Goal: Transaction & Acquisition: Purchase product/service

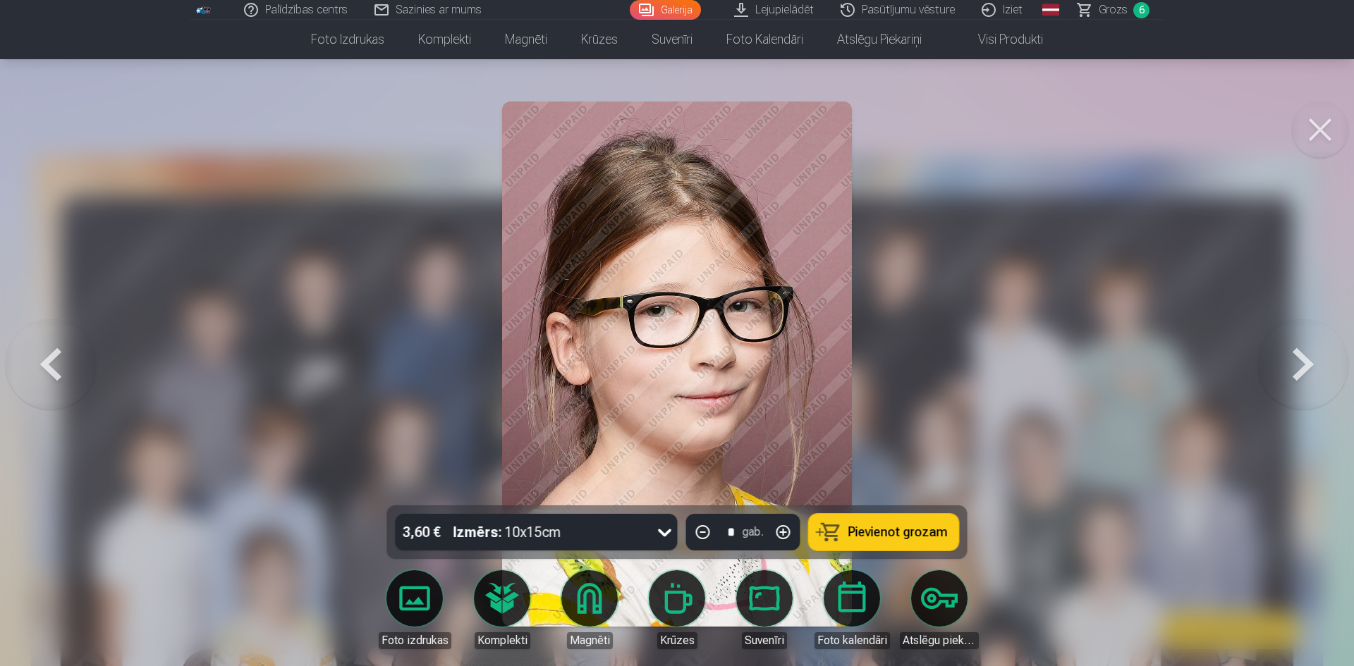
scroll to position [7068, 0]
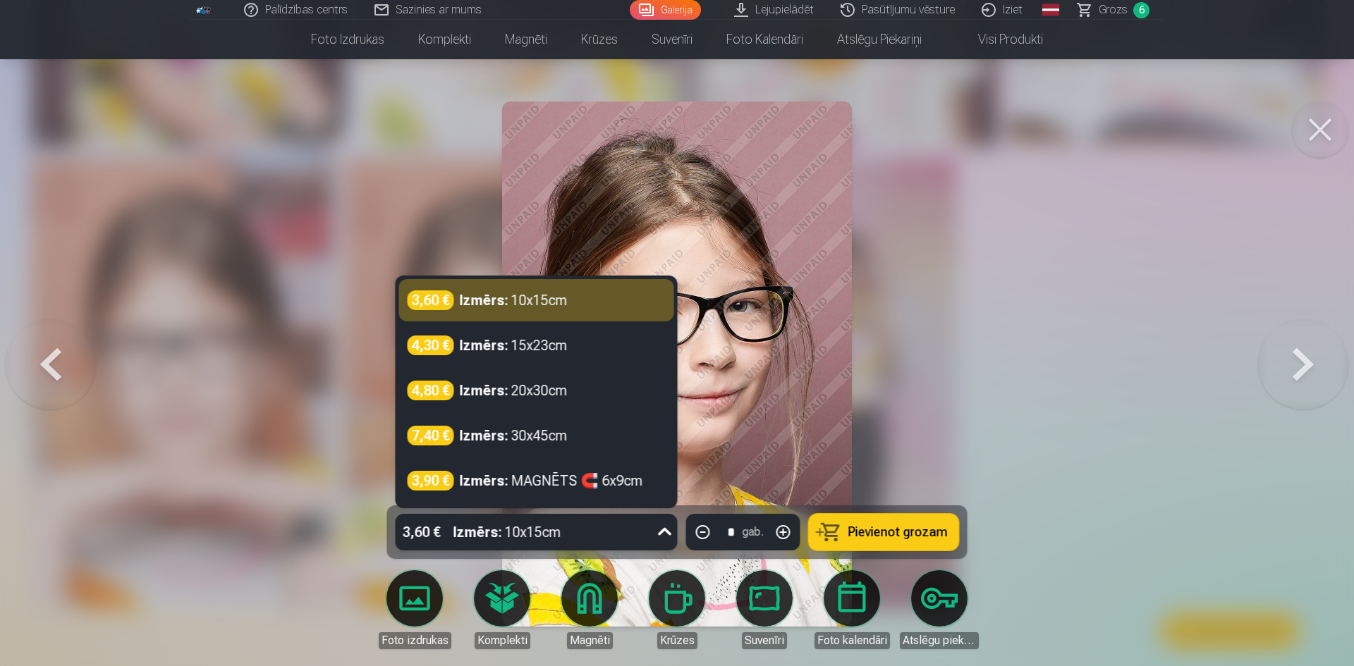
click at [669, 533] on icon at bounding box center [665, 532] width 23 height 23
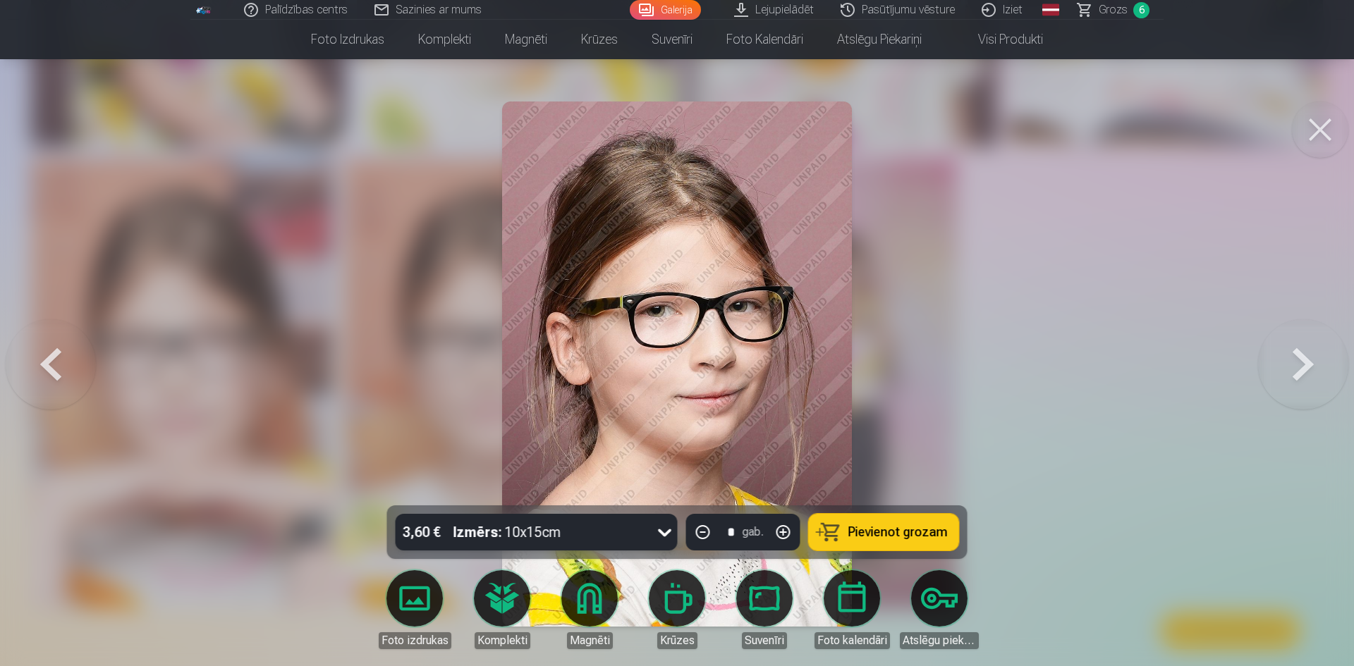
click at [666, 534] on icon at bounding box center [665, 532] width 23 height 23
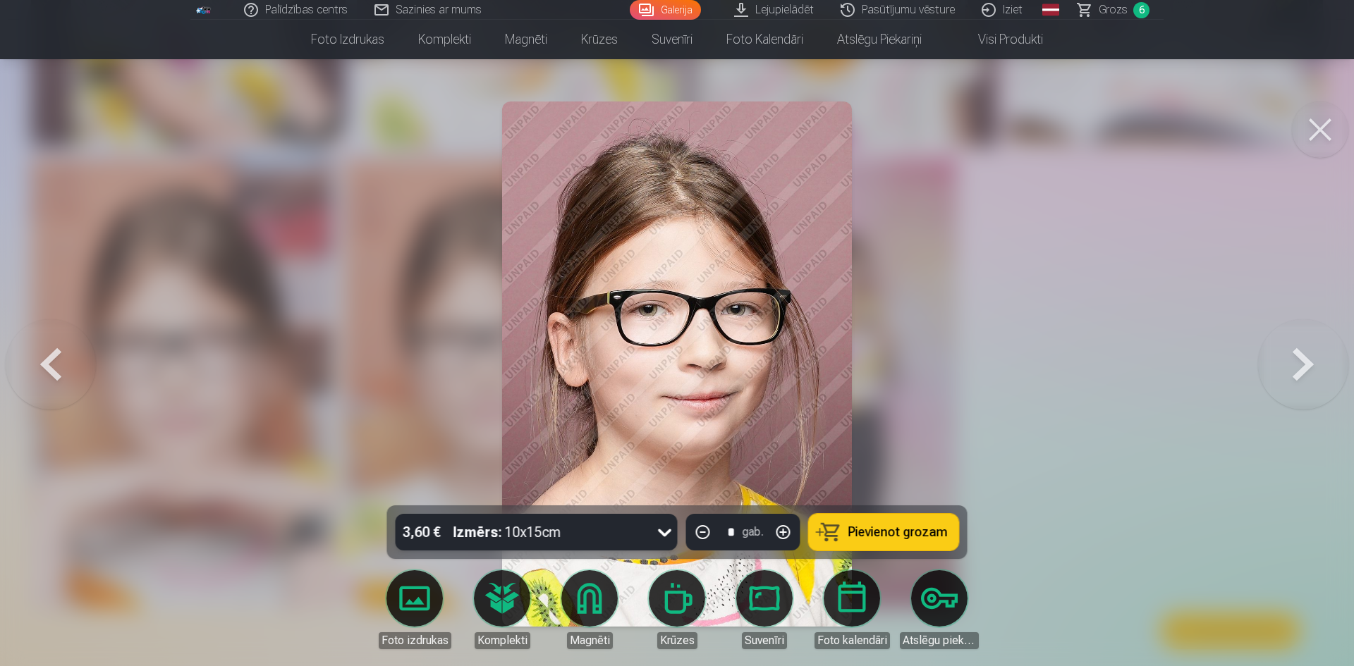
click at [1320, 125] on button at bounding box center [1320, 130] width 56 height 56
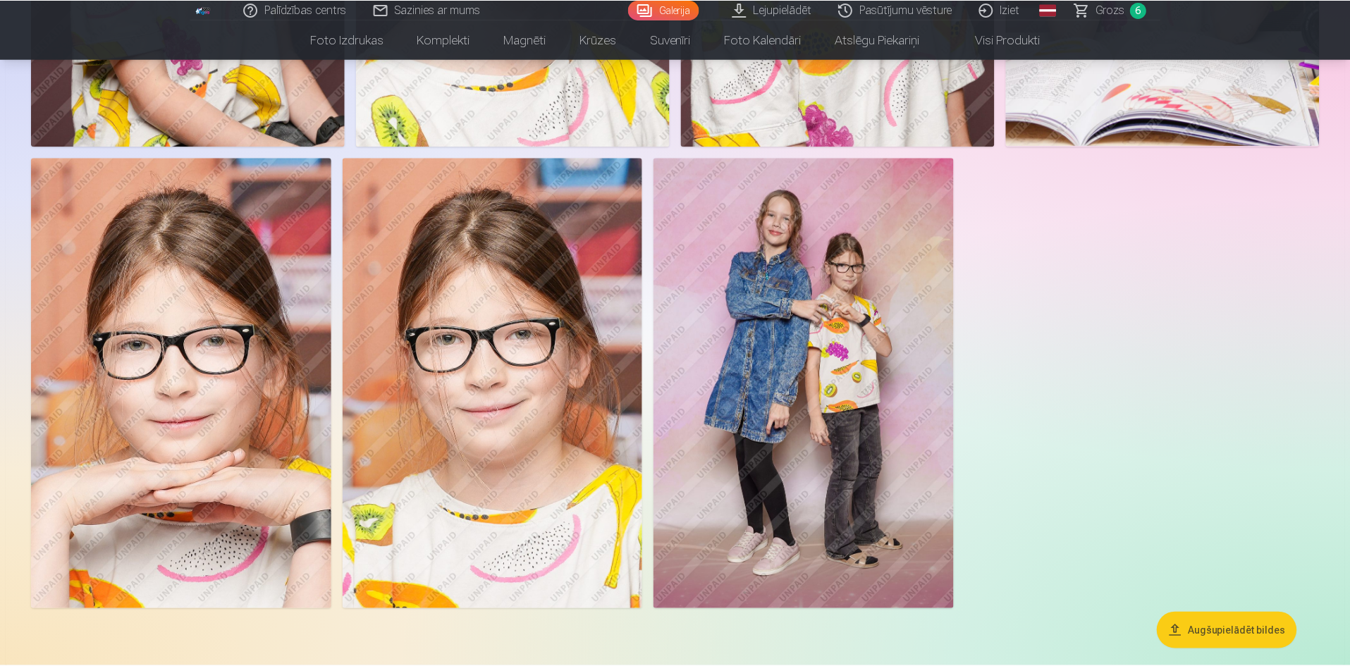
scroll to position [7050, 0]
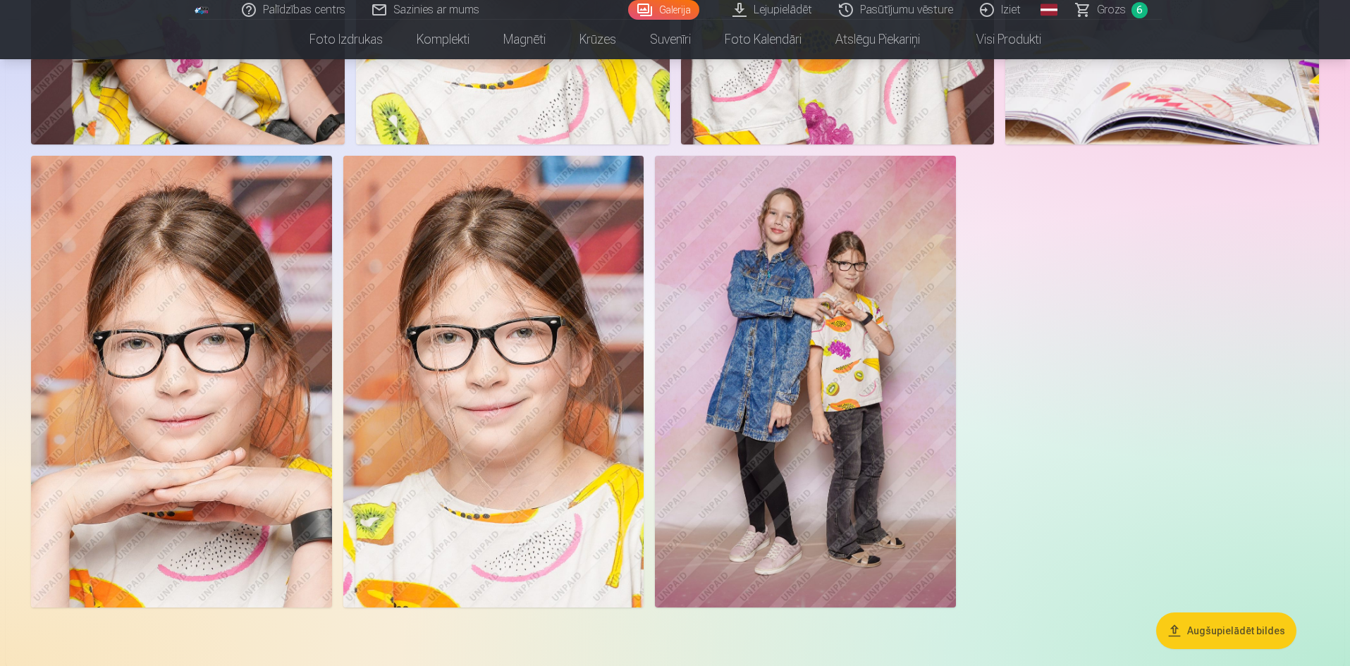
click at [1122, 9] on span "Grozs" at bounding box center [1111, 9] width 29 height 17
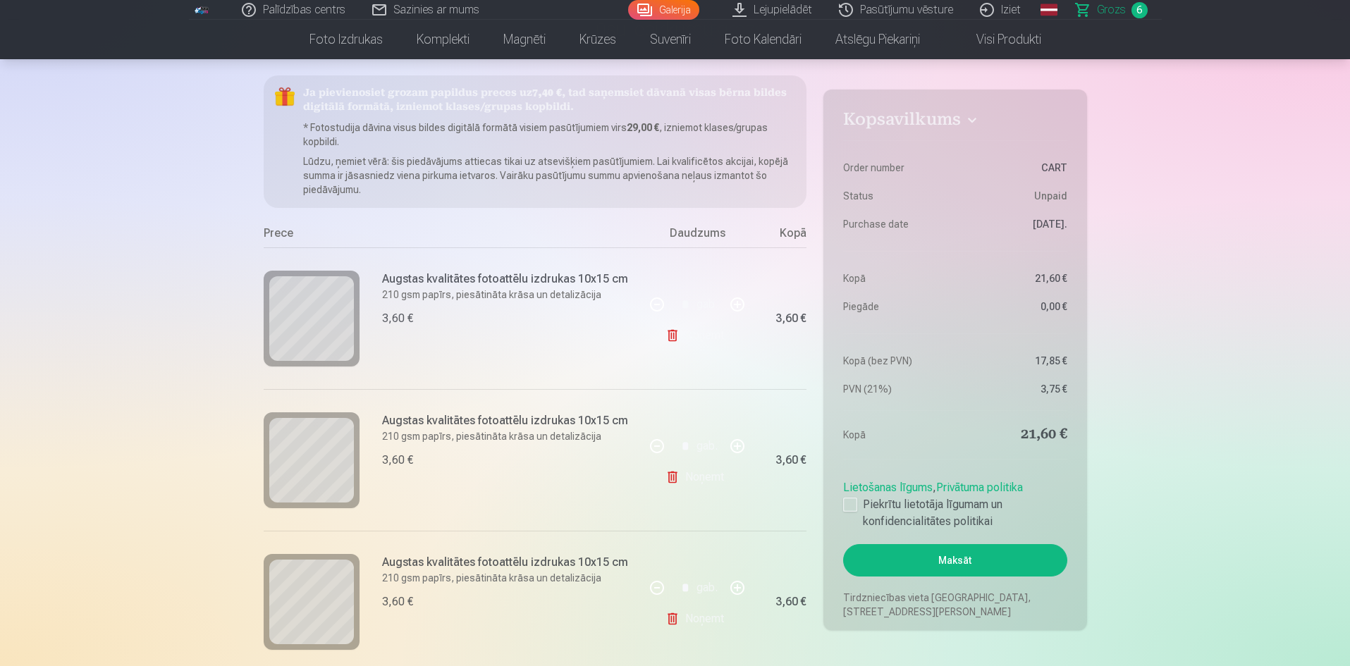
scroll to position [141, 0]
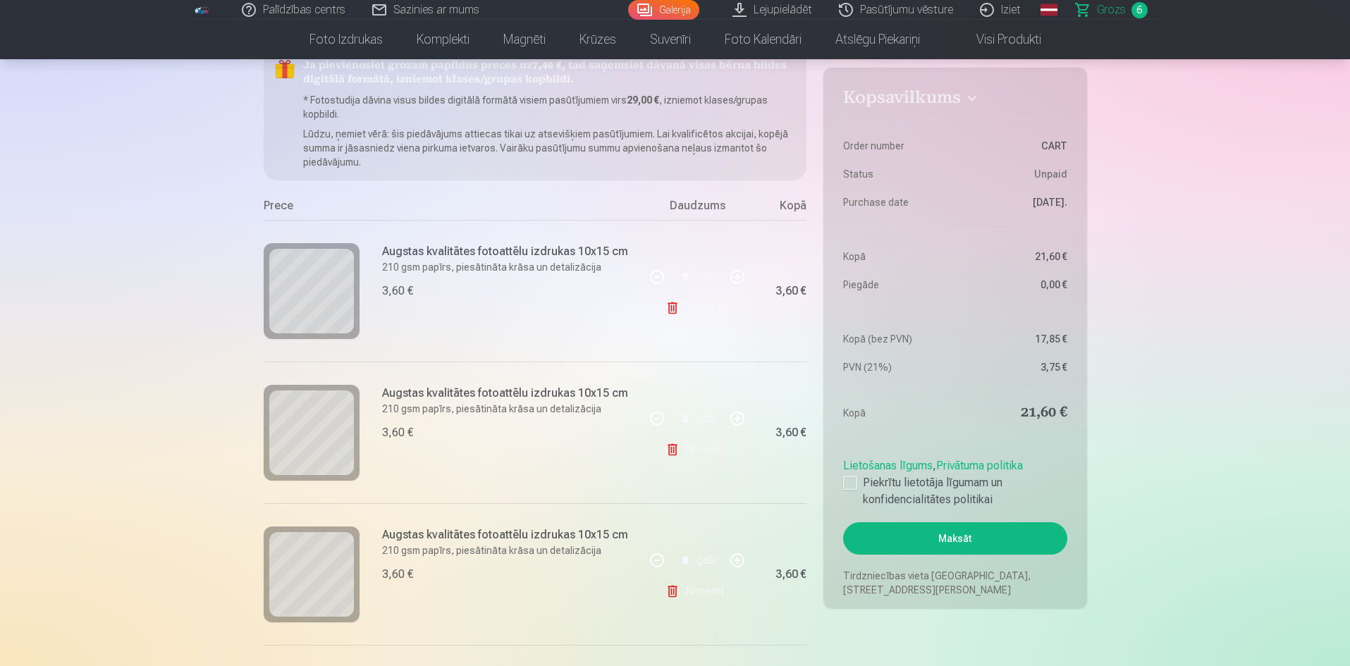
click at [681, 304] on link "Noņemt" at bounding box center [698, 308] width 64 height 28
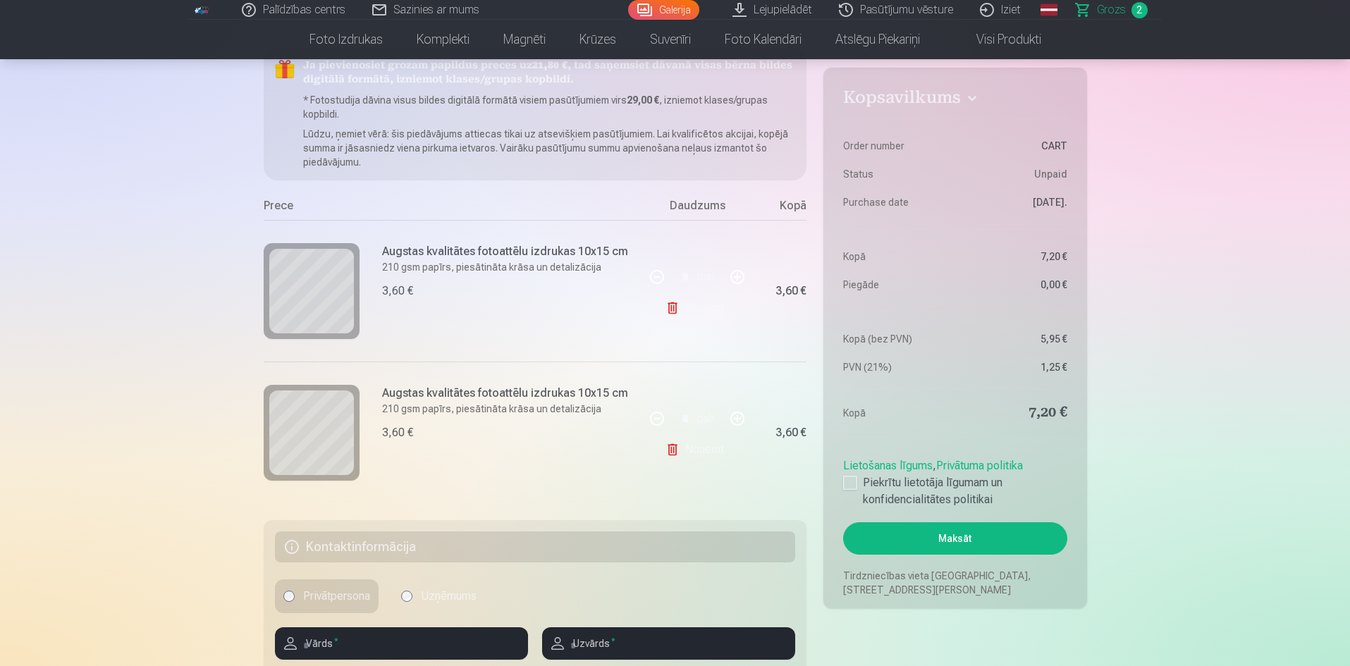
click at [681, 304] on link "Noņemt" at bounding box center [698, 308] width 64 height 28
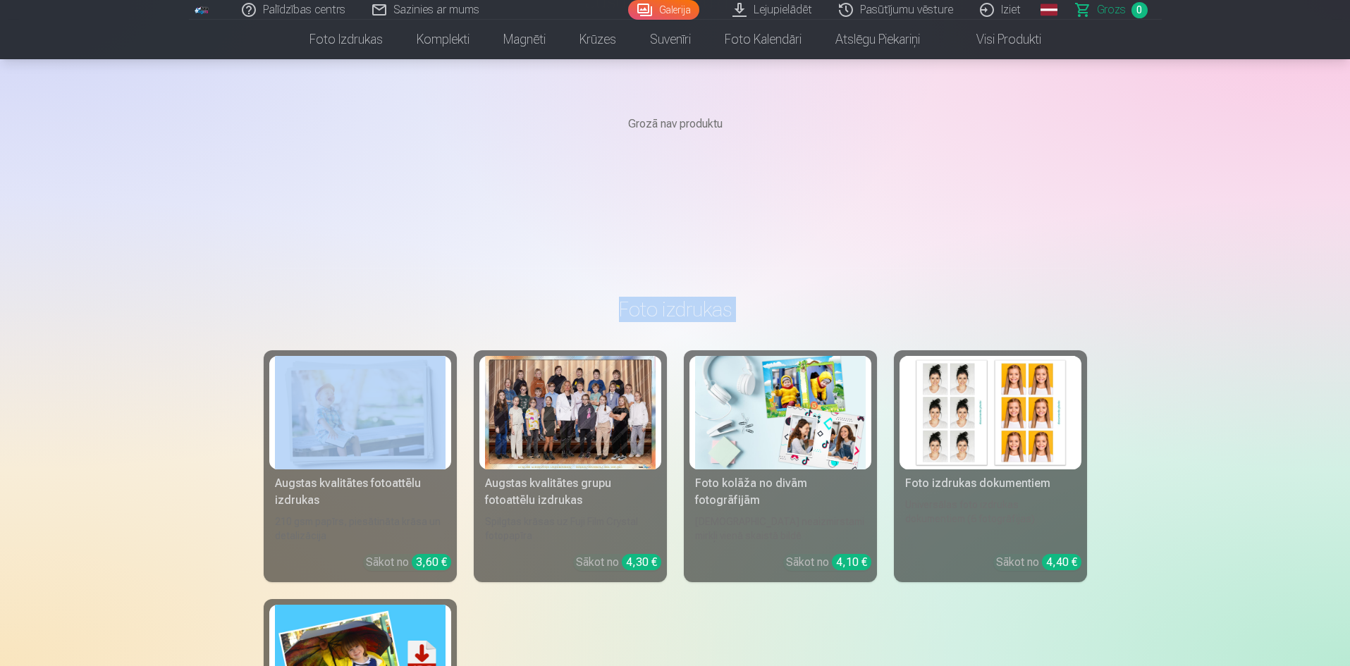
click at [681, 304] on h3 "Foto izdrukas" at bounding box center [675, 309] width 801 height 25
click at [675, 6] on link "Galerija" at bounding box center [663, 10] width 71 height 20
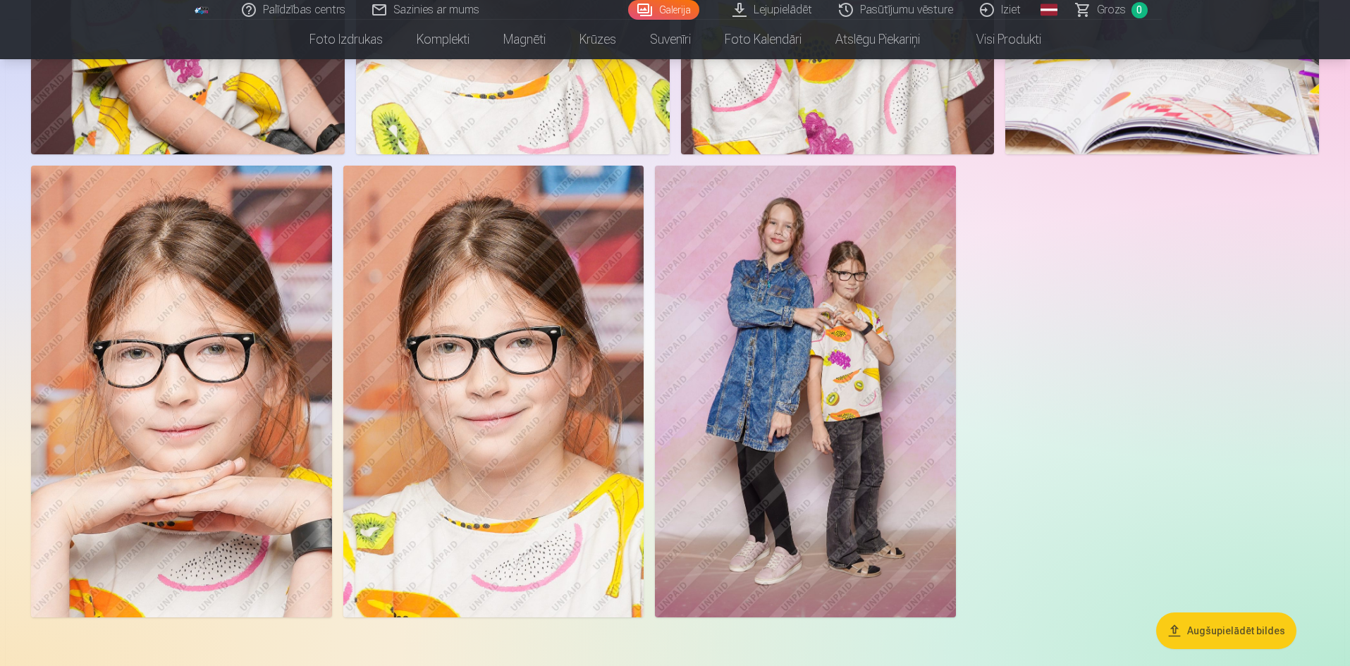
scroll to position [7050, 0]
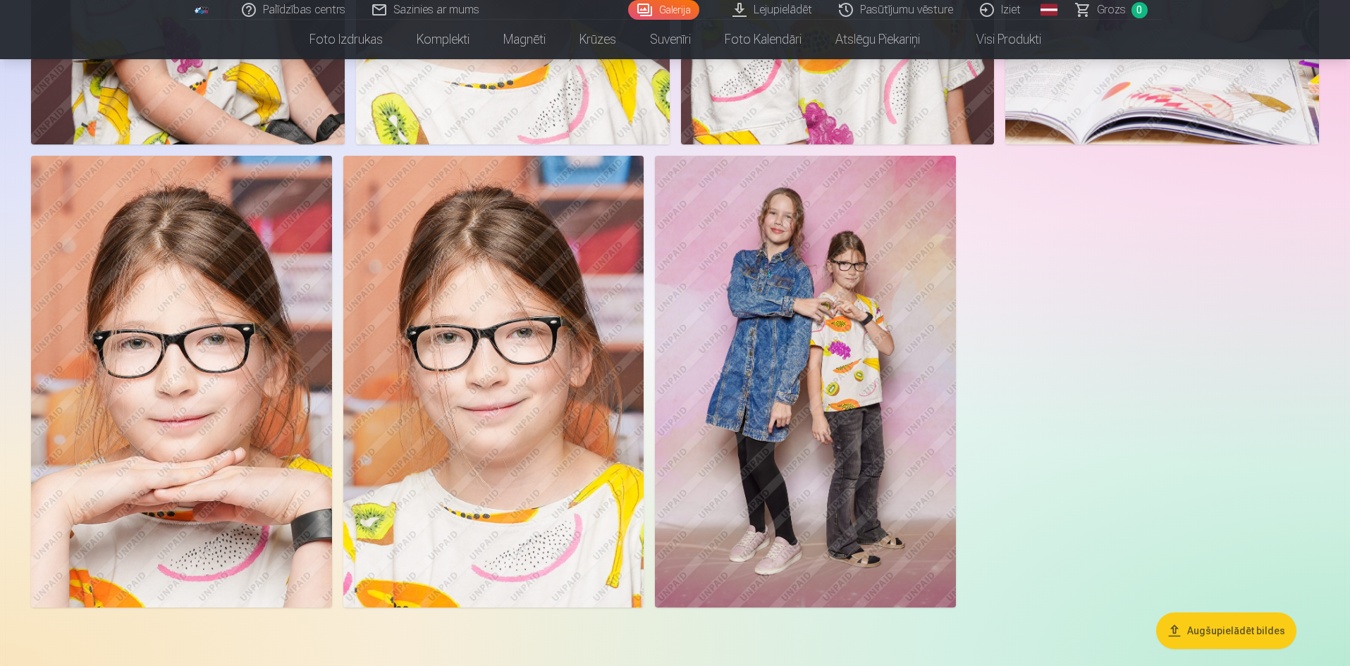
click at [794, 270] on img at bounding box center [805, 381] width 301 height 451
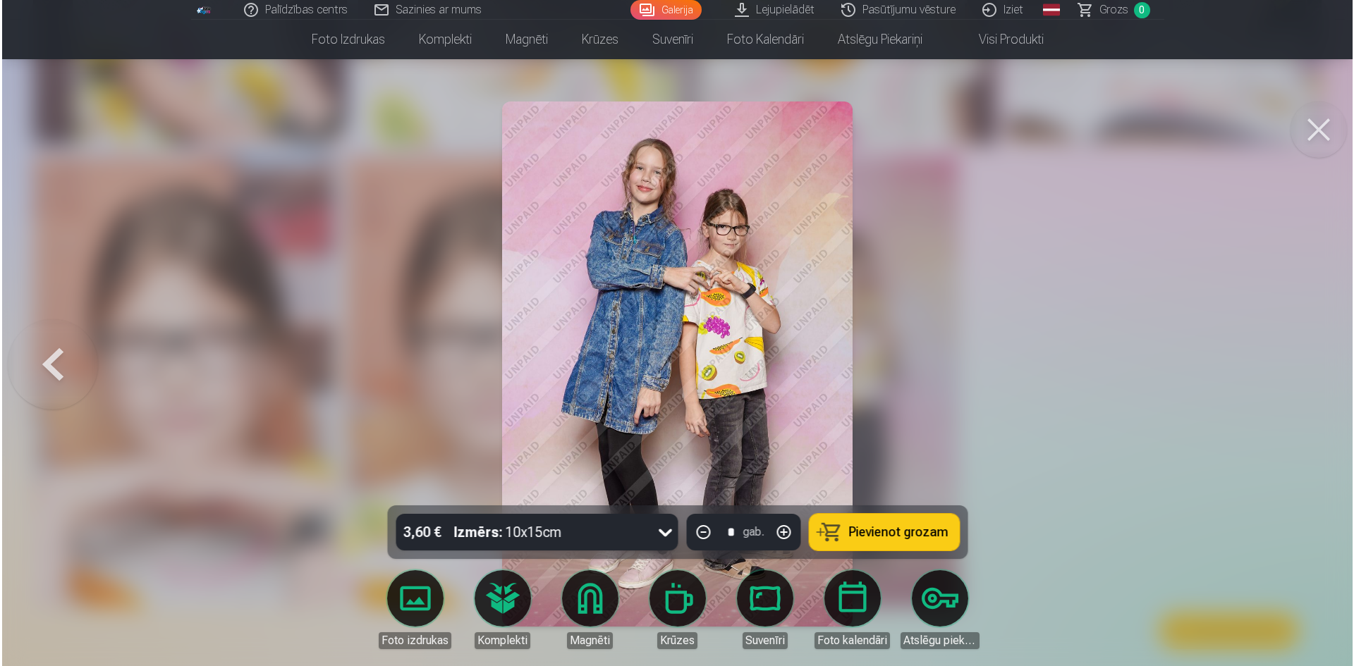
scroll to position [7068, 0]
click at [1316, 135] on button at bounding box center [1320, 130] width 56 height 56
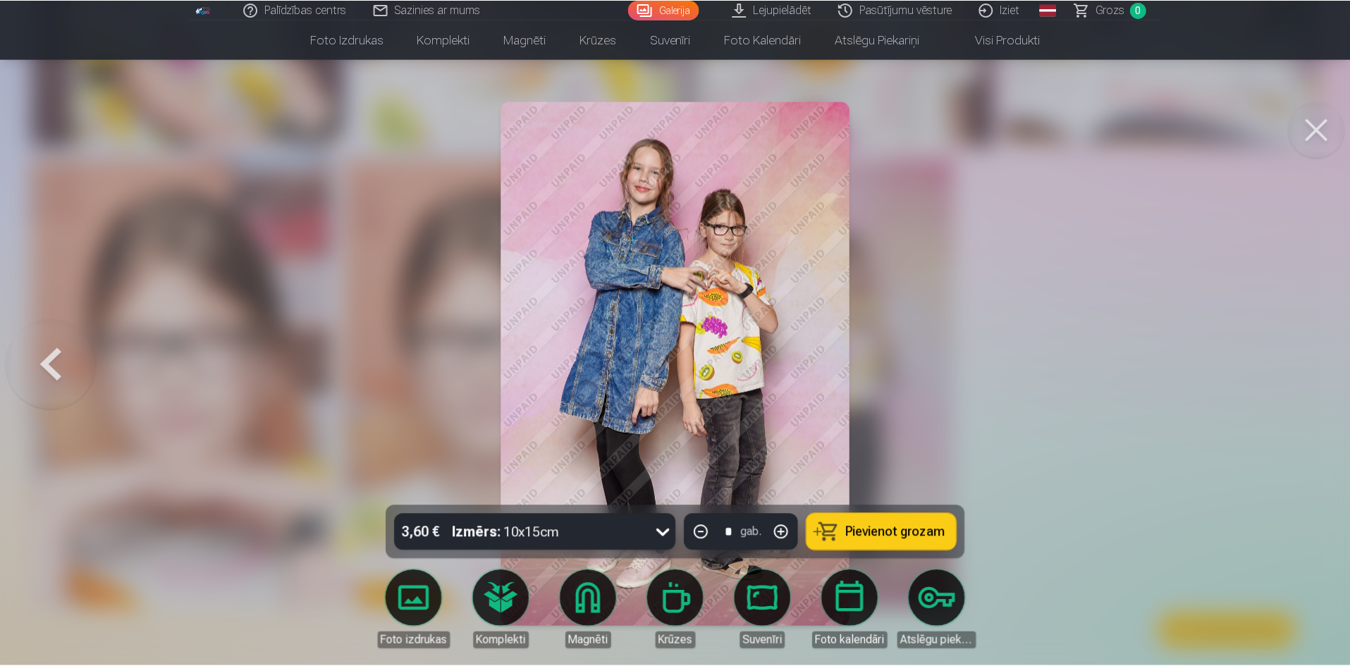
scroll to position [7050, 0]
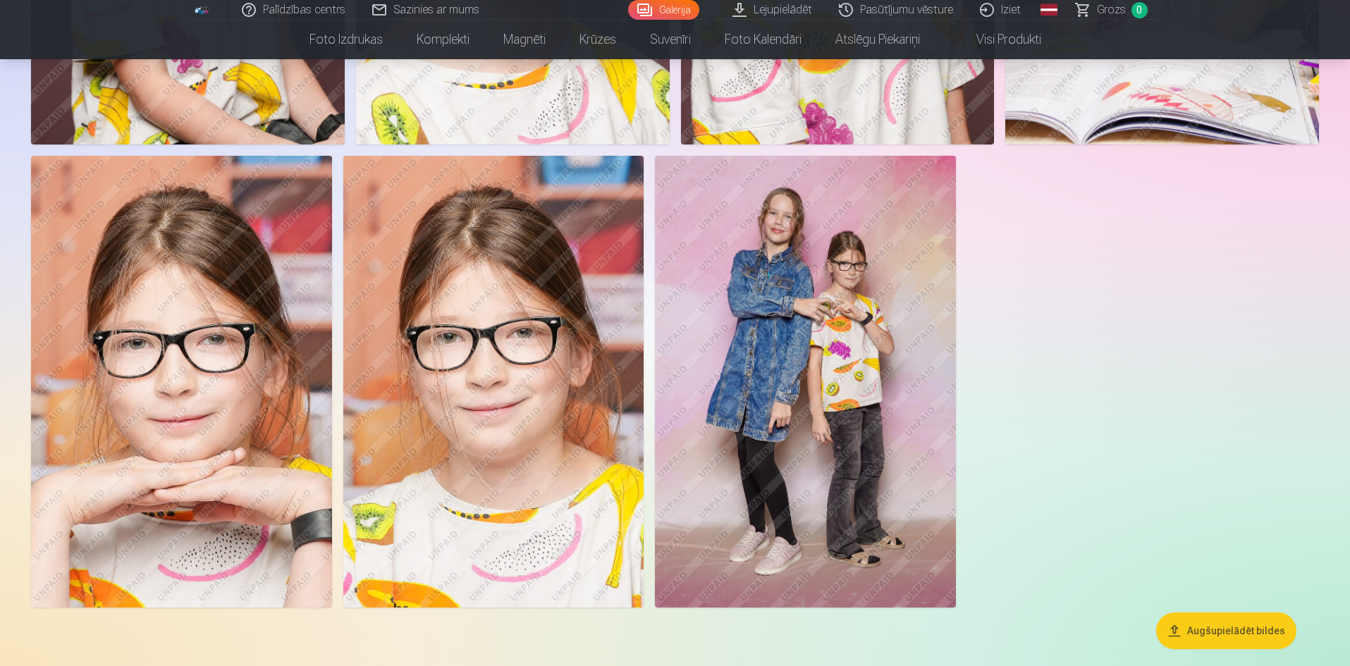
click at [909, 338] on img at bounding box center [805, 381] width 301 height 451
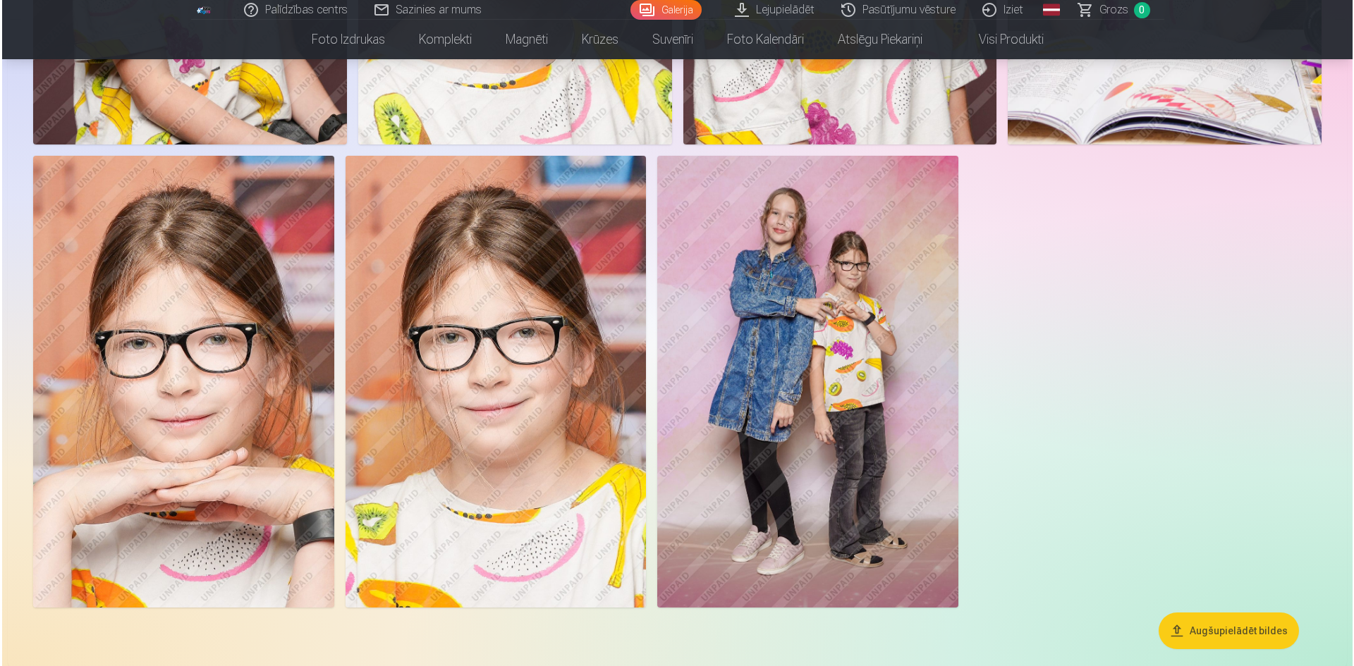
scroll to position [7068, 0]
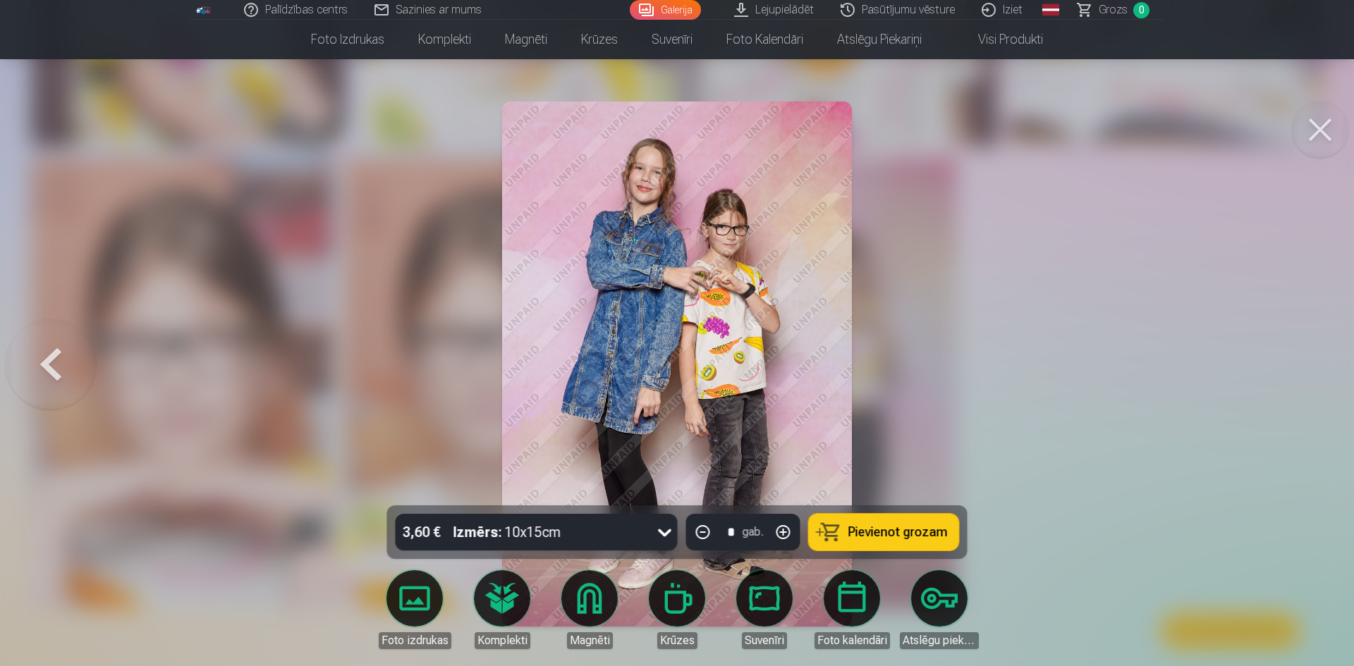
click at [917, 531] on span "Pievienot grozam" at bounding box center [897, 532] width 99 height 13
click at [1320, 134] on button at bounding box center [1320, 130] width 56 height 56
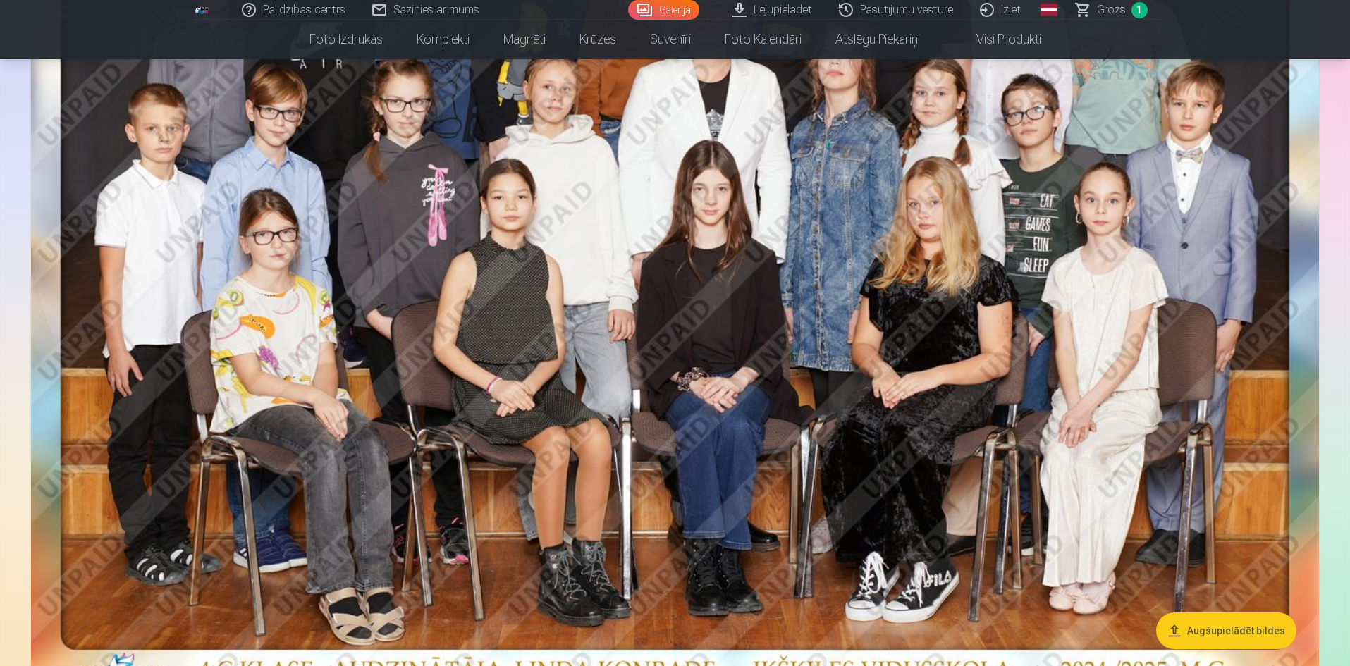
scroll to position [282, 0]
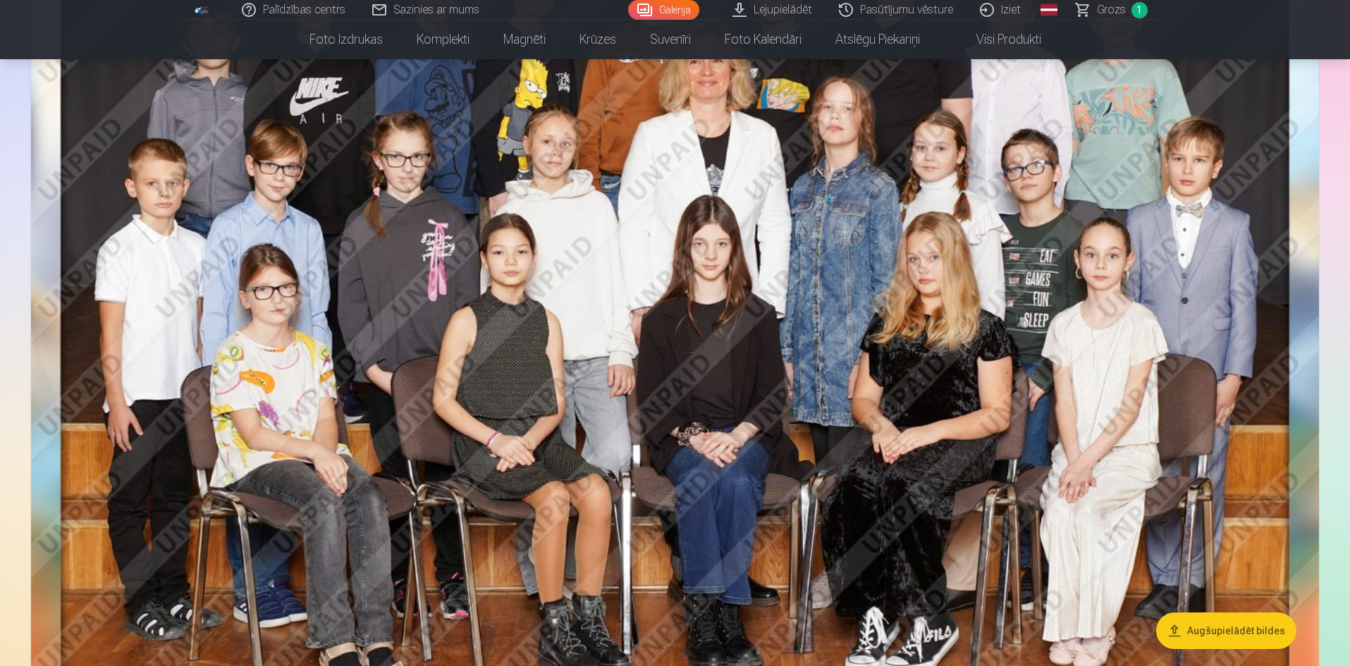
click at [831, 345] on img at bounding box center [675, 316] width 1288 height 887
click at [1224, 630] on button "Augšupielādēt bildes" at bounding box center [1226, 631] width 140 height 37
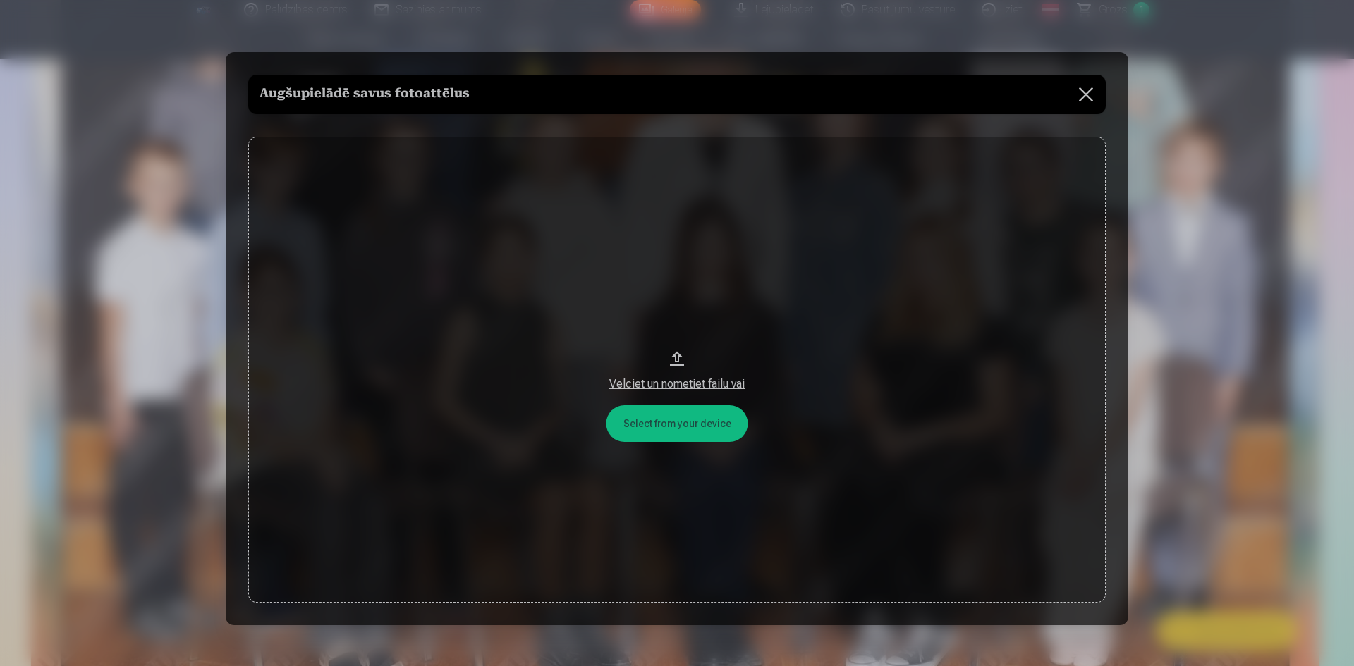
click at [680, 378] on div "Velciet un nometiet failu vai" at bounding box center [676, 384] width 829 height 17
click at [1084, 94] on button at bounding box center [1085, 94] width 39 height 39
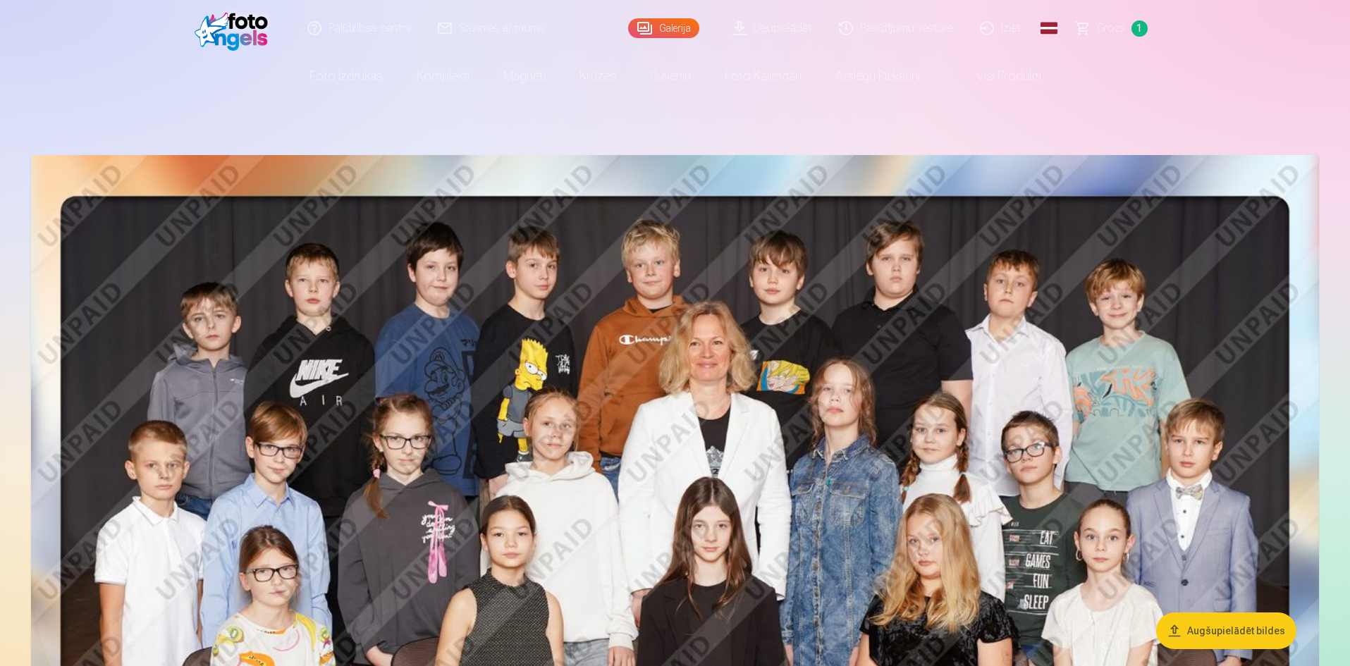
click at [895, 397] on img at bounding box center [675, 598] width 1288 height 887
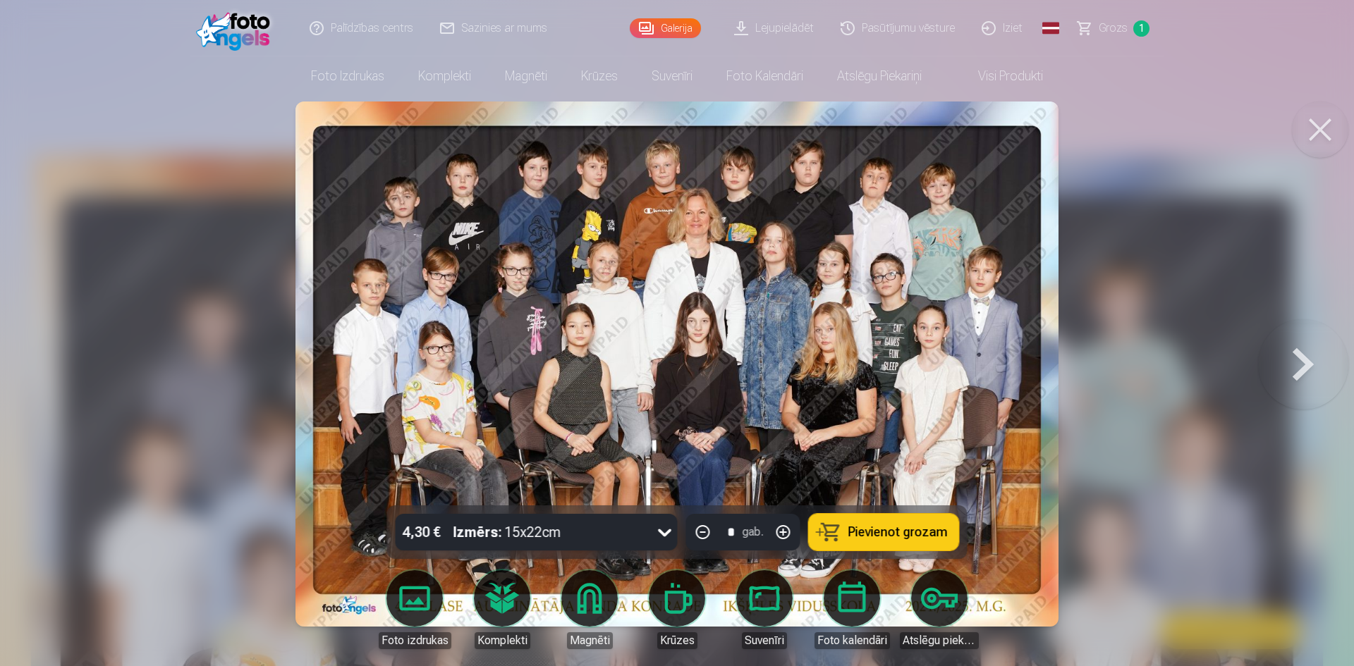
click at [862, 539] on span "Pievienot grozam" at bounding box center [897, 532] width 99 height 13
click at [1329, 124] on button at bounding box center [1320, 130] width 56 height 56
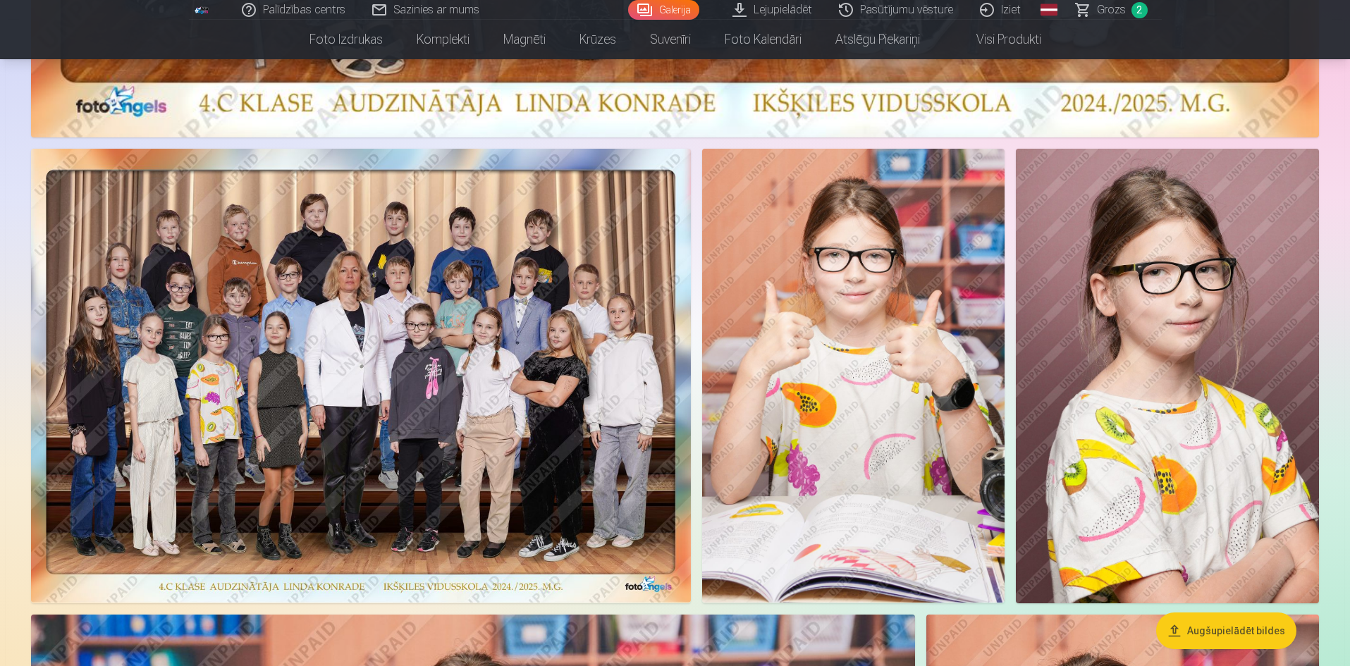
scroll to position [846, 0]
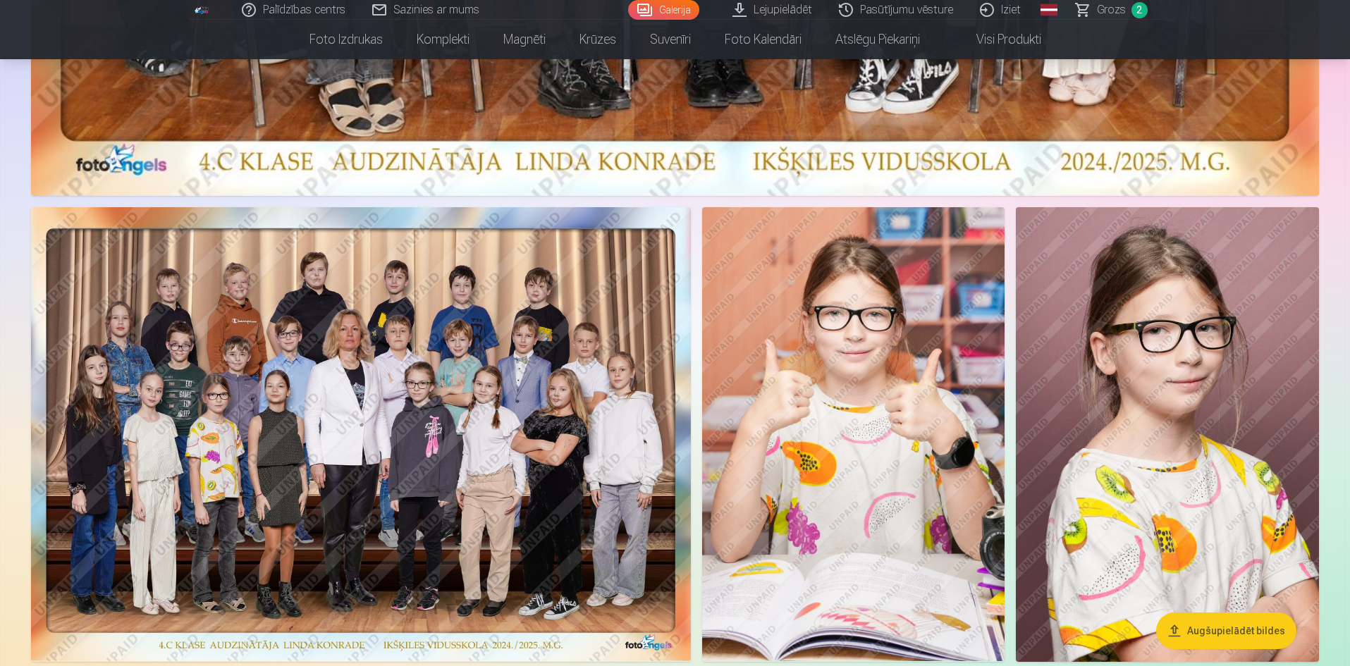
click at [455, 460] on img at bounding box center [361, 434] width 660 height 454
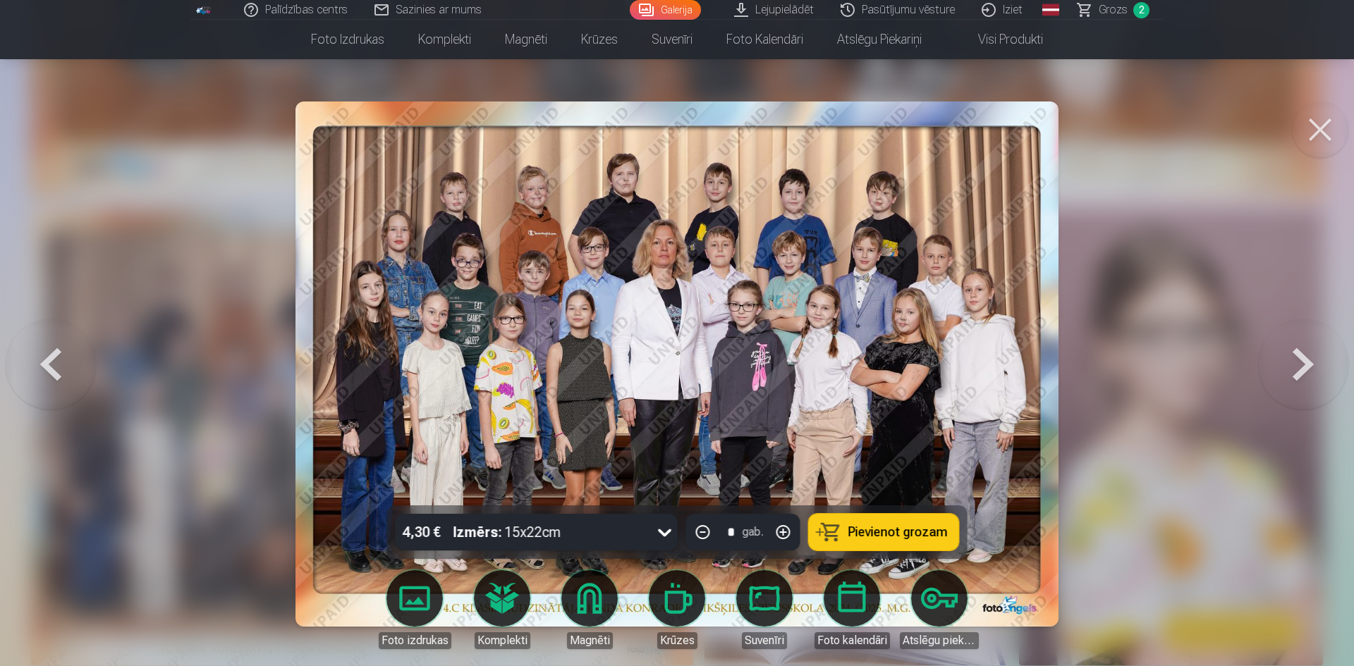
click at [866, 526] on span "Pievienot grozam" at bounding box center [897, 532] width 99 height 13
click at [1310, 130] on button at bounding box center [1320, 130] width 56 height 56
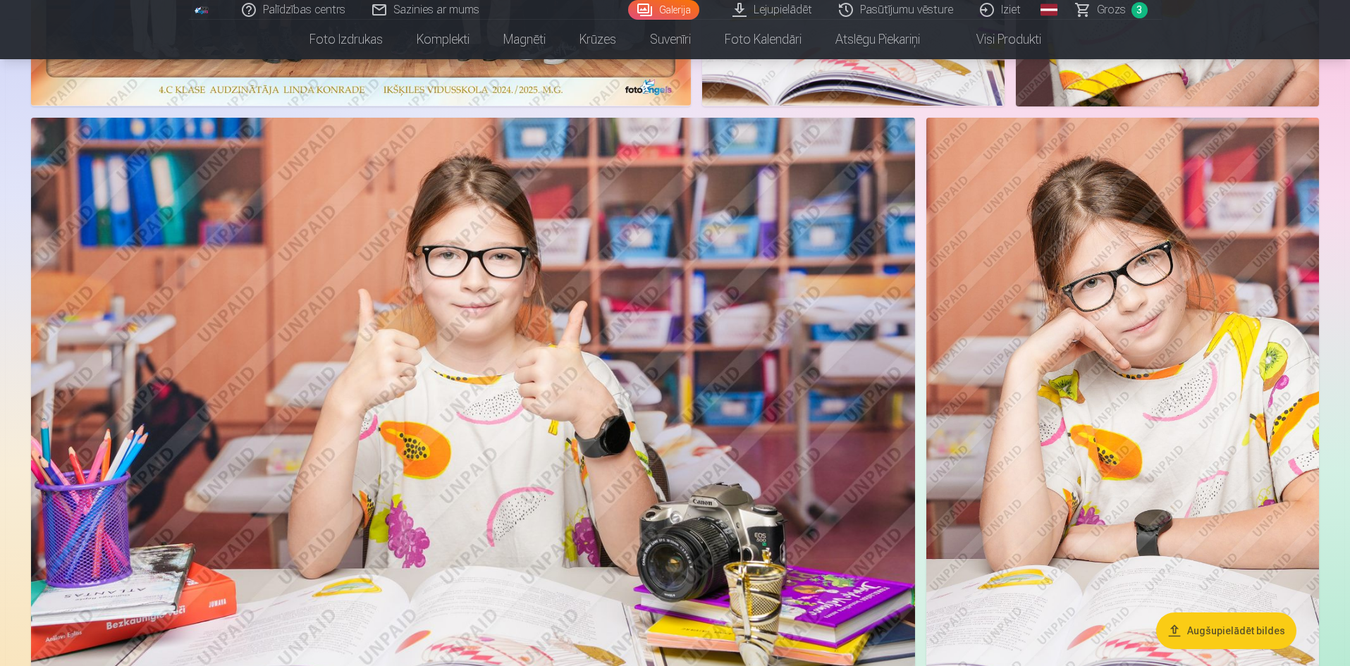
scroll to position [1410, 0]
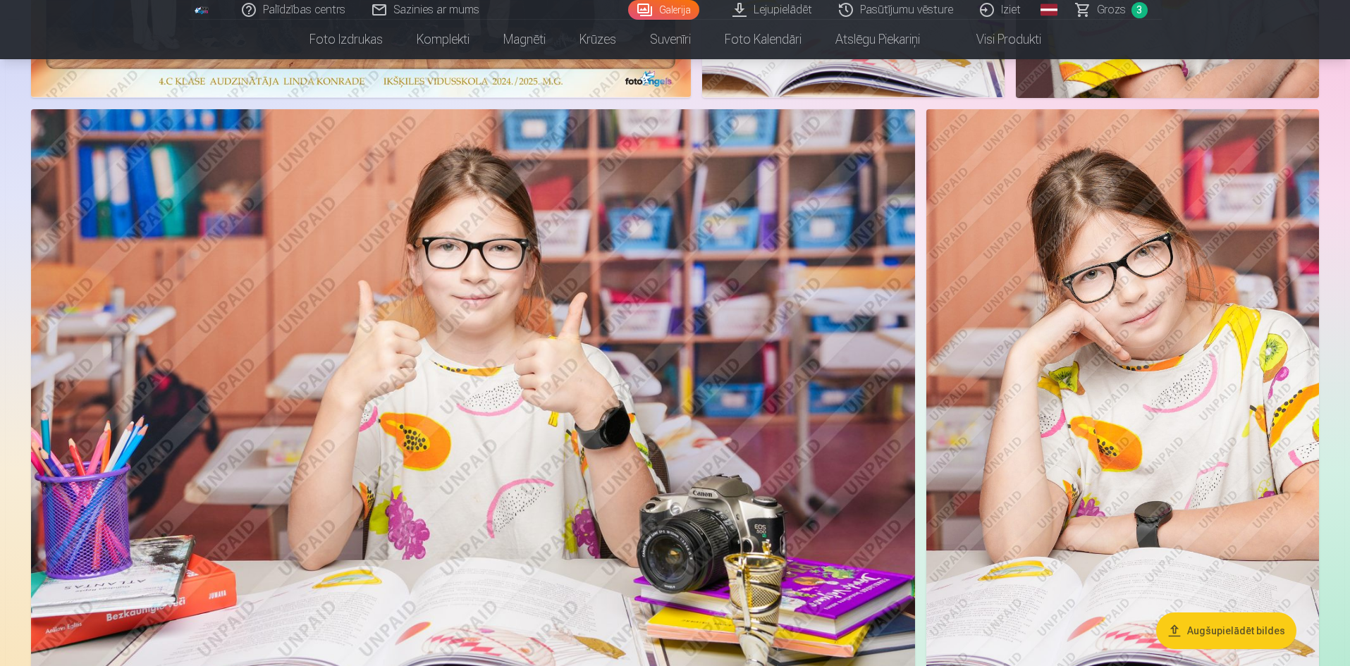
click at [690, 366] on img at bounding box center [473, 403] width 884 height 589
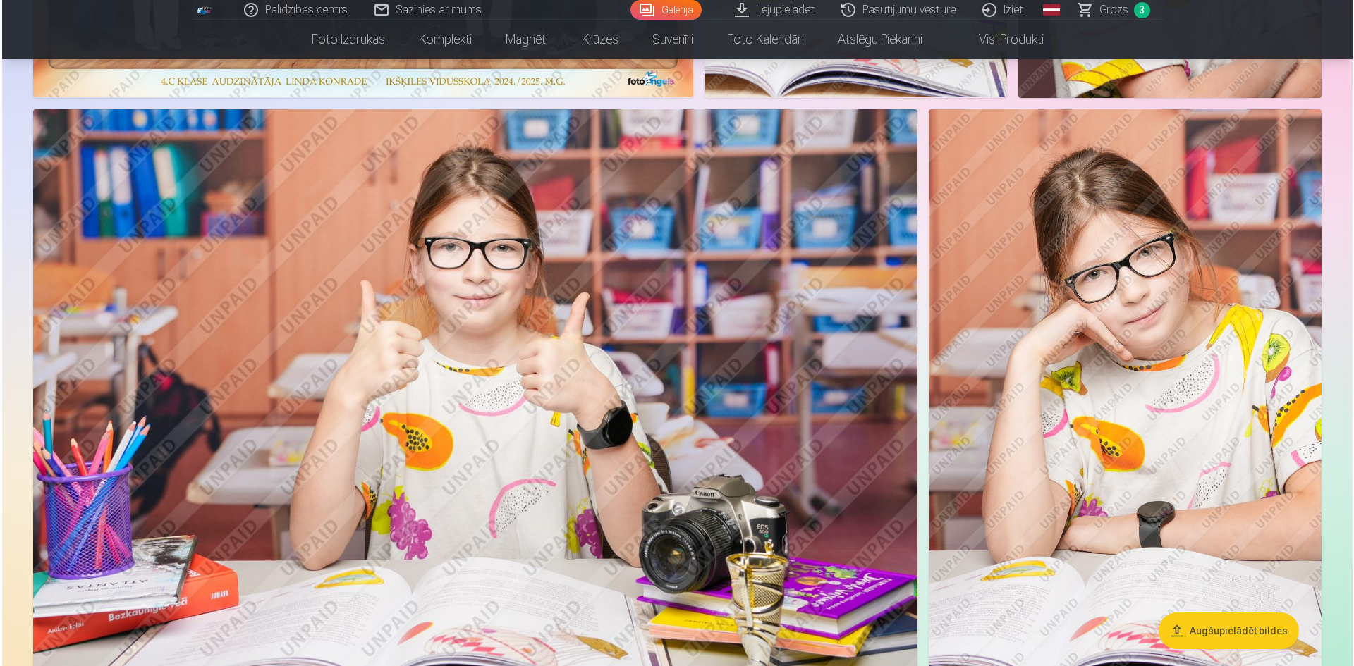
scroll to position [1412, 0]
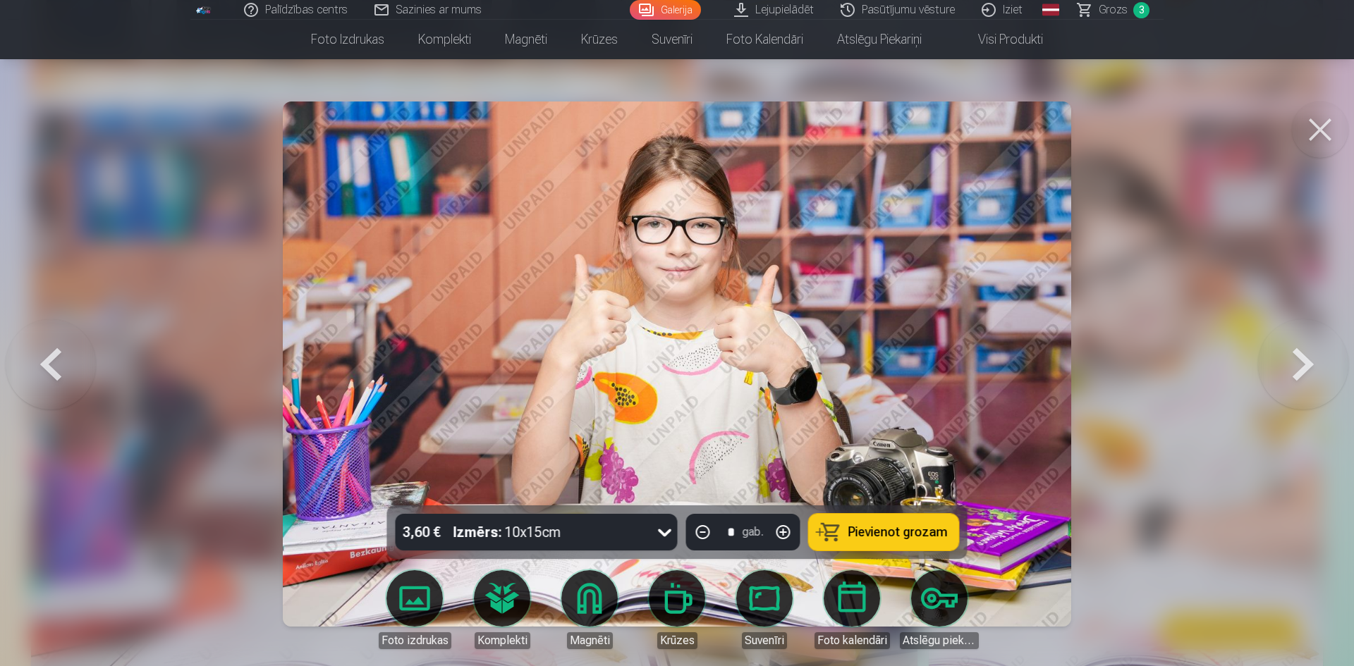
click at [666, 536] on icon at bounding box center [665, 532] width 23 height 23
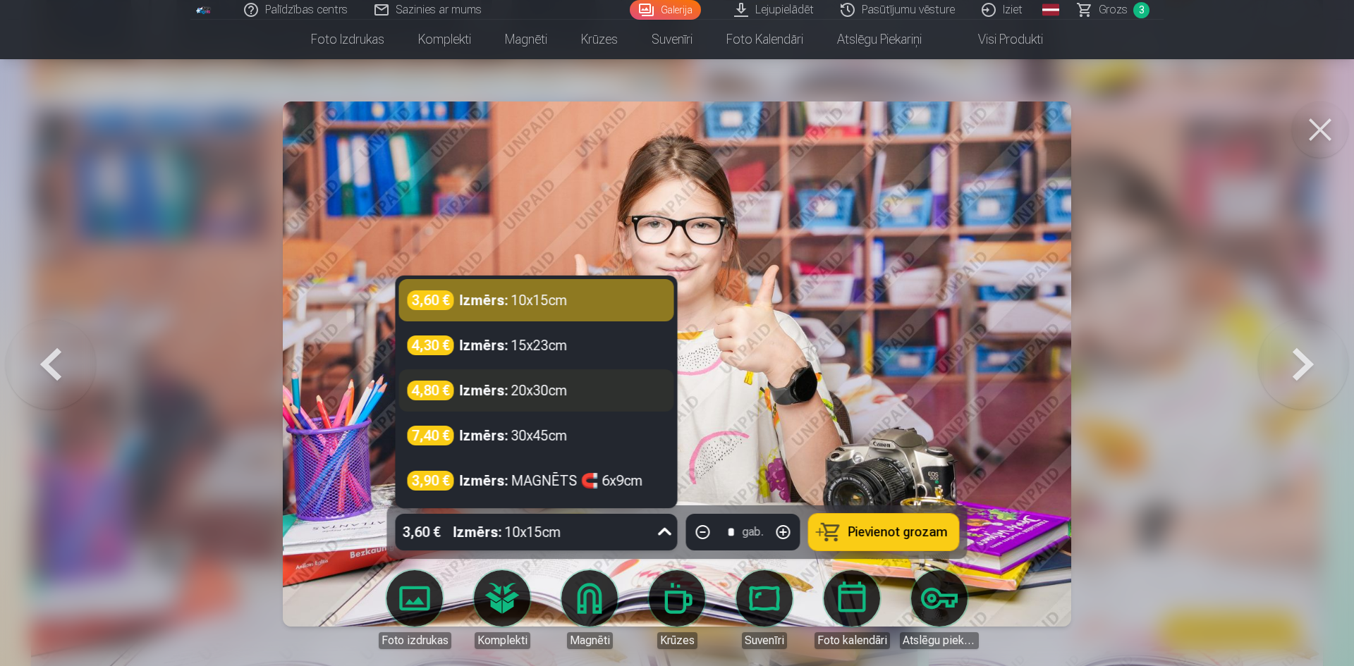
click at [544, 384] on div "Izmērs : 20x30cm" at bounding box center [514, 391] width 108 height 20
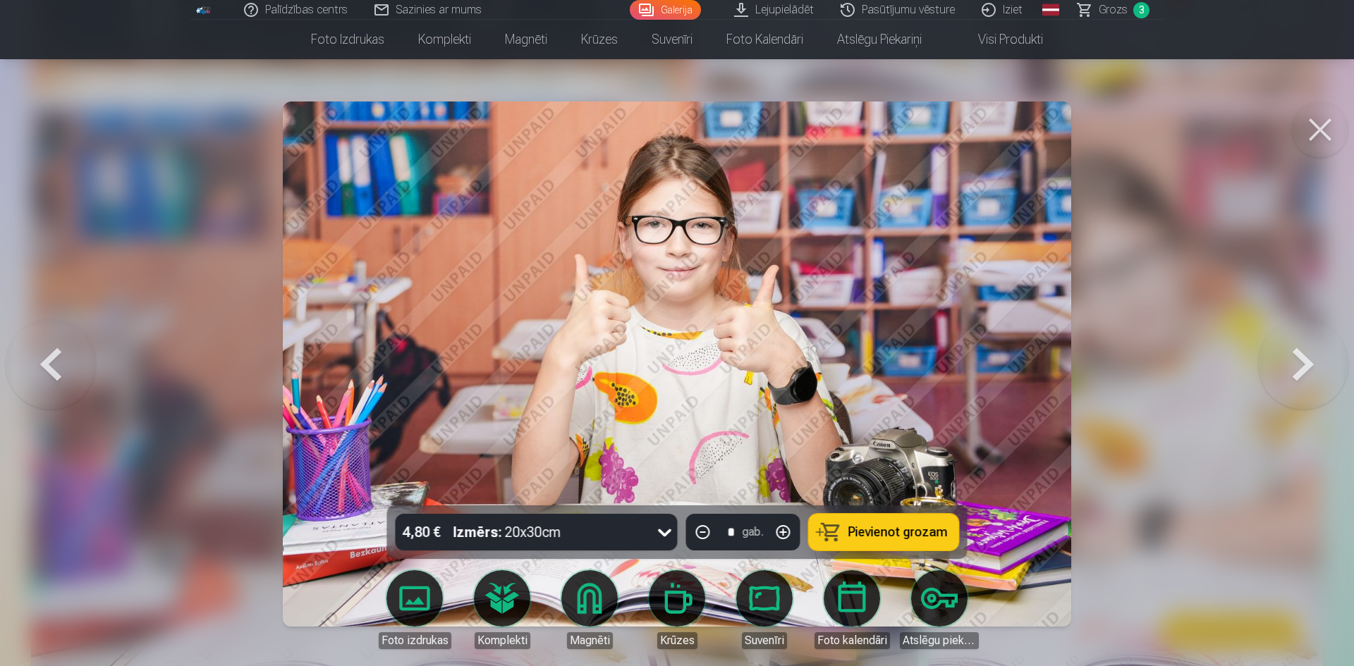
click at [854, 530] on span "Pievienot grozam" at bounding box center [897, 532] width 99 height 13
click at [1320, 131] on button at bounding box center [1320, 130] width 56 height 56
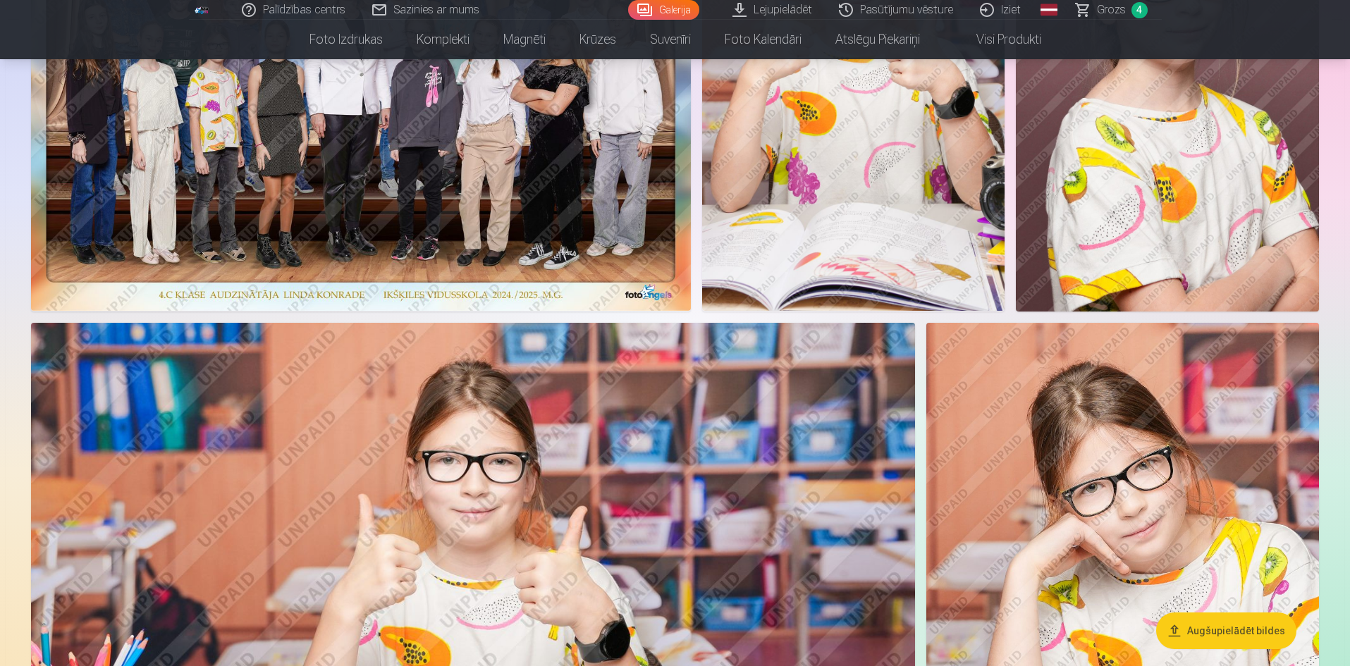
scroll to position [1269, 0]
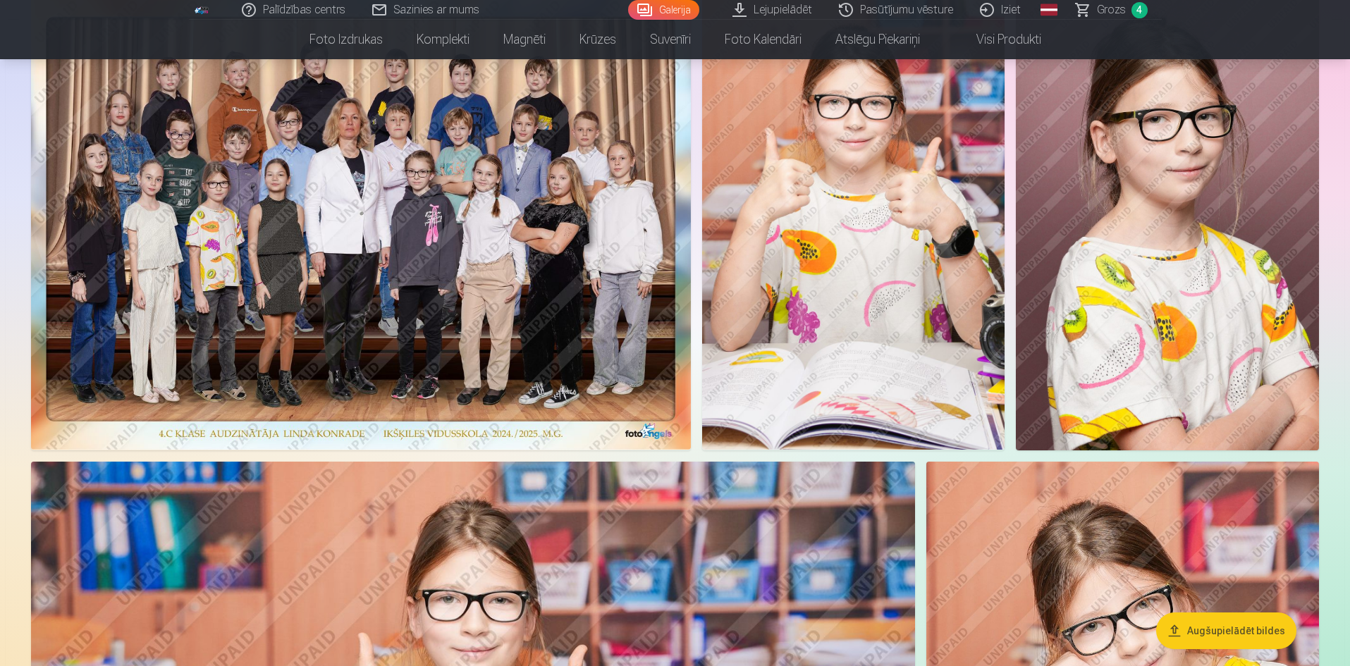
click at [1158, 243] on img at bounding box center [1167, 223] width 303 height 455
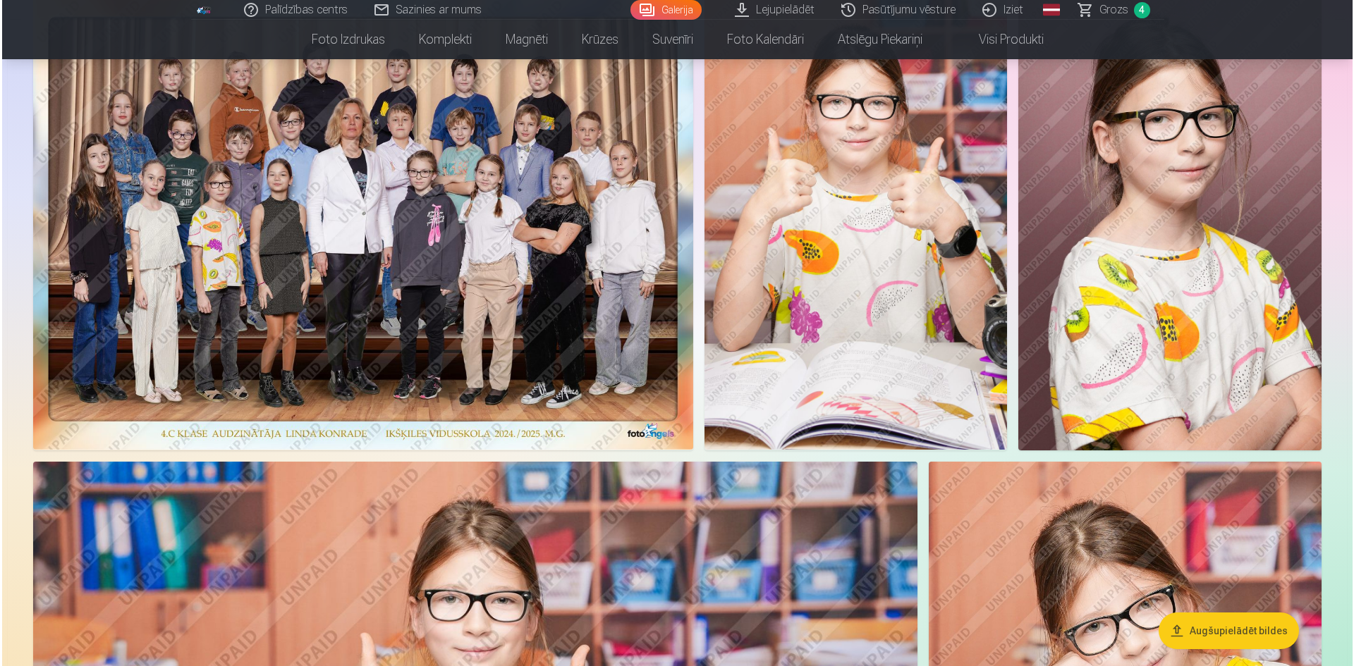
scroll to position [1060, 0]
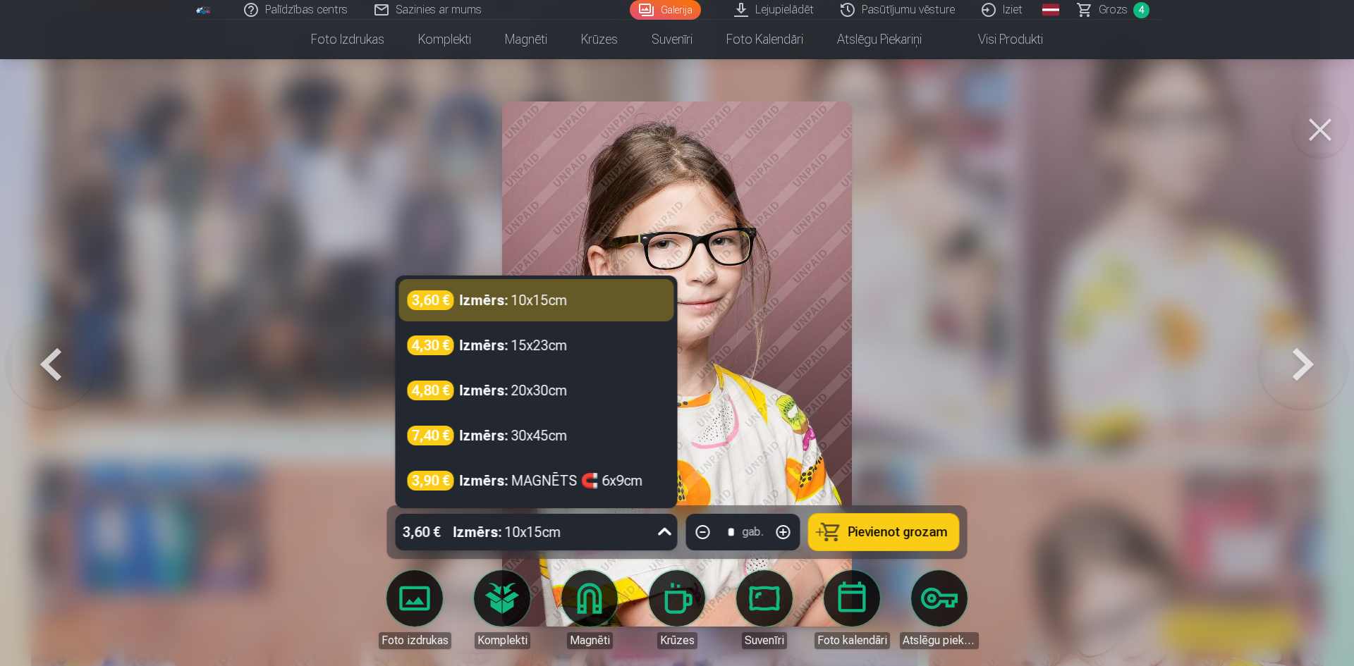
click at [667, 532] on icon at bounding box center [665, 532] width 23 height 23
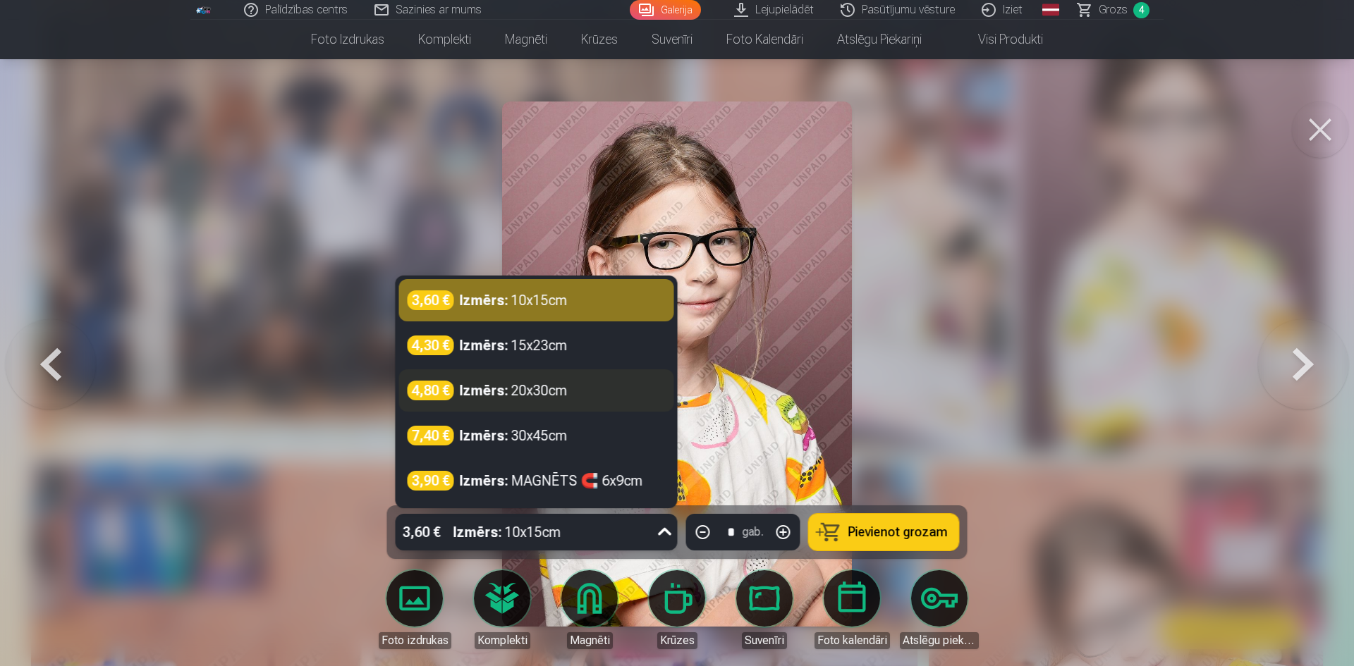
click at [546, 388] on div "Izmērs : 20x30cm" at bounding box center [514, 391] width 108 height 20
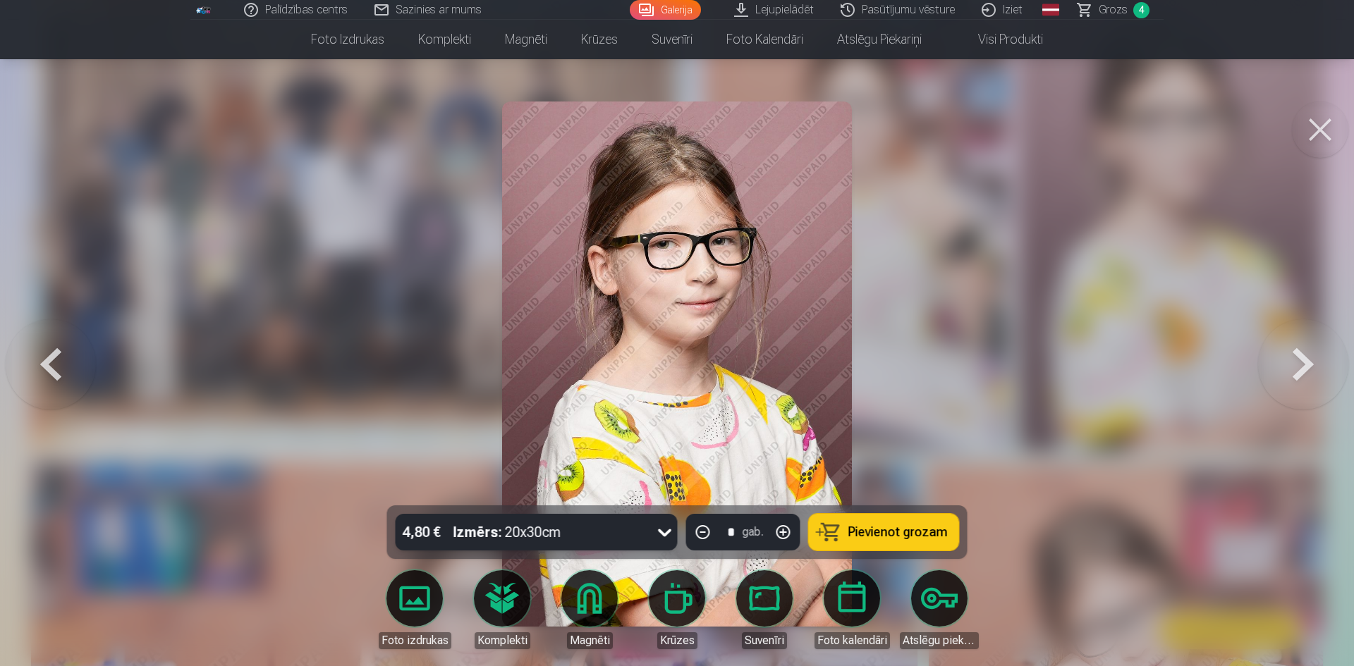
click at [887, 530] on span "Pievienot grozam" at bounding box center [897, 532] width 99 height 13
click at [1319, 137] on button at bounding box center [1320, 130] width 56 height 56
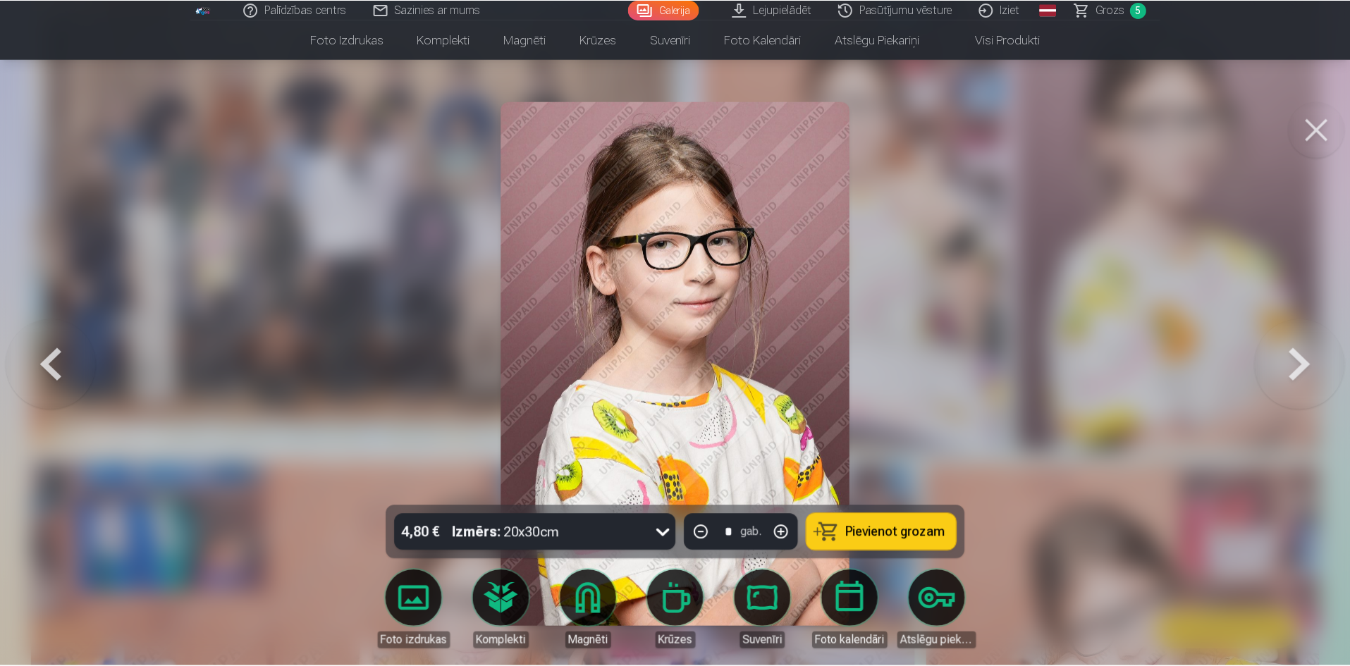
scroll to position [1057, 0]
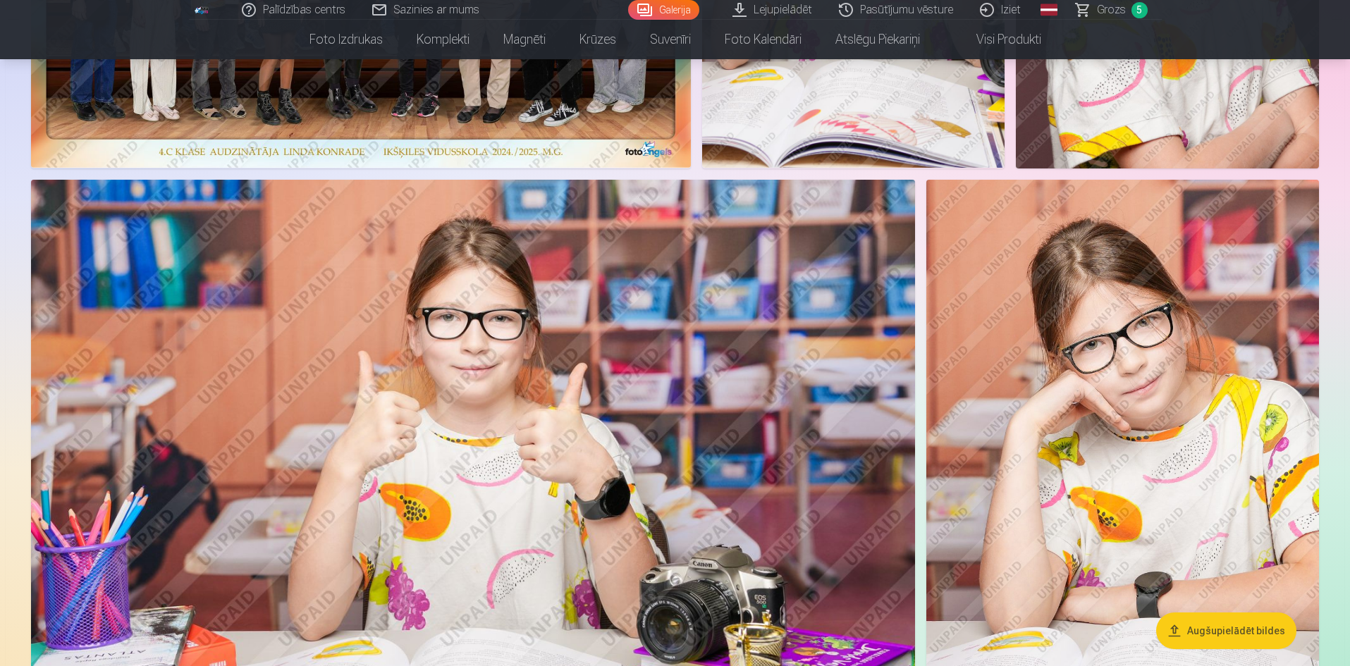
click at [1088, 363] on img at bounding box center [1122, 474] width 393 height 589
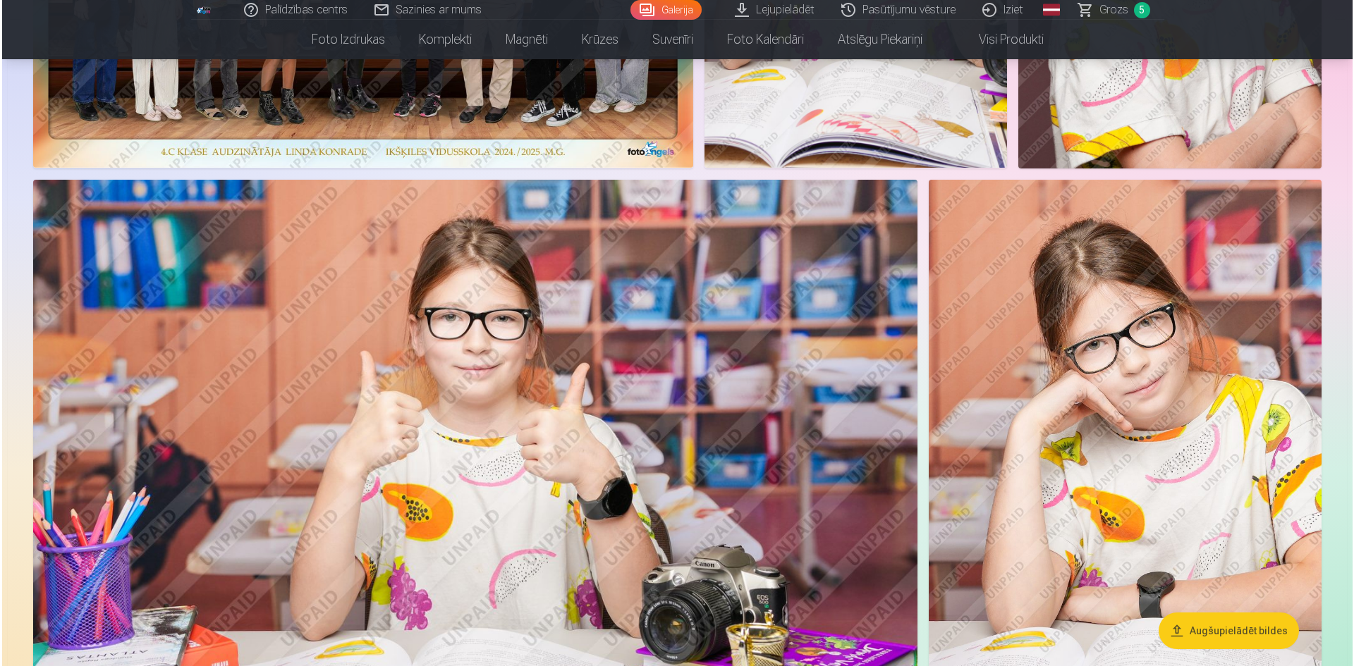
scroll to position [1342, 0]
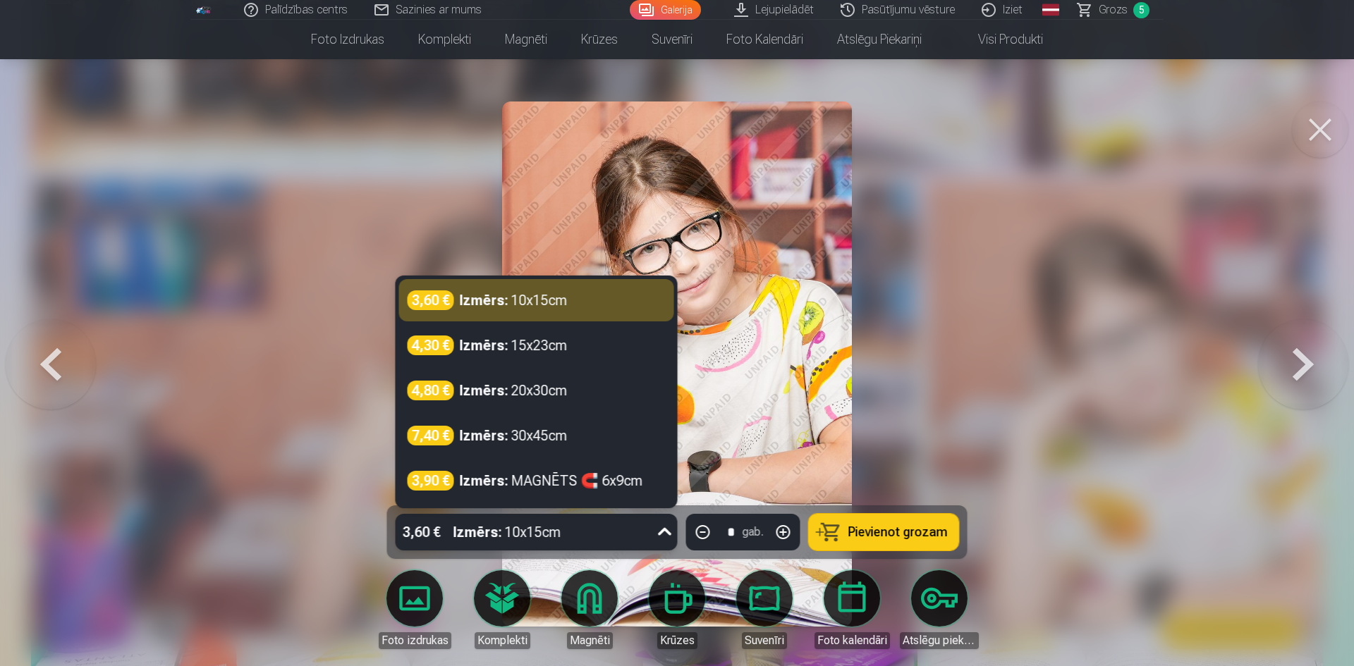
click at [662, 531] on icon at bounding box center [664, 532] width 13 height 8
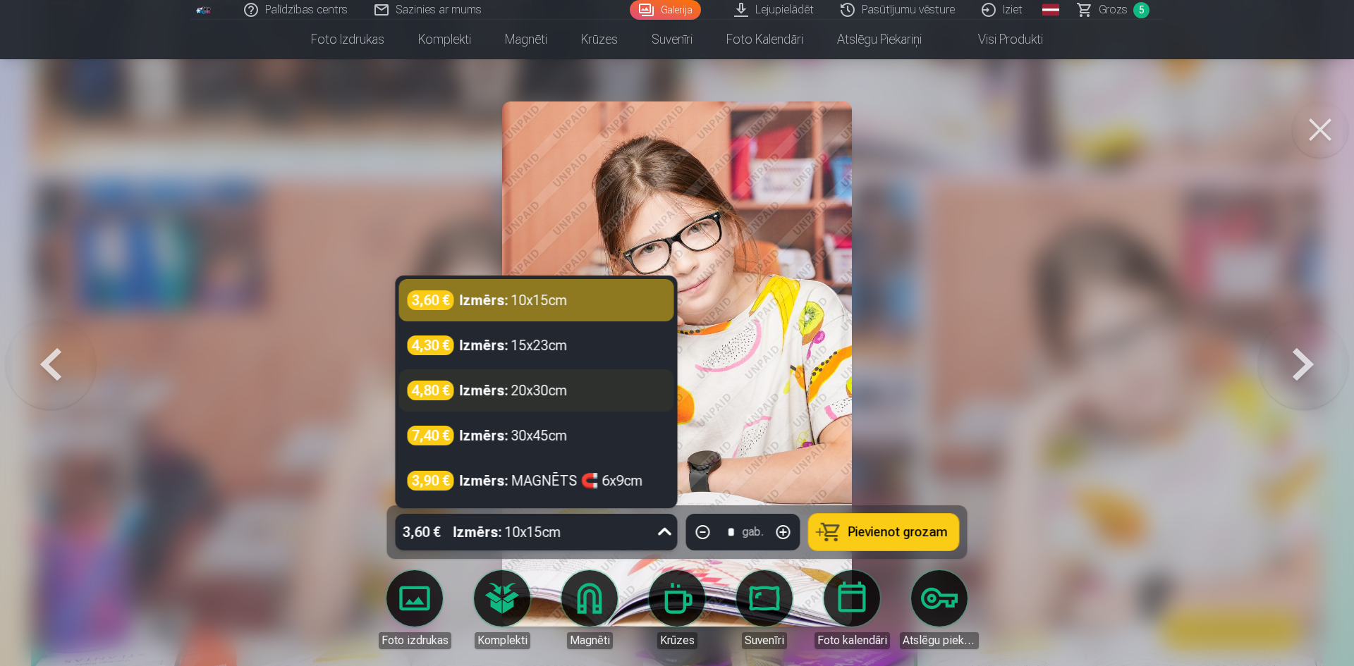
click at [579, 392] on div "4,80 € Izmērs : 20x30cm" at bounding box center [536, 391] width 258 height 20
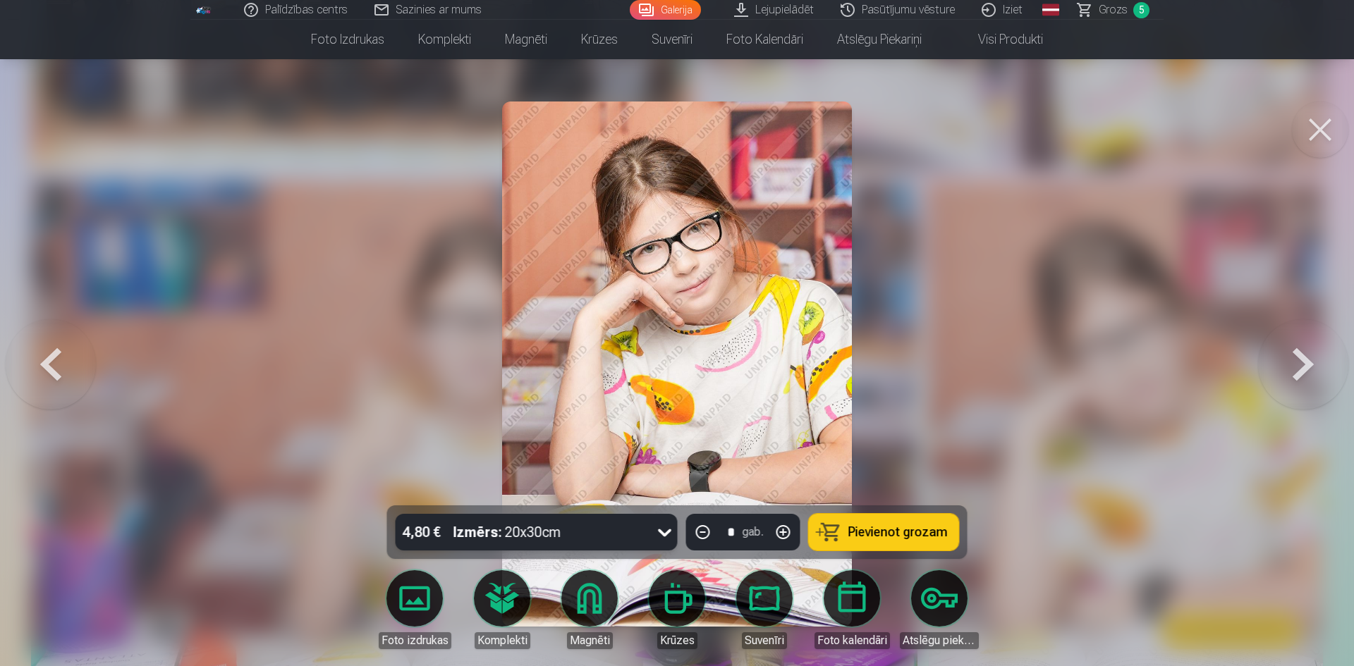
click at [901, 532] on span "Pievienot grozam" at bounding box center [897, 532] width 99 height 13
click at [1317, 121] on button at bounding box center [1320, 130] width 56 height 56
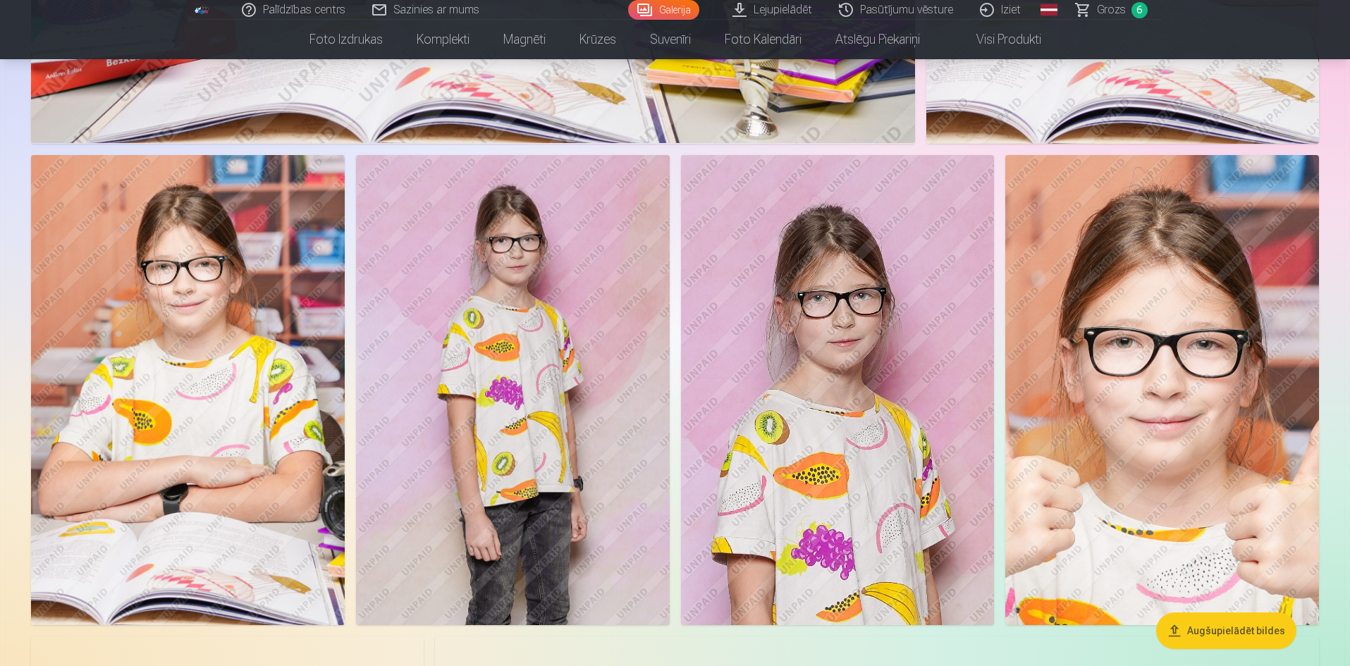
scroll to position [2044, 0]
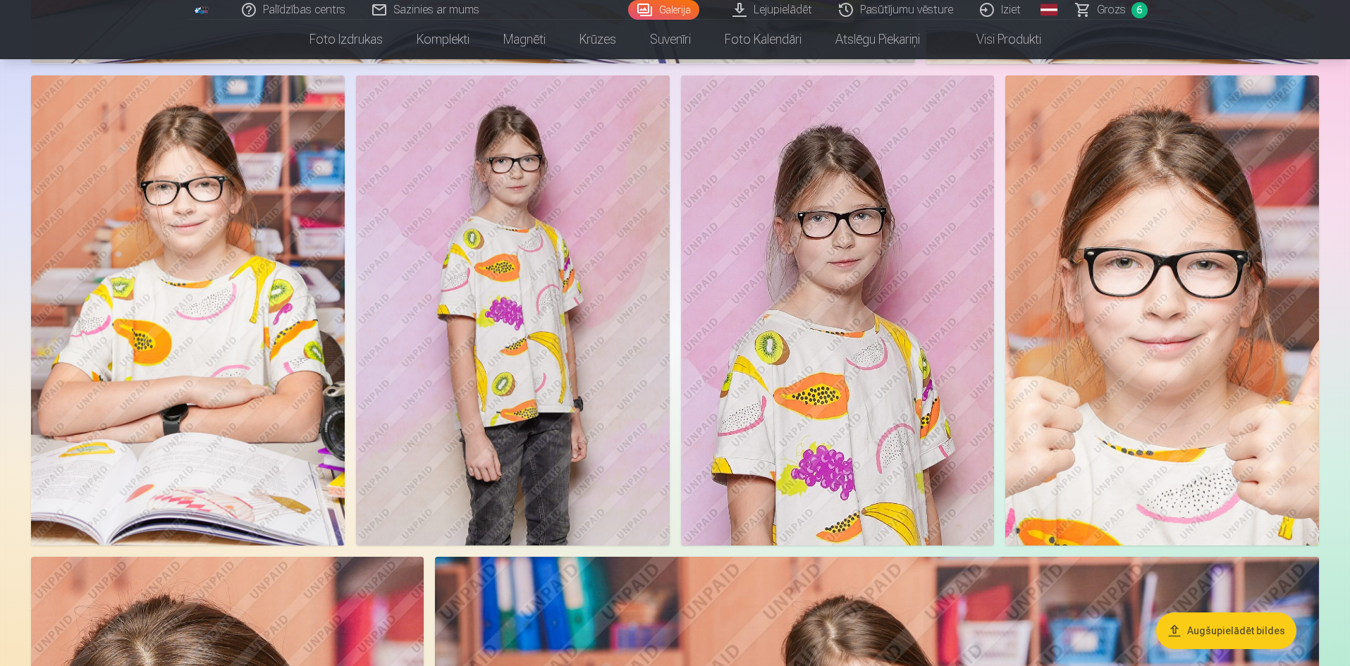
click at [569, 355] on img at bounding box center [513, 310] width 314 height 470
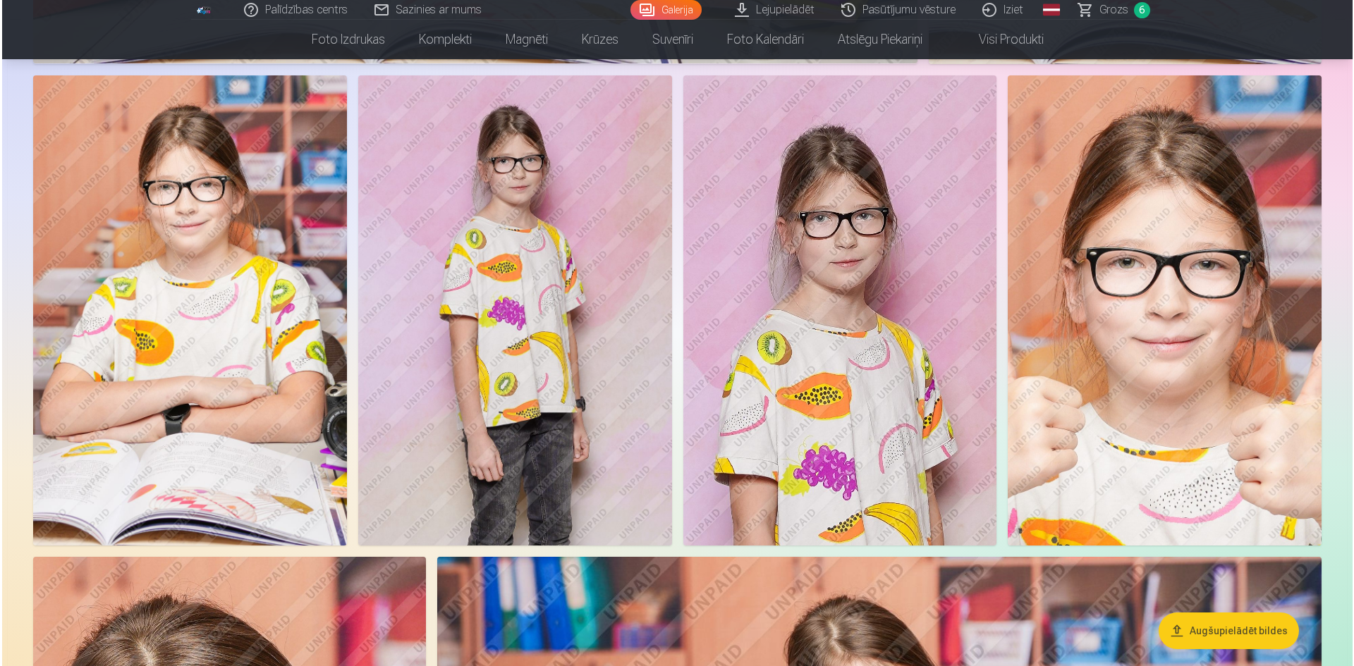
scroll to position [2048, 0]
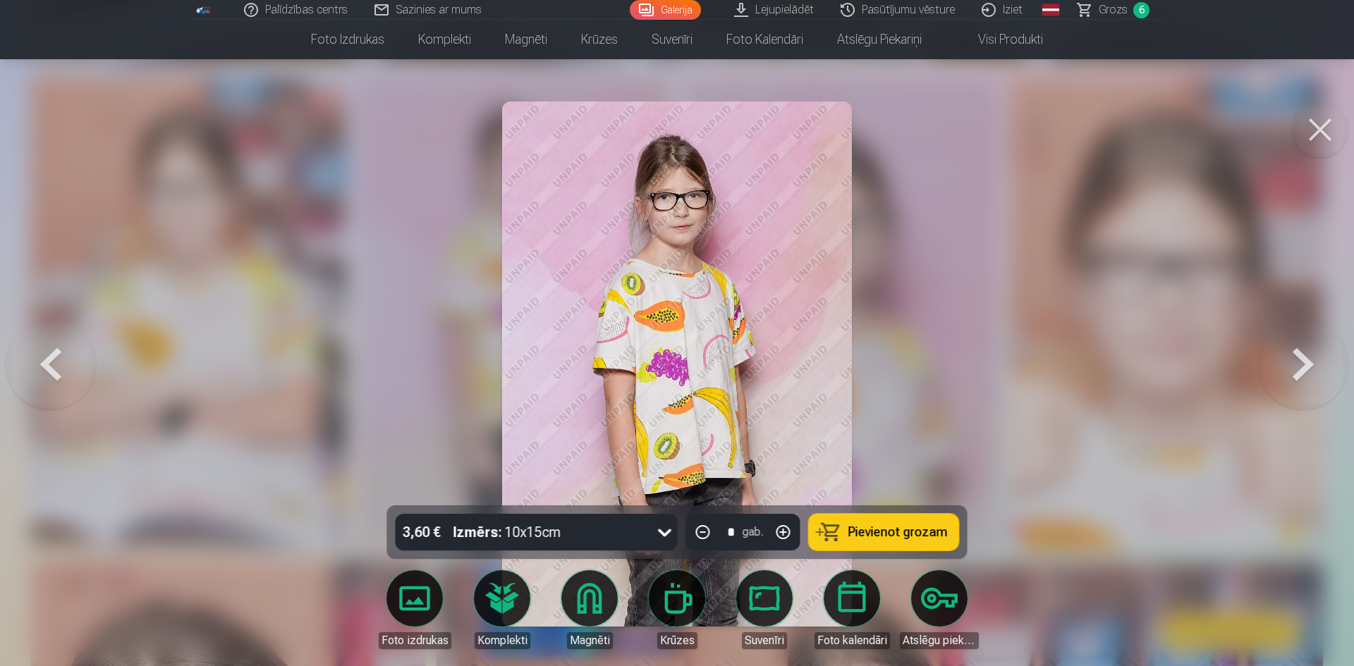
click at [669, 532] on icon at bounding box center [664, 533] width 13 height 8
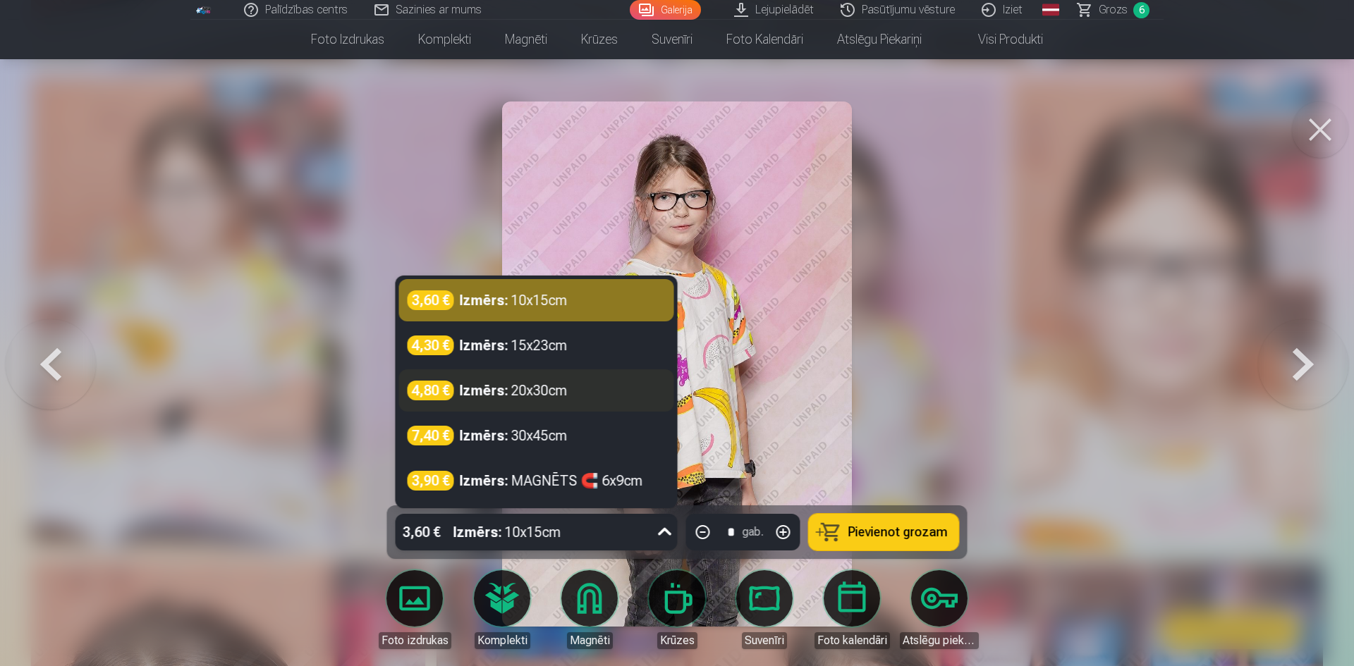
click at [575, 399] on div "4,80 € Izmērs : 20x30cm" at bounding box center [536, 391] width 258 height 20
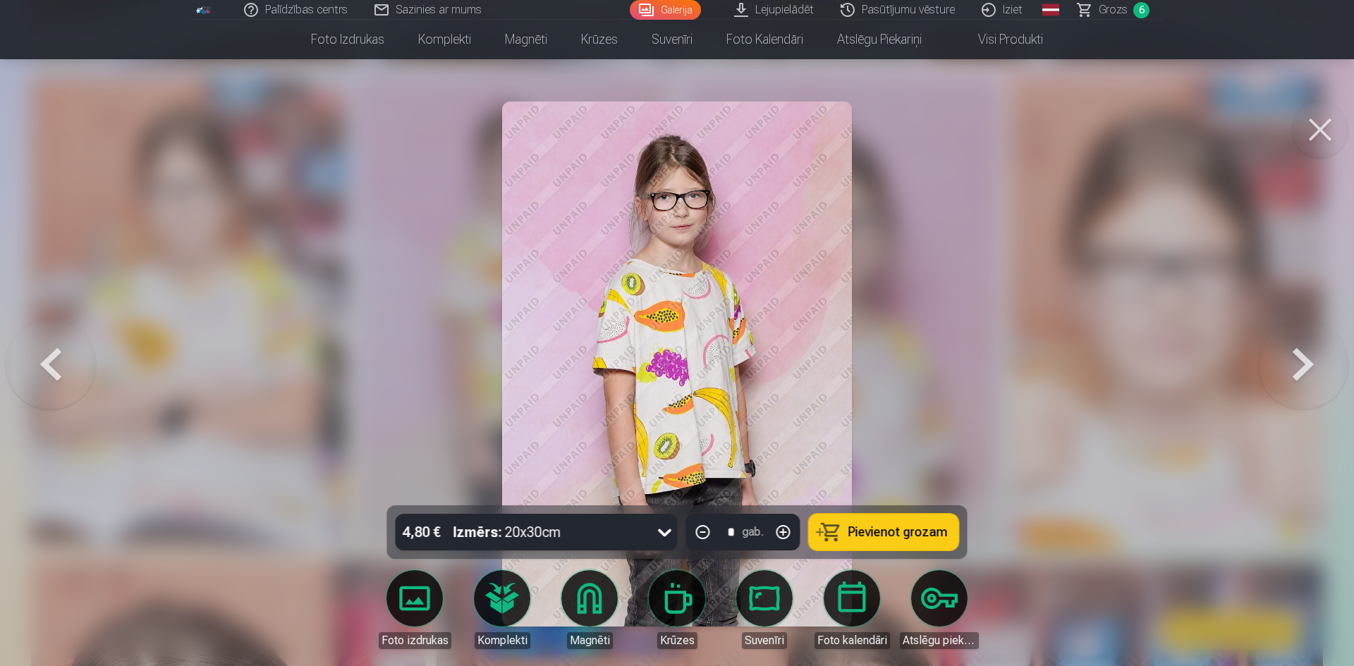
click at [872, 520] on button "Pievienot grozam" at bounding box center [884, 532] width 150 height 37
click at [1325, 128] on button at bounding box center [1320, 130] width 56 height 56
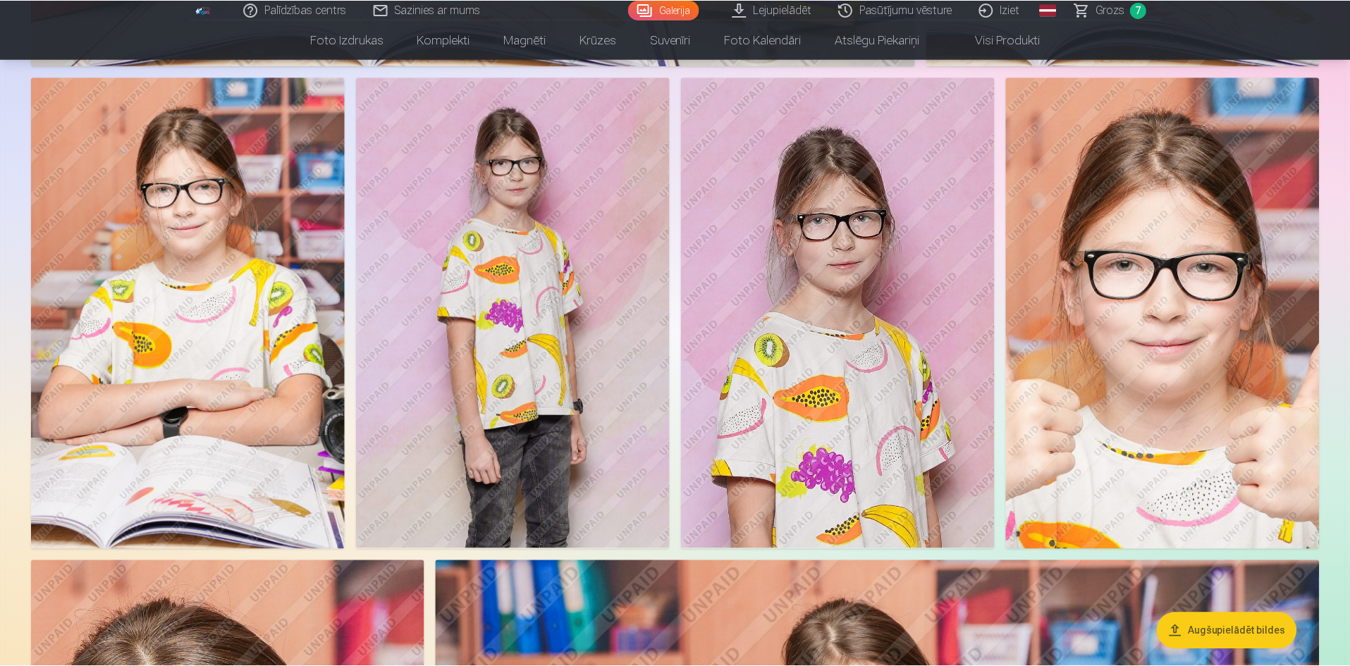
scroll to position [2044, 0]
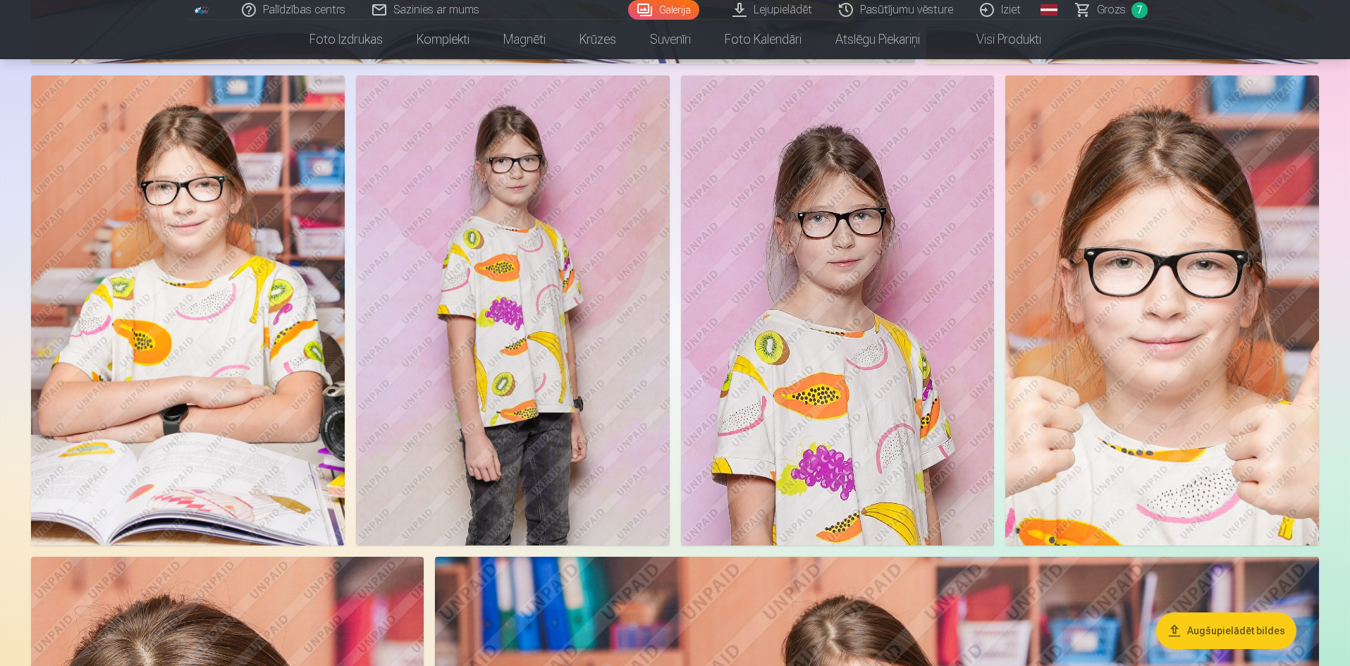
click at [874, 313] on img at bounding box center [838, 310] width 314 height 470
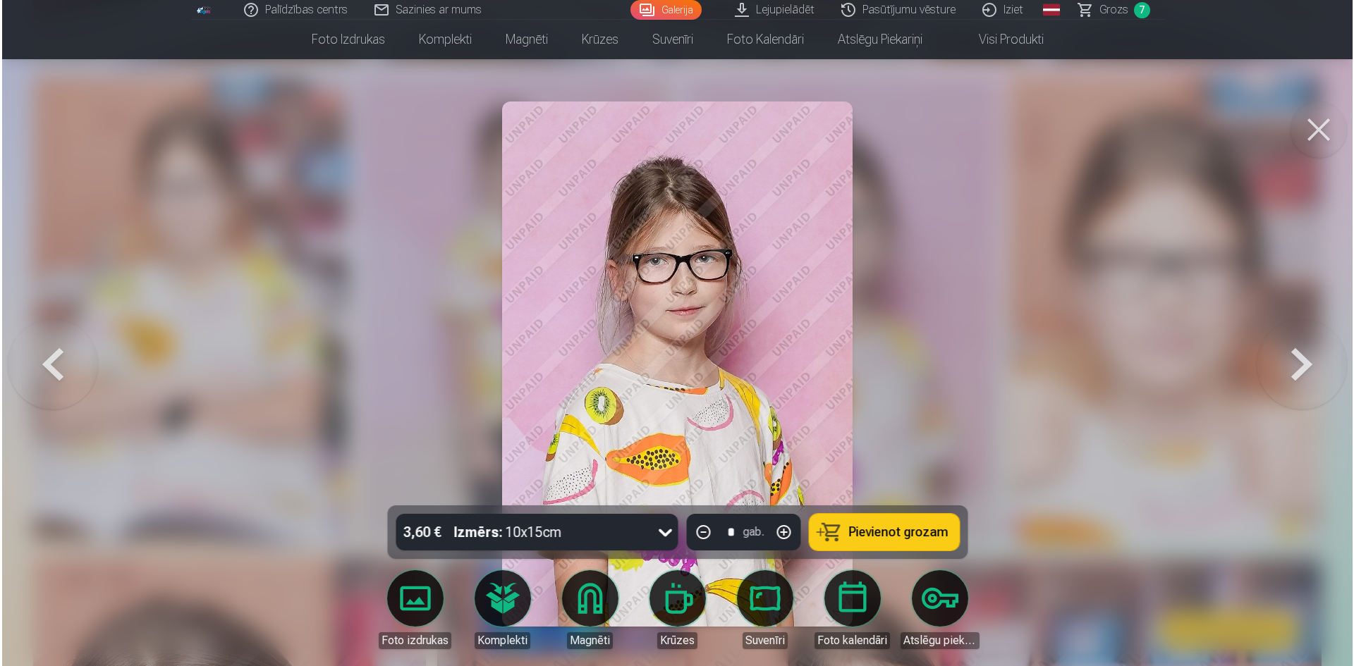
scroll to position [2048, 0]
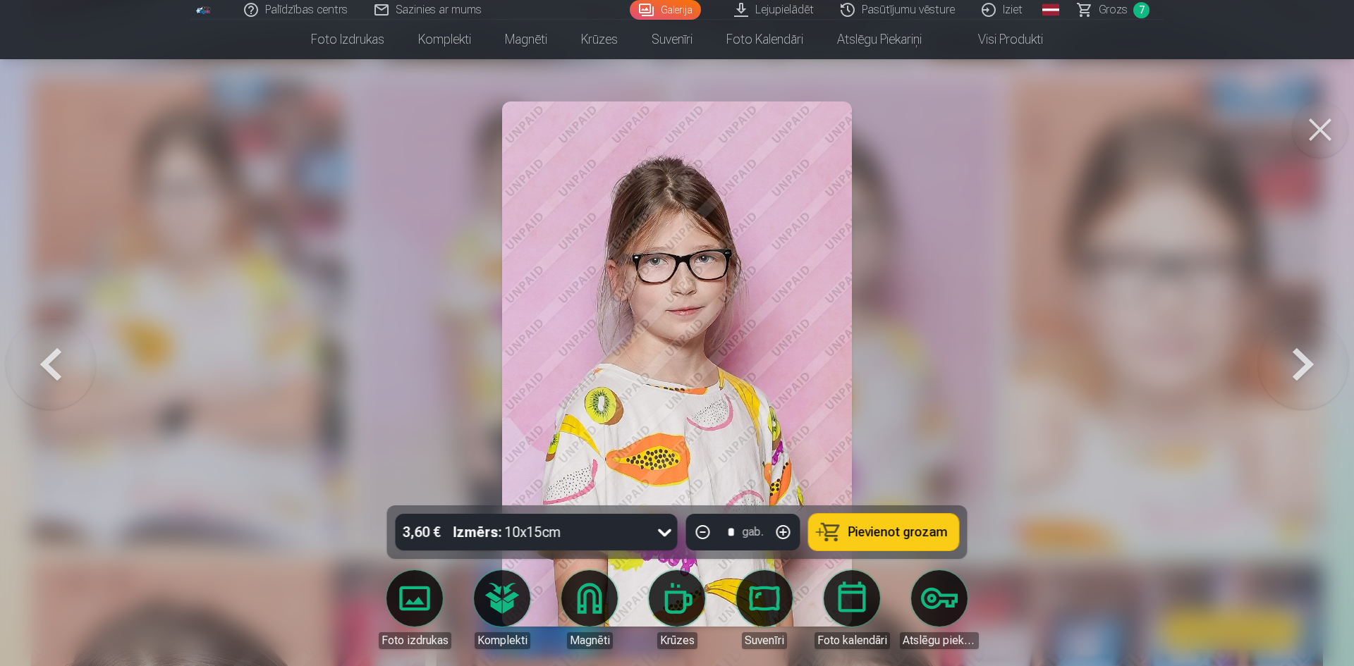
click at [658, 532] on icon at bounding box center [665, 532] width 23 height 23
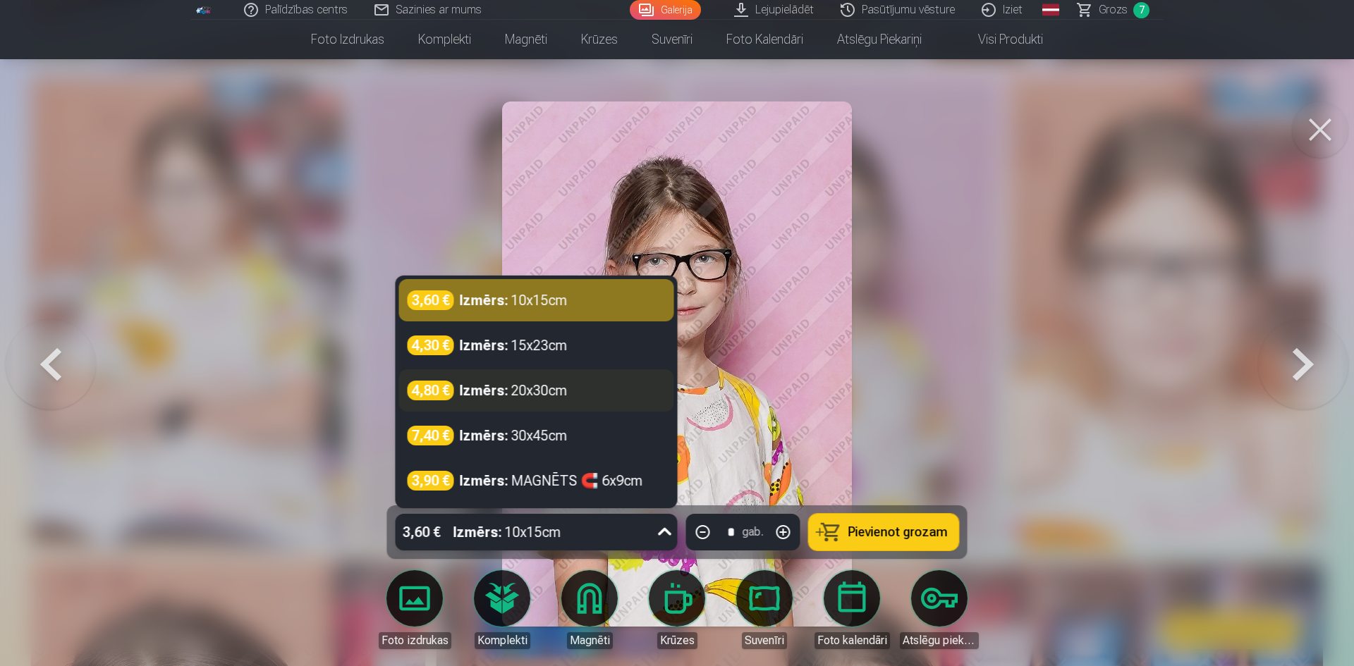
click at [558, 397] on div "Izmērs : 20x30cm" at bounding box center [514, 391] width 108 height 20
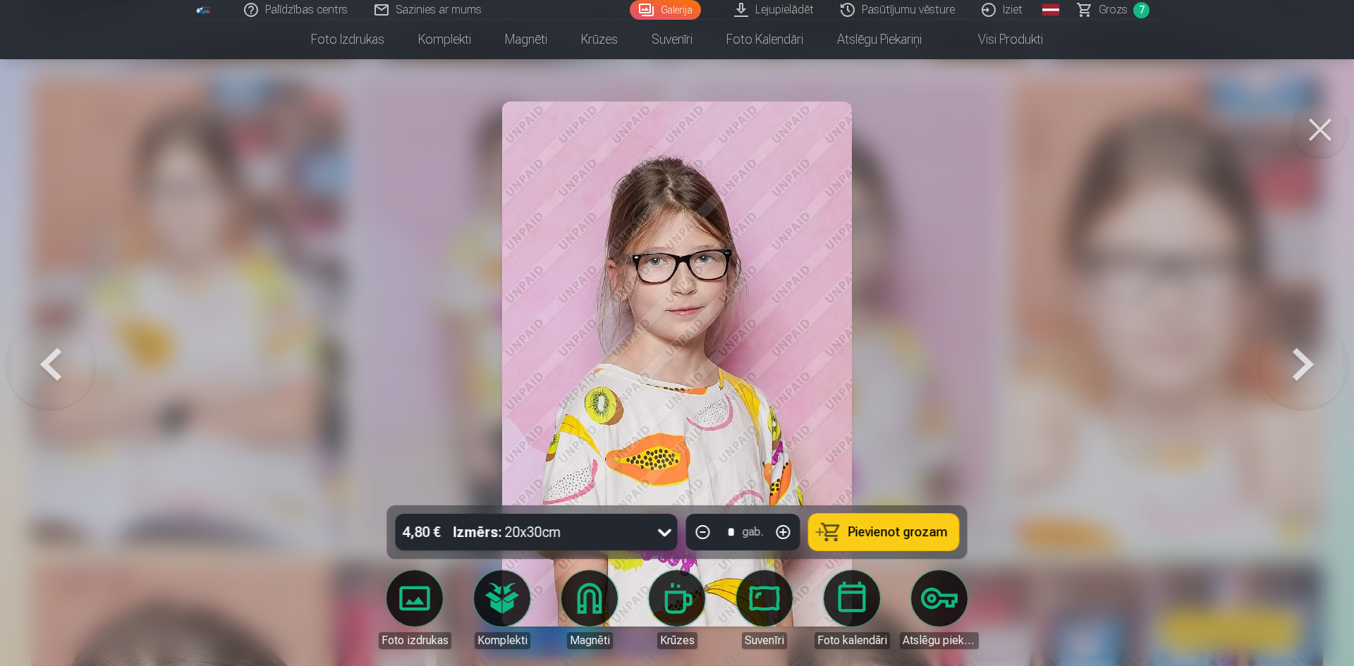
click at [931, 536] on span "Pievienot grozam" at bounding box center [897, 532] width 99 height 13
click at [1325, 125] on button at bounding box center [1320, 130] width 56 height 56
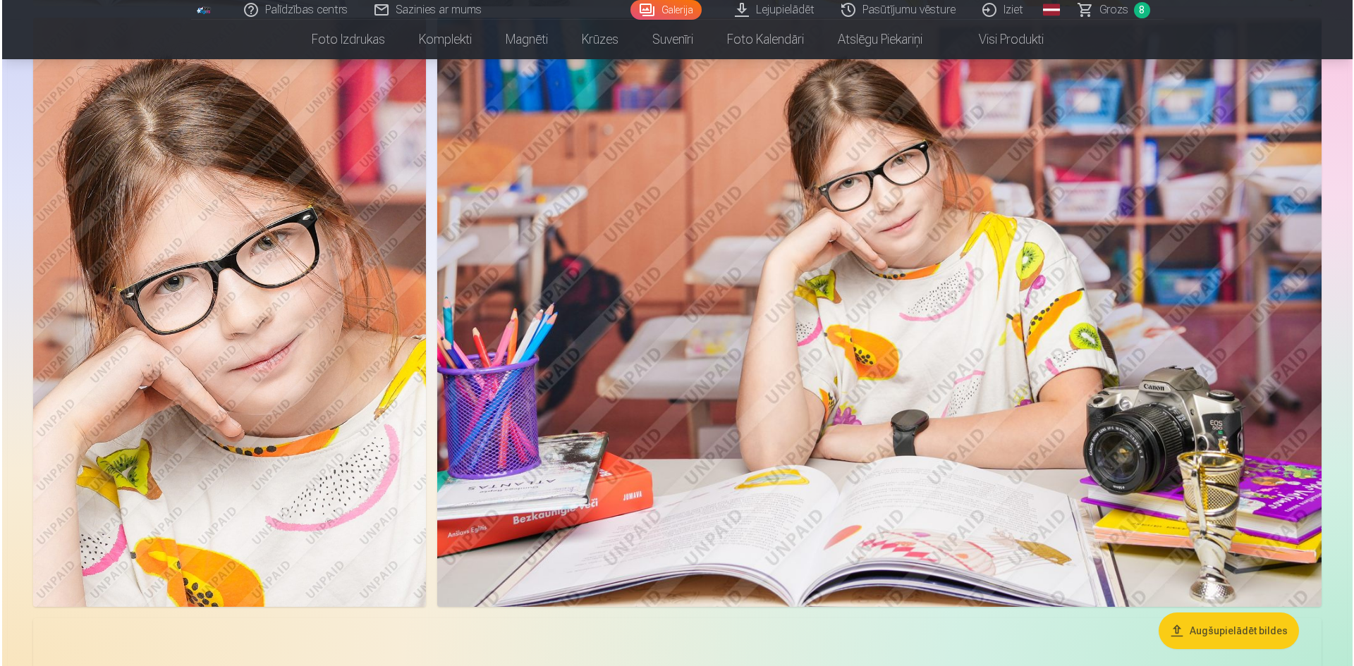
scroll to position [2608, 0]
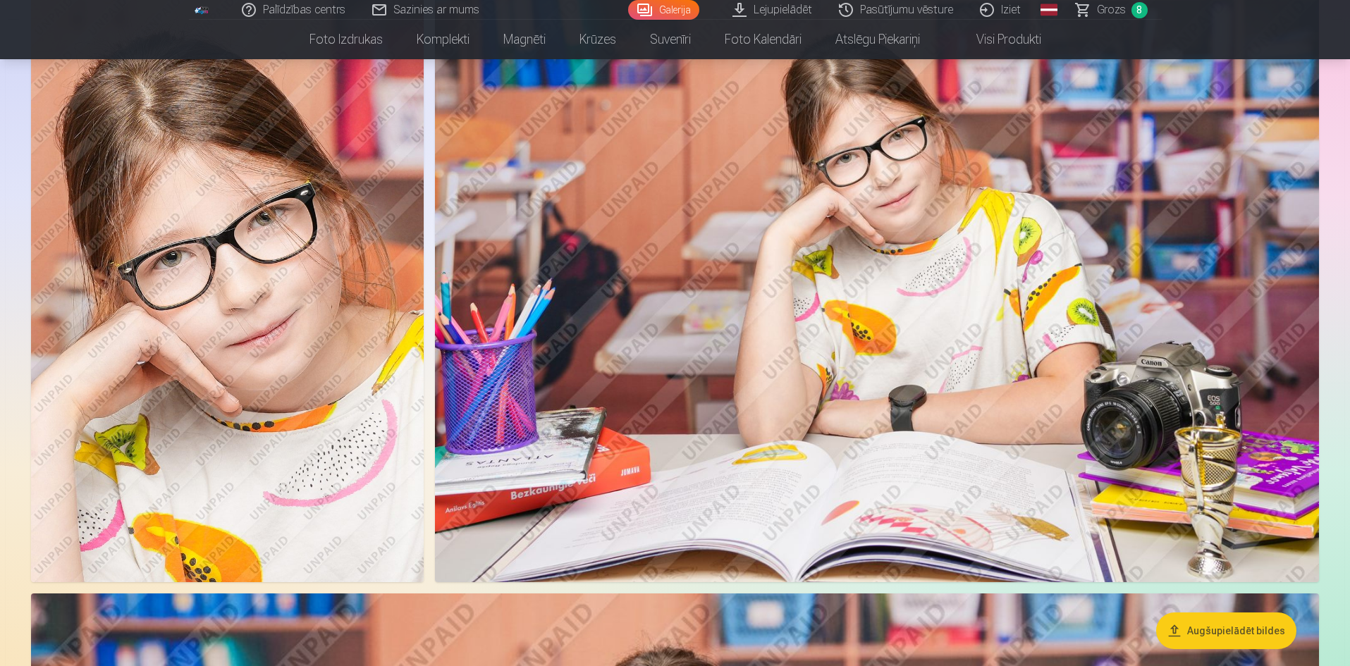
click at [327, 438] on img at bounding box center [227, 287] width 393 height 589
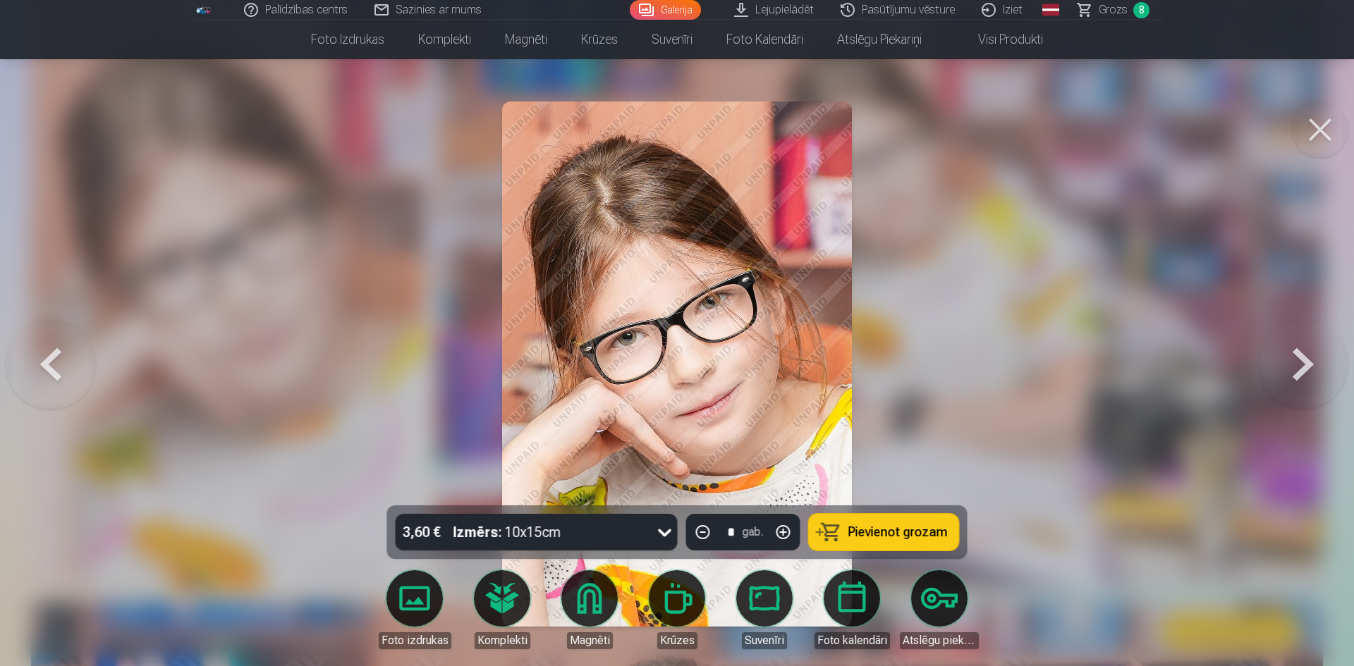
click at [657, 533] on icon at bounding box center [665, 532] width 23 height 23
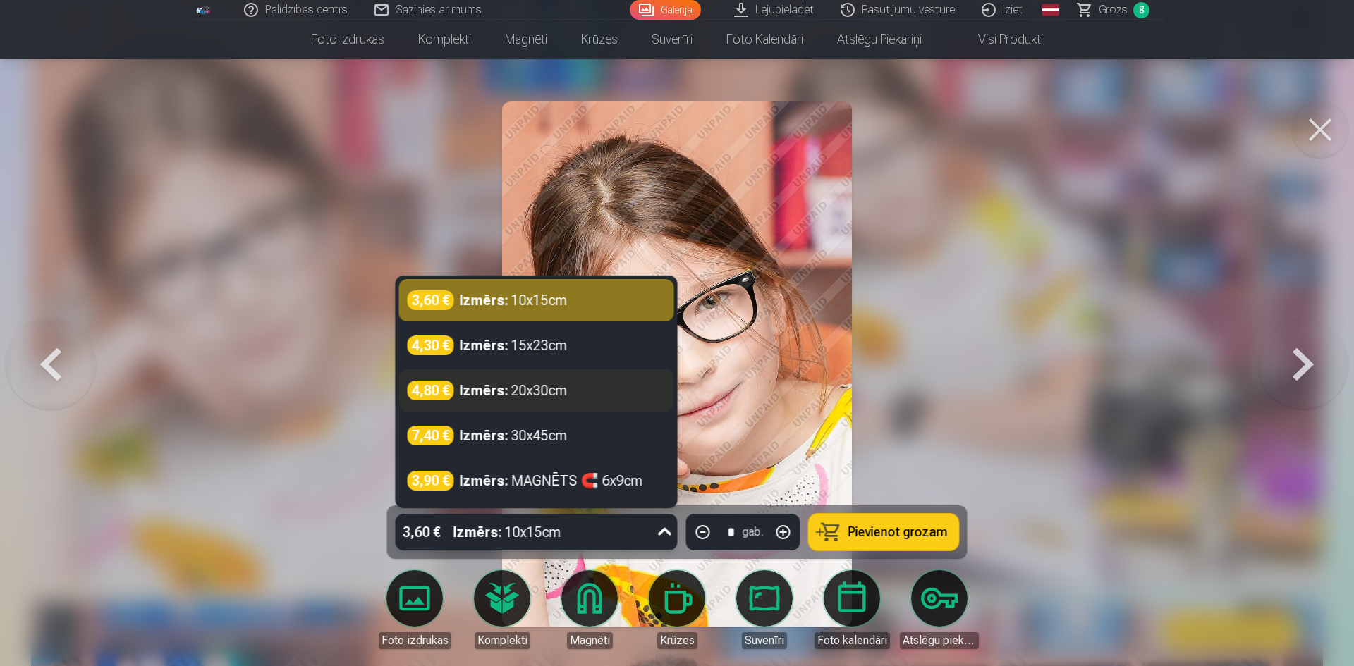
click at [565, 383] on div "Izmērs : 20x30cm" at bounding box center [514, 391] width 108 height 20
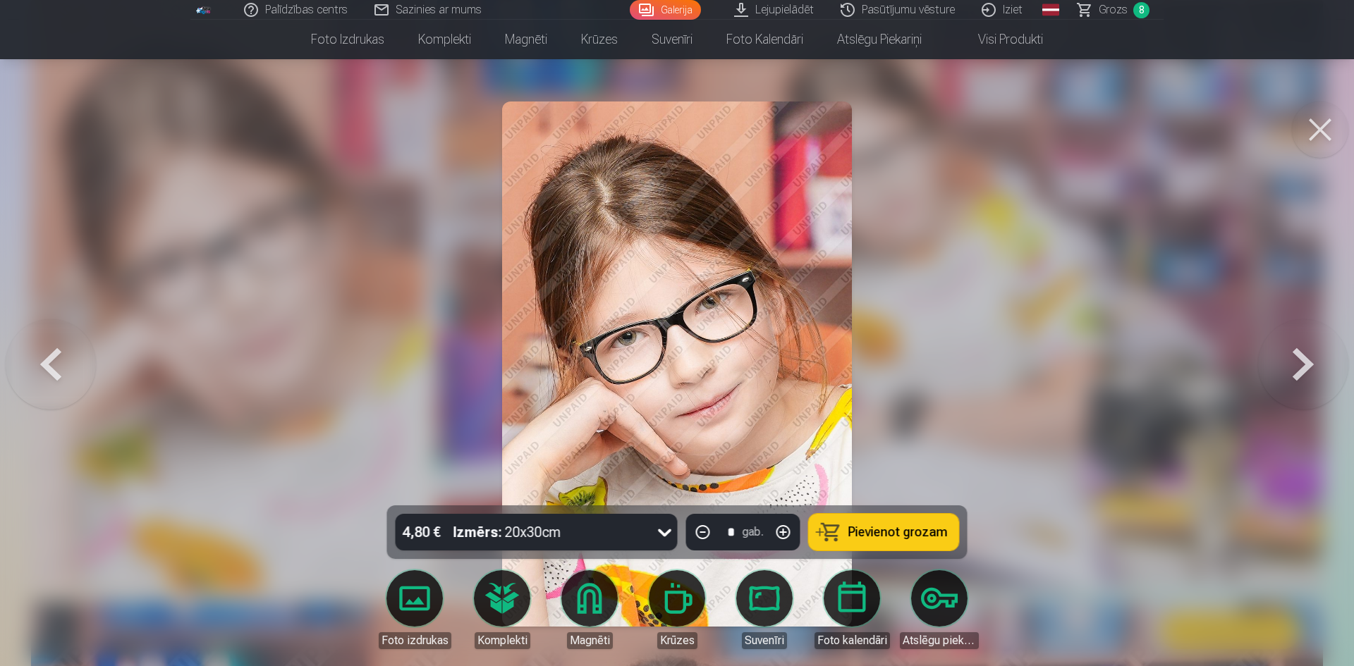
click at [865, 532] on span "Pievienot grozam" at bounding box center [897, 532] width 99 height 13
click at [1314, 121] on button at bounding box center [1320, 130] width 56 height 56
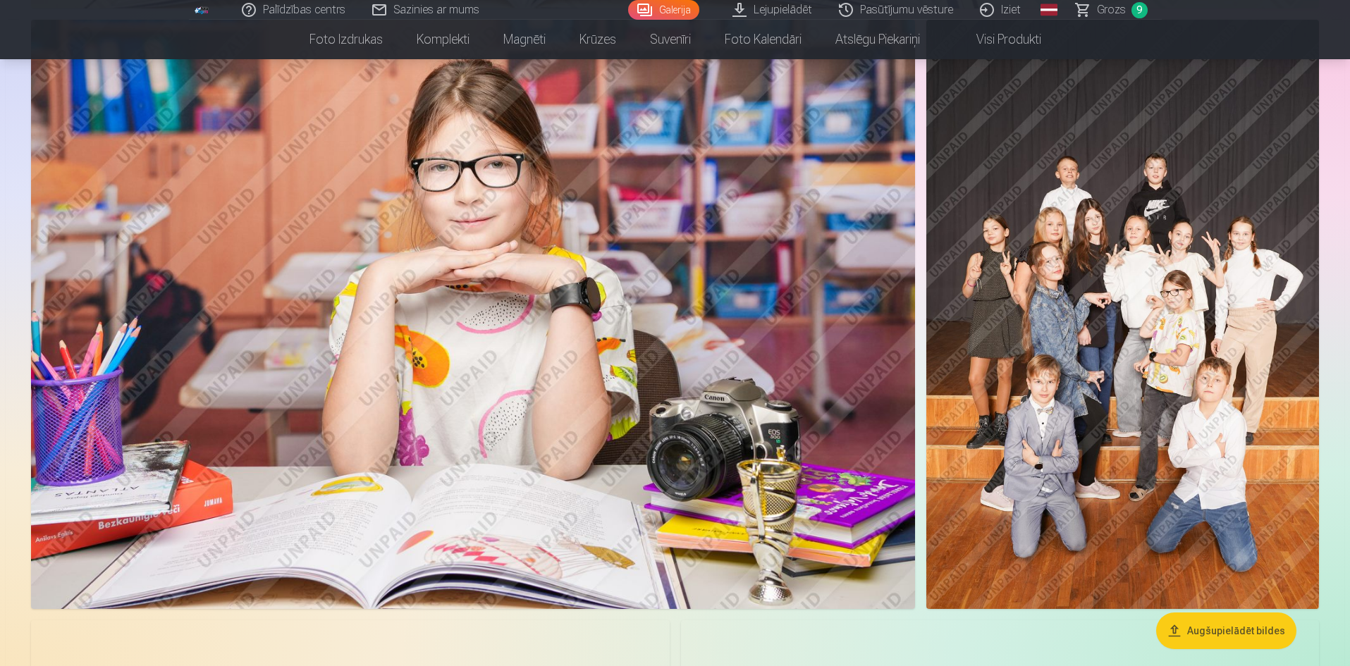
scroll to position [4011, 0]
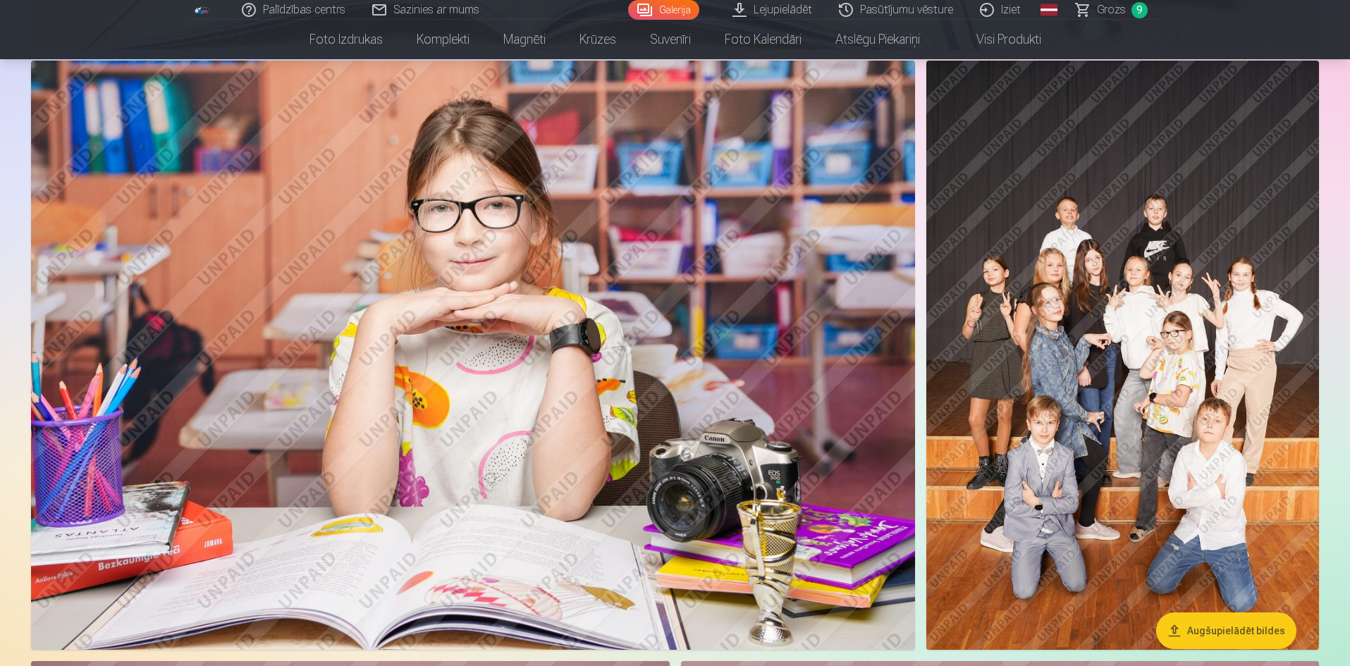
click at [1066, 363] on img at bounding box center [1122, 355] width 393 height 589
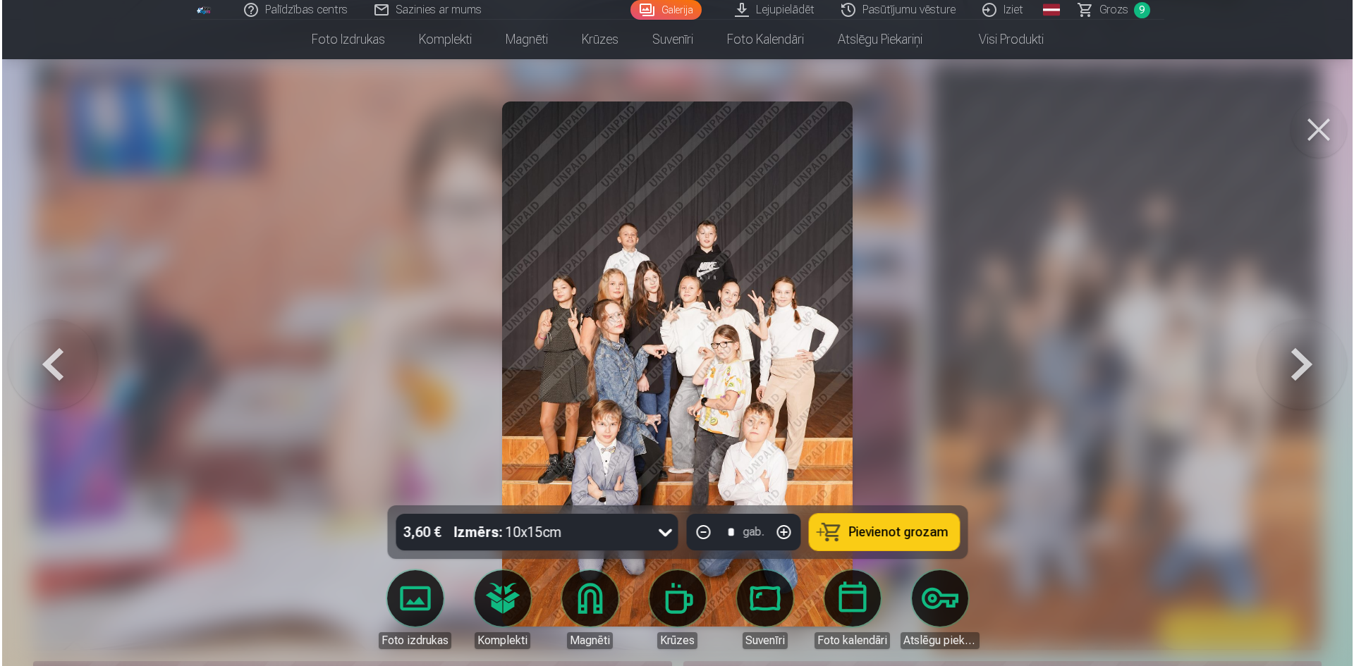
scroll to position [4020, 0]
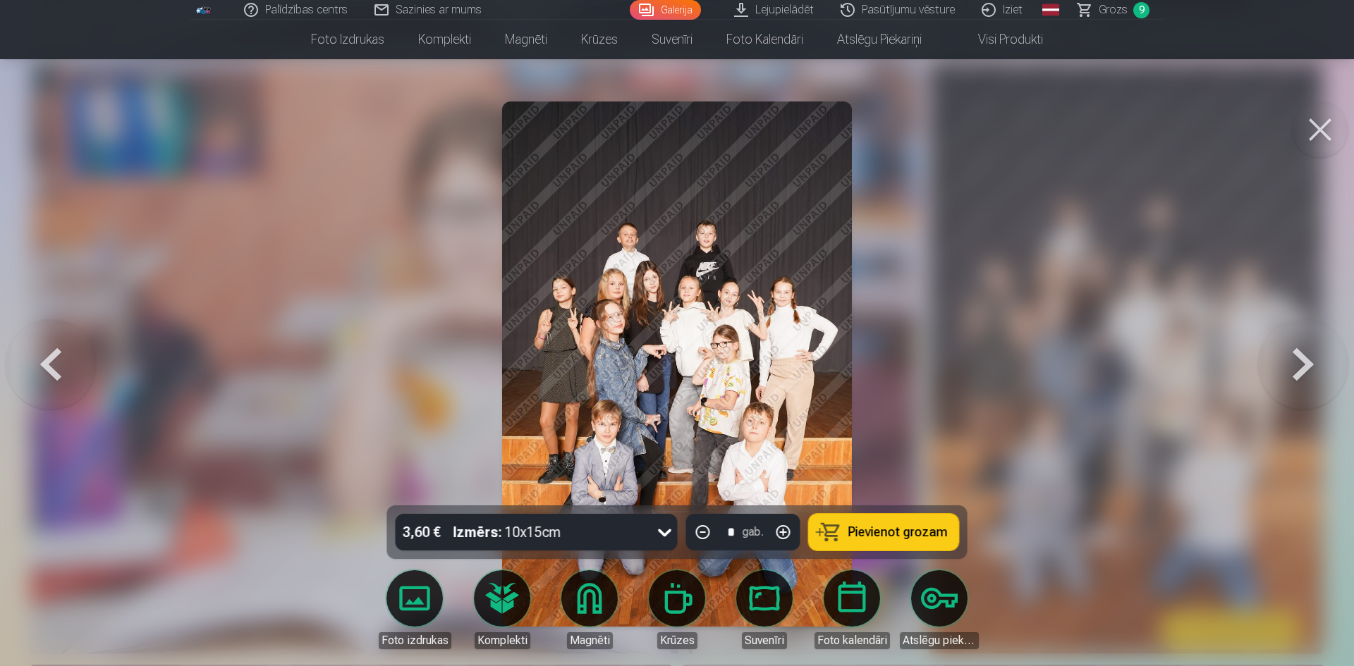
click at [667, 525] on icon at bounding box center [665, 532] width 23 height 23
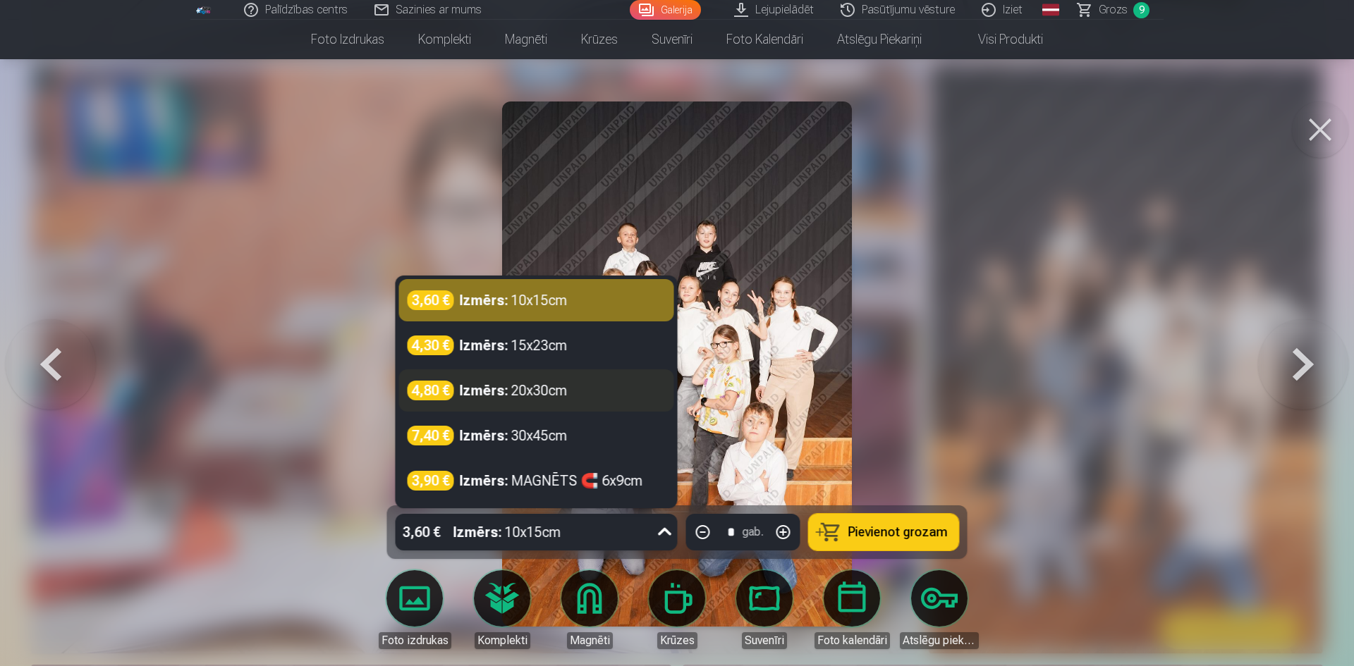
click at [570, 390] on div "4,80 € Izmērs : 20x30cm" at bounding box center [536, 391] width 258 height 20
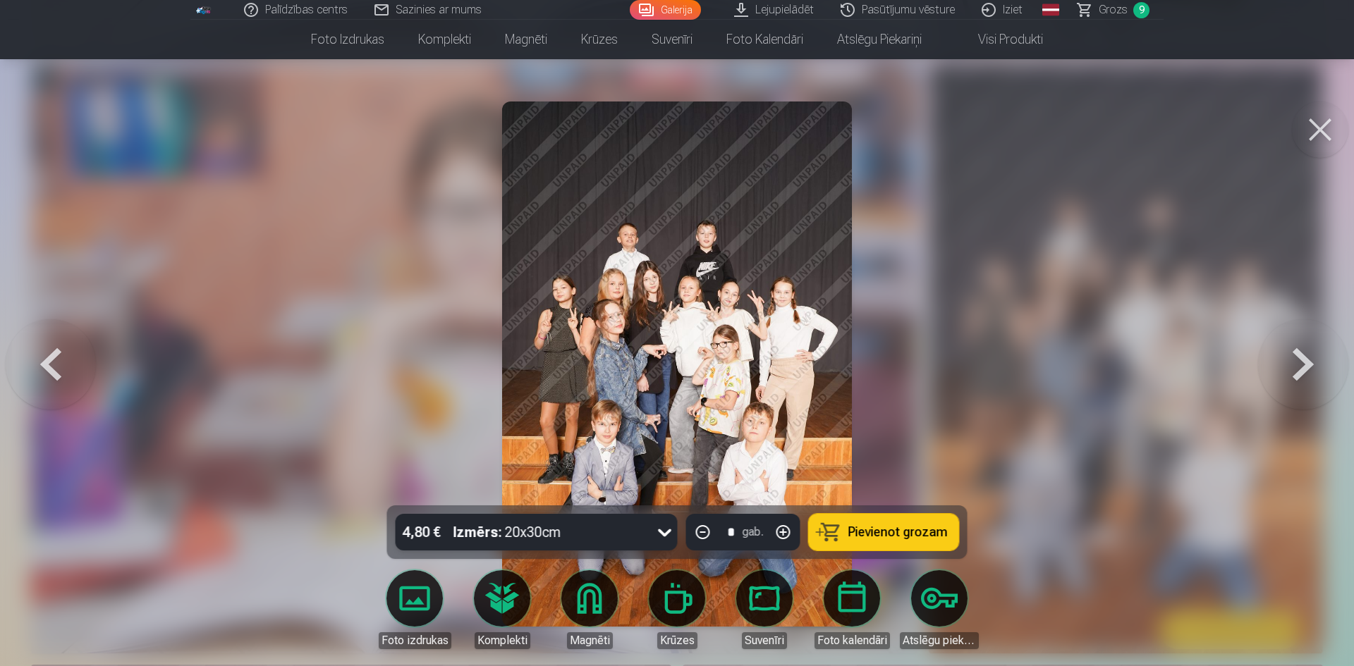
click at [914, 526] on span "Pievienot grozam" at bounding box center [897, 532] width 99 height 13
click at [1313, 128] on button at bounding box center [1320, 130] width 56 height 56
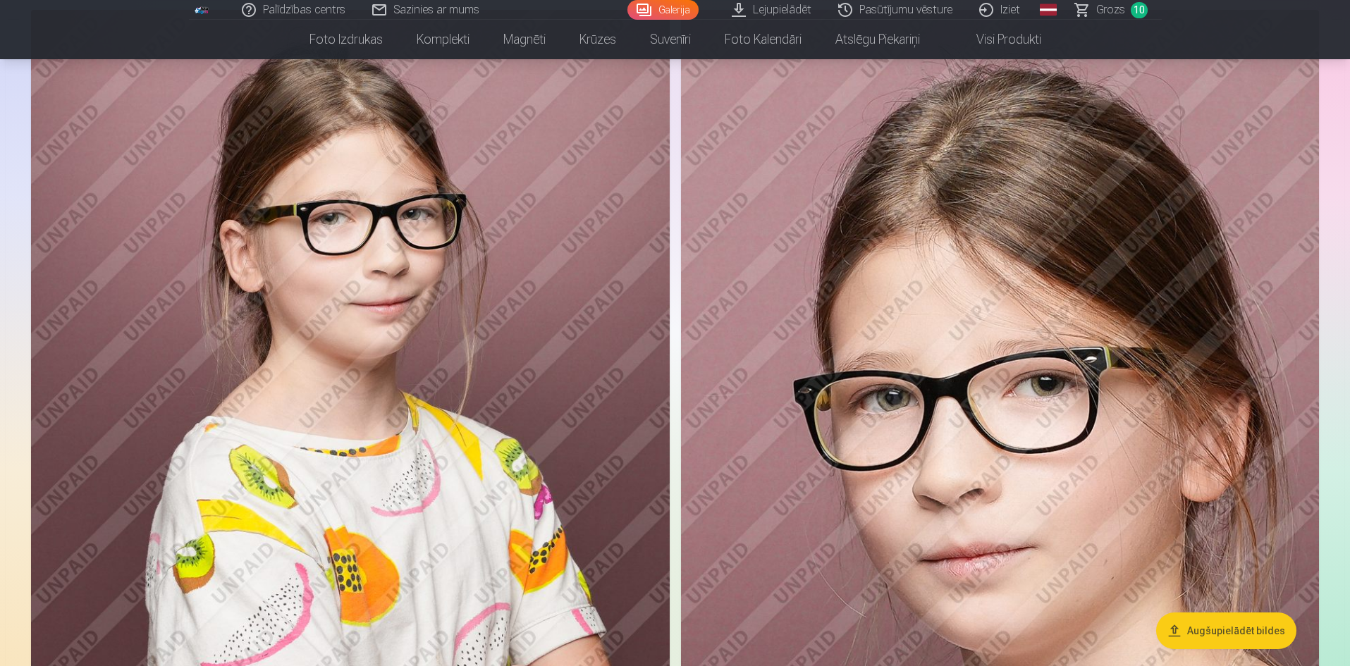
scroll to position [4646, 0]
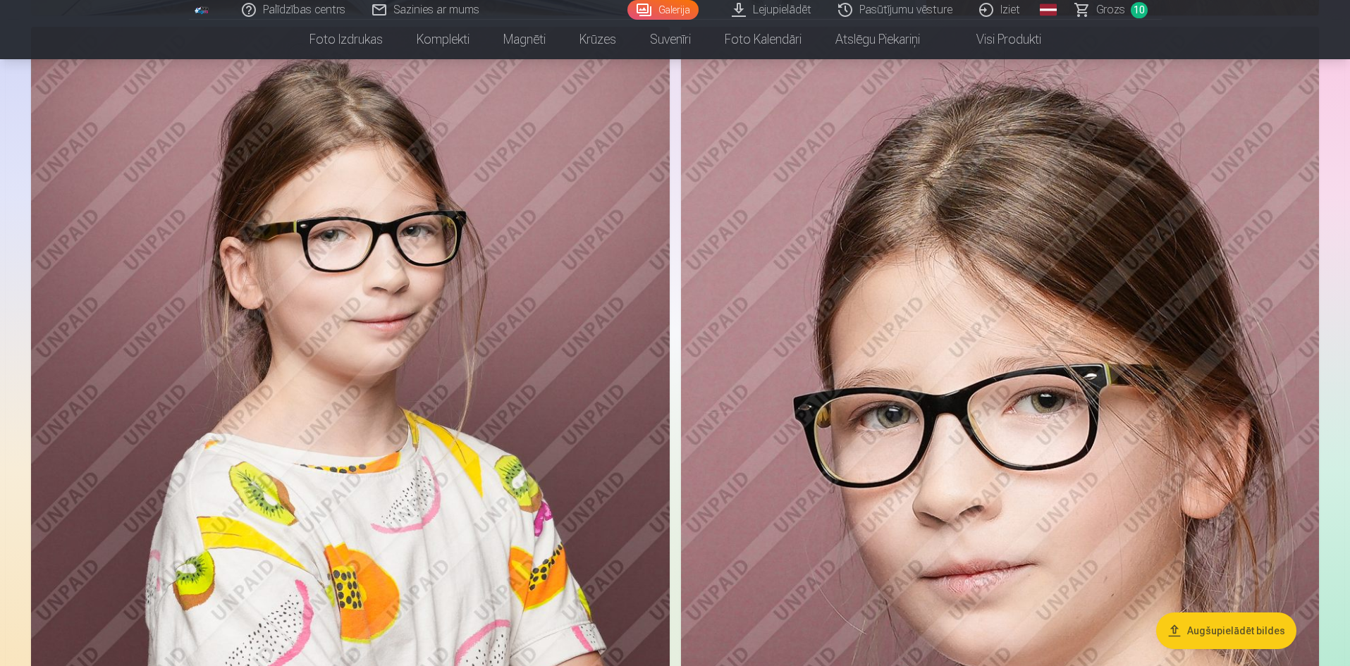
click at [485, 420] on img at bounding box center [350, 506] width 639 height 958
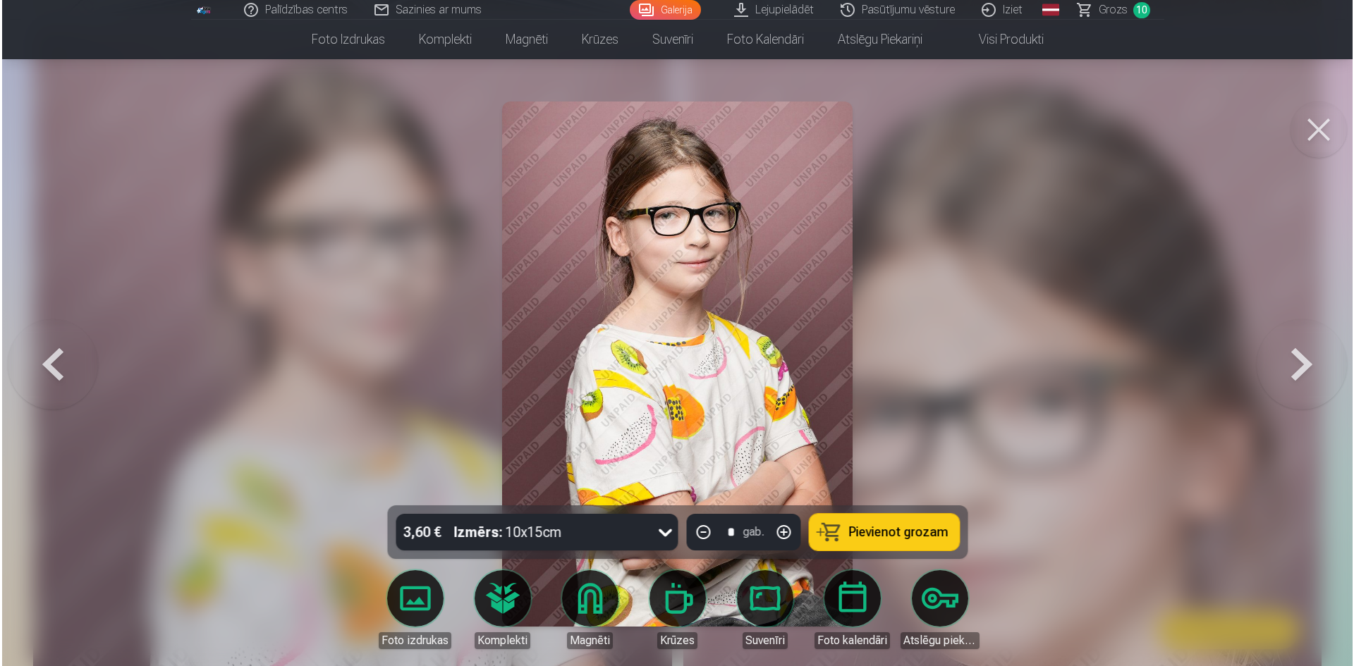
scroll to position [4656, 0]
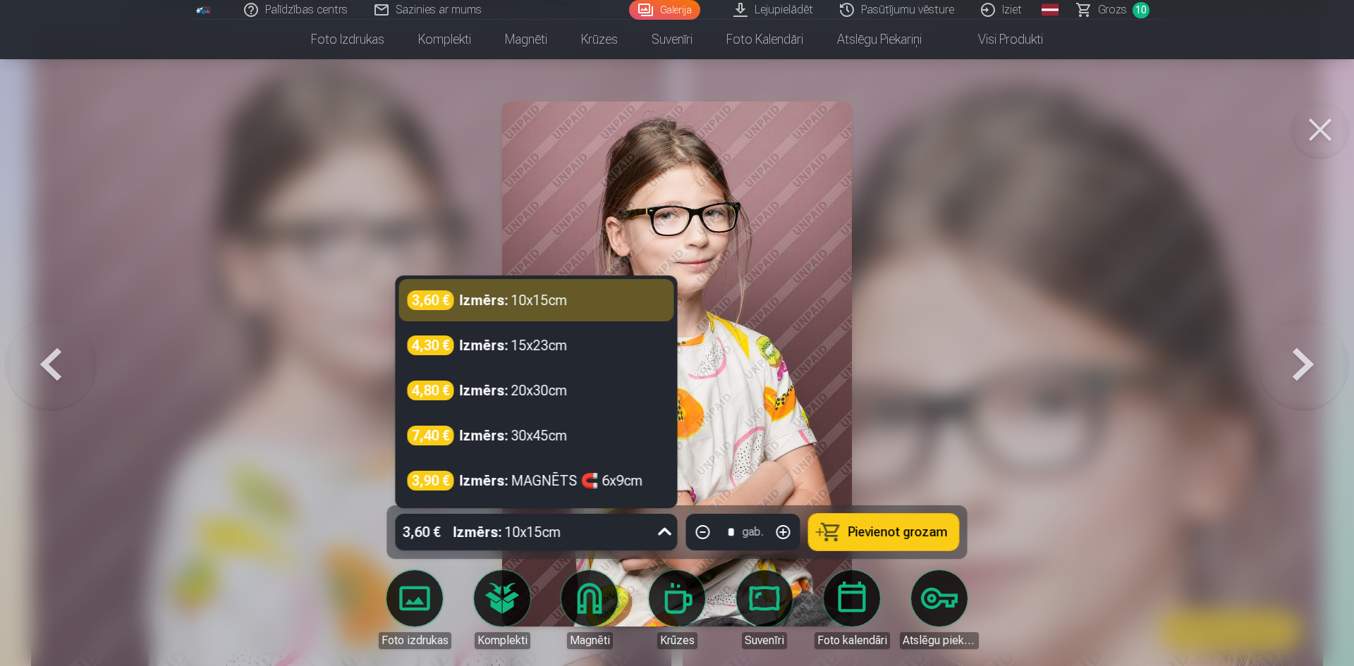
click at [664, 533] on icon at bounding box center [665, 532] width 23 height 23
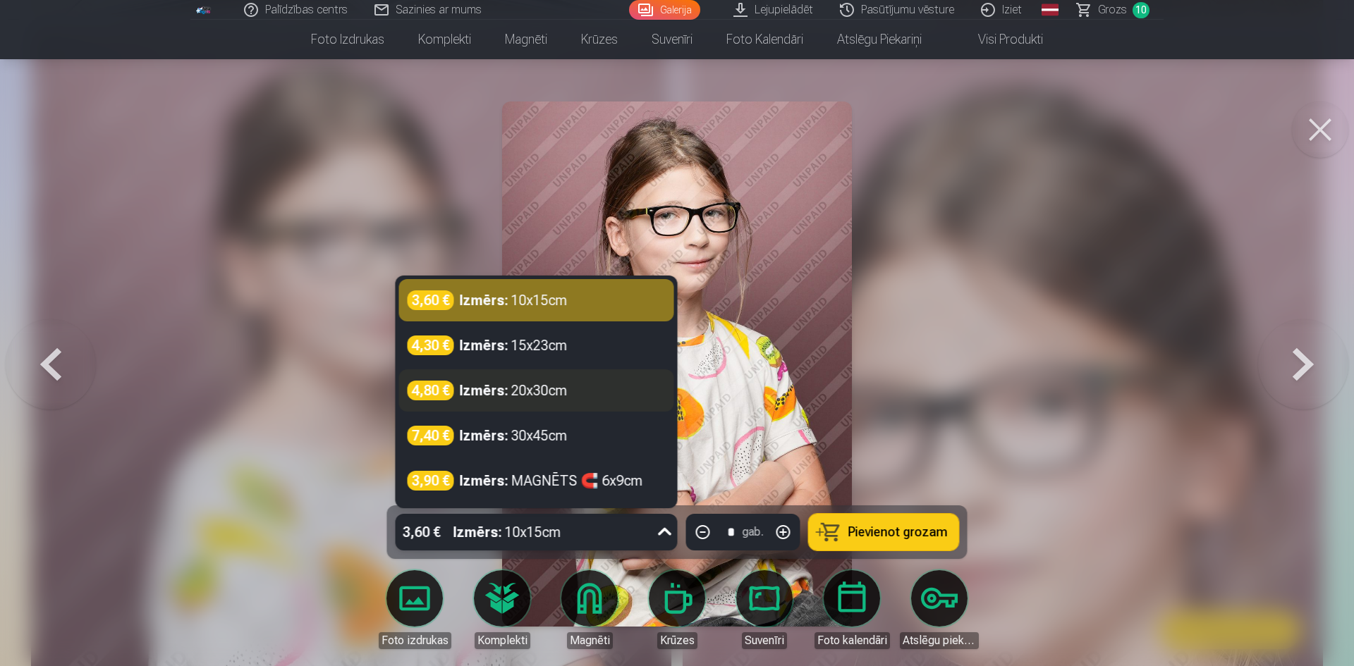
click at [546, 391] on div "Izmērs : 20x30cm" at bounding box center [514, 391] width 108 height 20
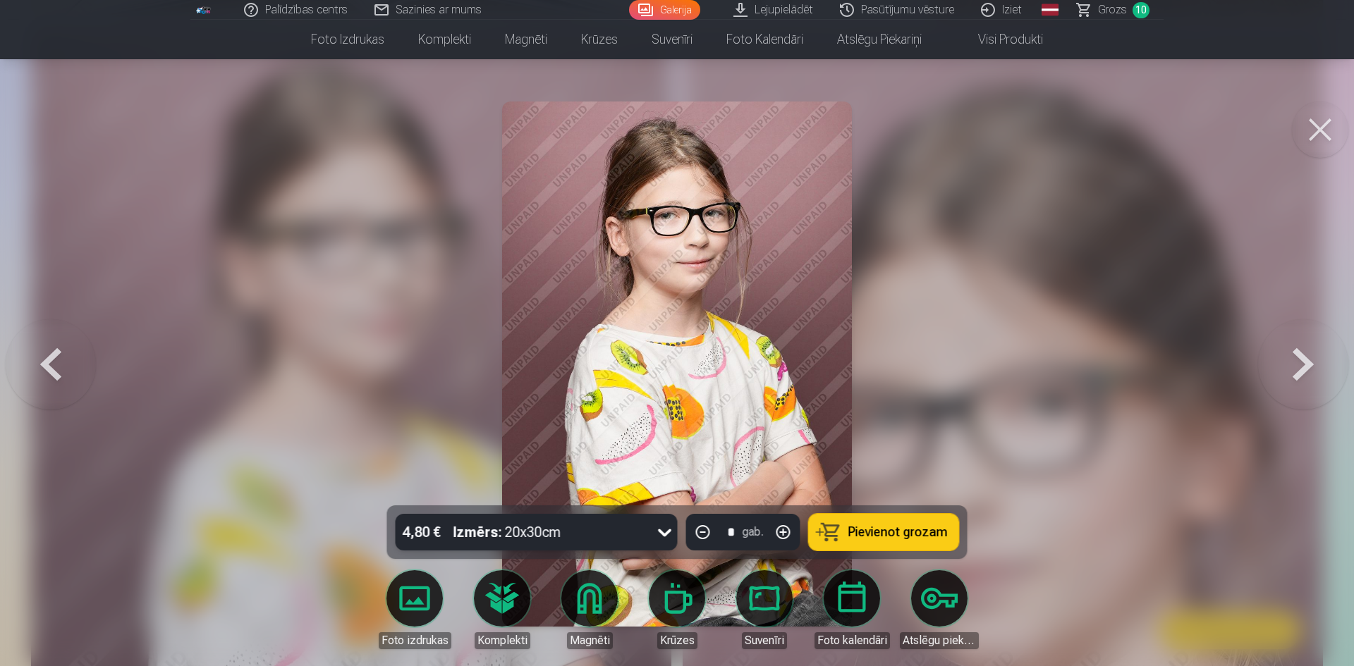
click at [873, 539] on span "Pievienot grozam" at bounding box center [897, 532] width 99 height 13
click at [1313, 122] on button at bounding box center [1320, 130] width 56 height 56
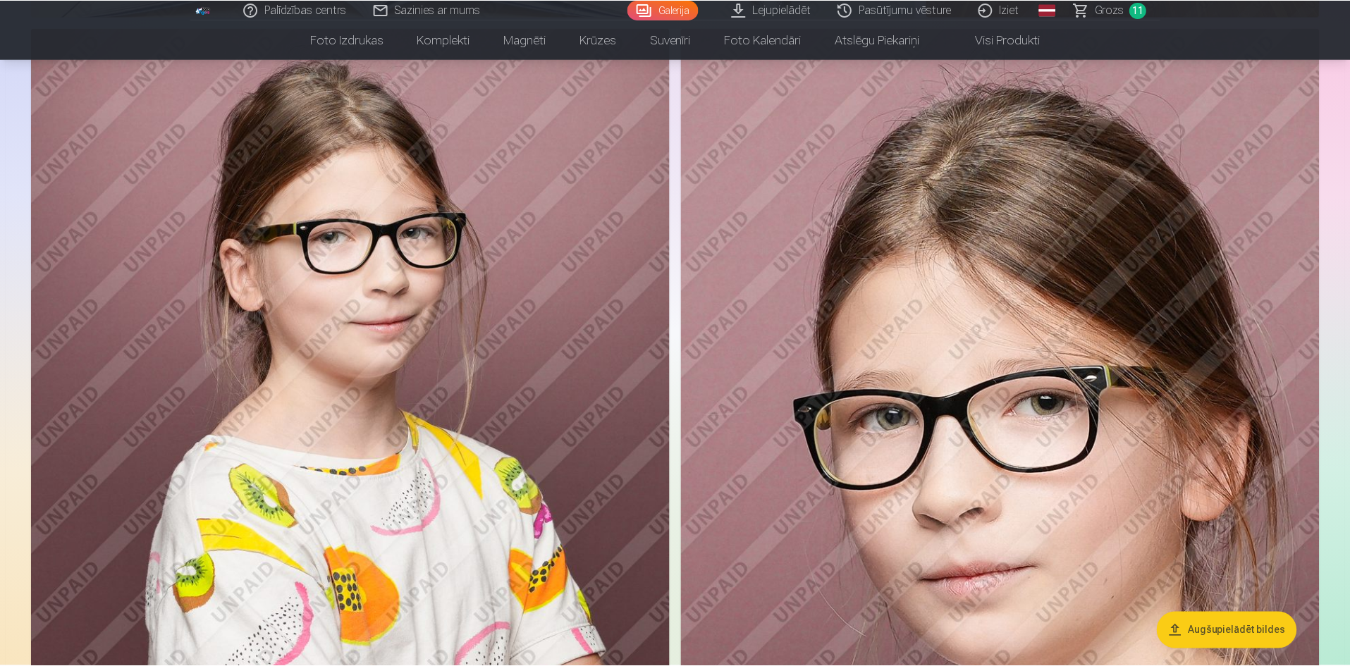
scroll to position [4646, 0]
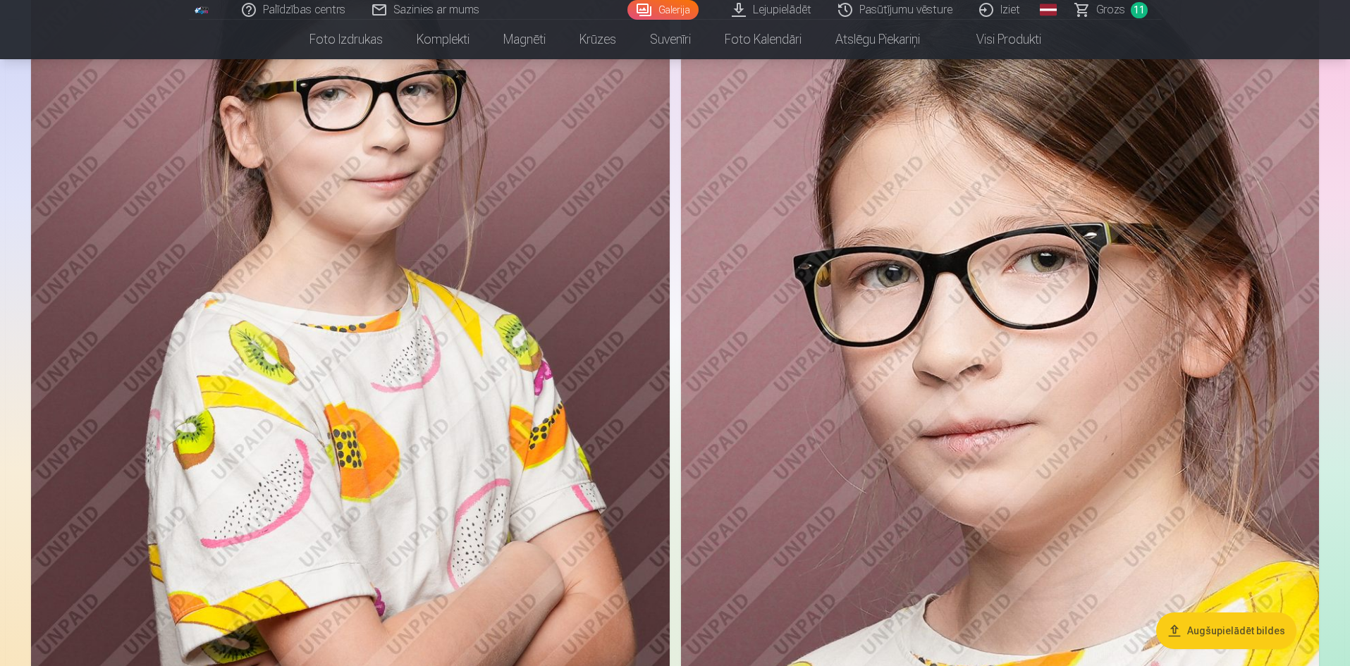
click at [988, 374] on img at bounding box center [1000, 365] width 639 height 958
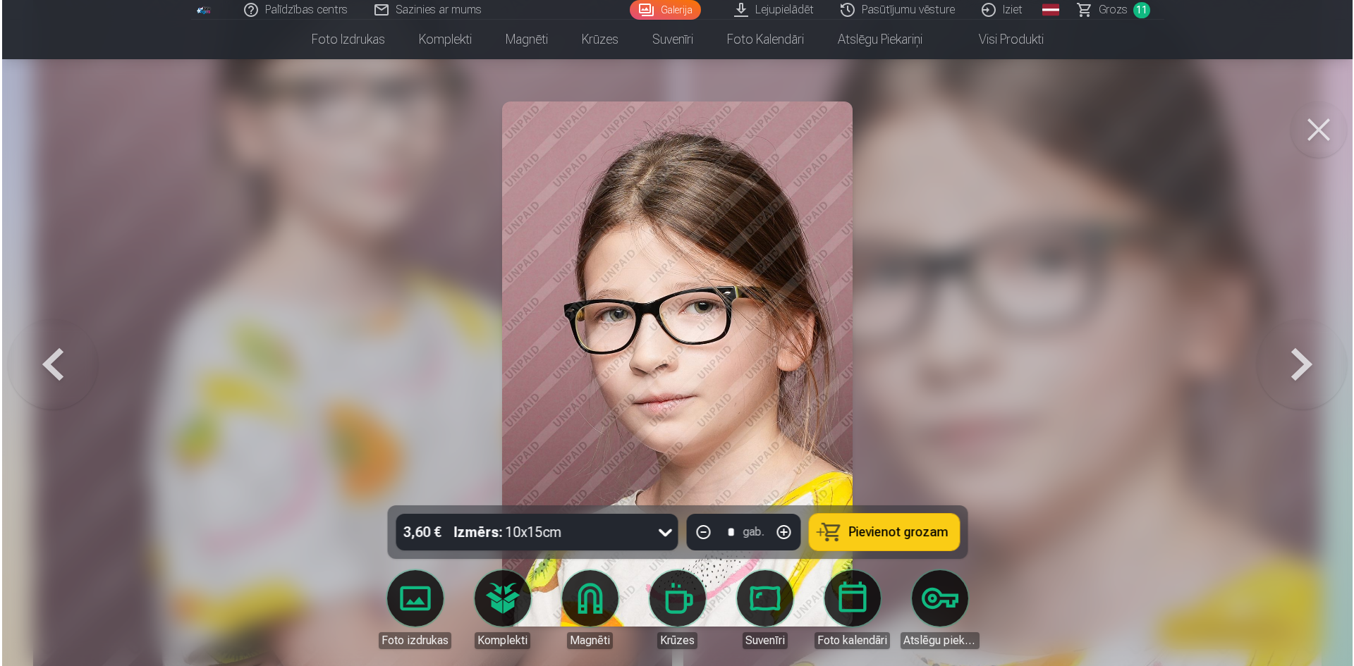
scroll to position [4799, 0]
click at [664, 529] on icon at bounding box center [665, 532] width 23 height 23
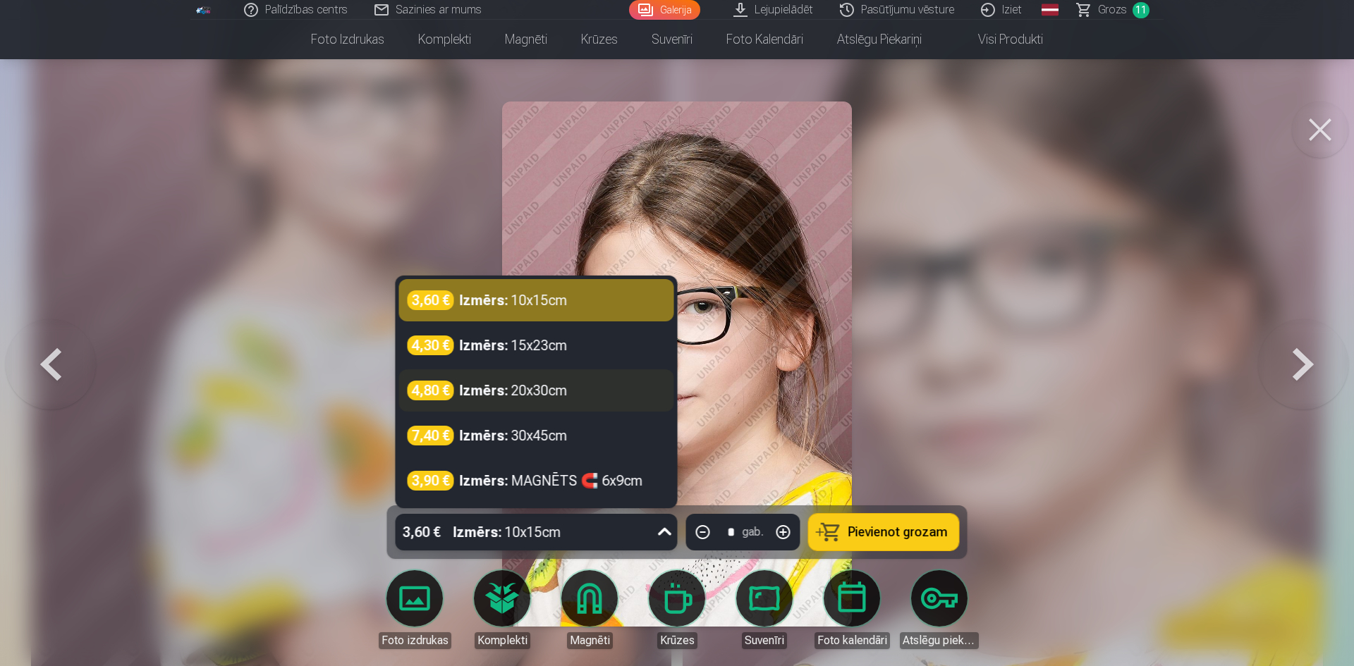
click at [551, 395] on div "Izmērs : 20x30cm" at bounding box center [514, 391] width 108 height 20
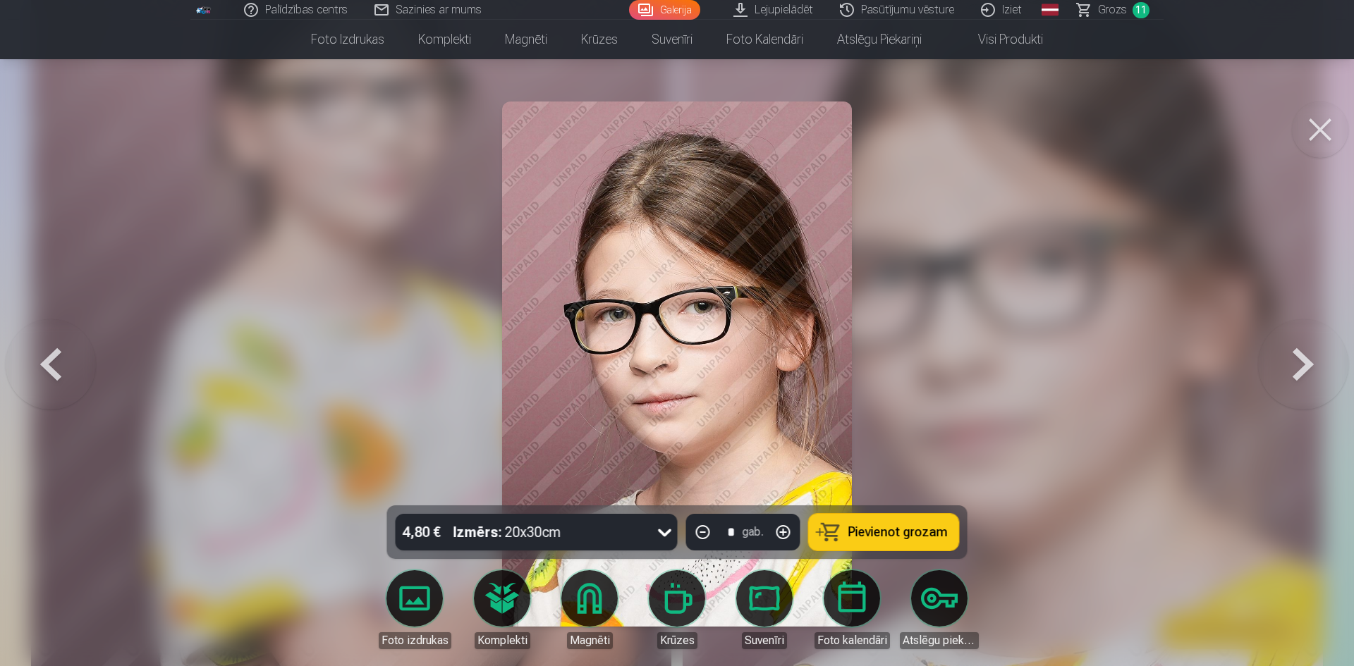
click at [890, 526] on span "Pievienot grozam" at bounding box center [897, 532] width 99 height 13
click at [1325, 121] on button at bounding box center [1320, 130] width 56 height 56
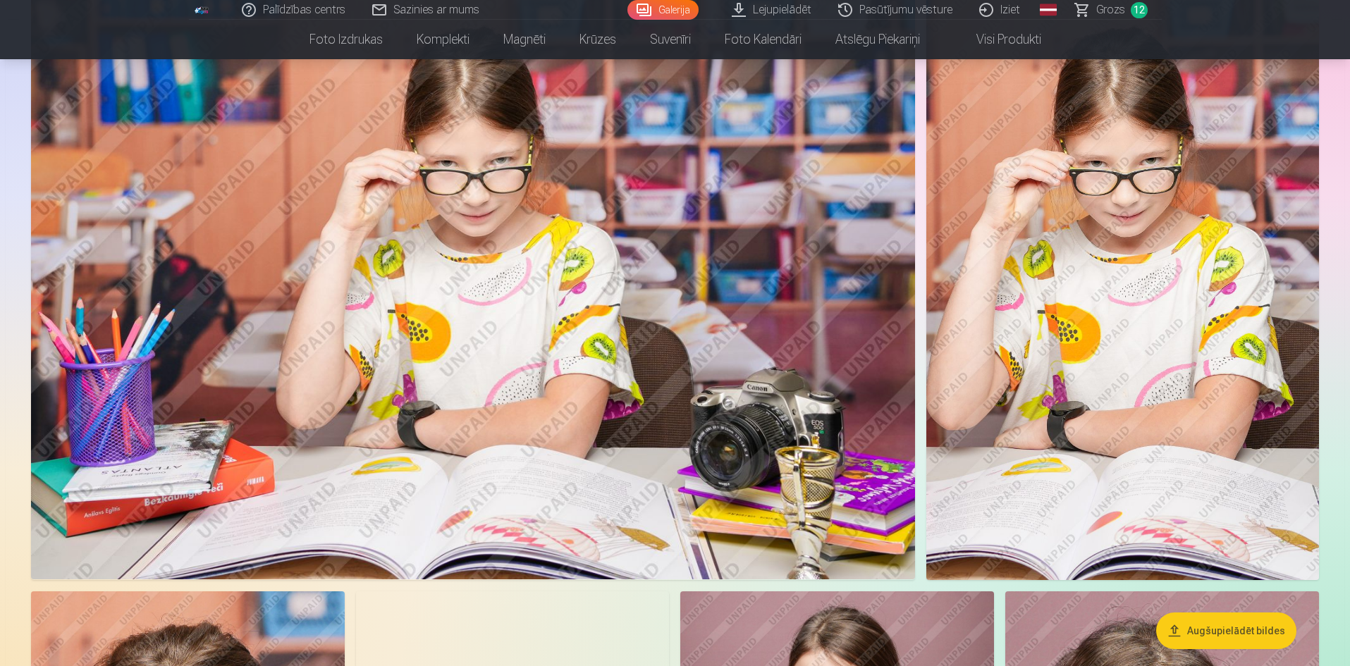
scroll to position [5562, 0]
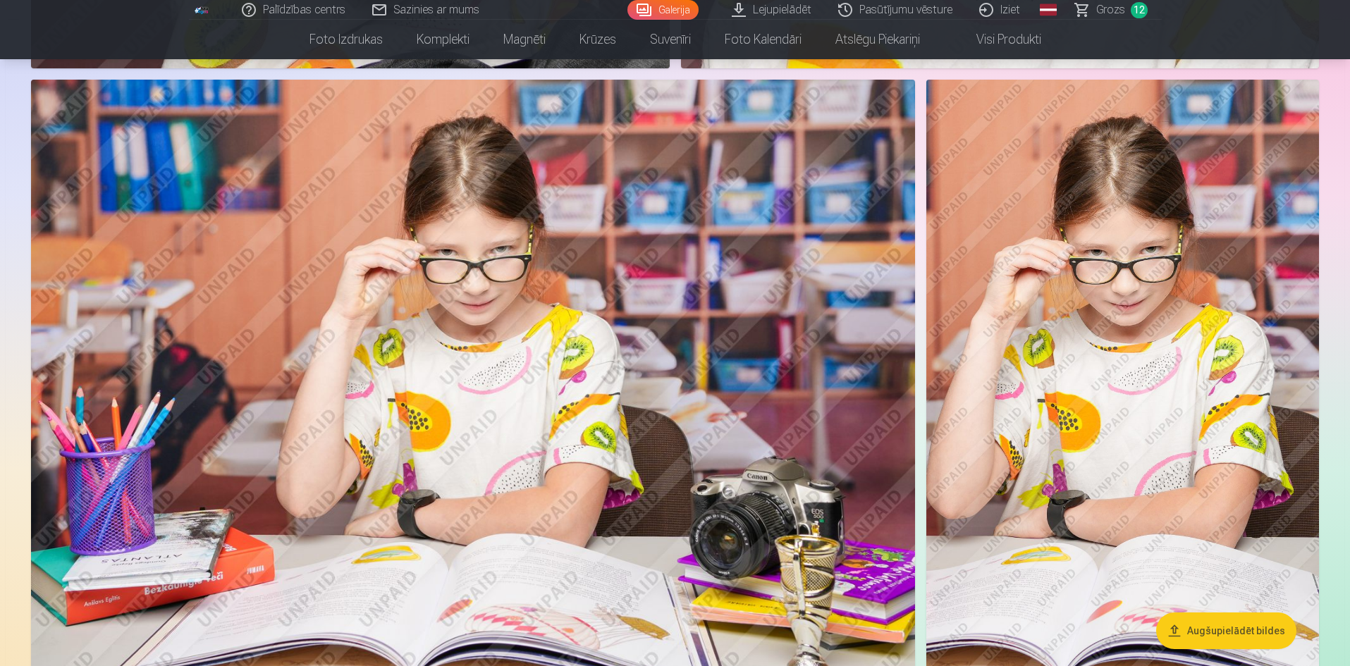
click at [1110, 293] on img at bounding box center [1122, 374] width 393 height 589
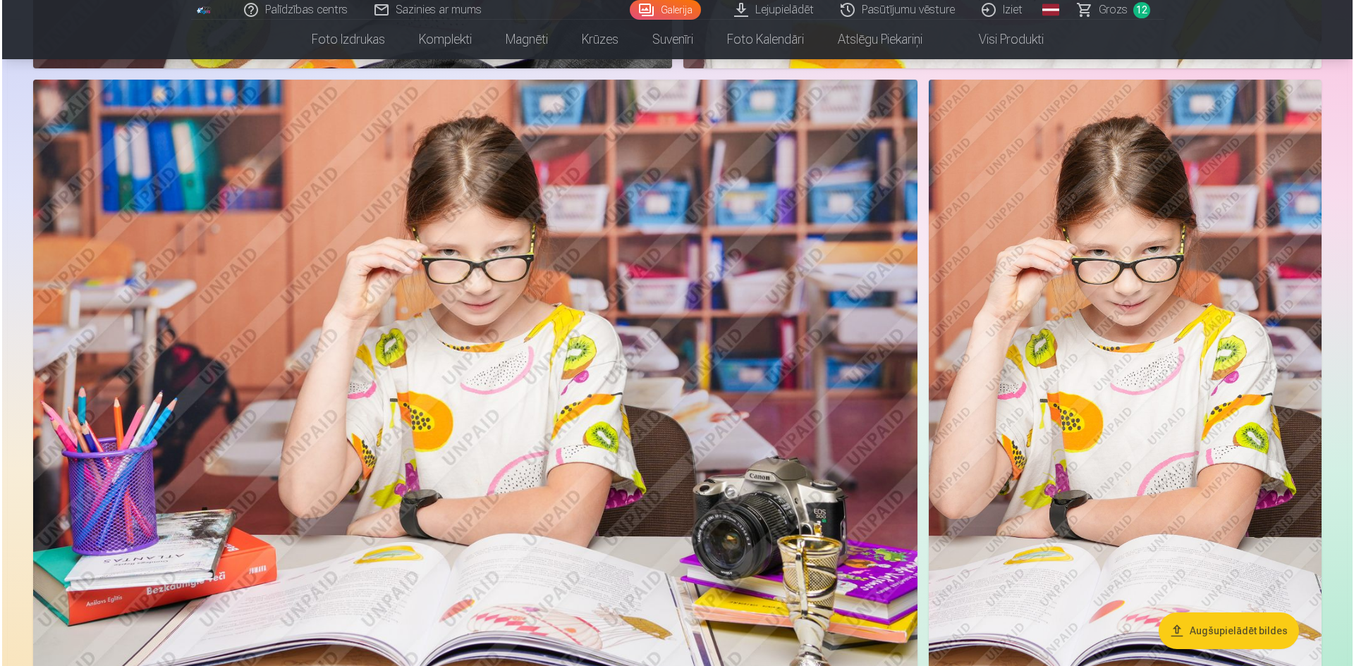
scroll to position [5574, 0]
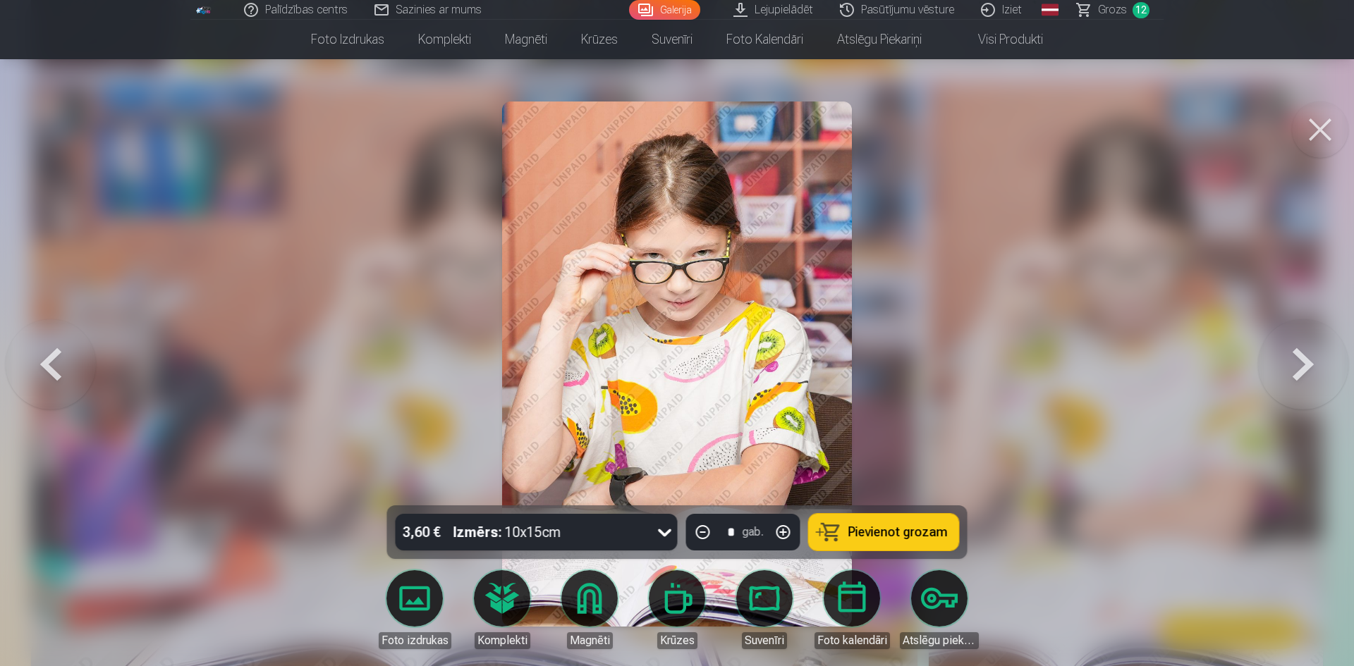
click at [666, 533] on icon at bounding box center [665, 532] width 23 height 23
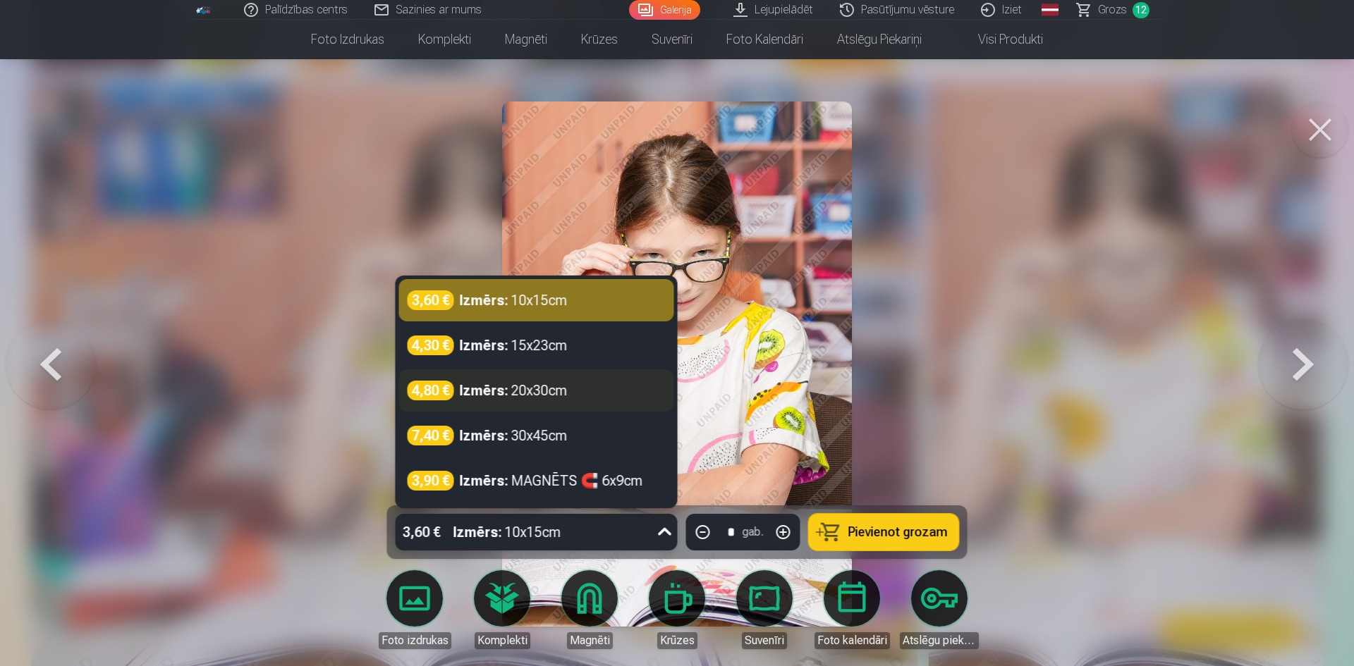
click at [567, 386] on div "Izmērs : 20x30cm" at bounding box center [514, 391] width 108 height 20
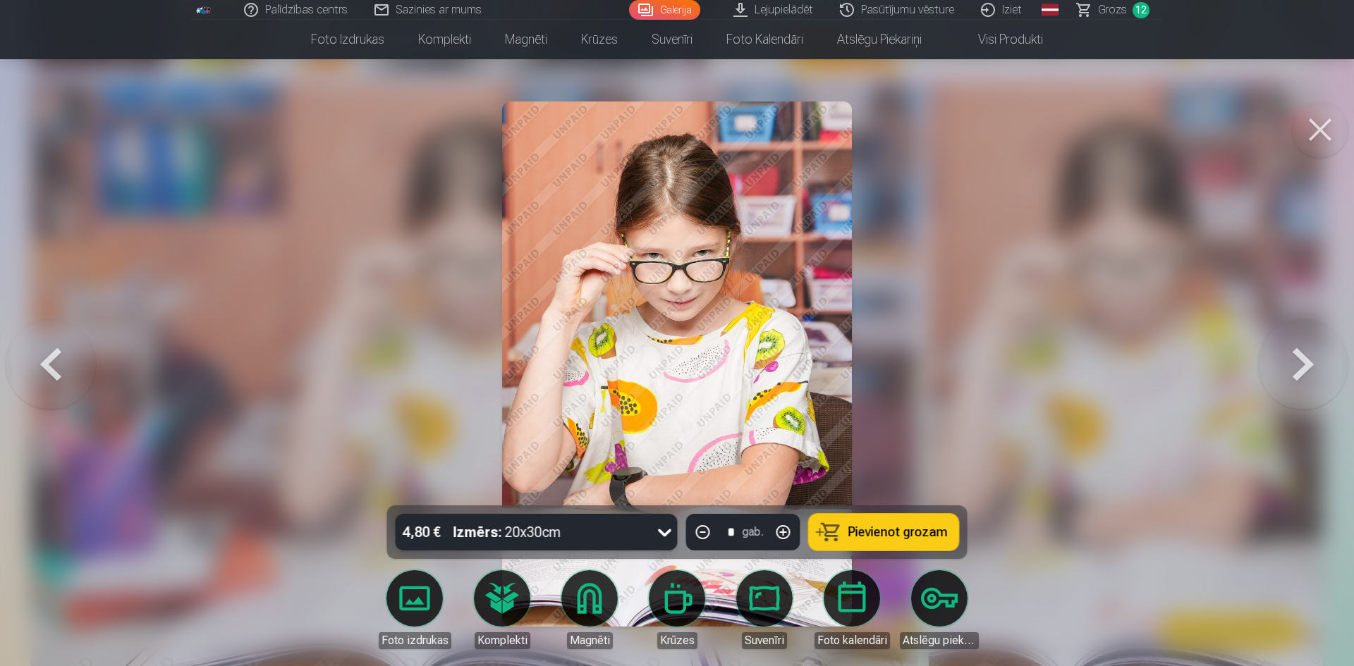
click at [872, 527] on span "Pievienot grozam" at bounding box center [897, 532] width 99 height 13
click at [1323, 121] on button at bounding box center [1320, 130] width 56 height 56
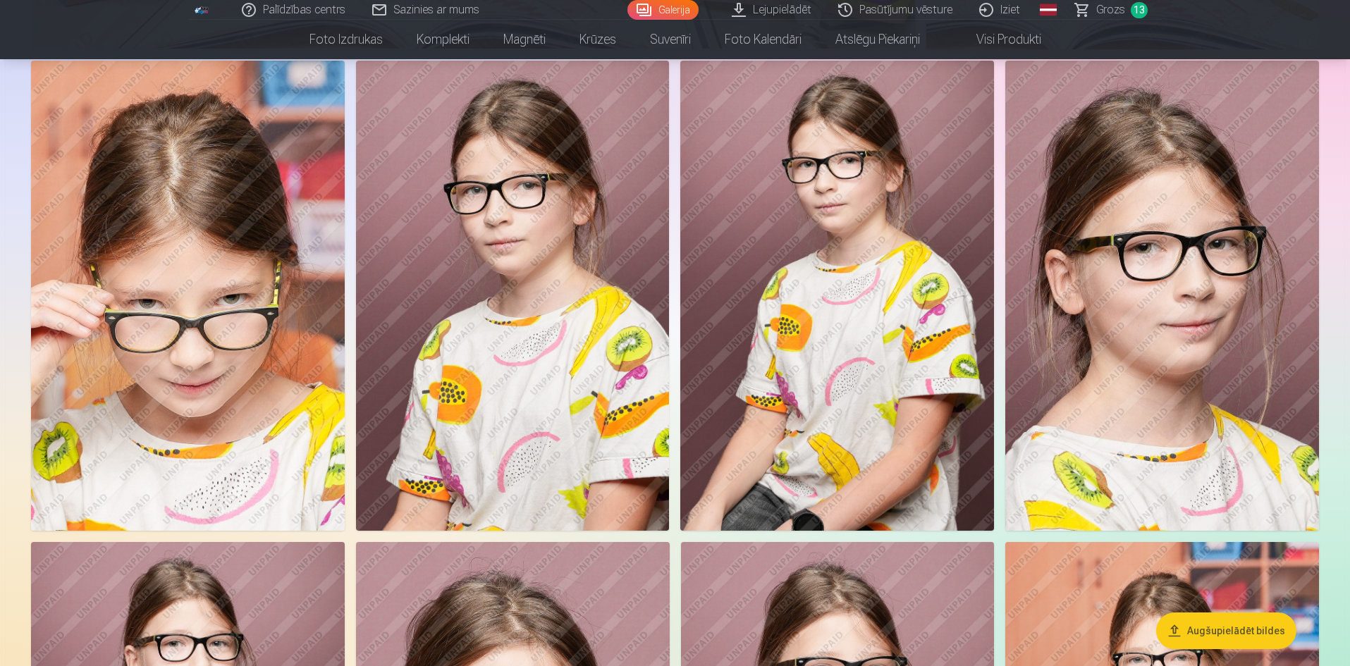
scroll to position [6197, 0]
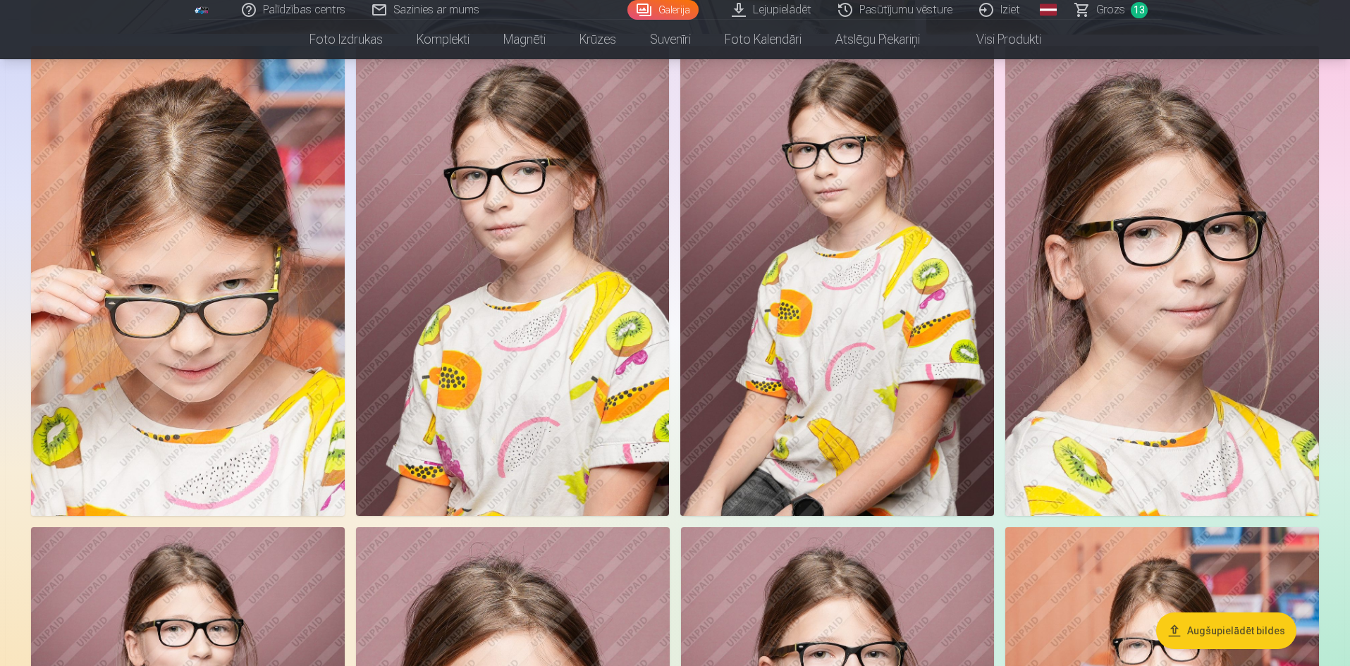
click at [500, 374] on img at bounding box center [513, 281] width 314 height 470
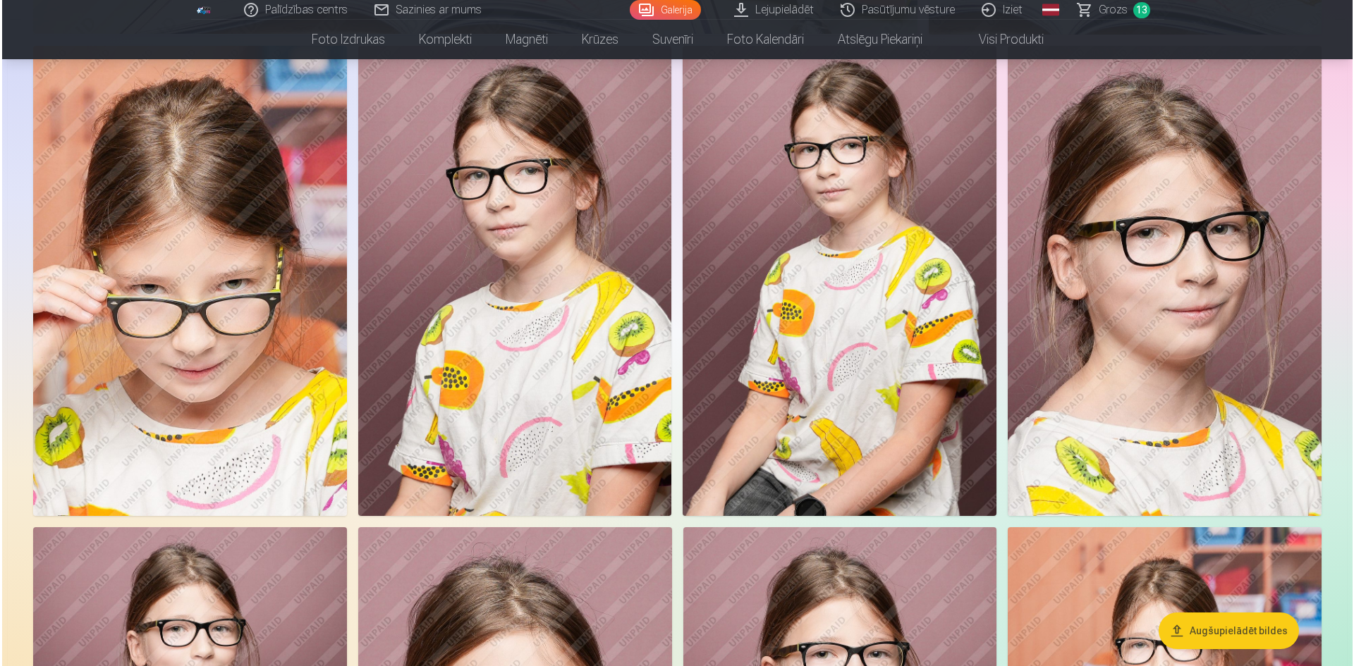
scroll to position [6212, 0]
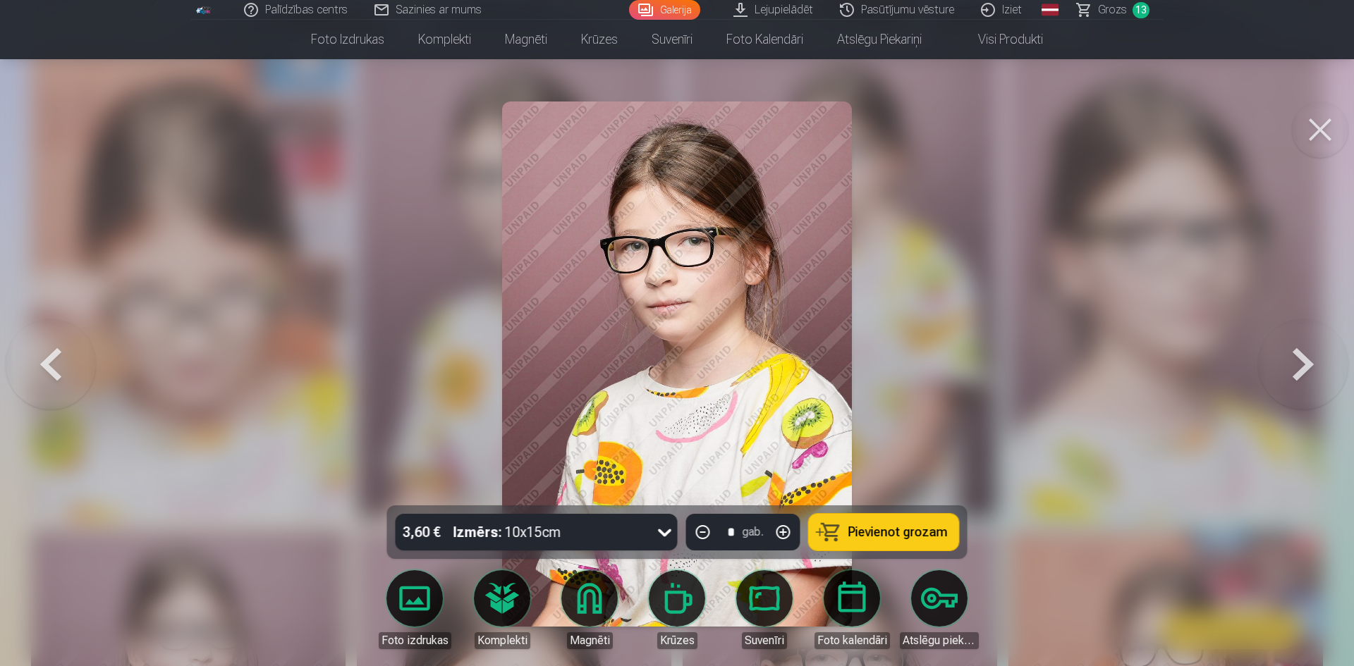
click at [663, 529] on icon at bounding box center [665, 532] width 23 height 23
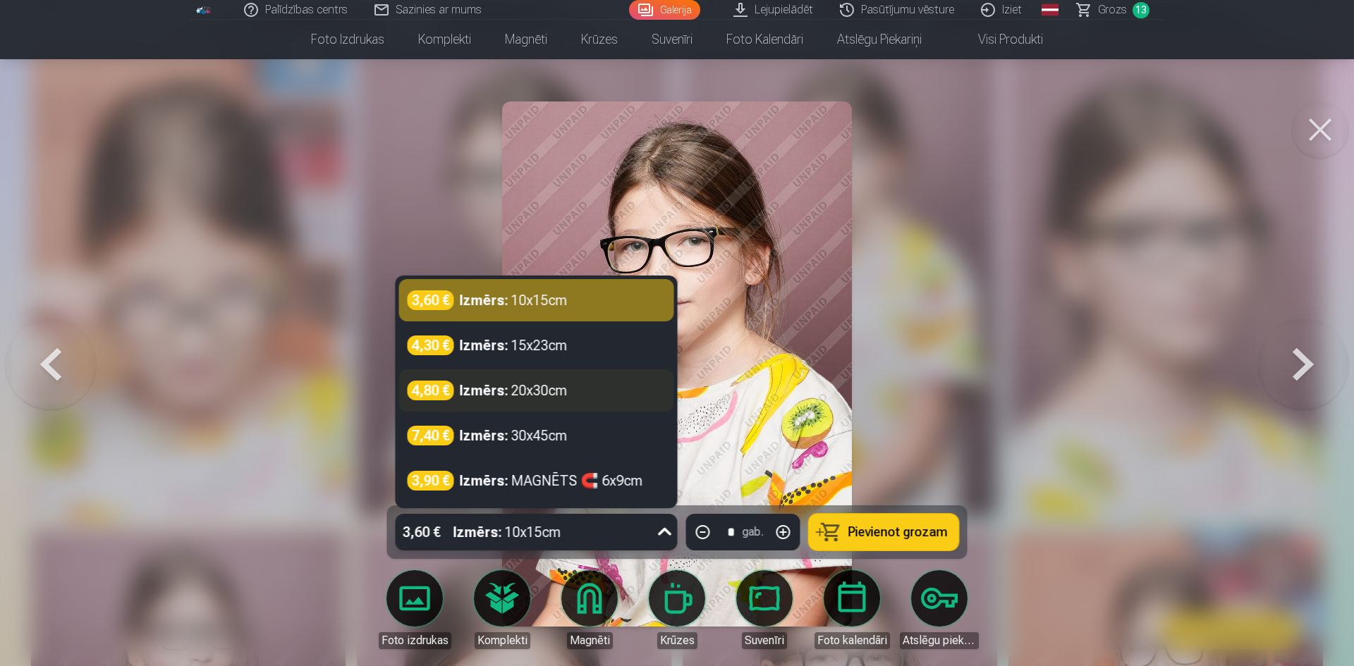
click at [573, 386] on div "4,80 € Izmērs : 20x30cm" at bounding box center [536, 391] width 258 height 20
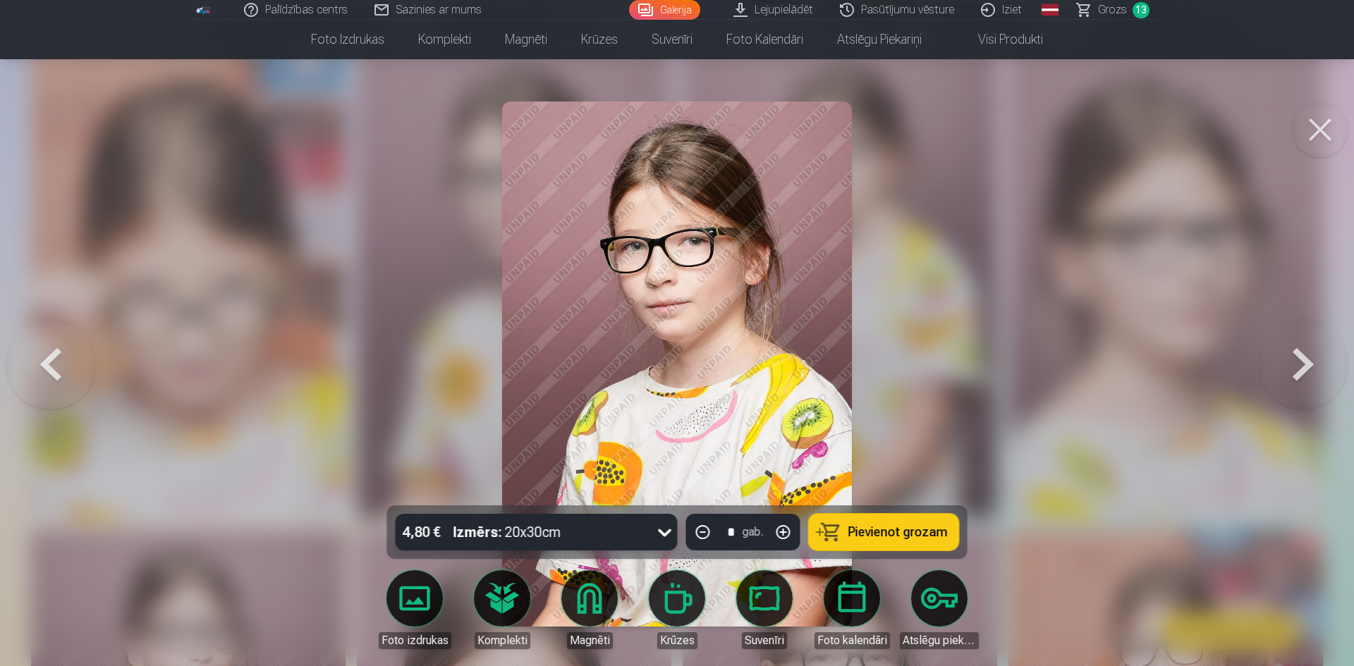
click at [890, 531] on span "Pievienot grozam" at bounding box center [897, 532] width 99 height 13
click at [1311, 131] on button at bounding box center [1320, 130] width 56 height 56
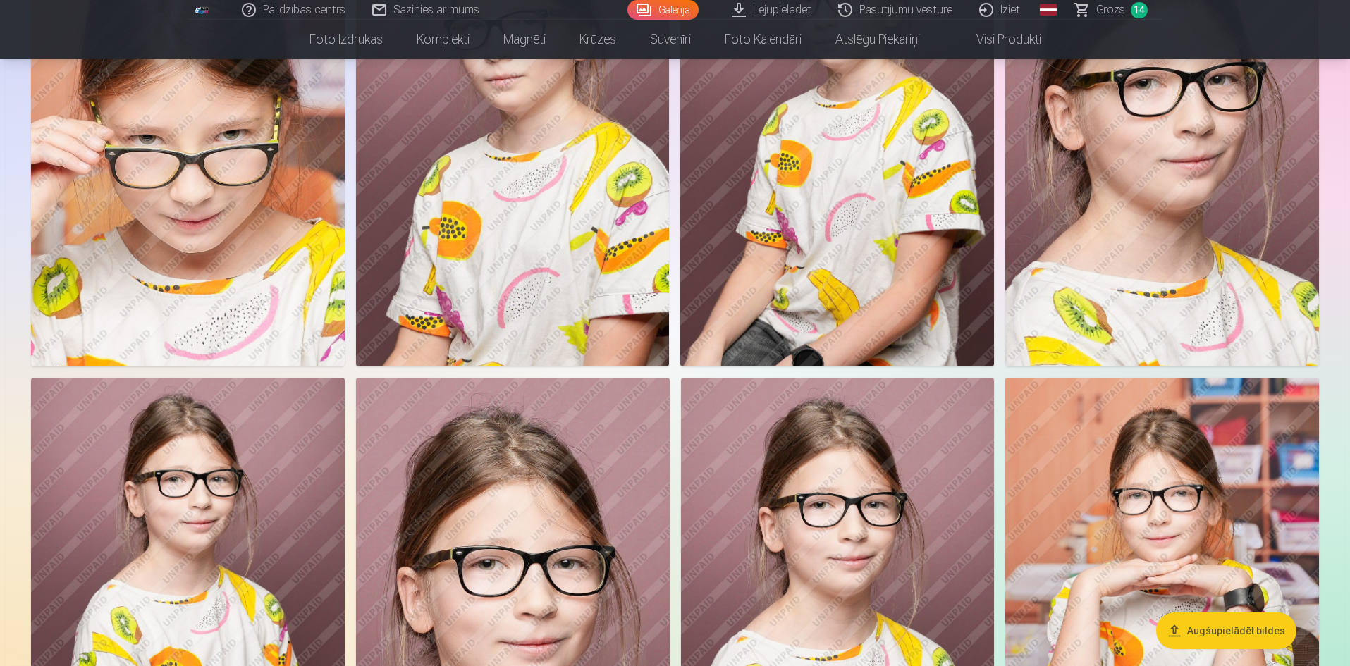
scroll to position [6479, 0]
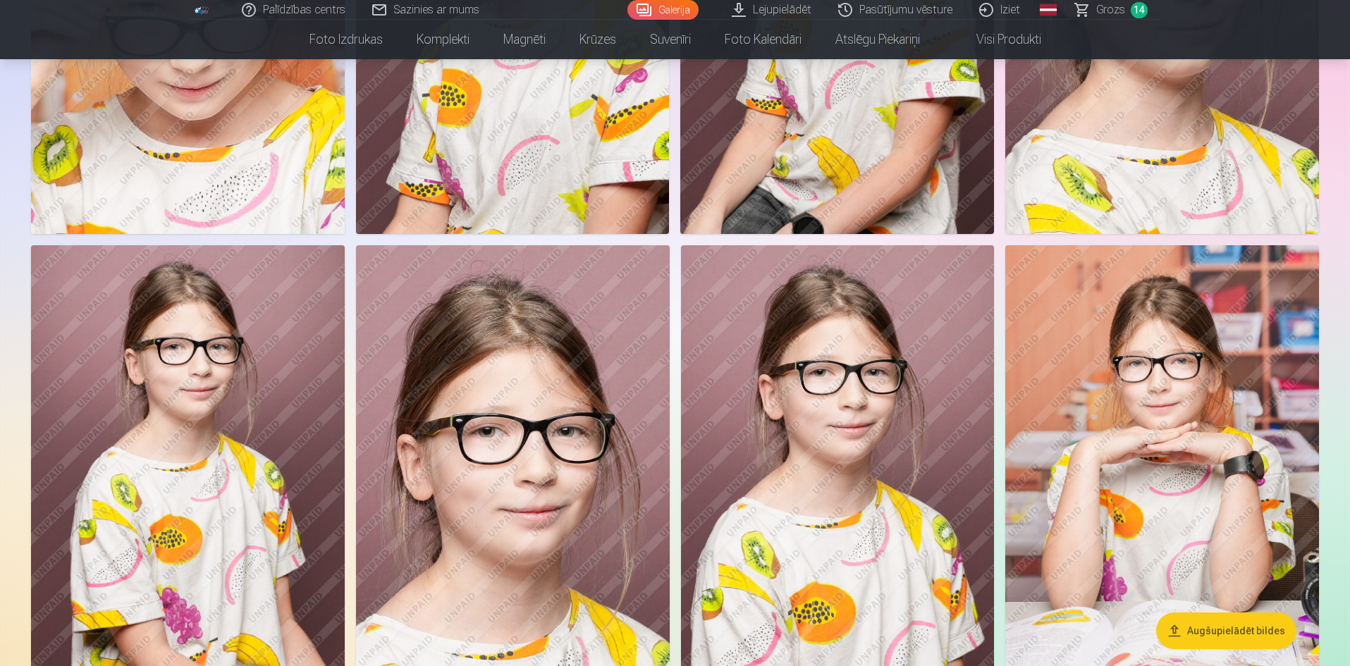
click at [628, 489] on img at bounding box center [513, 480] width 314 height 470
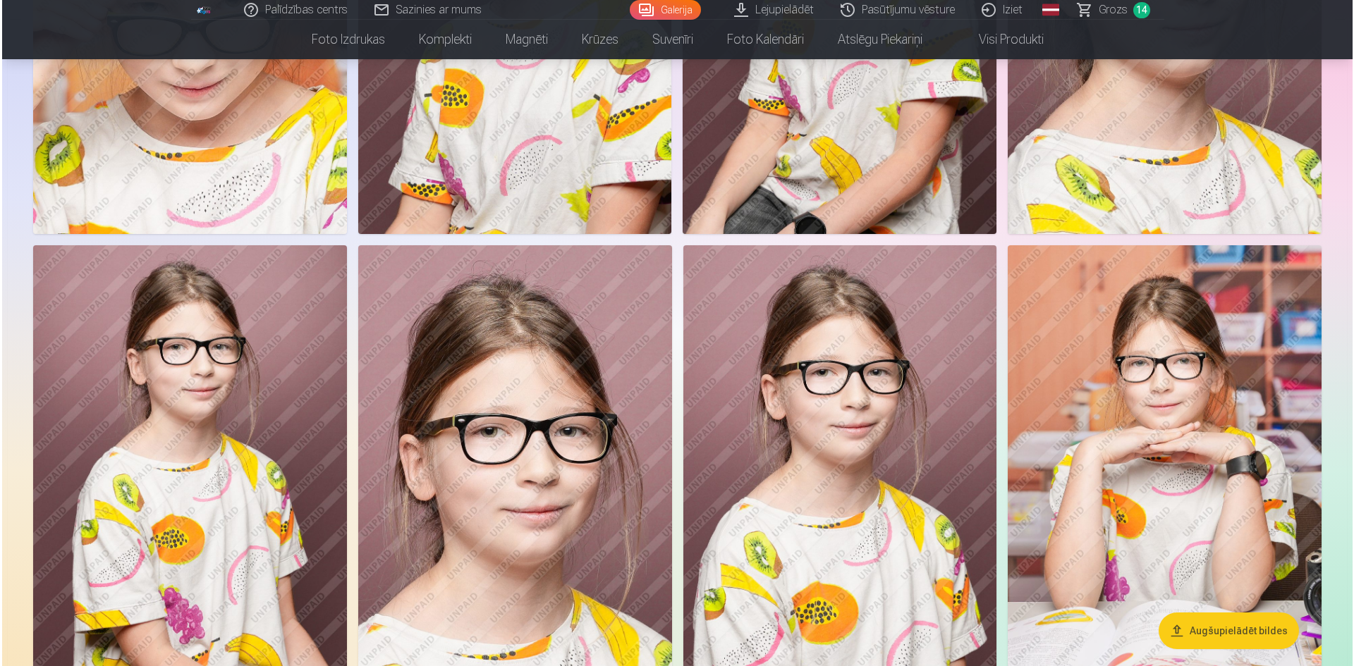
scroll to position [6495, 0]
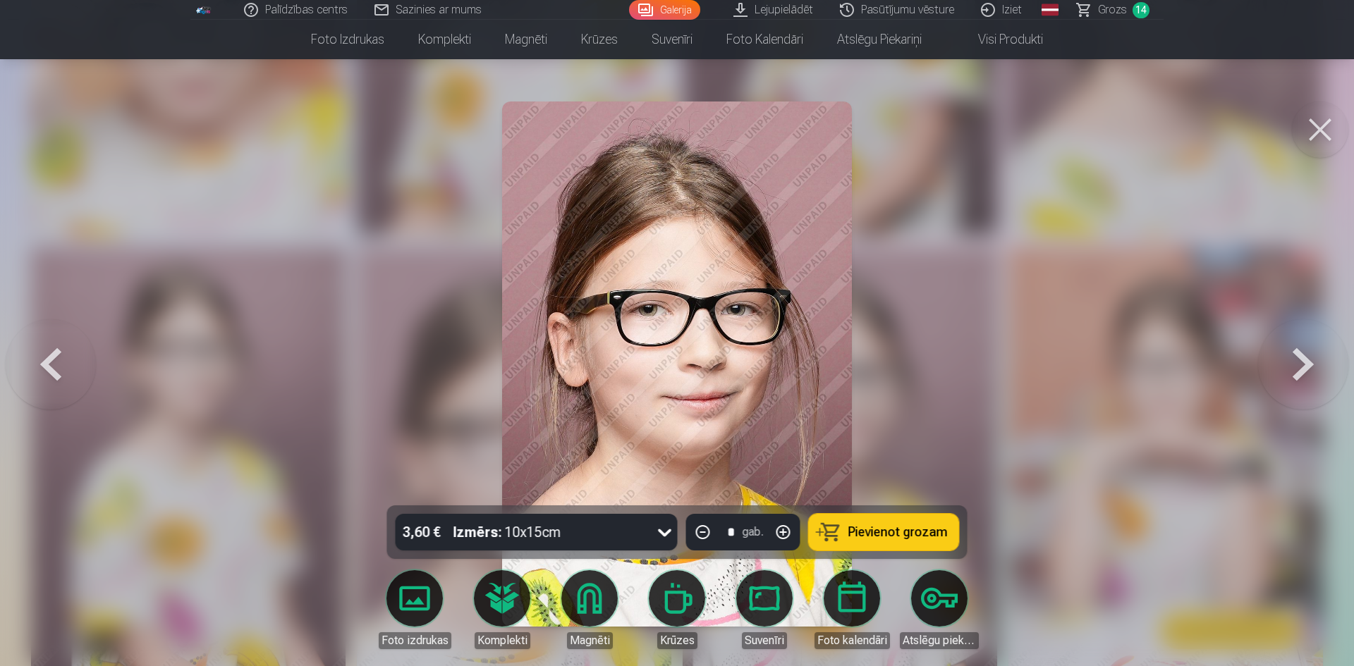
click at [661, 528] on icon at bounding box center [665, 532] width 23 height 23
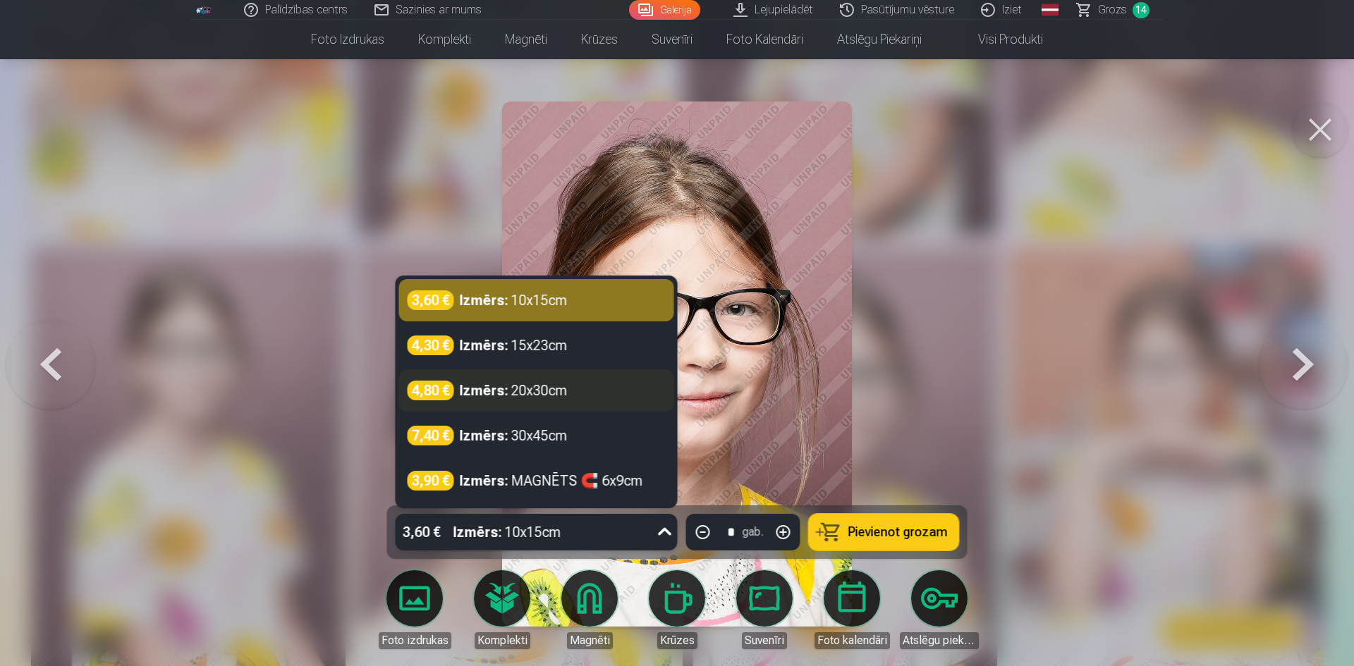
click at [604, 398] on div "4,80 € Izmērs : 20x30cm" at bounding box center [536, 391] width 258 height 20
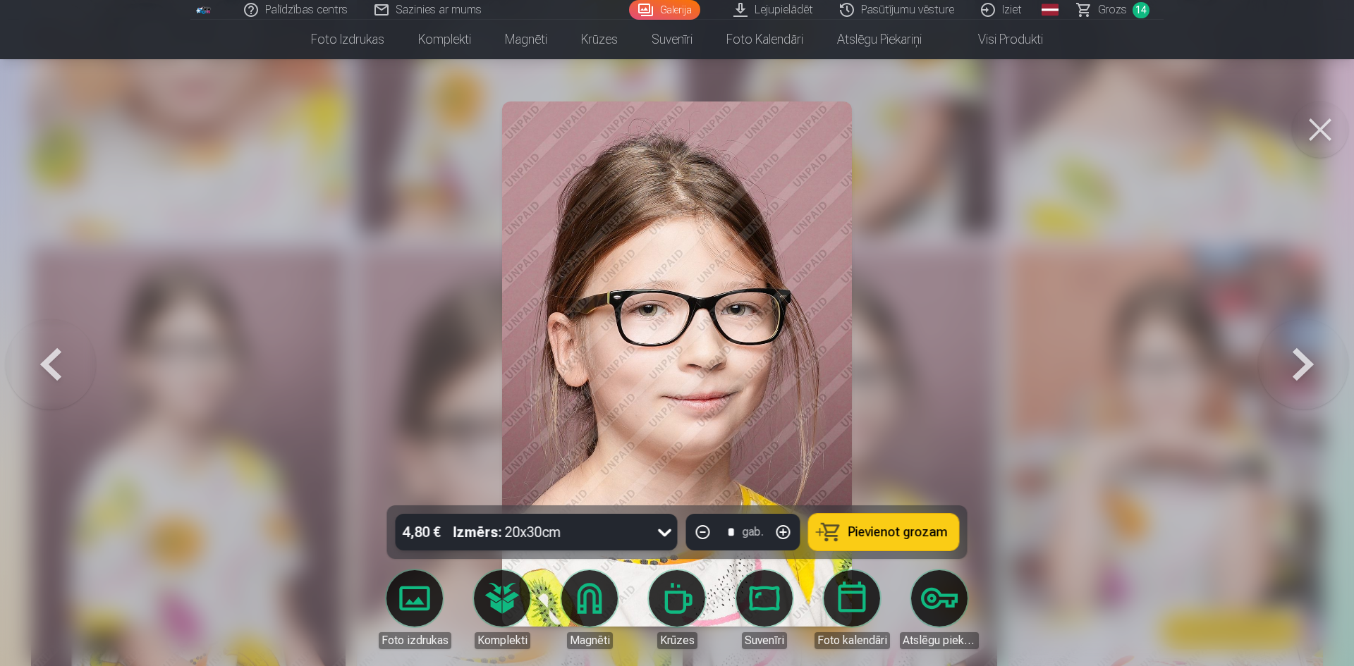
click at [892, 518] on button "Pievienot grozam" at bounding box center [884, 532] width 150 height 37
click at [1311, 130] on button at bounding box center [1320, 130] width 56 height 56
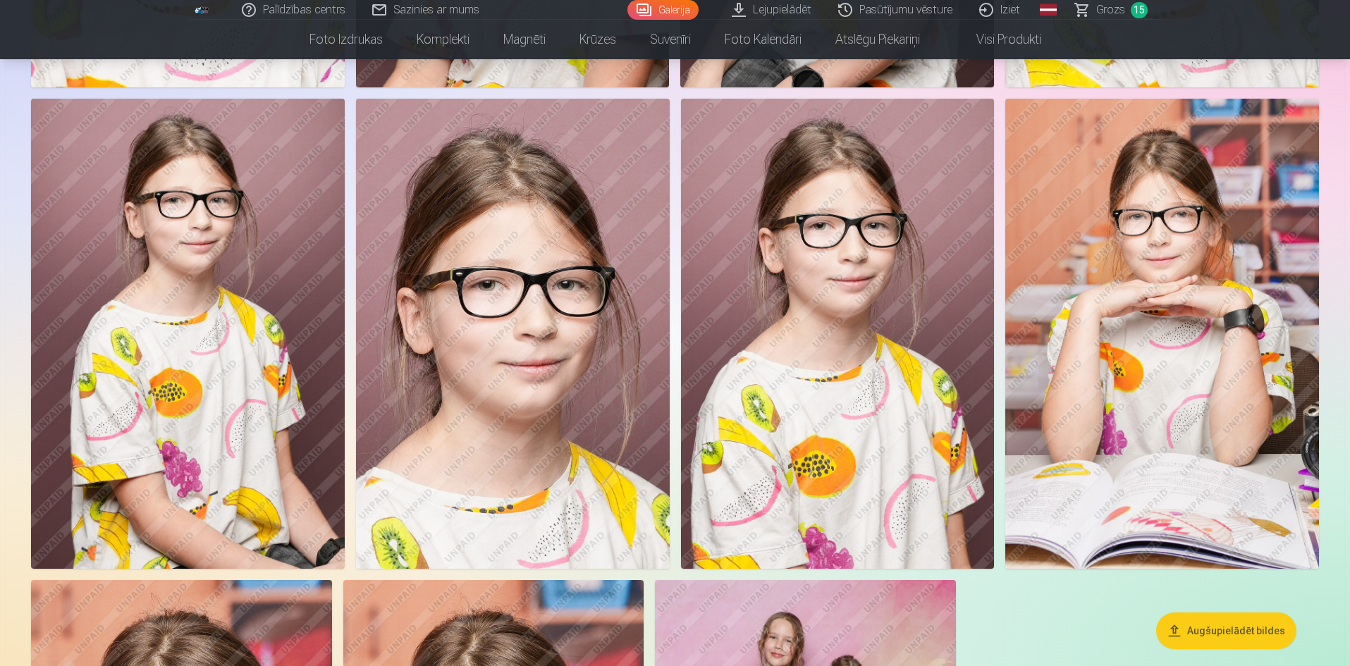
scroll to position [6620, 0]
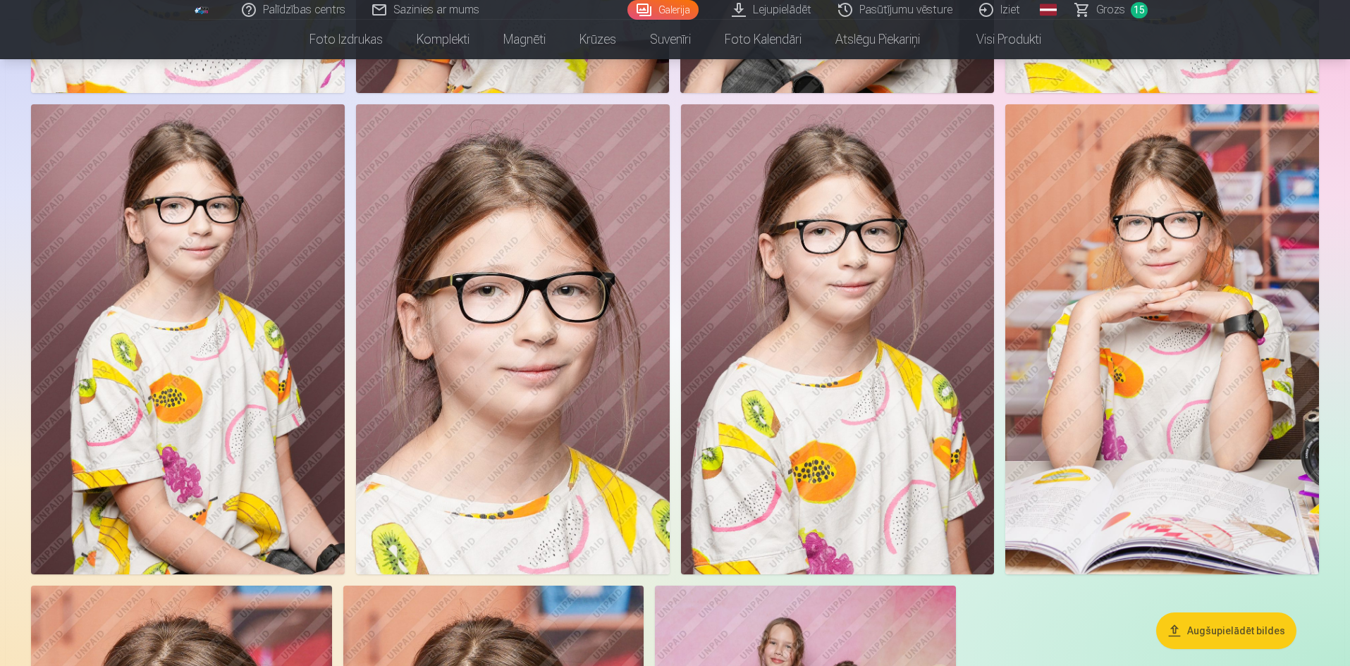
click at [1218, 263] on img at bounding box center [1162, 339] width 314 height 470
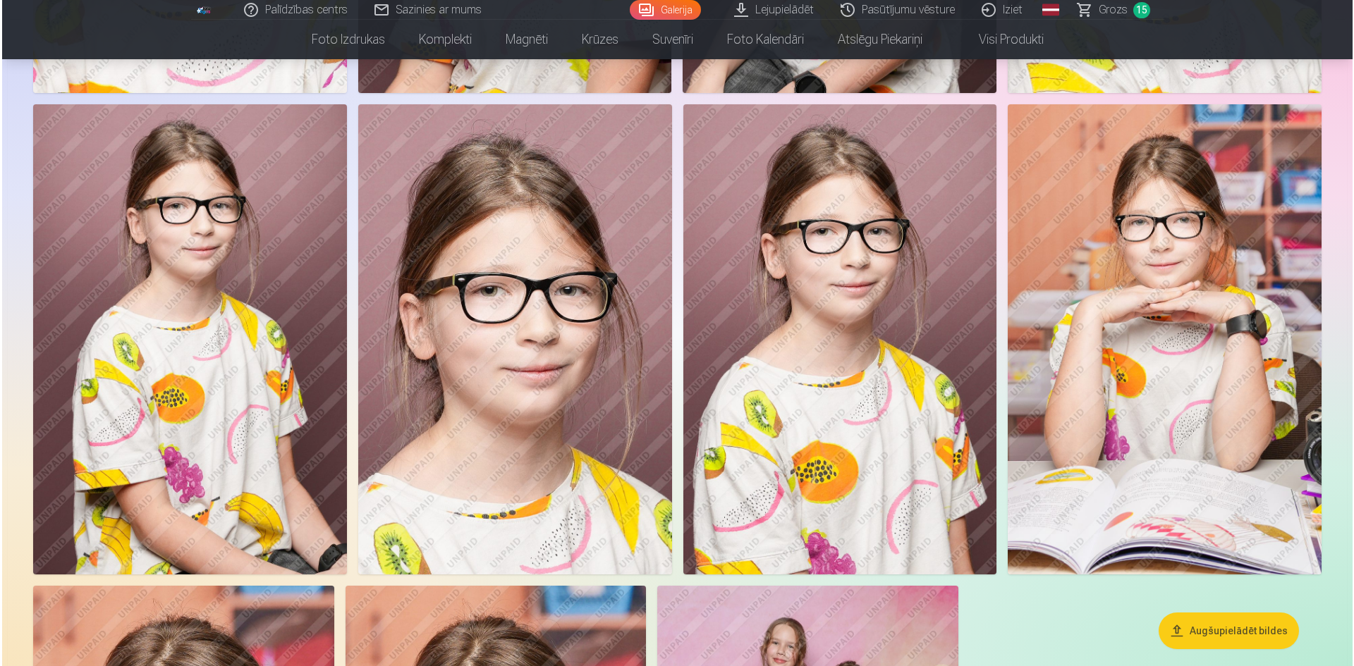
scroll to position [6636, 0]
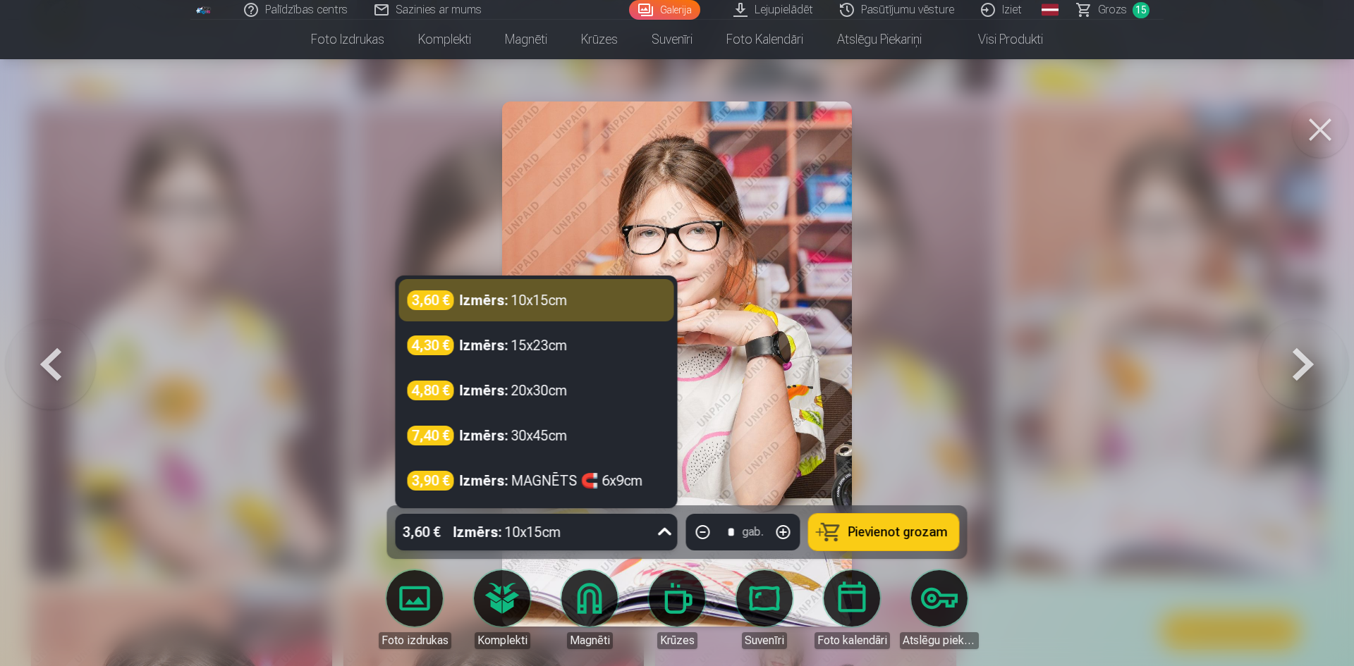
click at [661, 532] on icon at bounding box center [664, 532] width 13 height 8
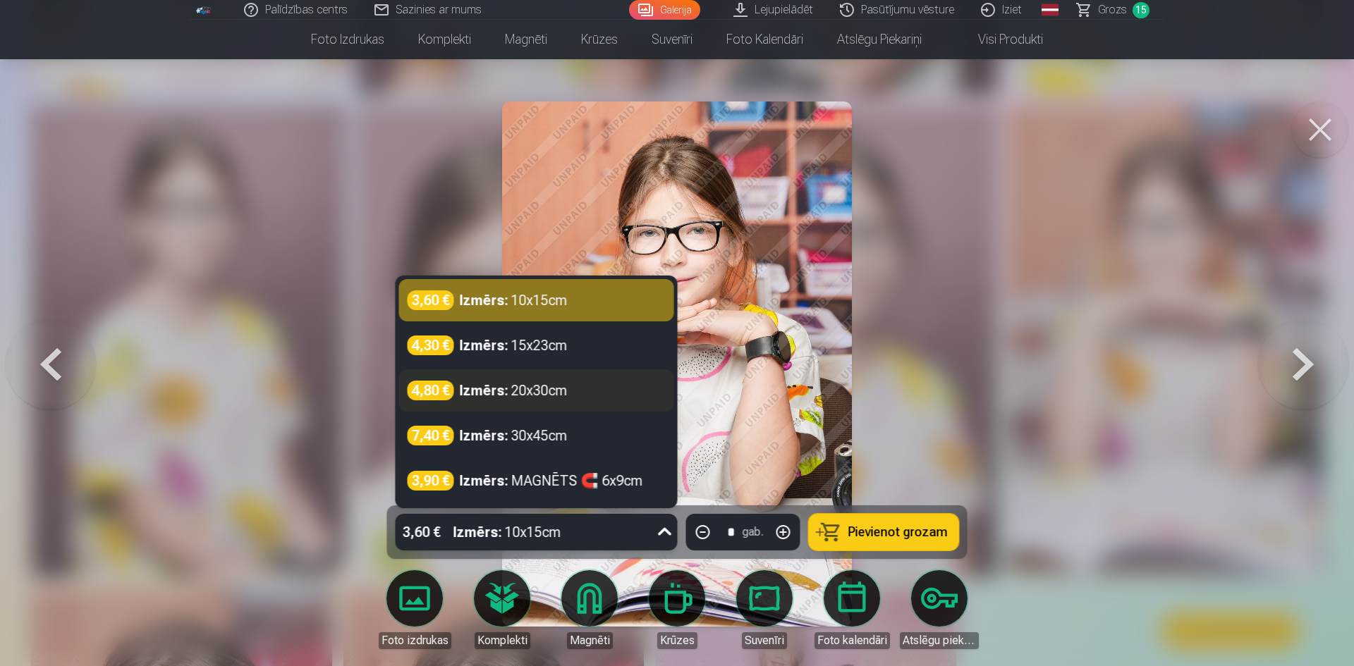
click at [554, 398] on div "Izmērs : 20x30cm" at bounding box center [514, 391] width 108 height 20
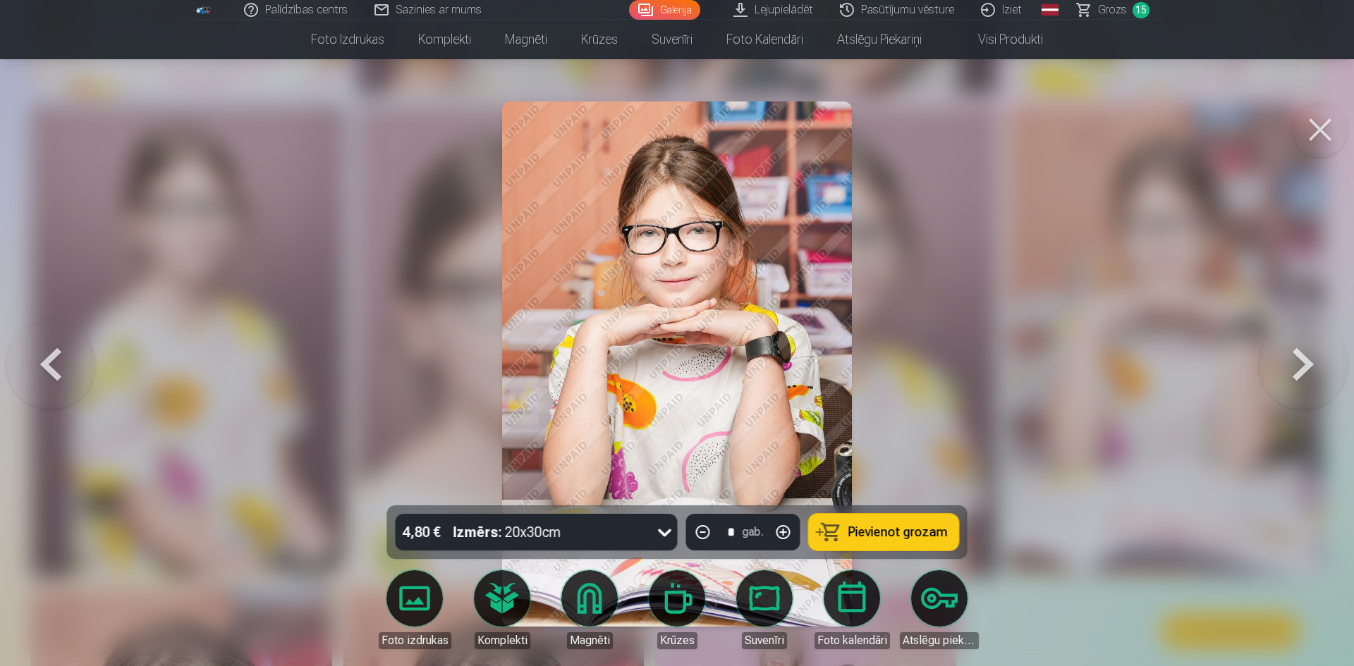
click at [890, 532] on span "Pievienot grozam" at bounding box center [897, 532] width 99 height 13
click at [1313, 128] on button at bounding box center [1320, 130] width 56 height 56
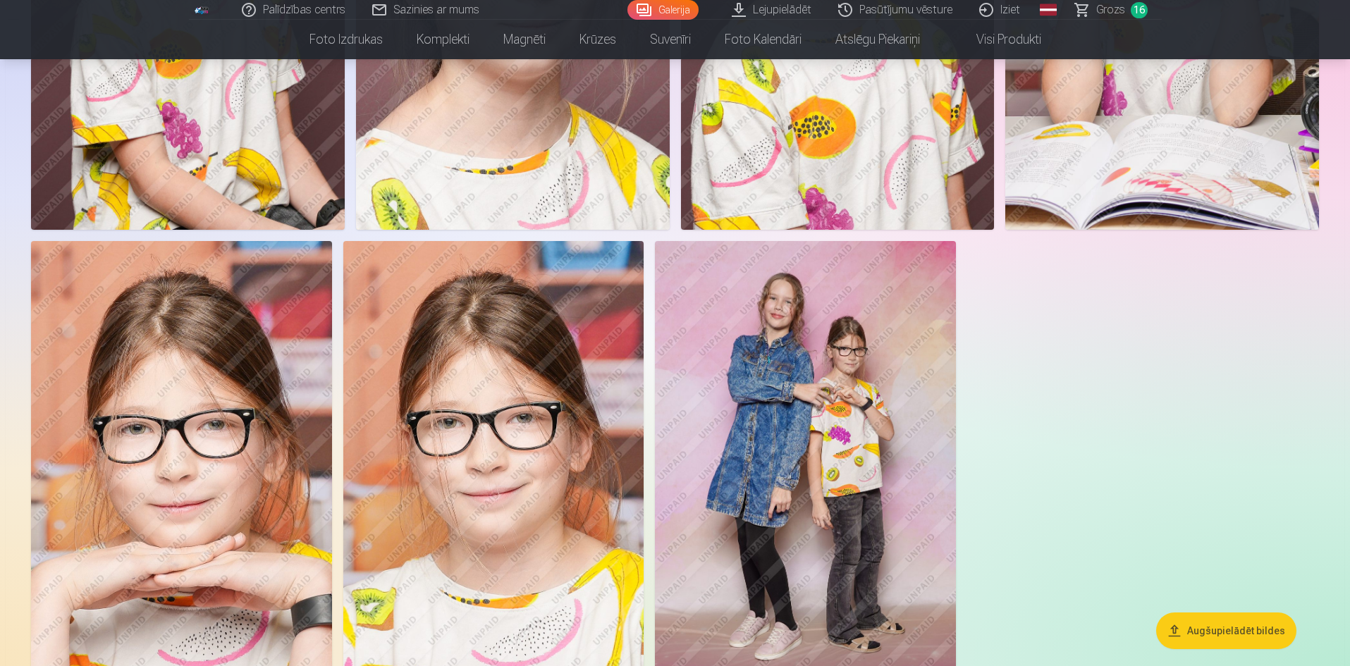
scroll to position [6972, 0]
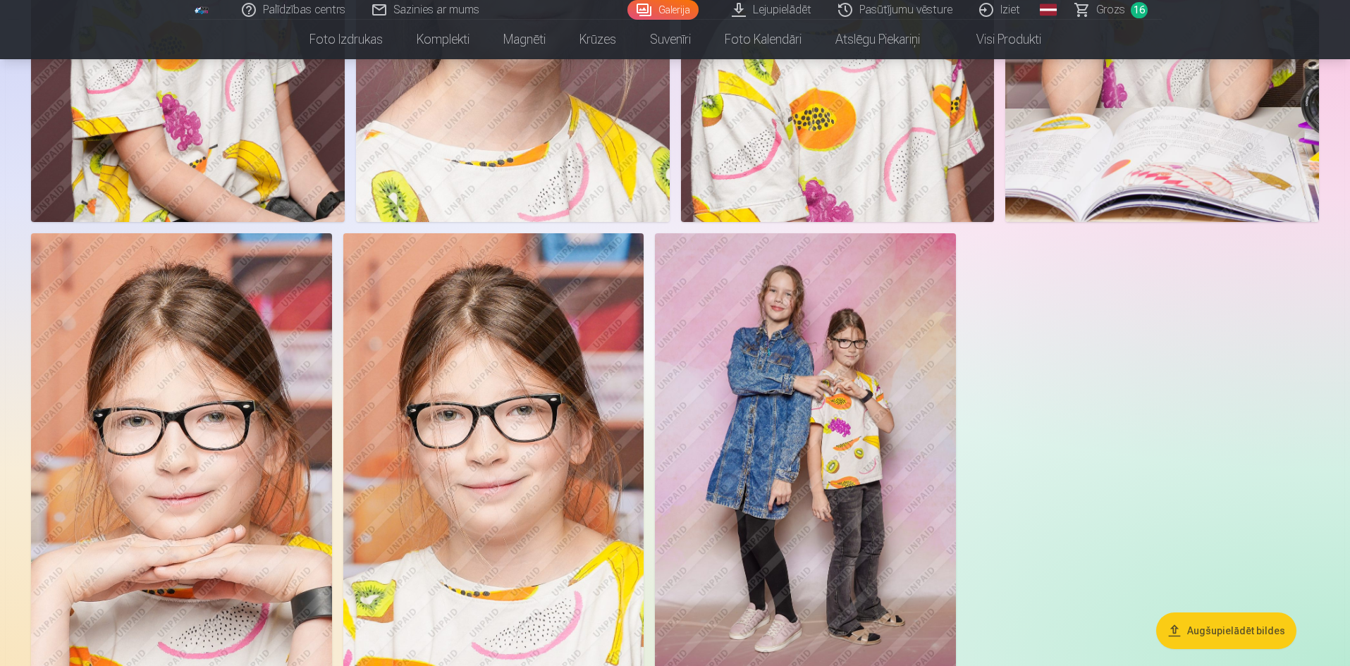
click at [536, 517] on img at bounding box center [493, 458] width 301 height 451
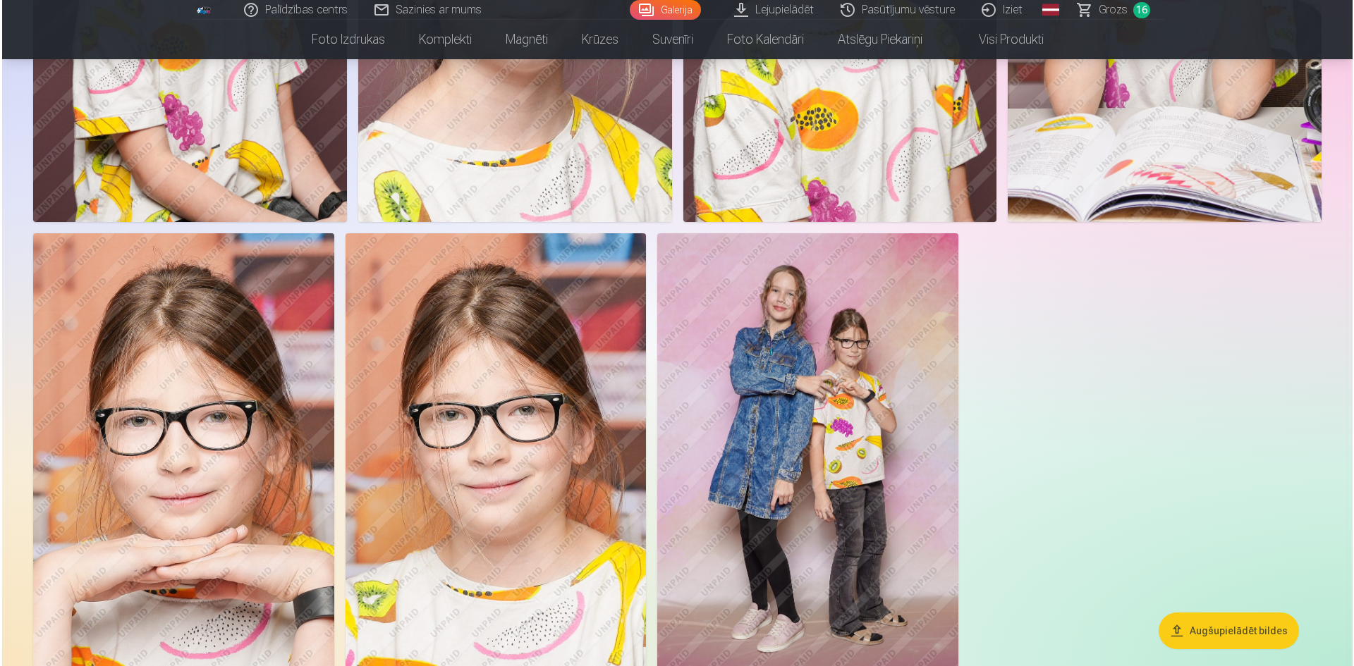
scroll to position [6990, 0]
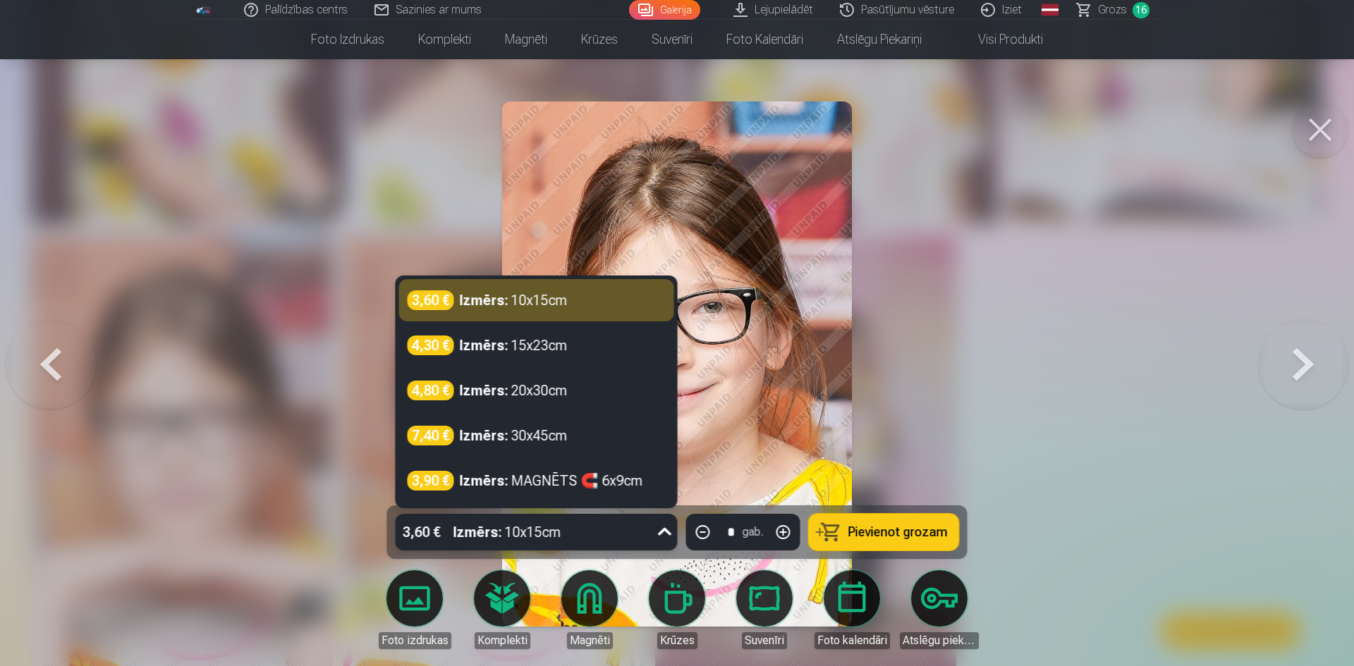
click at [664, 533] on icon at bounding box center [665, 532] width 23 height 23
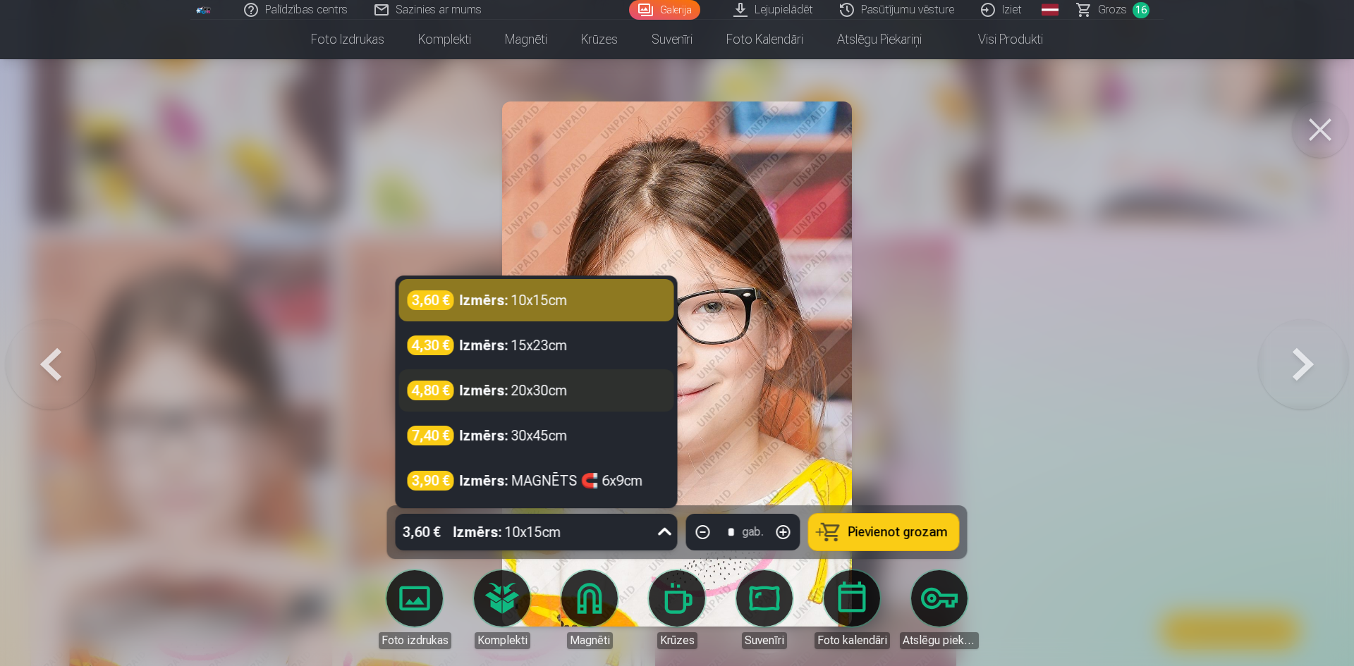
click at [580, 393] on div "4,80 € Izmērs : 20x30cm" at bounding box center [536, 391] width 258 height 20
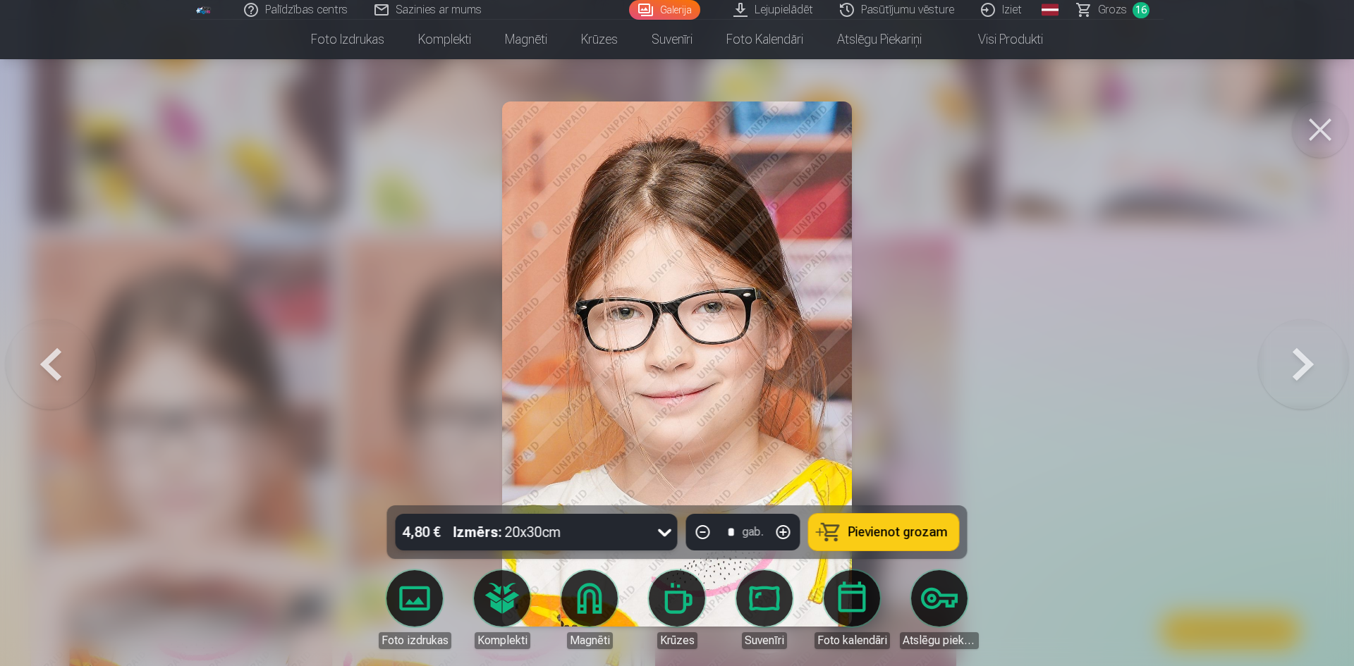
click at [931, 542] on button "Pievienot grozam" at bounding box center [884, 532] width 150 height 37
click at [1326, 125] on button at bounding box center [1320, 130] width 56 height 56
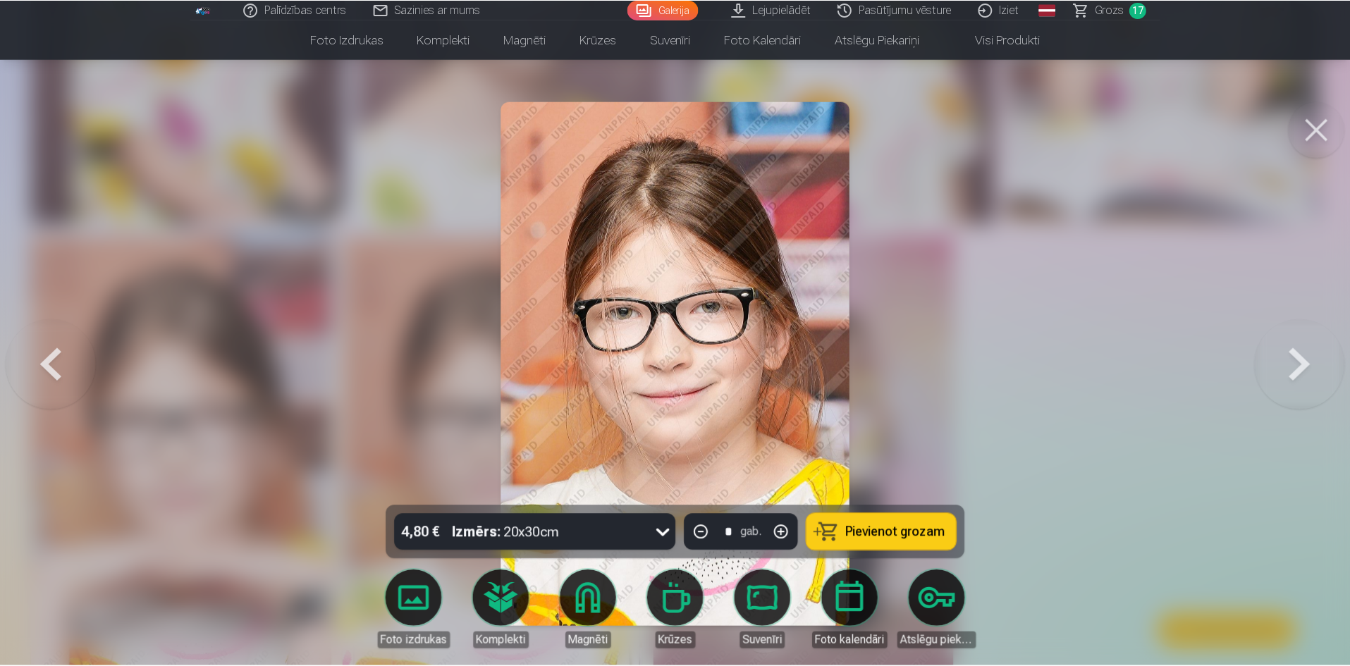
scroll to position [6972, 0]
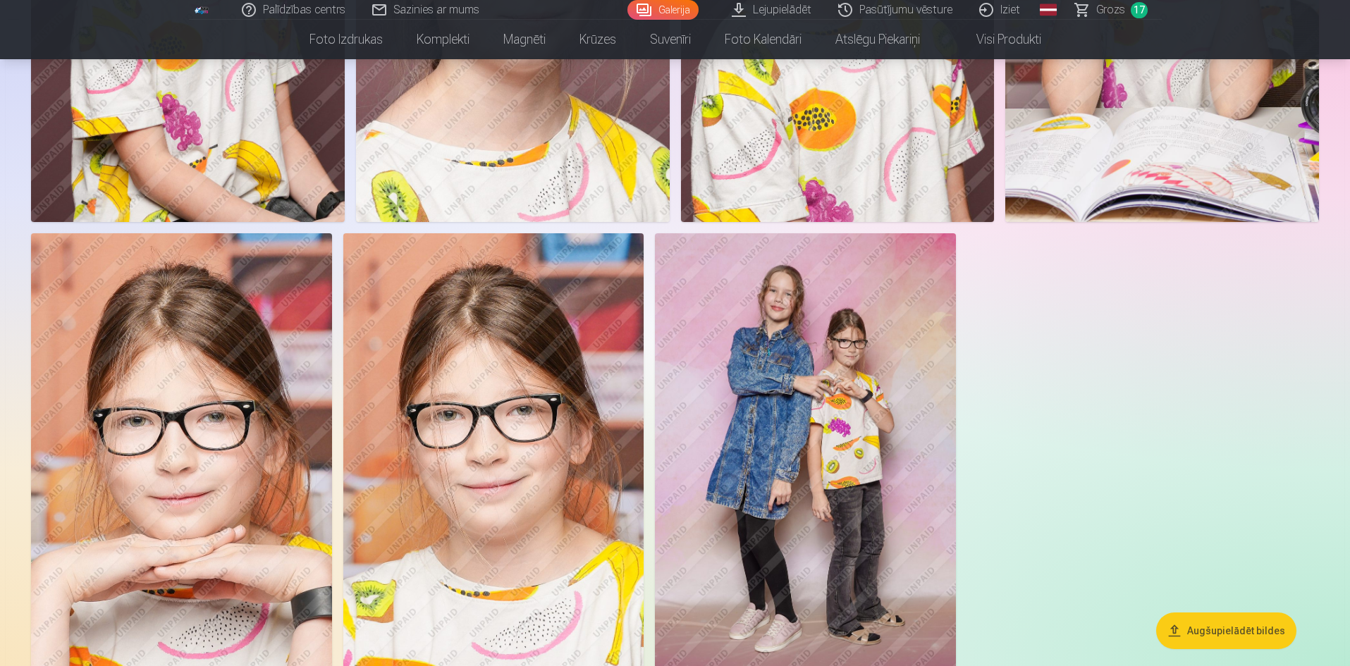
click at [885, 398] on img at bounding box center [805, 458] width 301 height 451
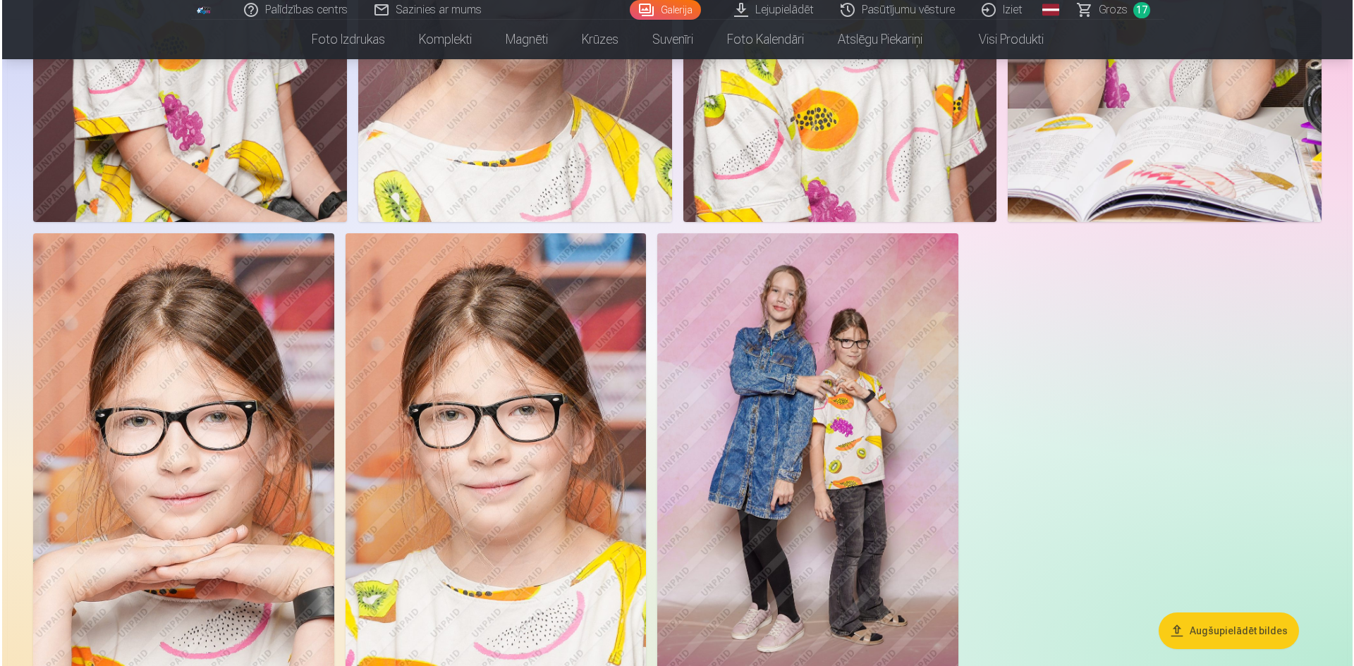
scroll to position [6990, 0]
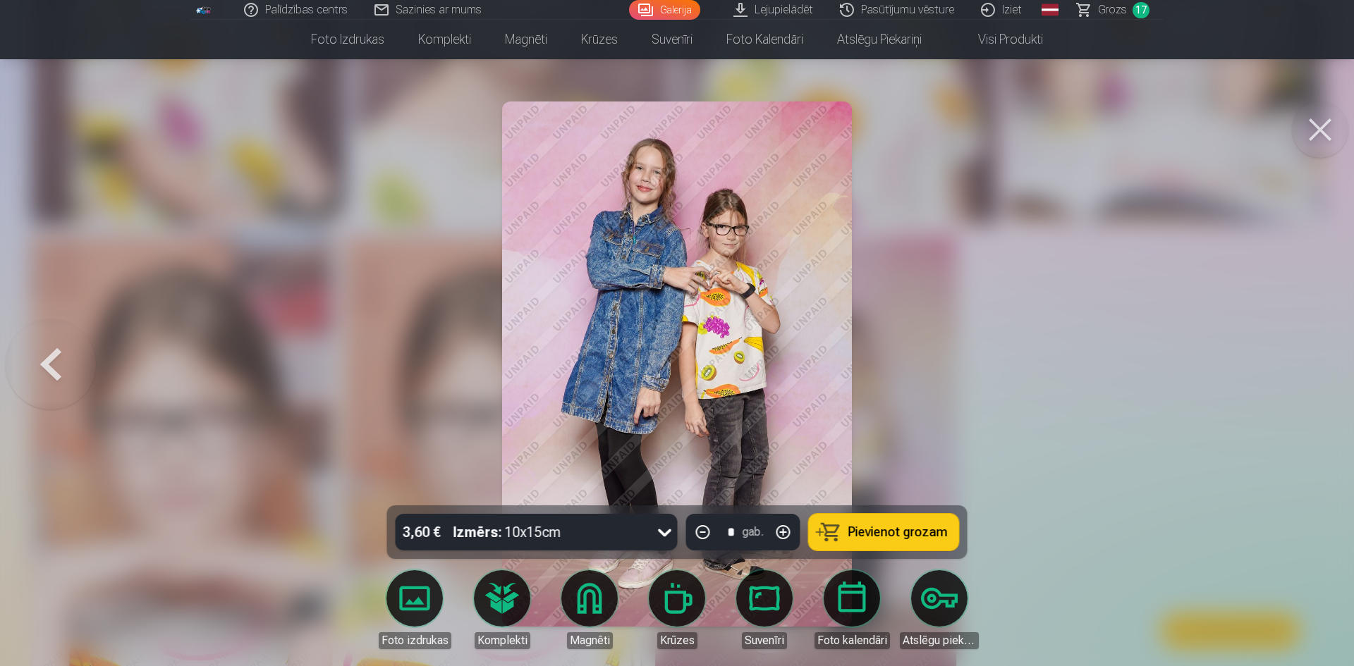
click at [662, 536] on icon at bounding box center [665, 532] width 23 height 23
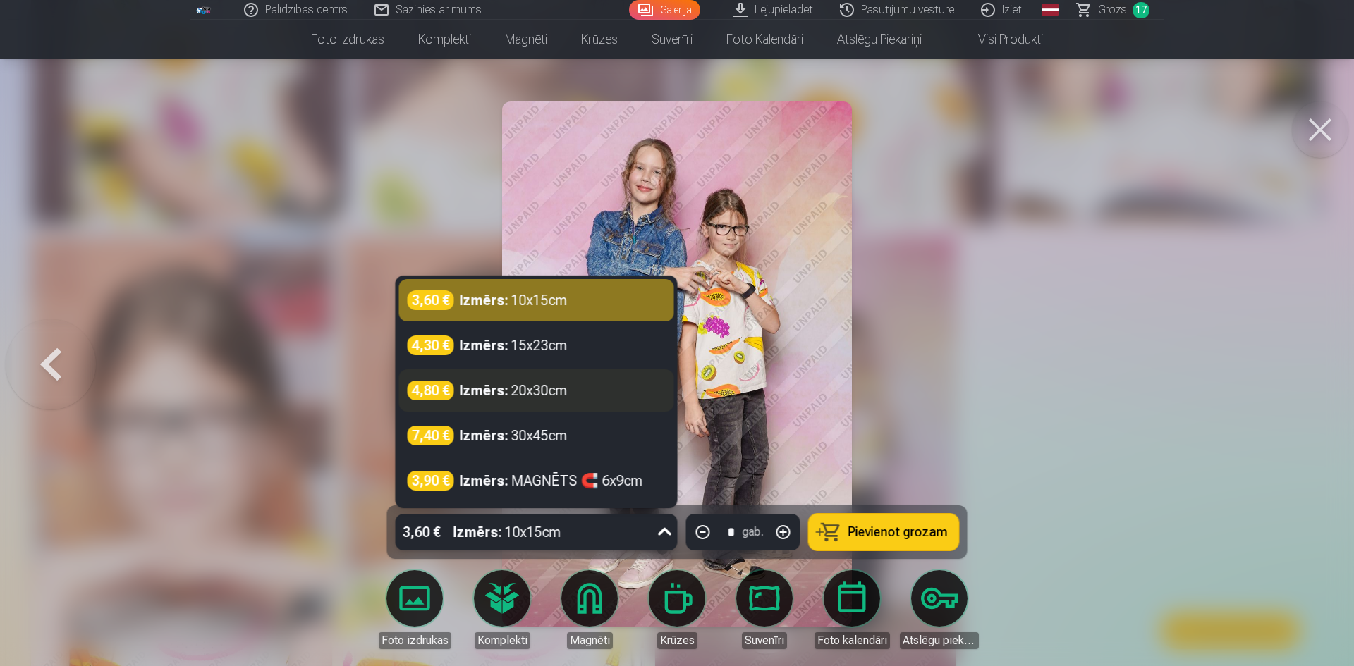
click at [581, 395] on div "4,80 € Izmērs : 20x30cm" at bounding box center [536, 391] width 258 height 20
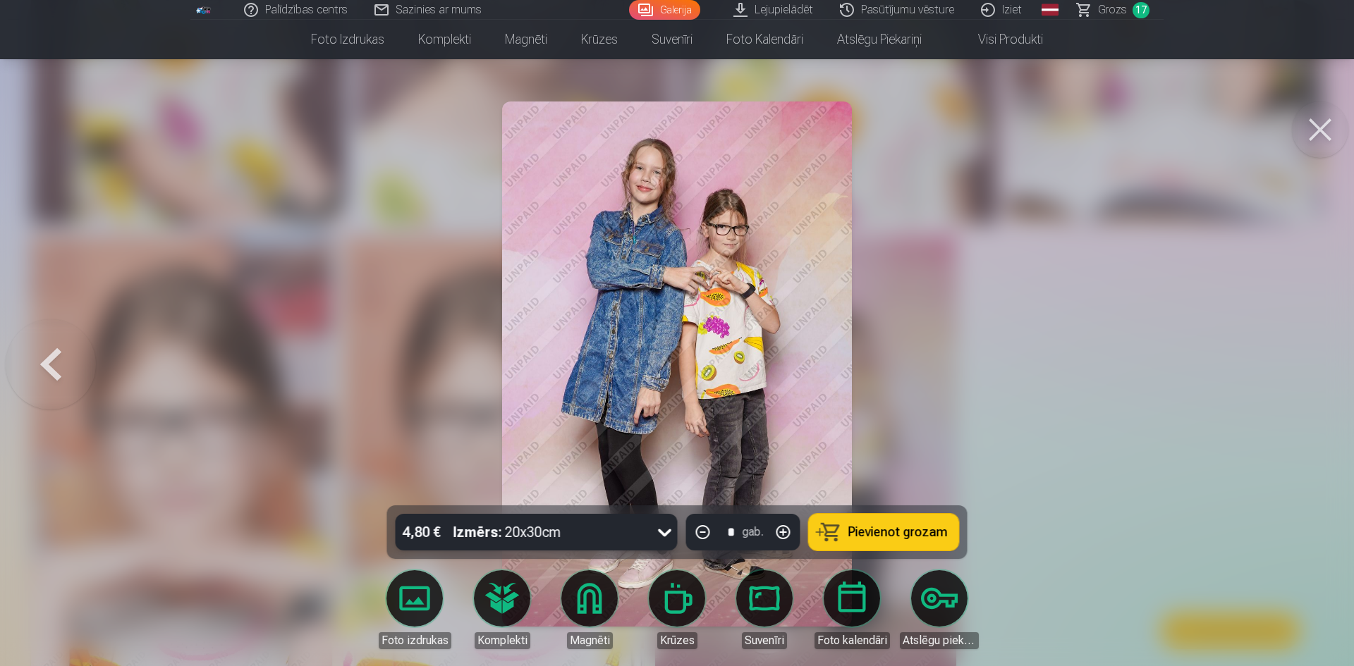
click at [890, 530] on span "Pievienot grozam" at bounding box center [897, 532] width 99 height 13
click at [1113, 14] on span "Grozs" at bounding box center [1112, 9] width 29 height 17
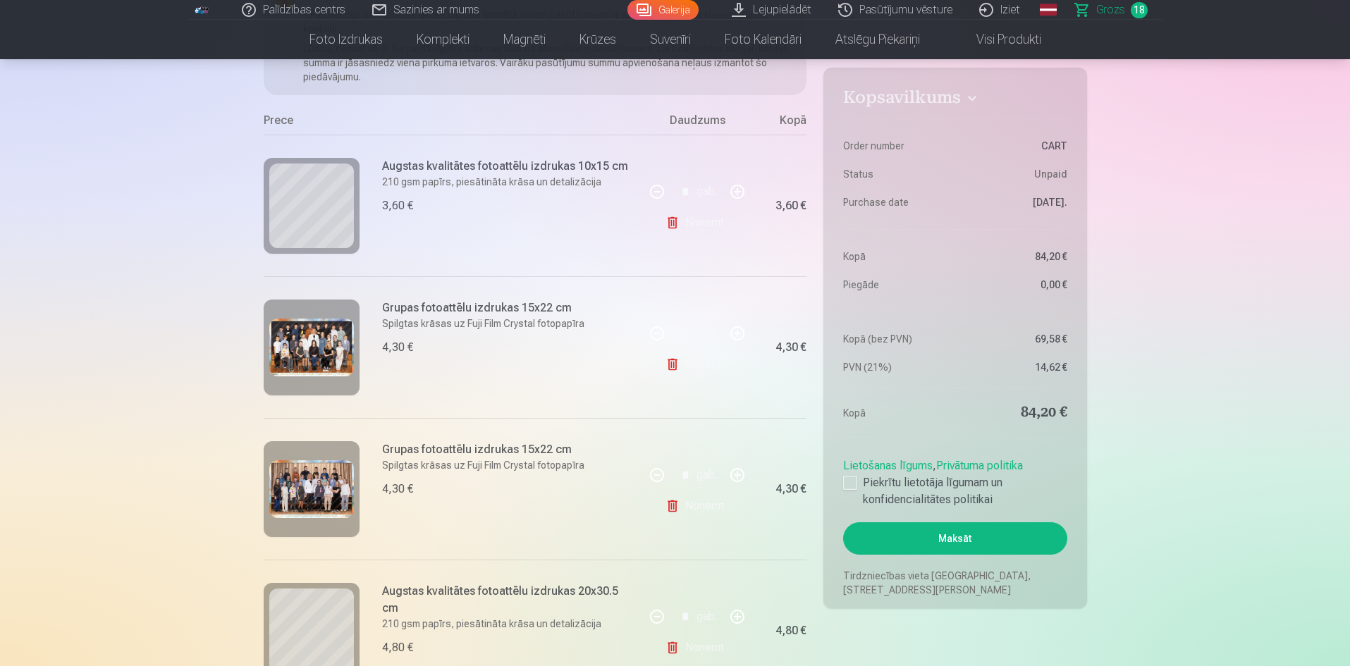
scroll to position [211, 0]
click at [677, 225] on link "Noņemt" at bounding box center [698, 223] width 64 height 28
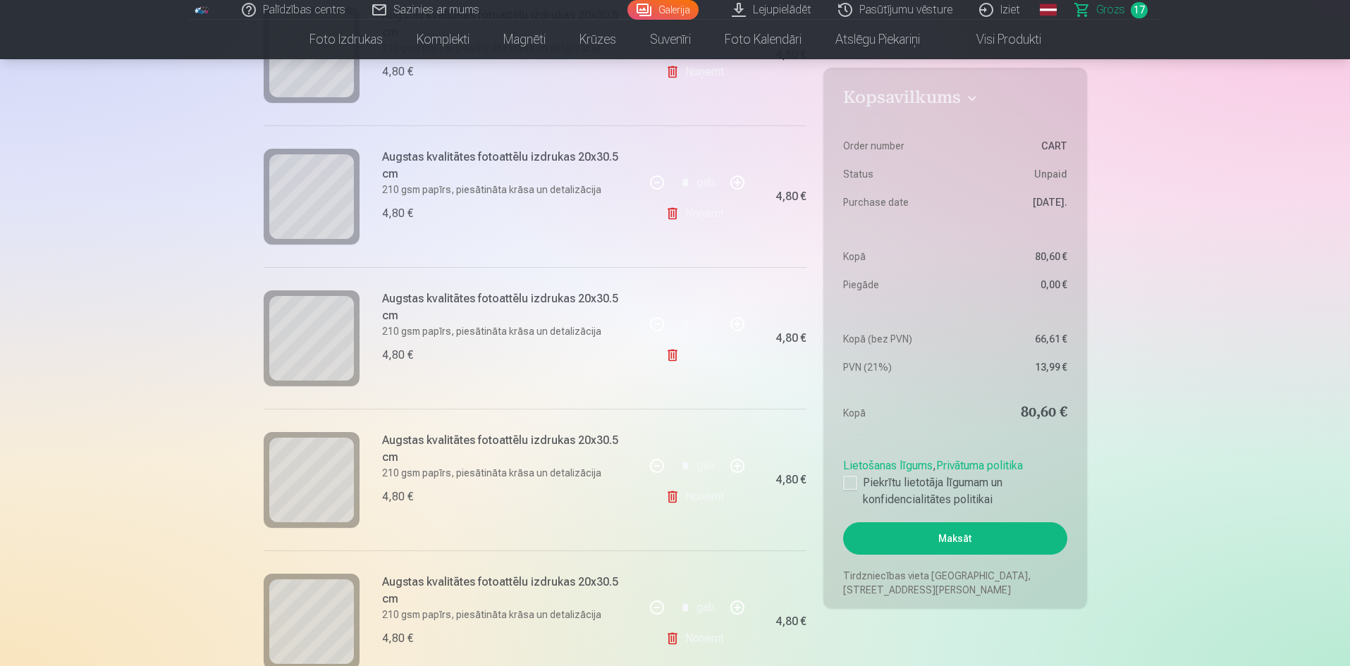
scroll to position [705, 0]
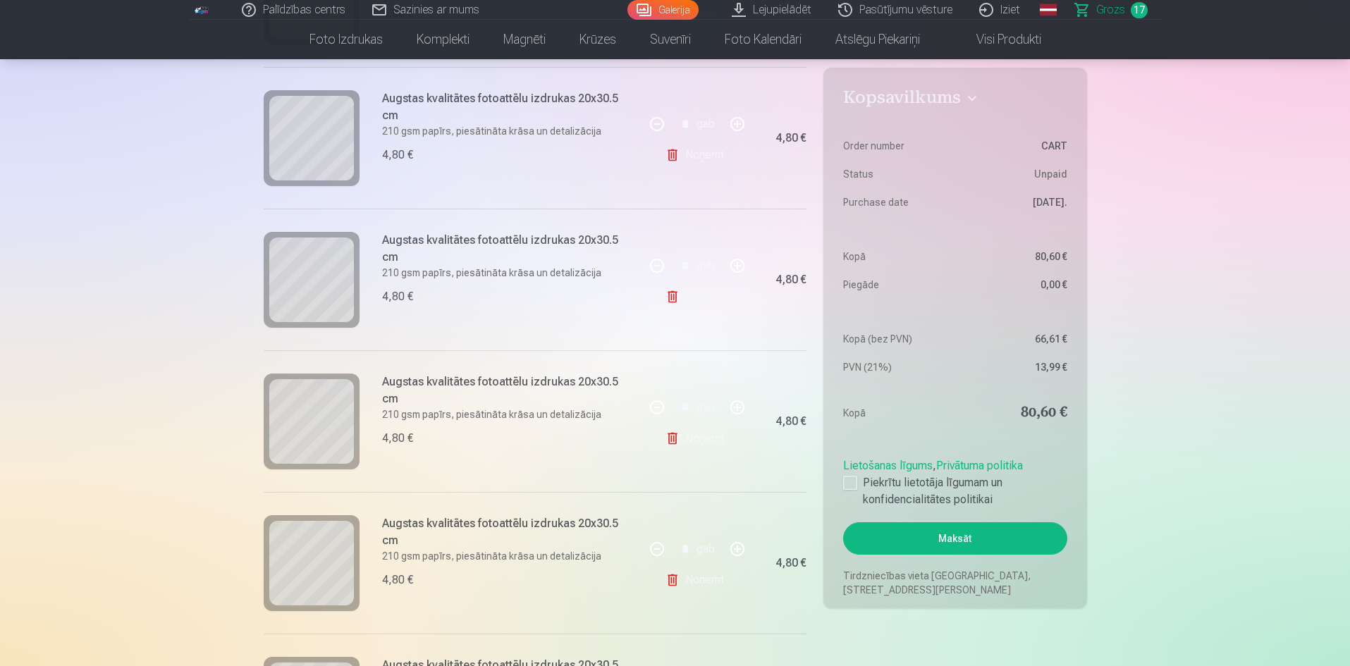
click at [681, 294] on link "Noņemt" at bounding box center [698, 297] width 64 height 28
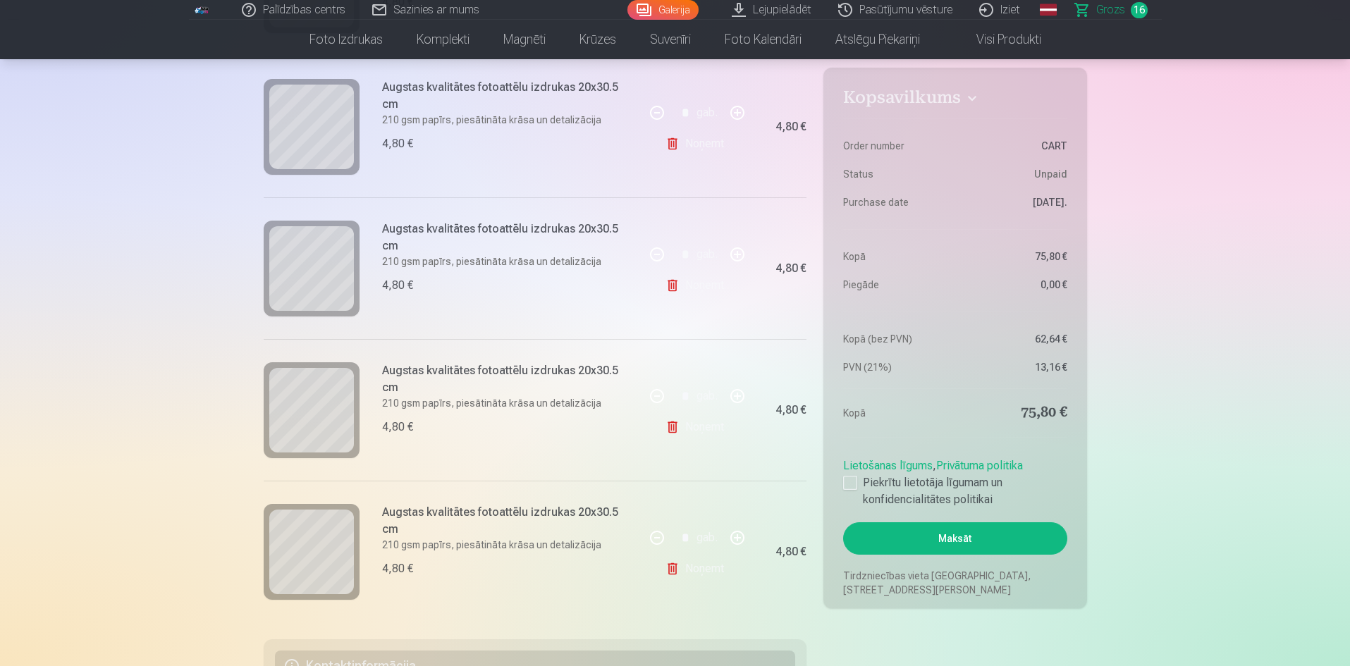
scroll to position [1974, 0]
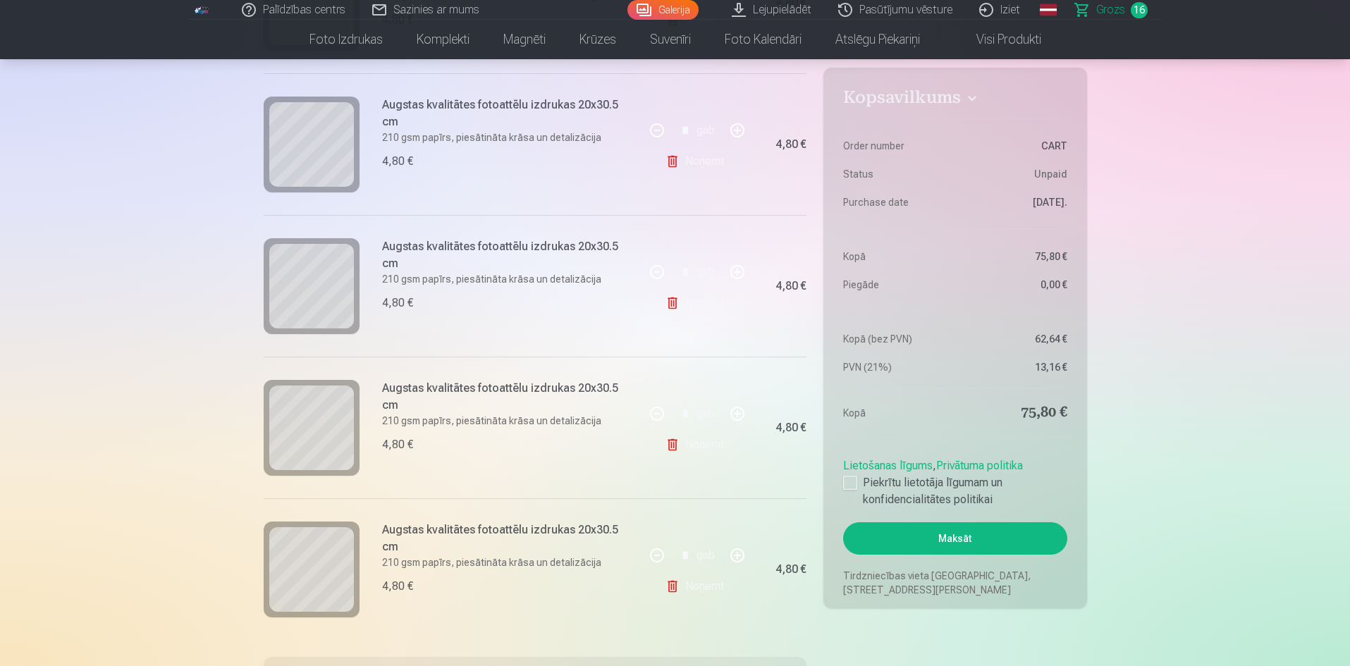
click at [670, 295] on link "Noņemt" at bounding box center [698, 303] width 64 height 28
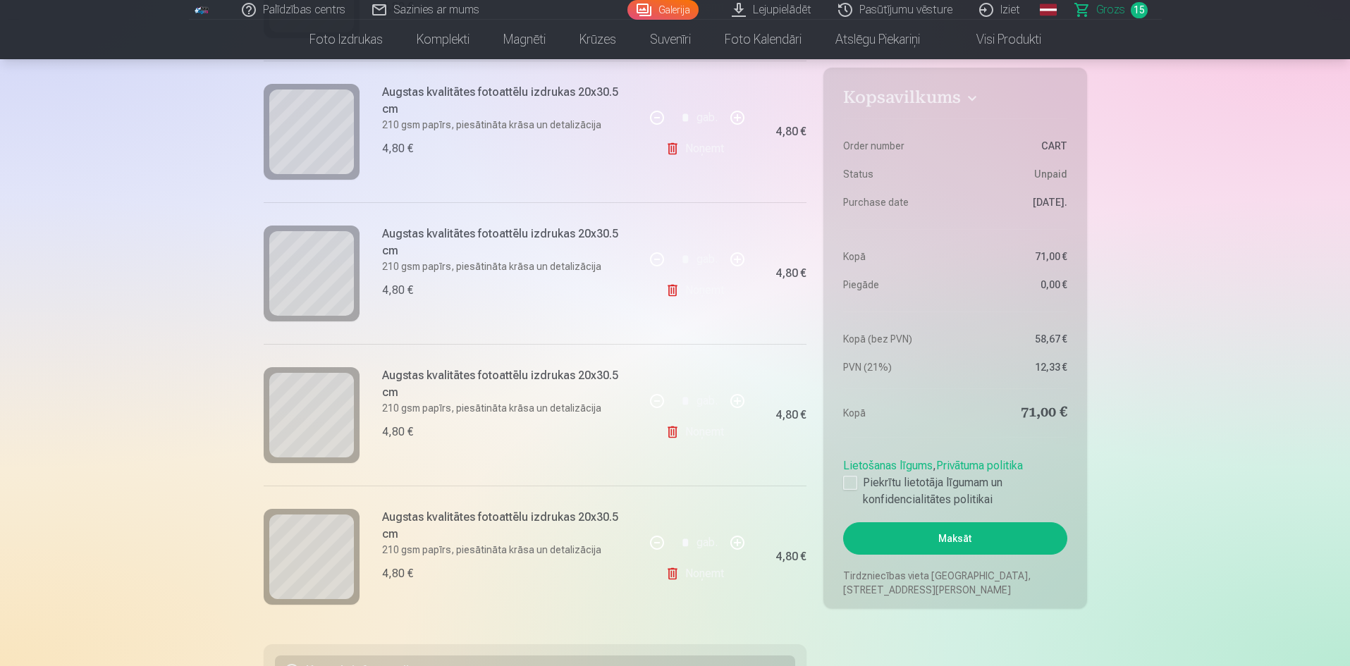
scroll to position [1833, 0]
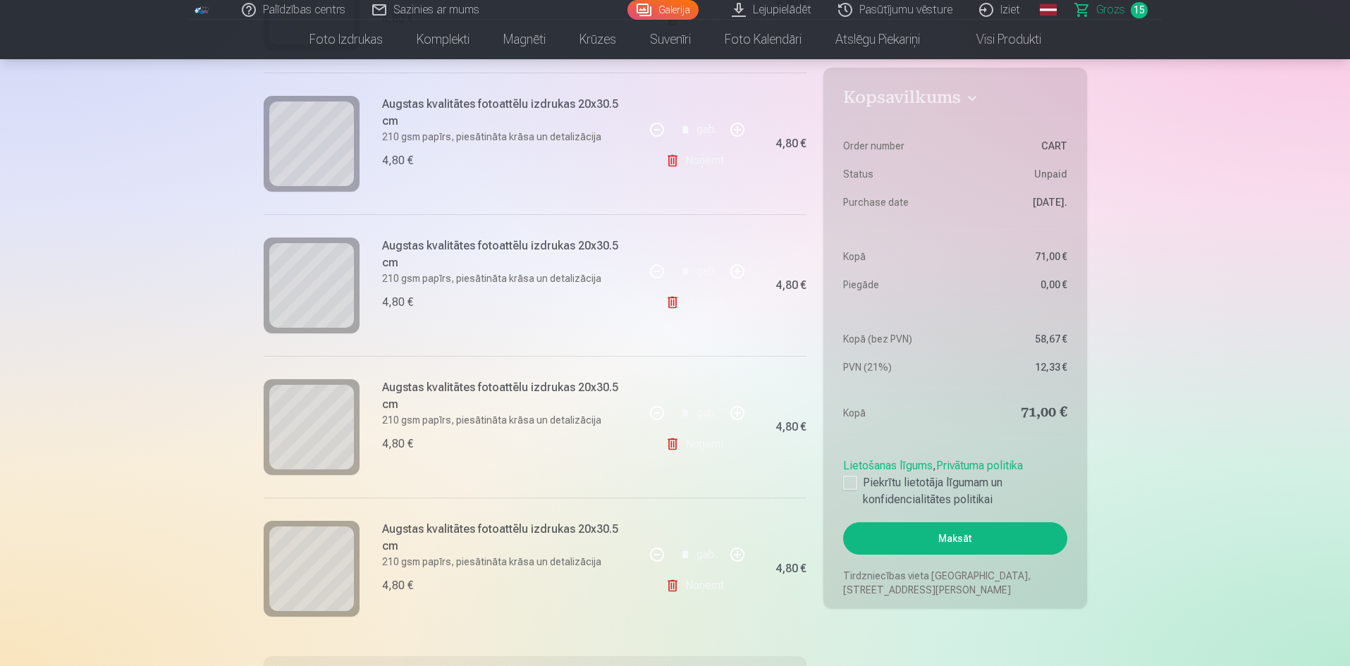
click at [675, 295] on link "Noņemt" at bounding box center [698, 302] width 64 height 28
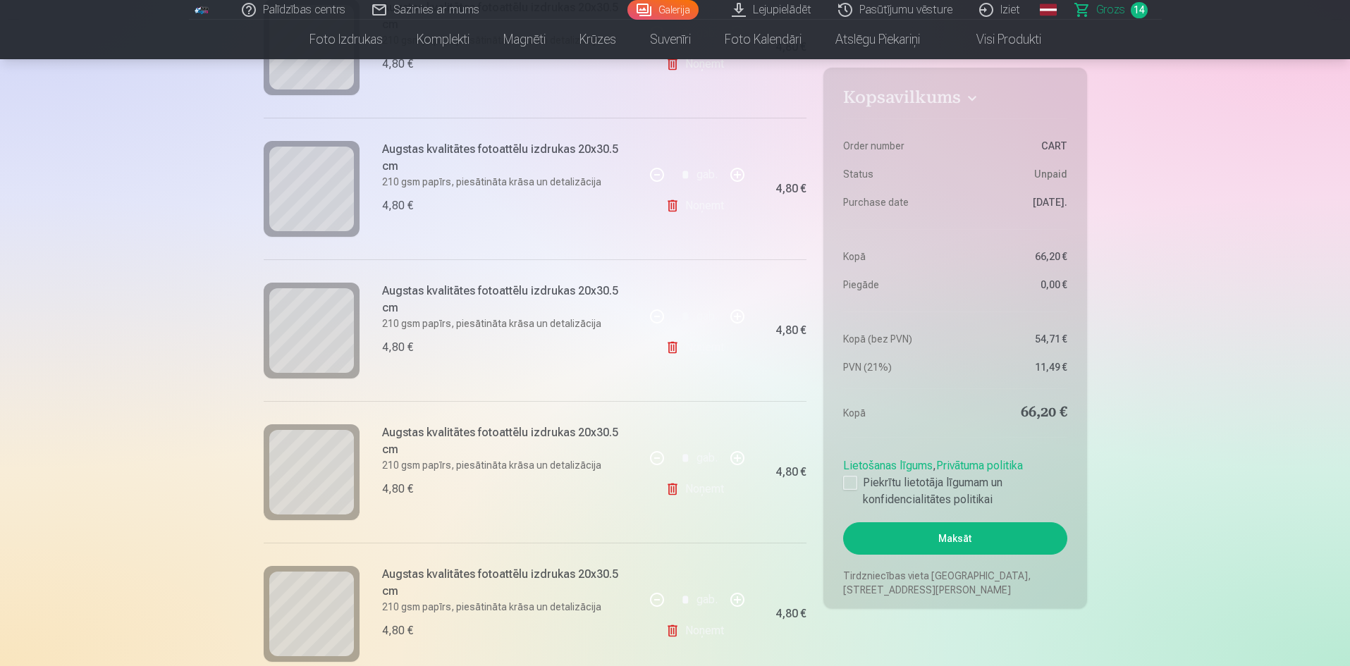
scroll to position [1551, 0]
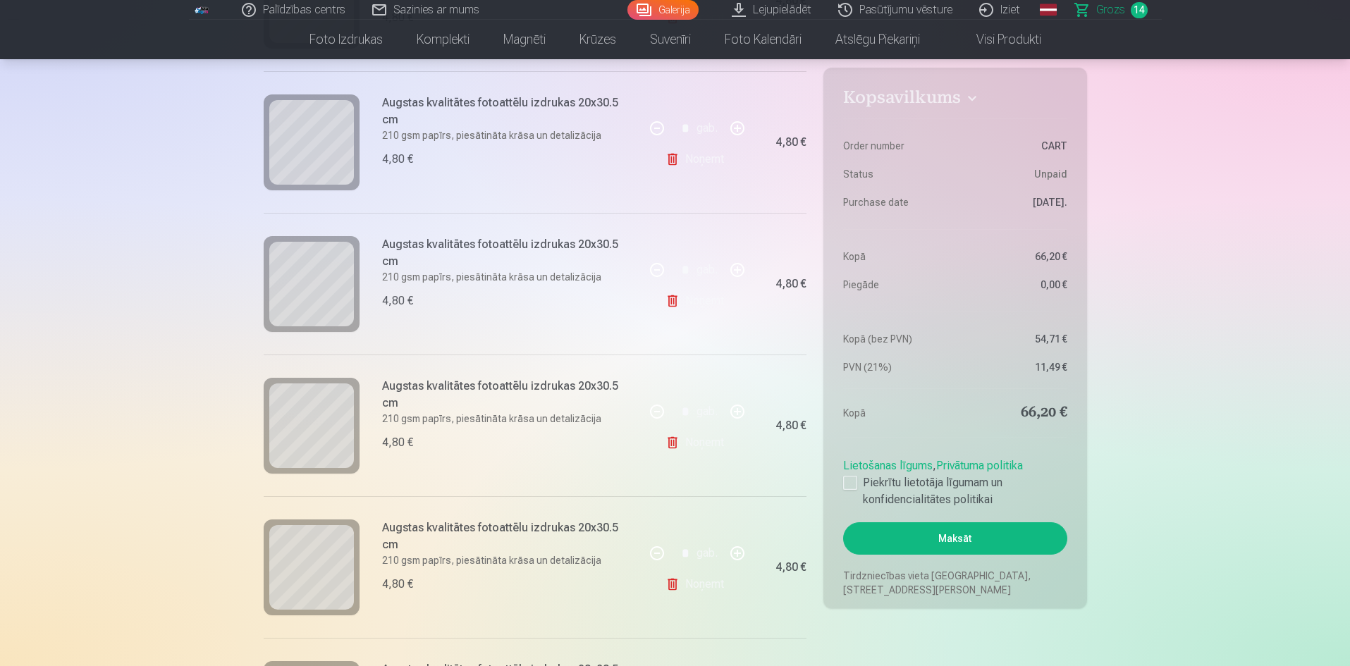
click at [673, 439] on link "Noņemt" at bounding box center [698, 443] width 64 height 28
click at [671, 586] on link "Noņemt" at bounding box center [698, 584] width 64 height 28
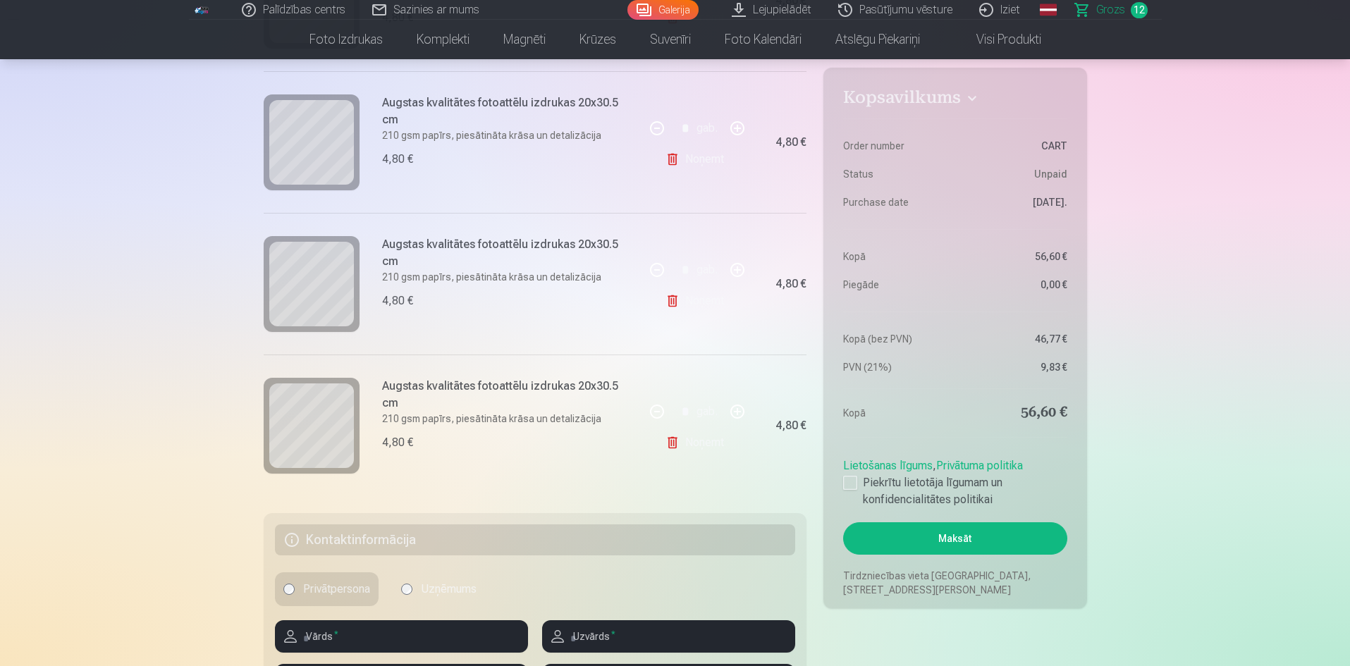
click at [670, 443] on link "Noņemt" at bounding box center [698, 443] width 64 height 28
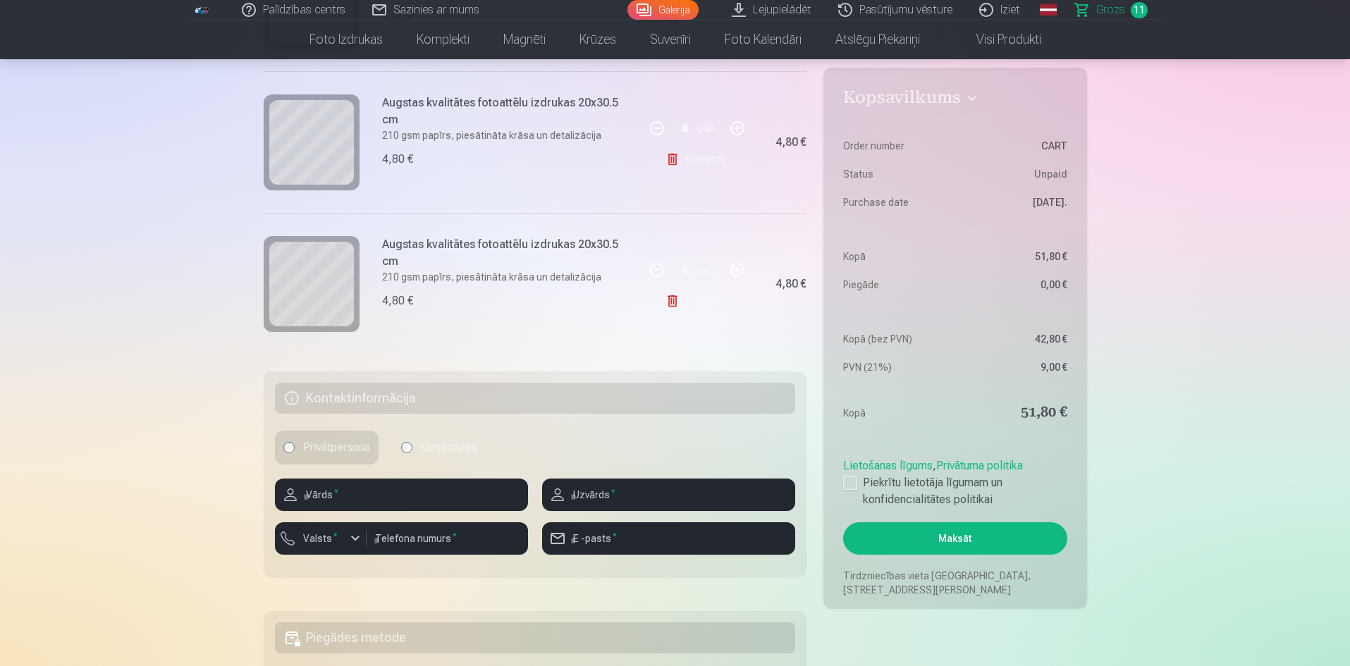
click at [671, 299] on link "Noņemt" at bounding box center [698, 301] width 64 height 28
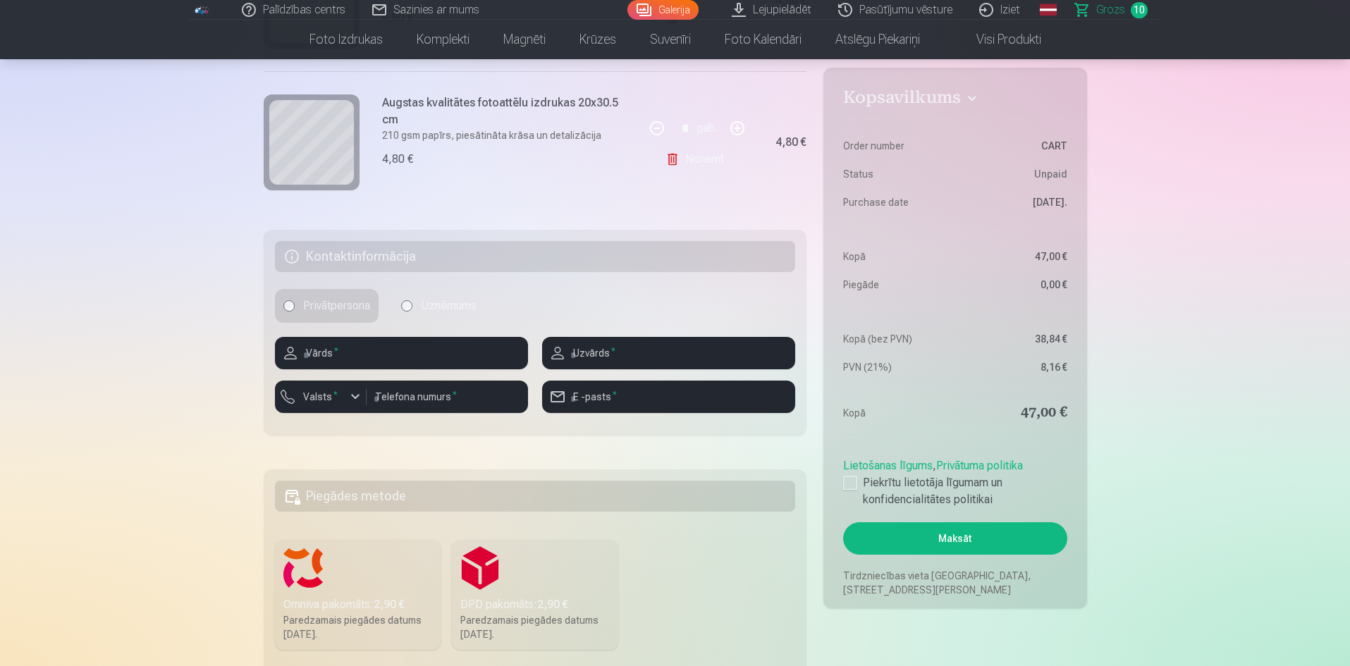
click at [670, 161] on link "Noņemt" at bounding box center [698, 159] width 64 height 28
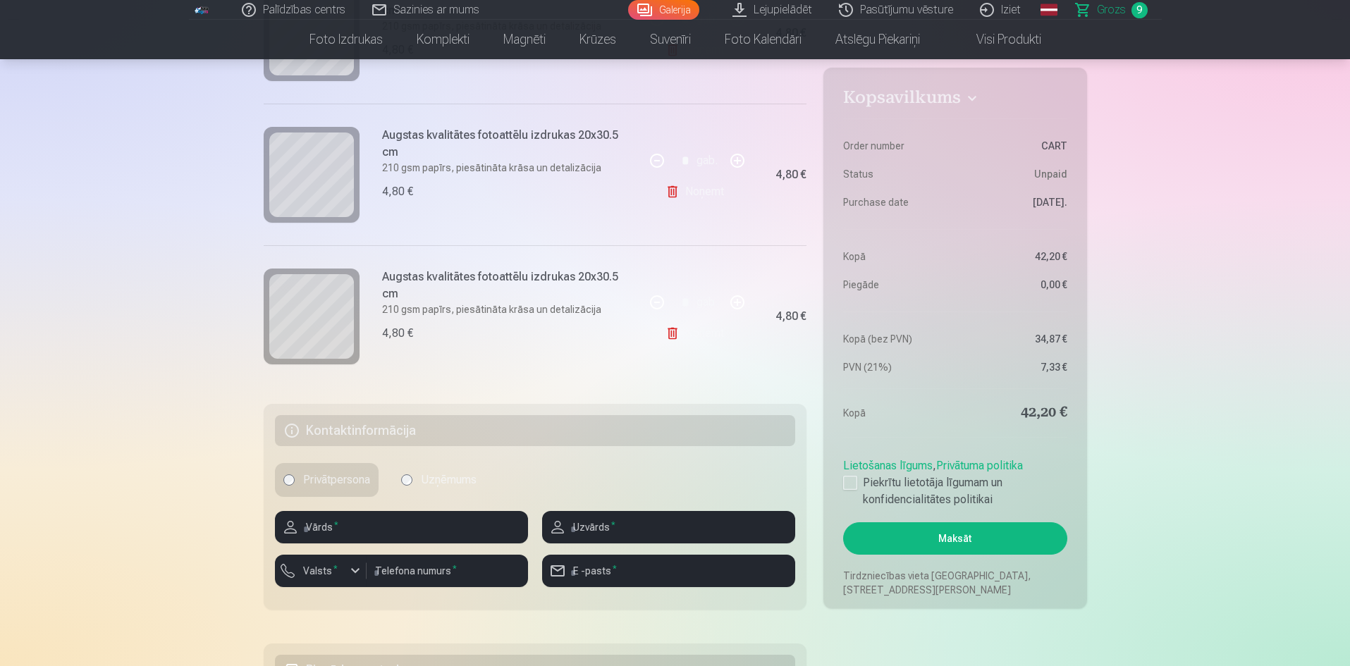
scroll to position [1198, 0]
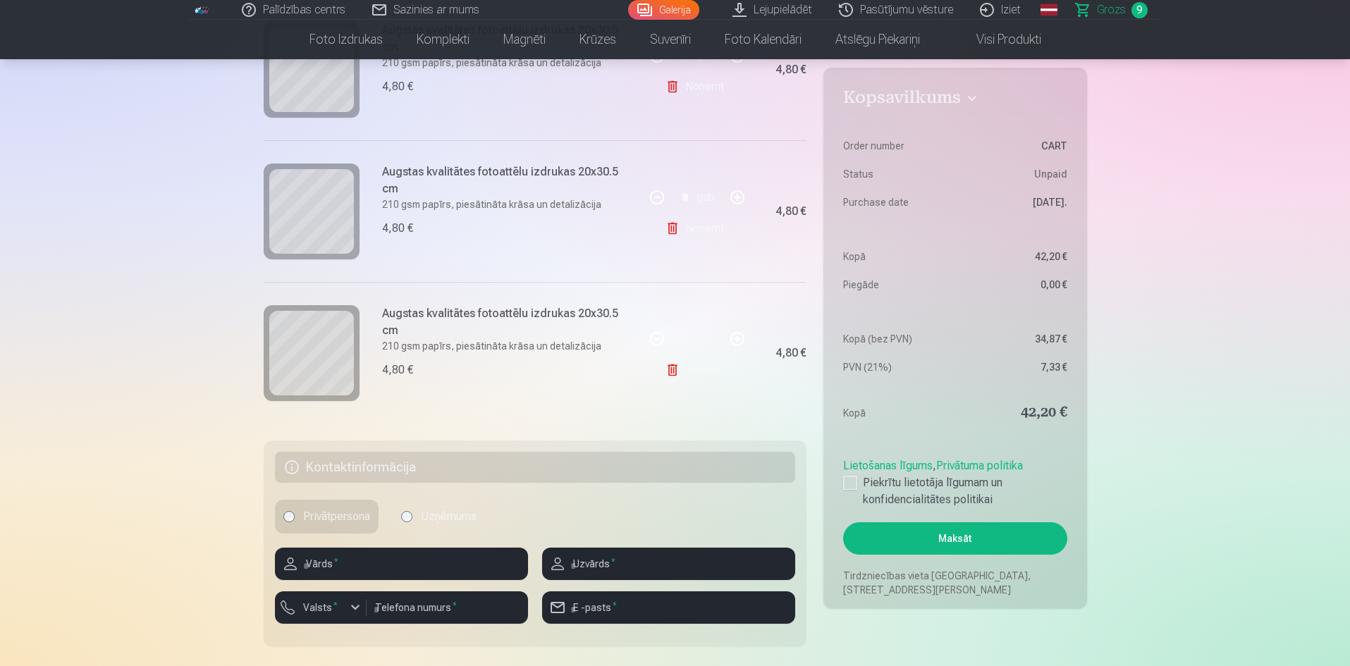
click at [668, 368] on link "Noņemt" at bounding box center [698, 370] width 64 height 28
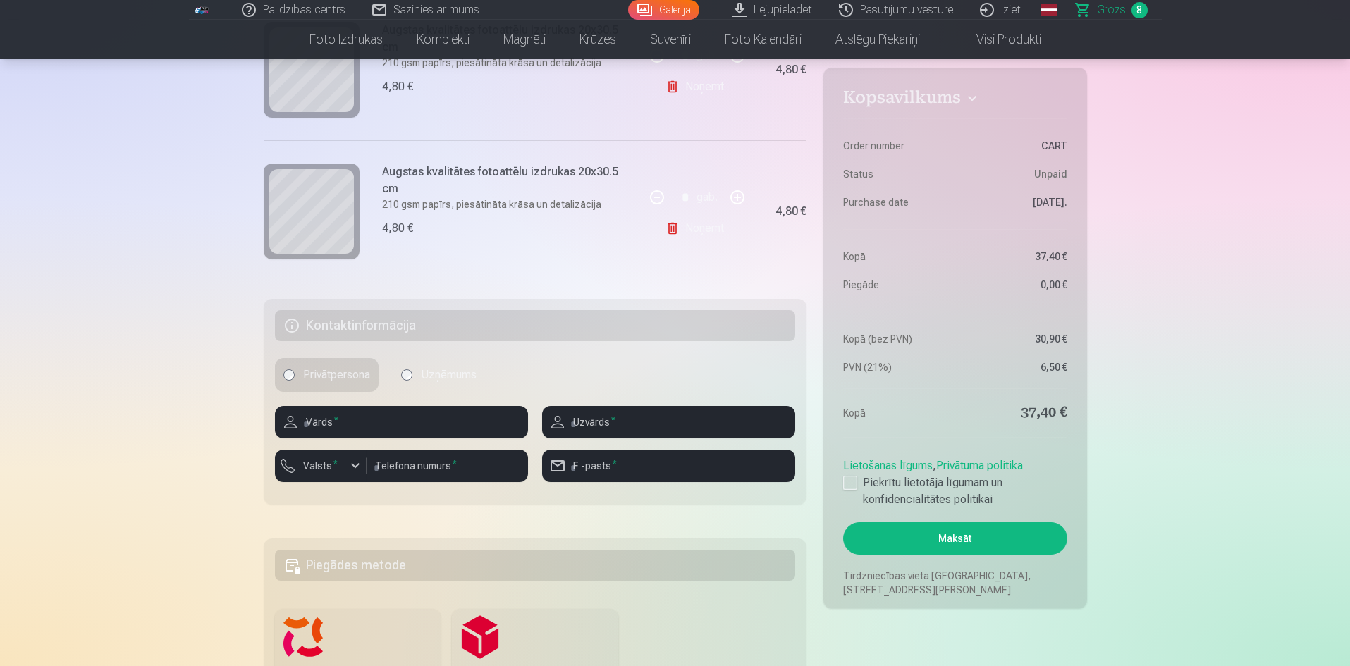
click at [668, 229] on link "Noņemt" at bounding box center [698, 228] width 64 height 28
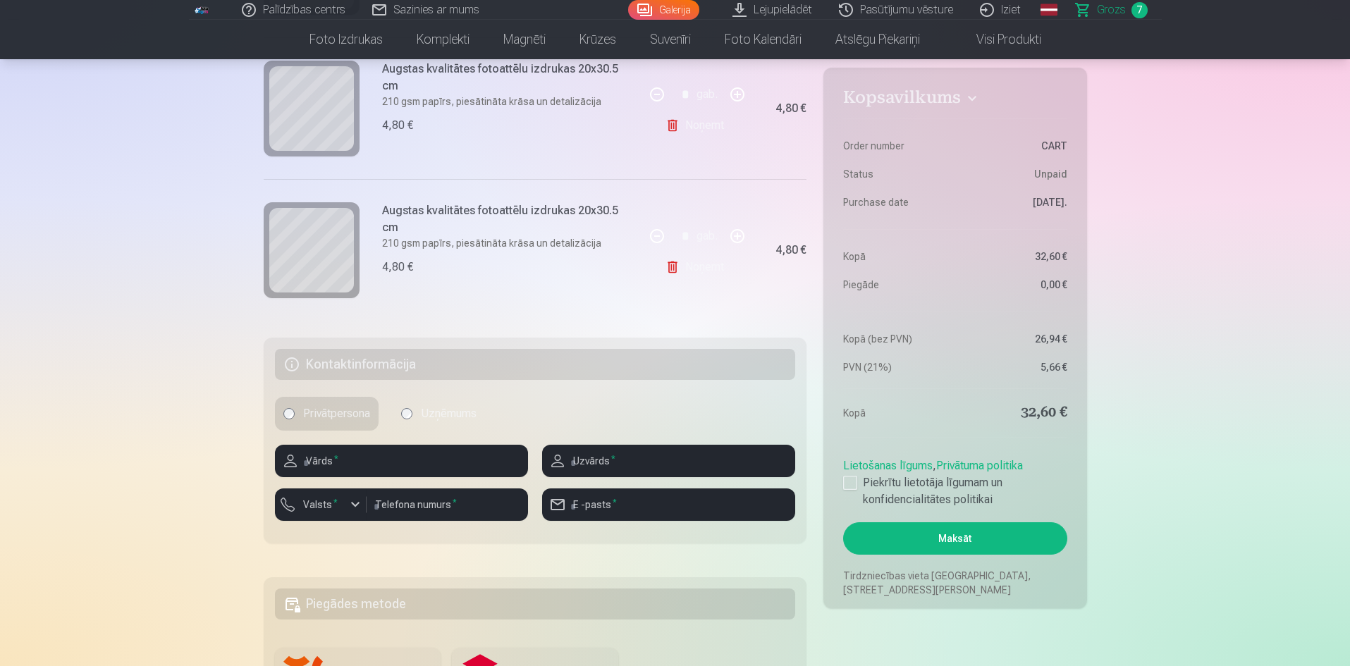
scroll to position [987, 0]
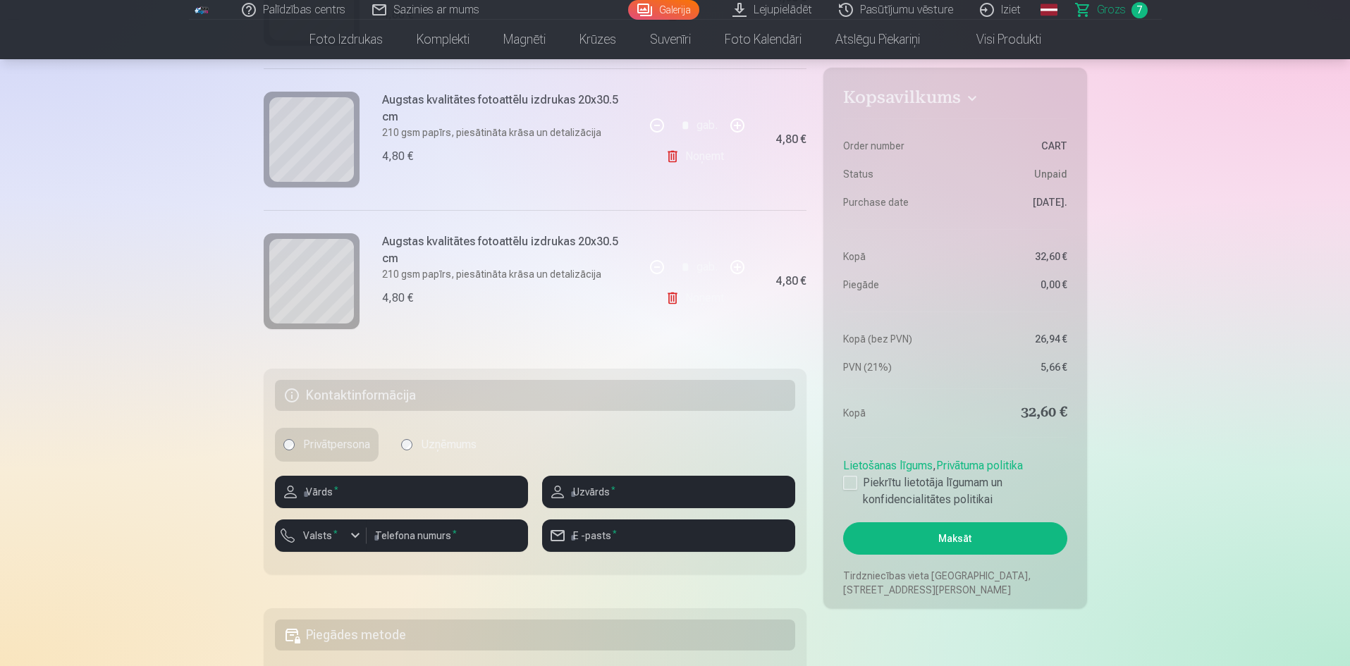
click at [670, 297] on link "Noņemt" at bounding box center [698, 298] width 64 height 28
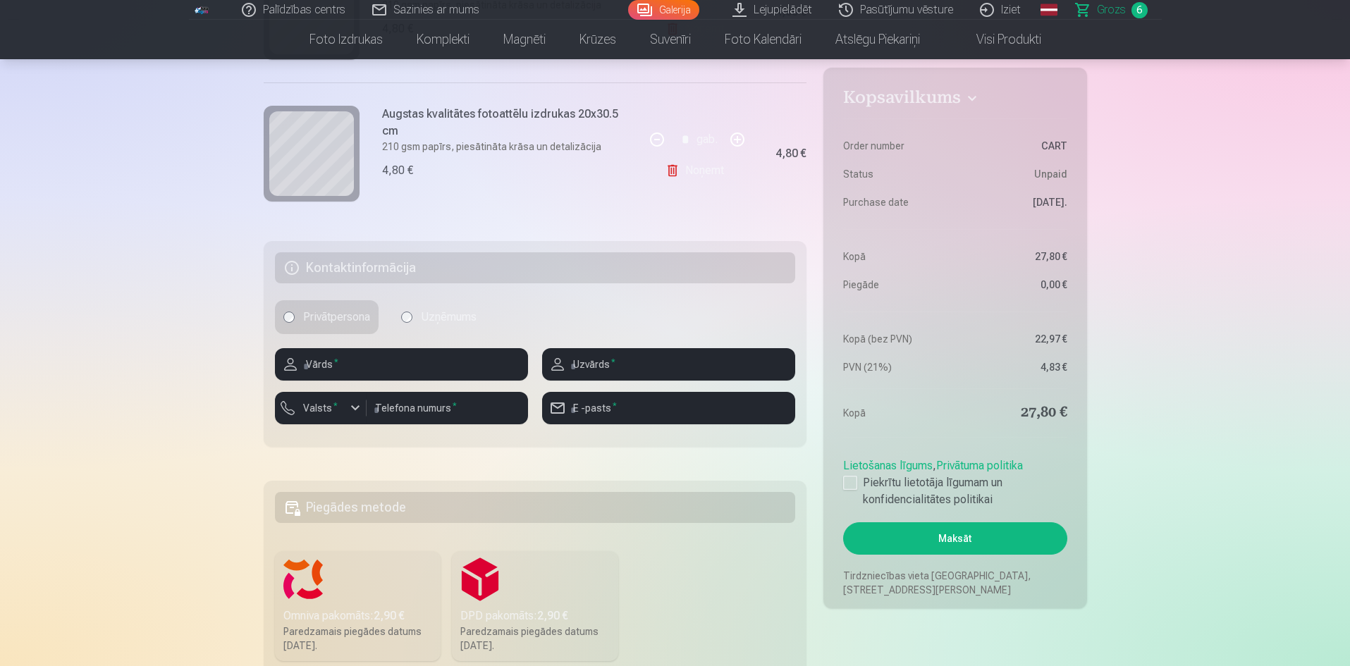
click at [673, 175] on link "Noņemt" at bounding box center [698, 171] width 64 height 28
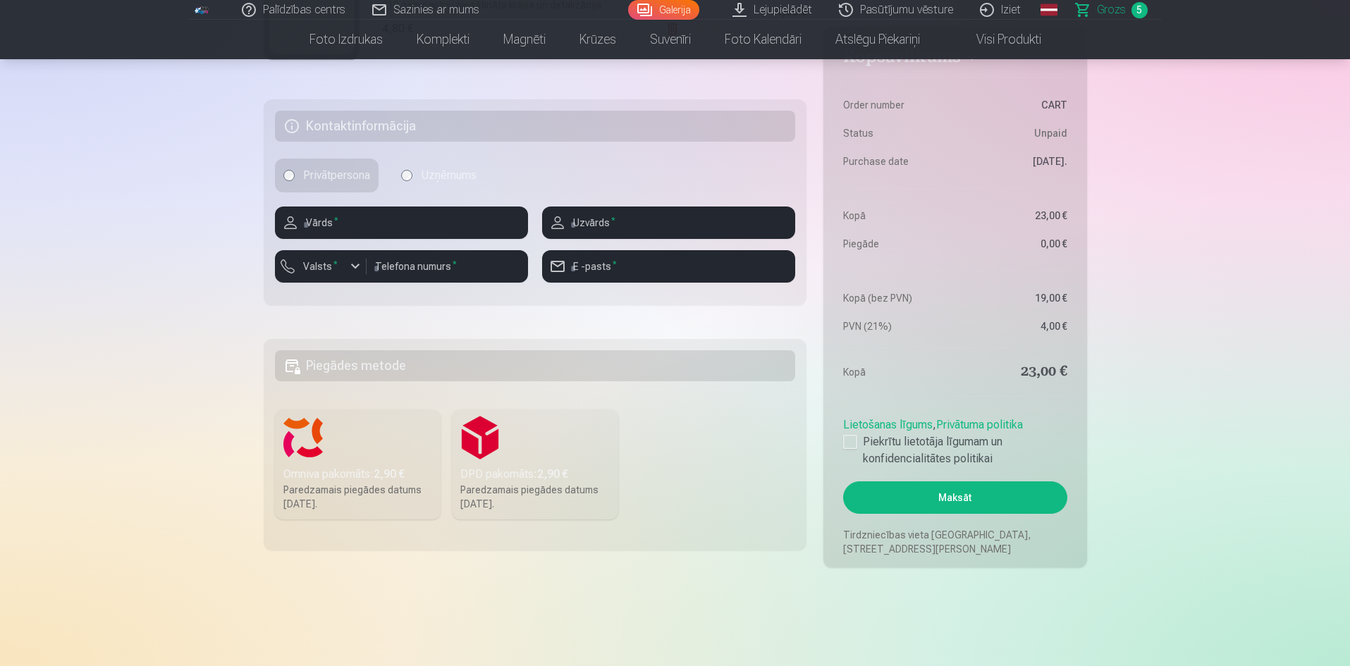
click at [1101, 11] on span "Grozs" at bounding box center [1111, 9] width 29 height 17
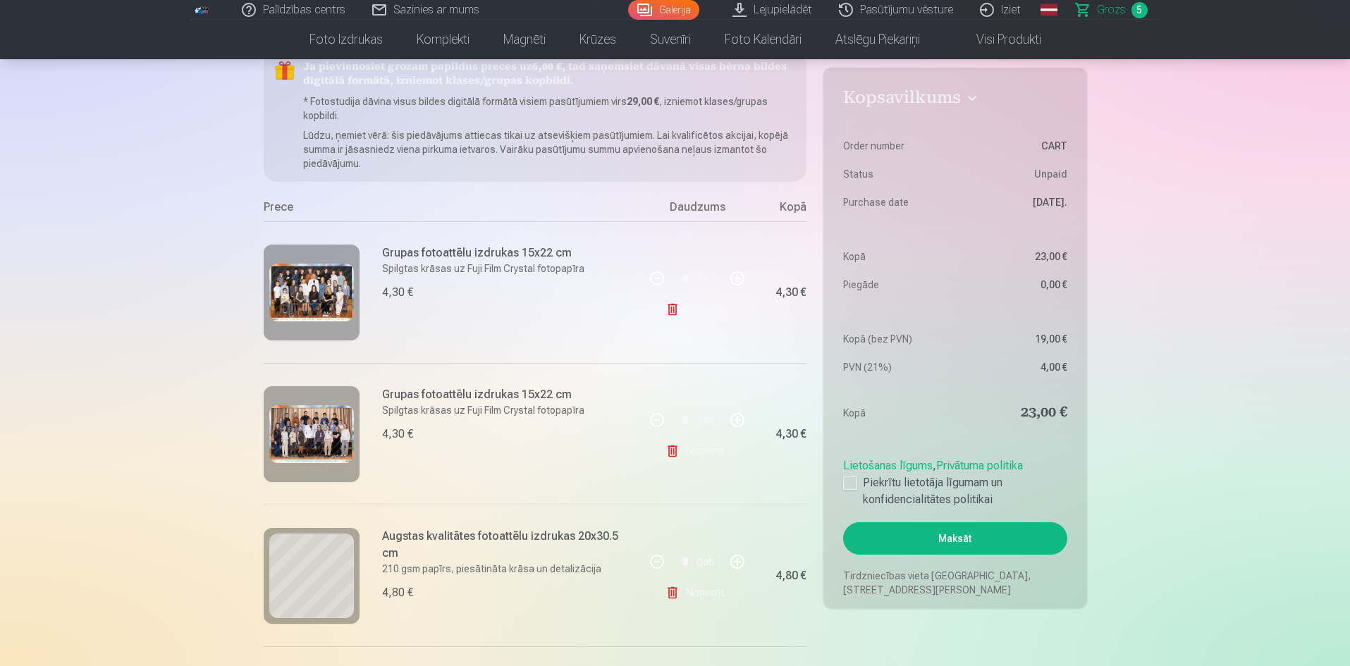
scroll to position [141, 0]
click at [674, 308] on link "Noņemt" at bounding box center [698, 308] width 64 height 28
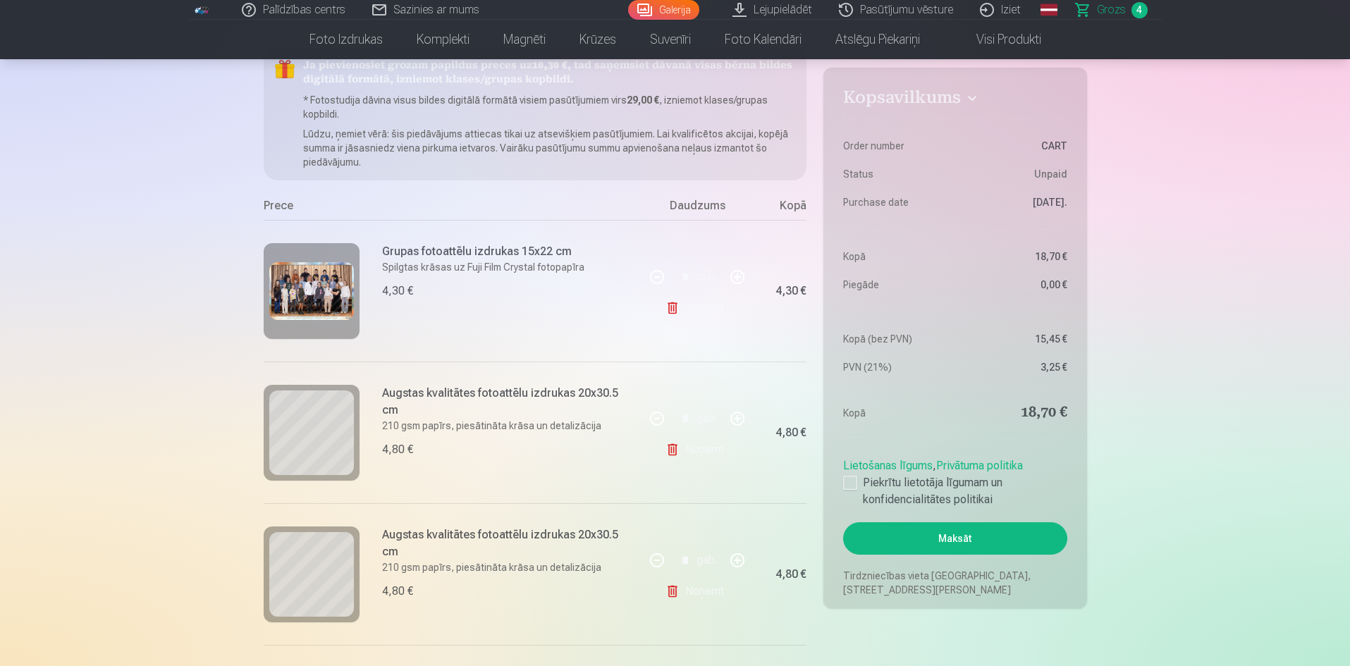
click at [674, 308] on link "Noņemt" at bounding box center [698, 308] width 64 height 28
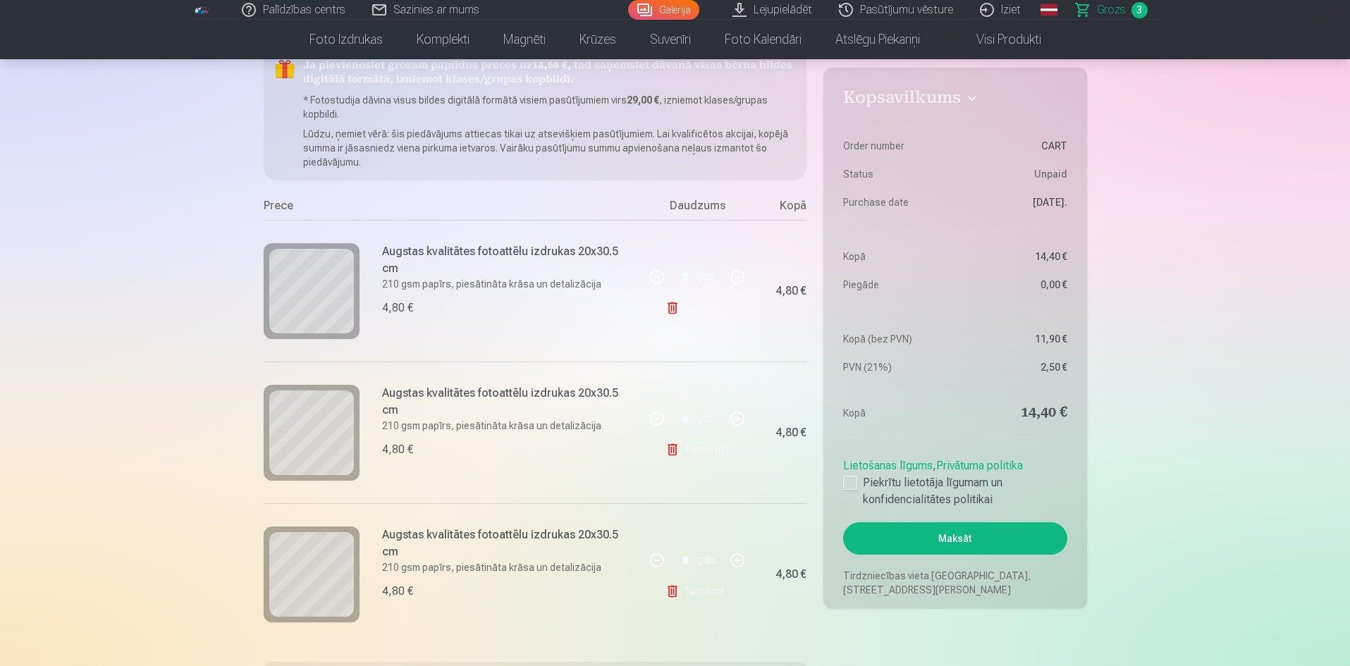
click at [674, 308] on link "Noņemt" at bounding box center [698, 308] width 64 height 28
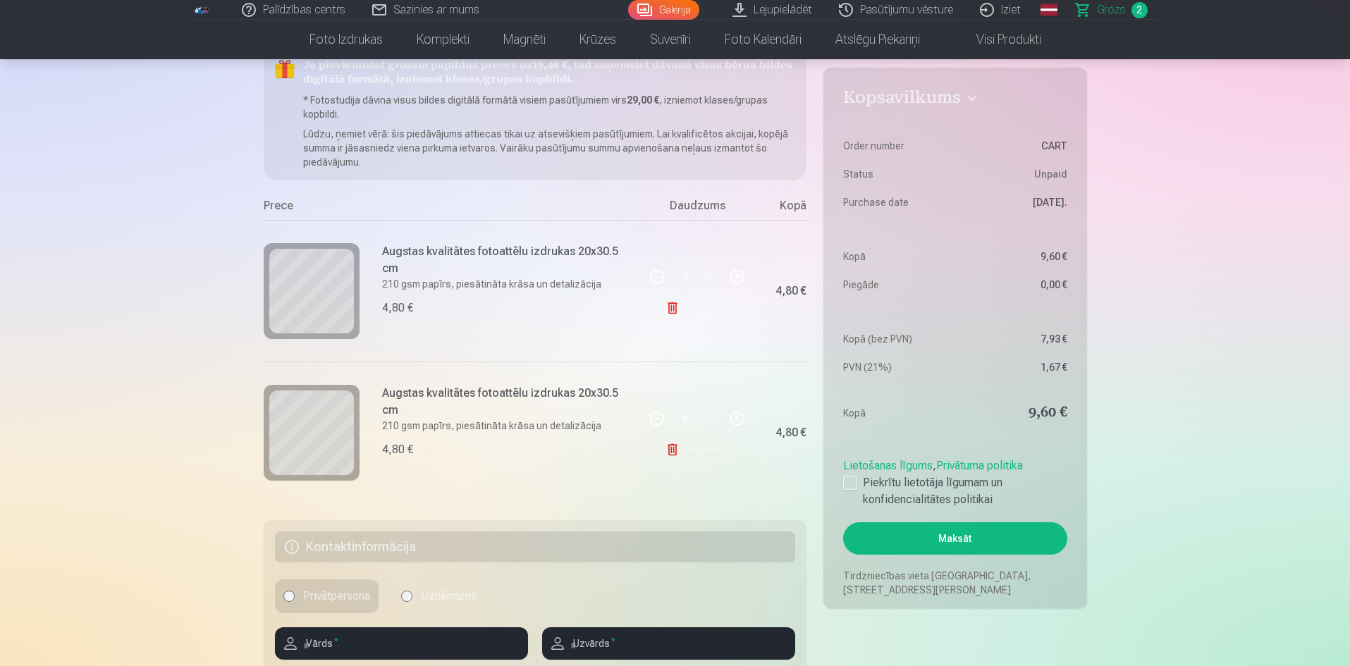
click at [674, 308] on link "Noņemt" at bounding box center [698, 308] width 64 height 28
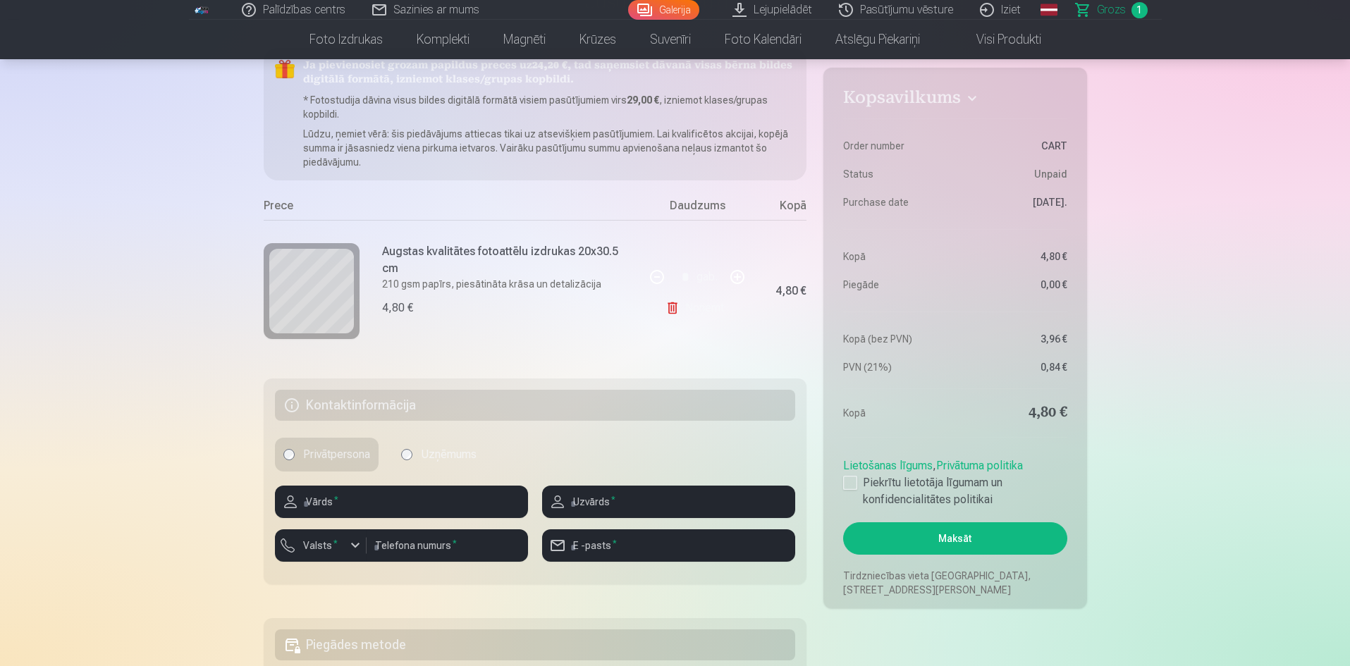
click at [674, 308] on link "Noņemt" at bounding box center [698, 308] width 64 height 28
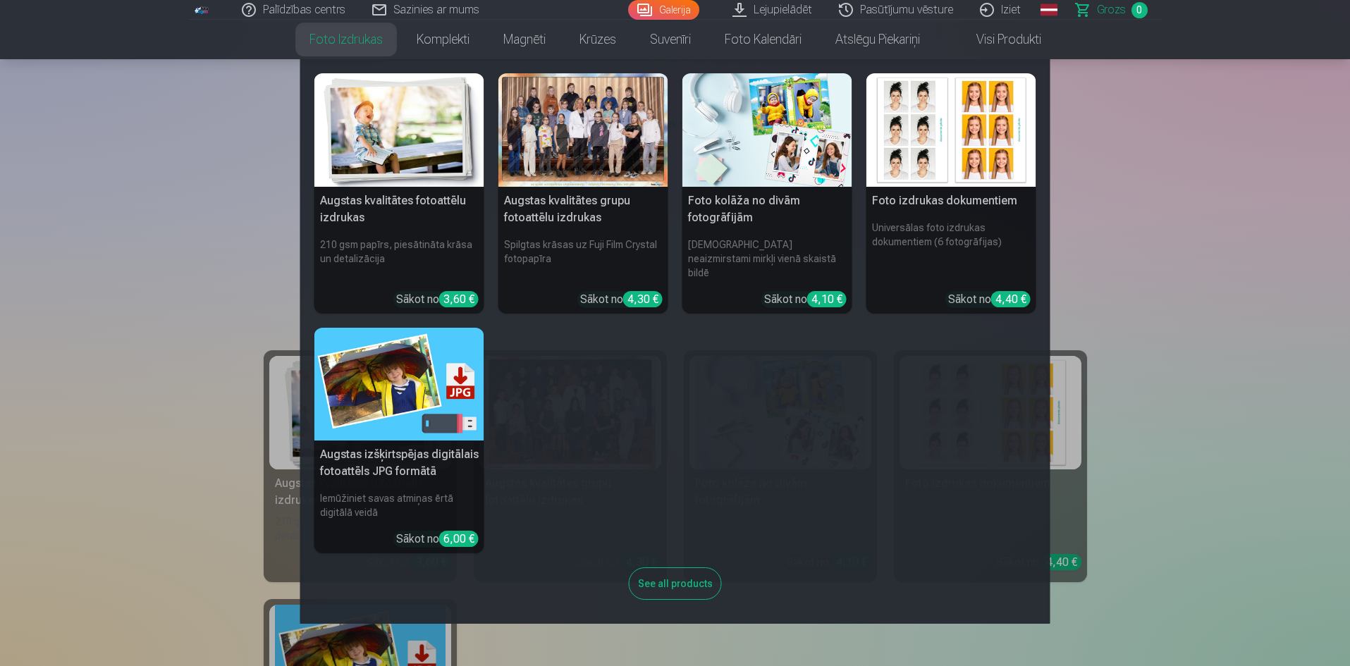
click at [343, 39] on link "Foto izdrukas" at bounding box center [346, 39] width 107 height 39
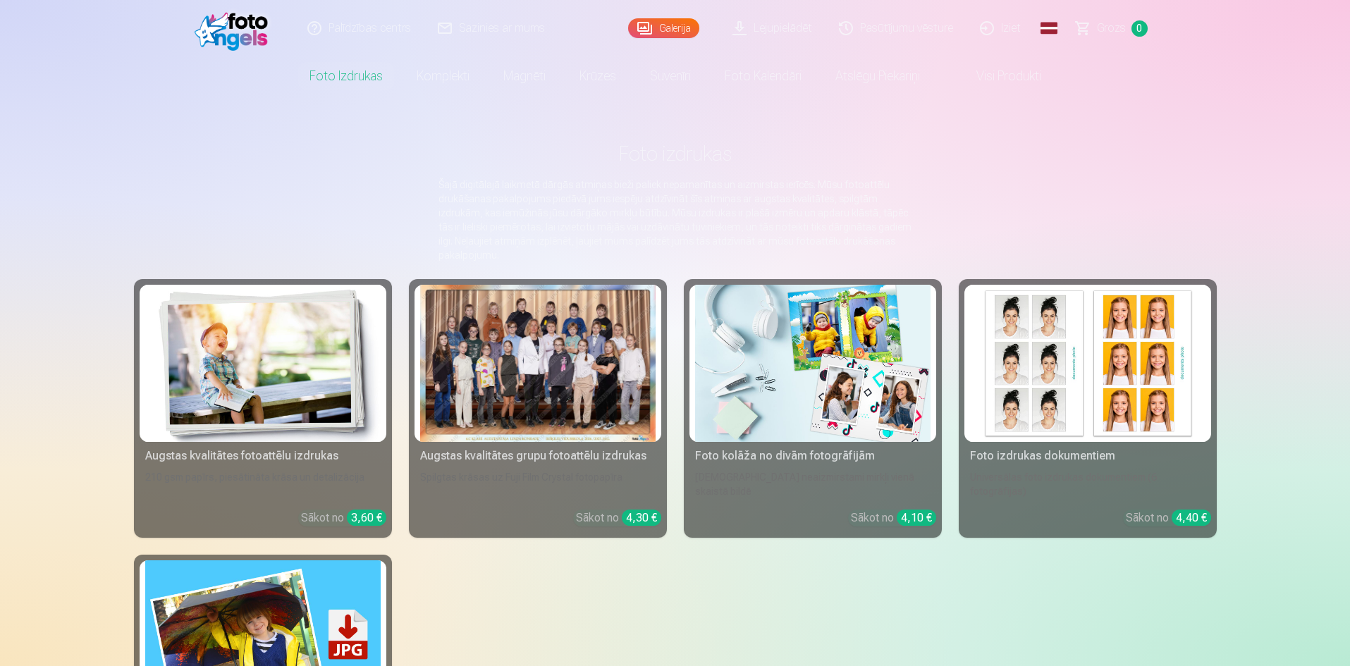
click at [565, 394] on div at bounding box center [537, 363] width 235 height 157
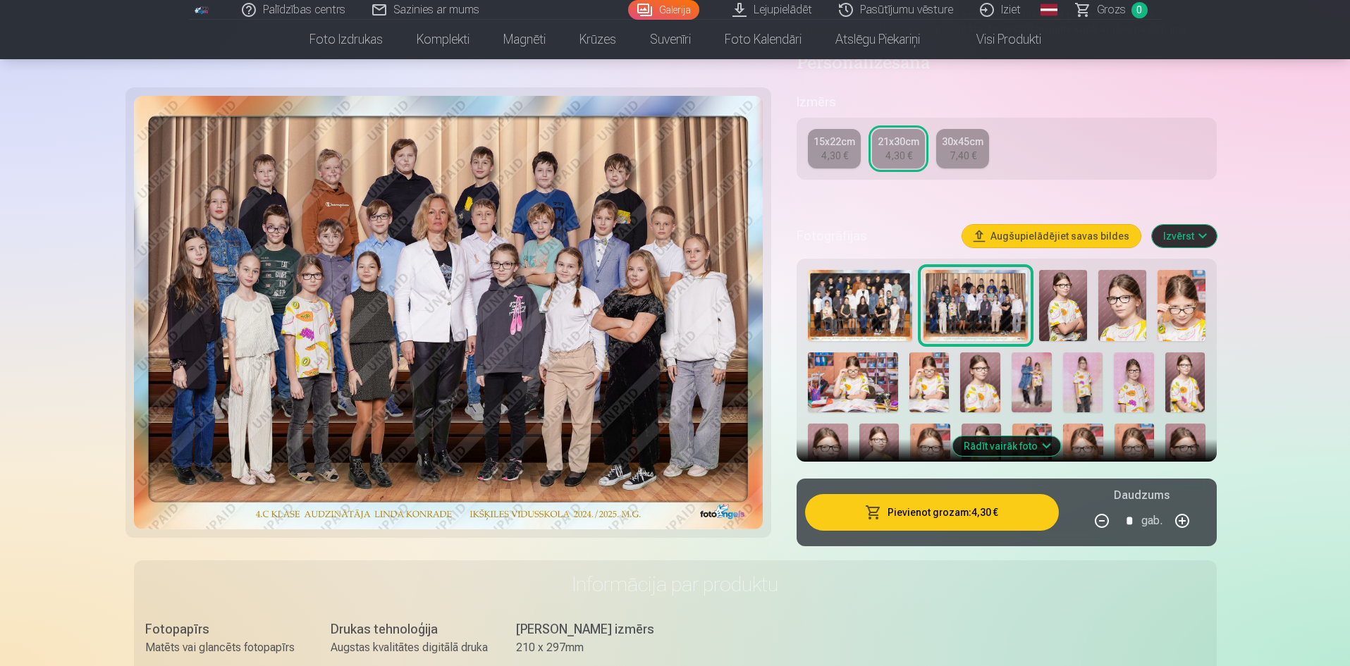
scroll to position [211, 0]
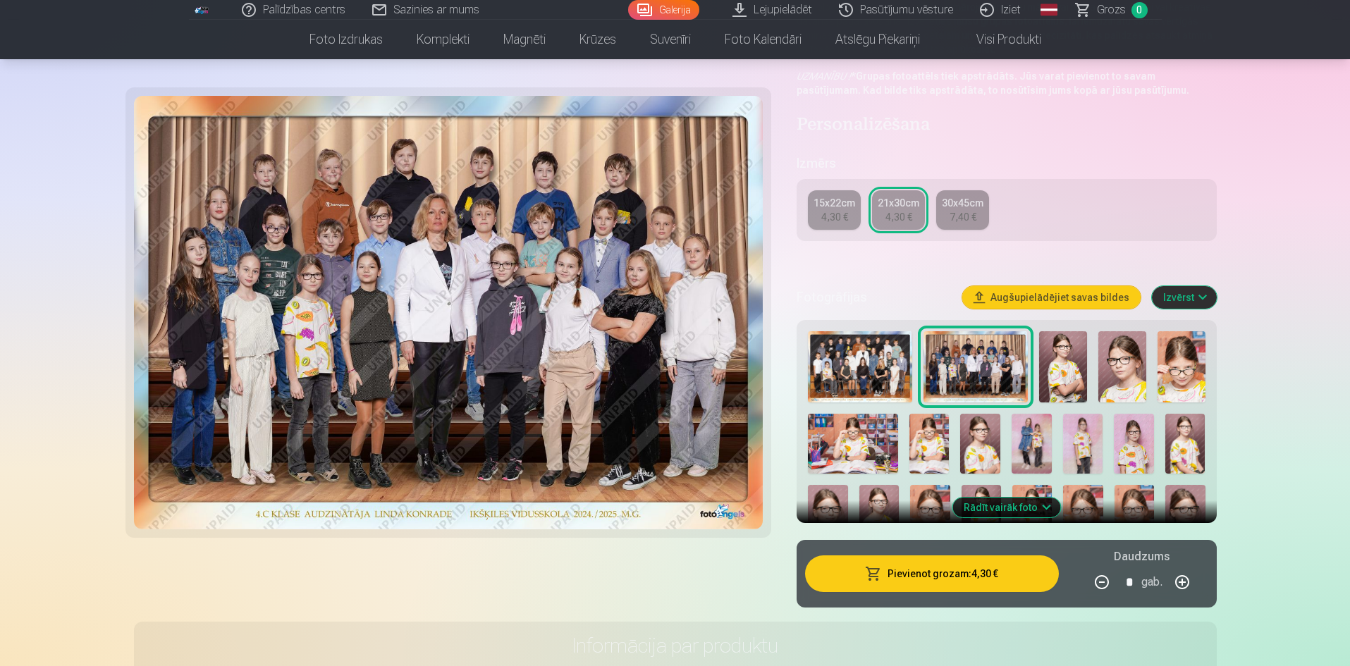
click at [868, 352] on img at bounding box center [860, 367] width 104 height 72
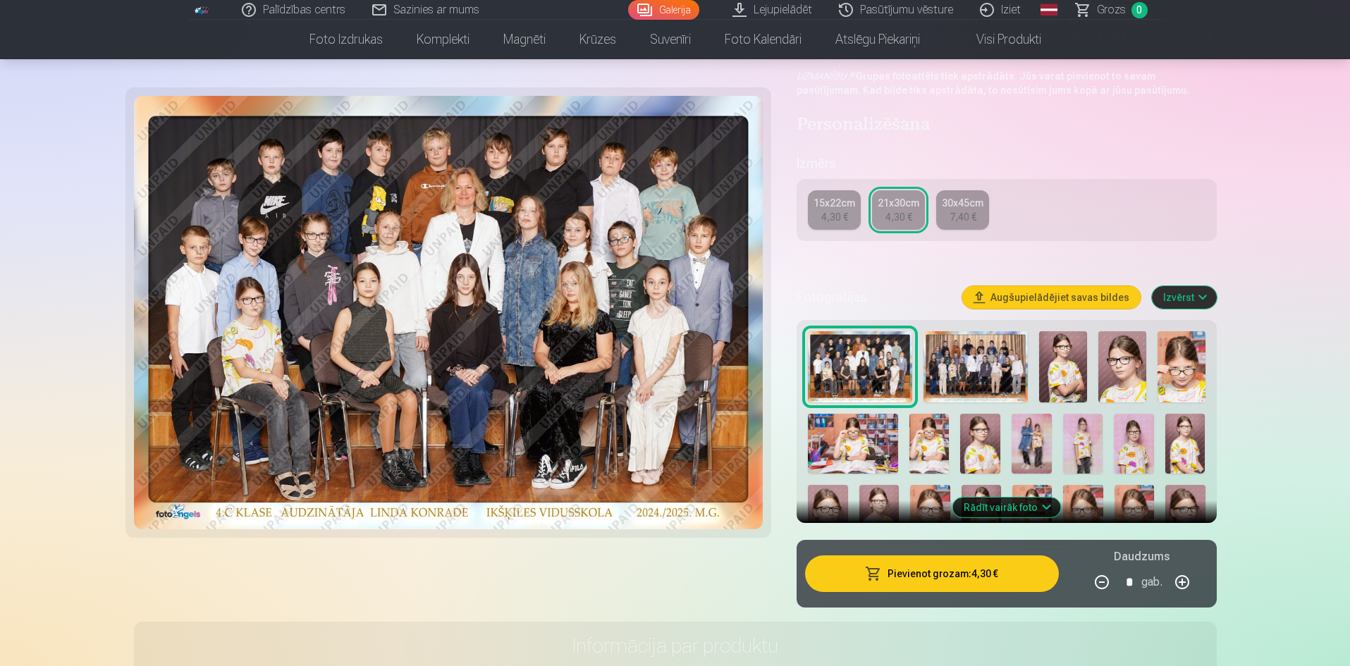
click at [962, 378] on img at bounding box center [976, 367] width 104 height 72
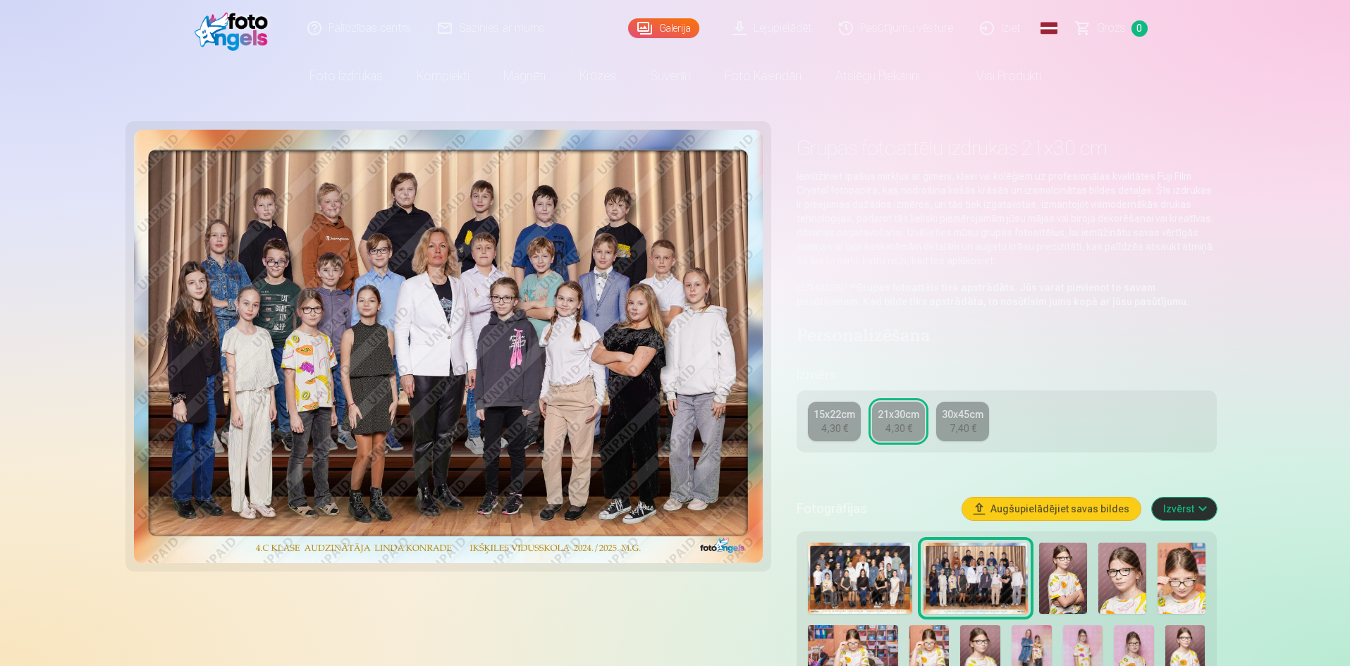
click at [847, 562] on img at bounding box center [860, 579] width 104 height 72
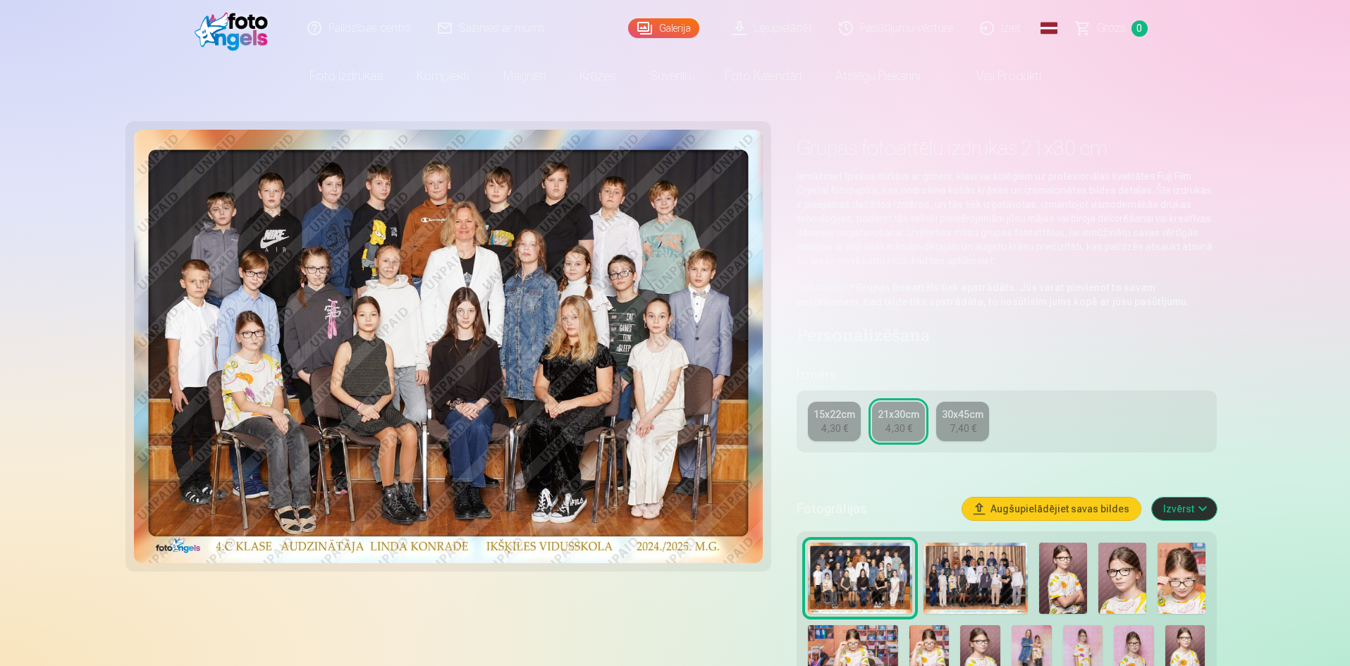
click at [958, 573] on img at bounding box center [976, 579] width 104 height 72
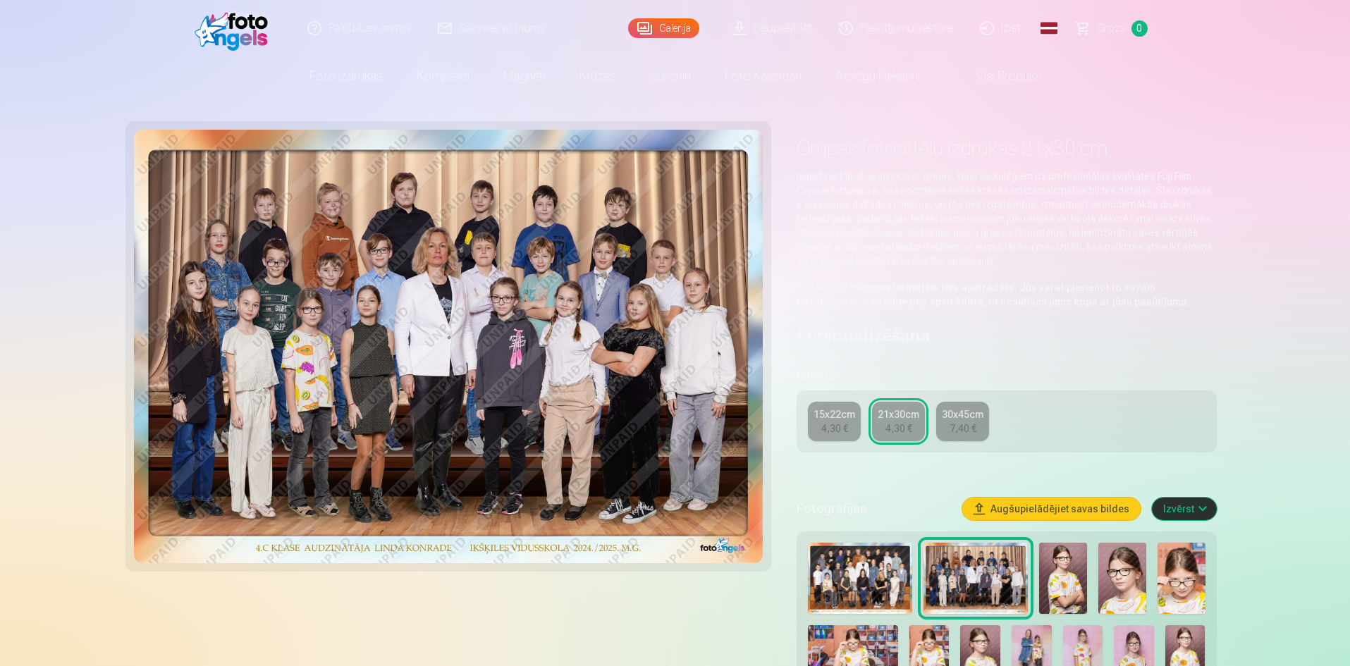
click at [856, 569] on img at bounding box center [860, 579] width 104 height 72
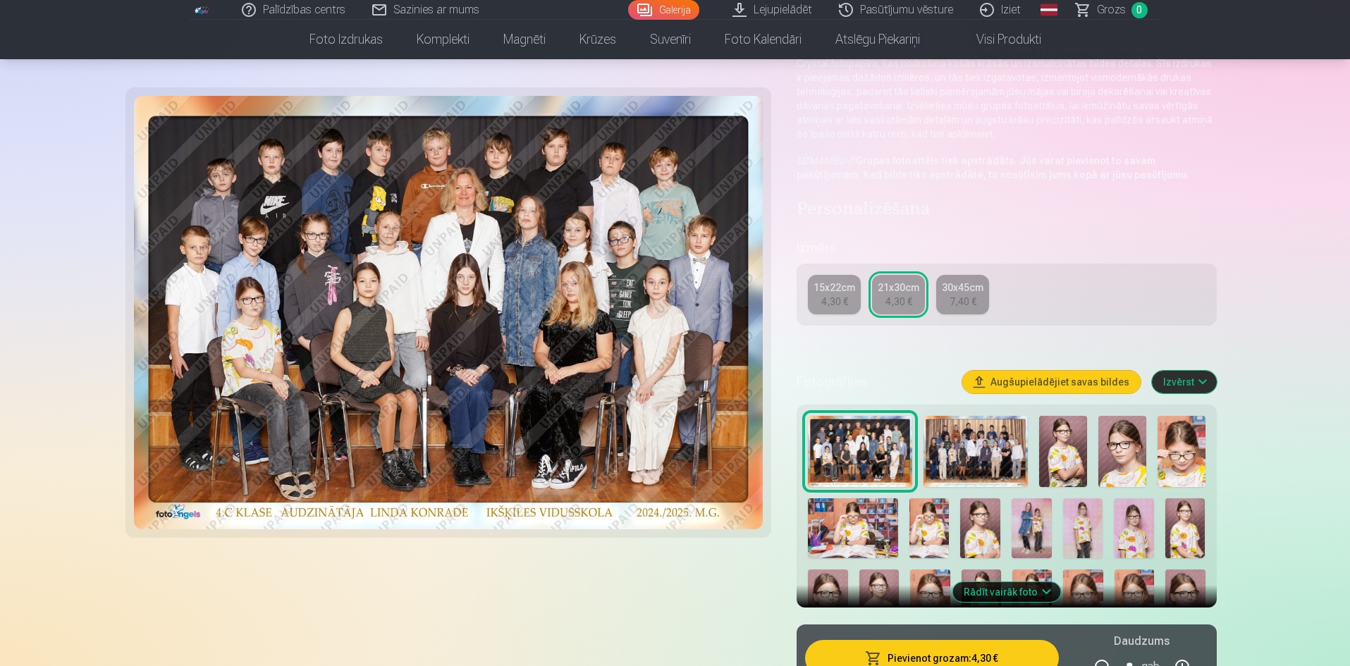
scroll to position [141, 0]
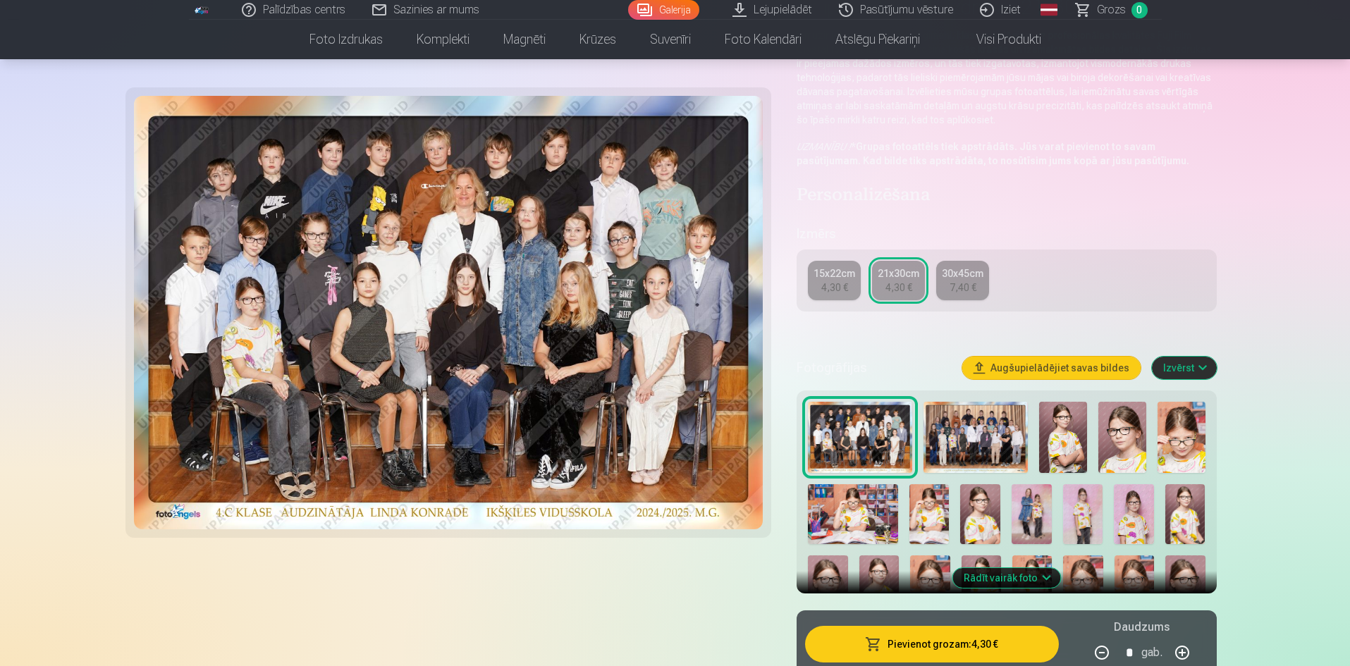
click at [989, 575] on button "Rādīt vairāk foto" at bounding box center [1006, 578] width 108 height 20
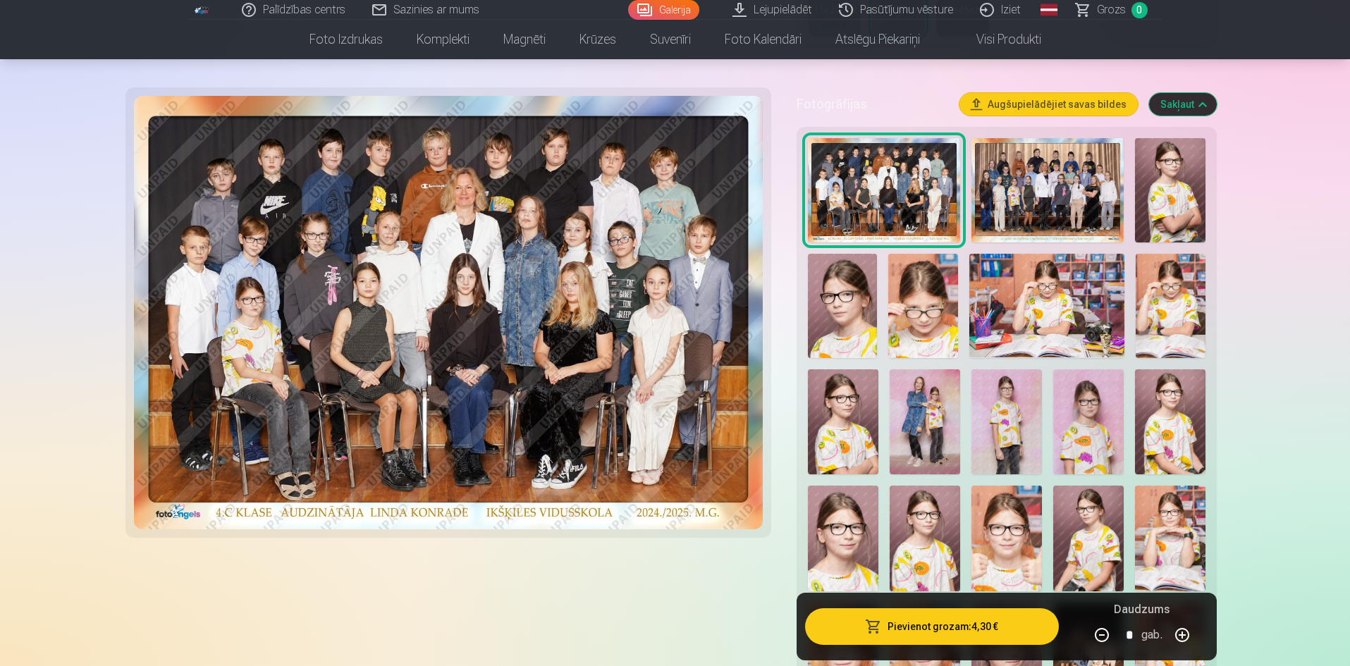
scroll to position [423, 0]
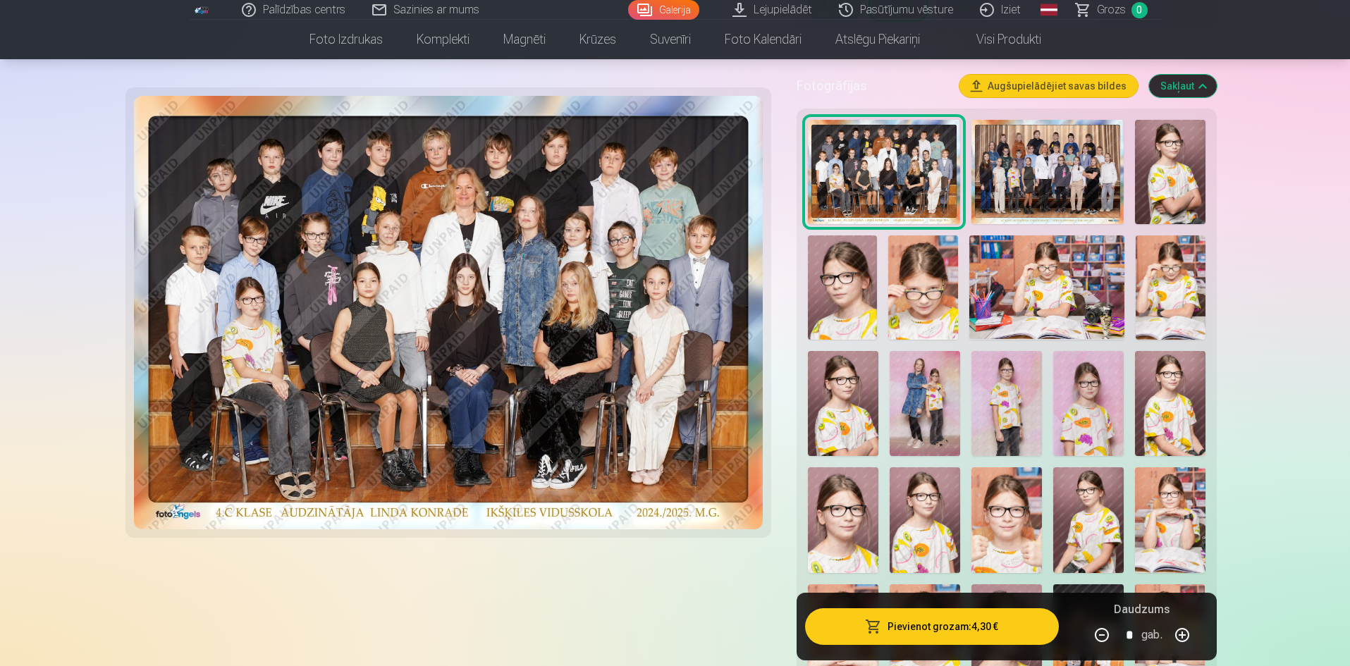
click at [1024, 177] on img at bounding box center [1047, 172] width 152 height 105
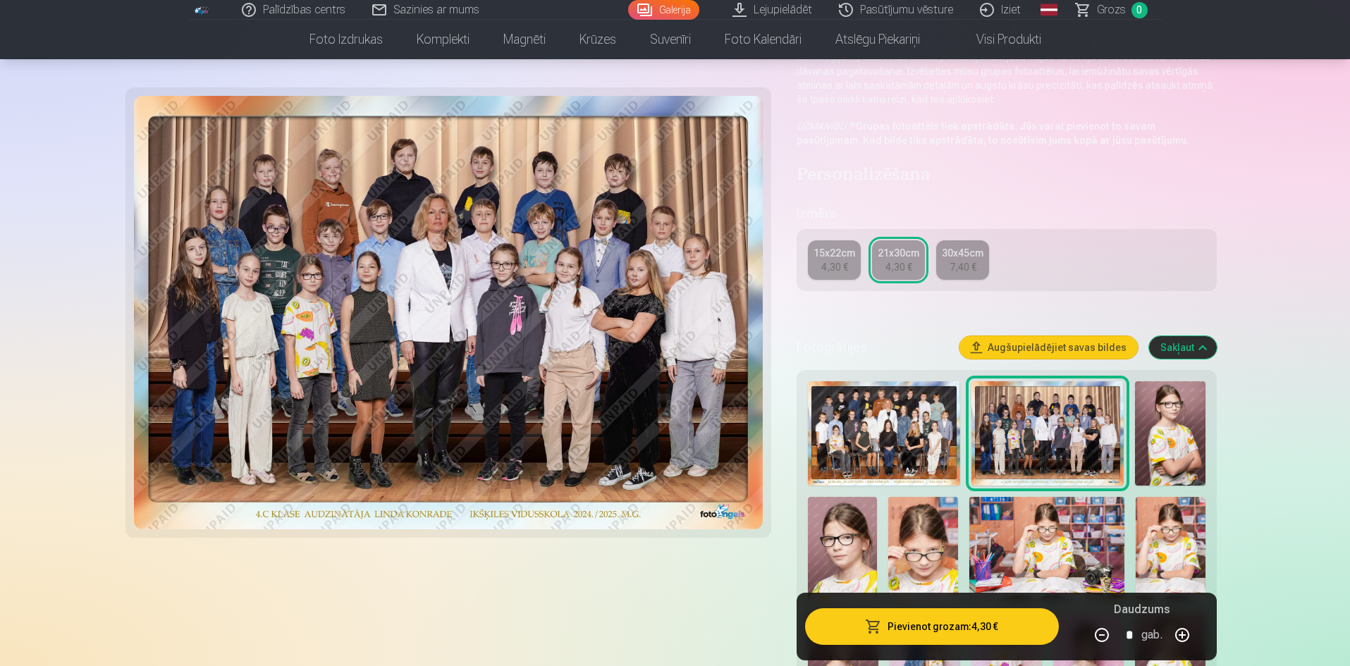
scroll to position [282, 0]
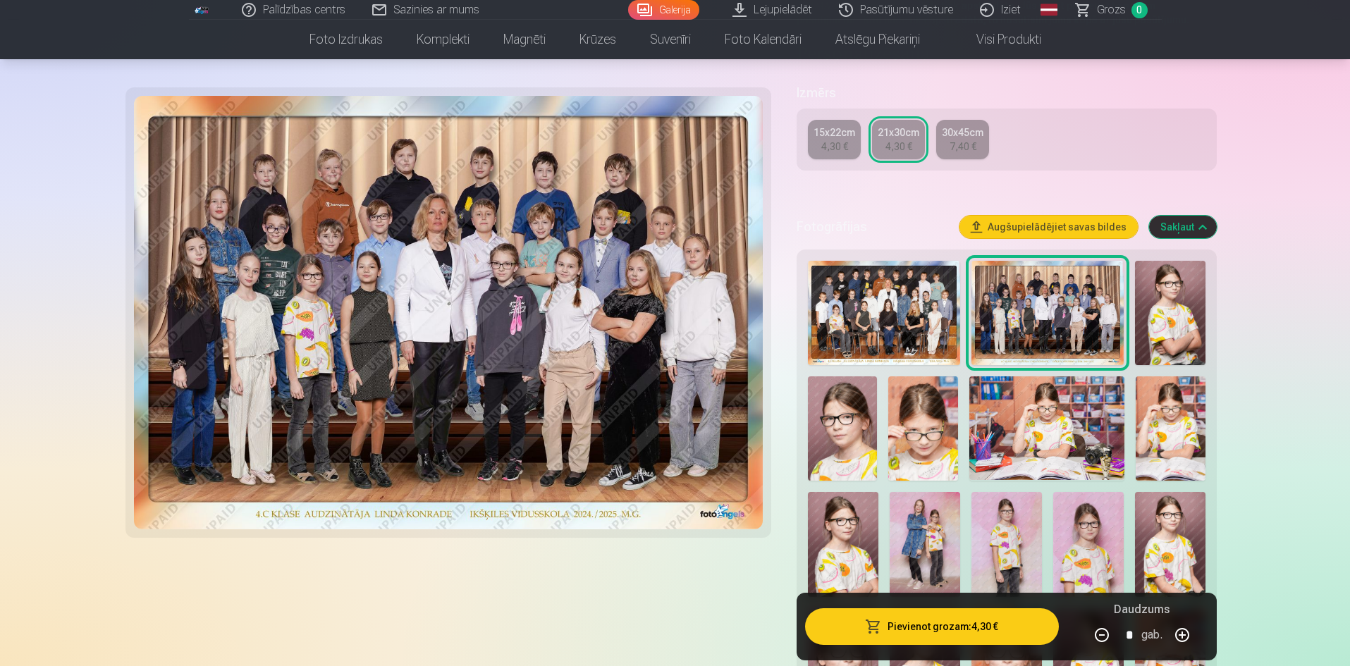
click at [914, 300] on img at bounding box center [884, 313] width 152 height 105
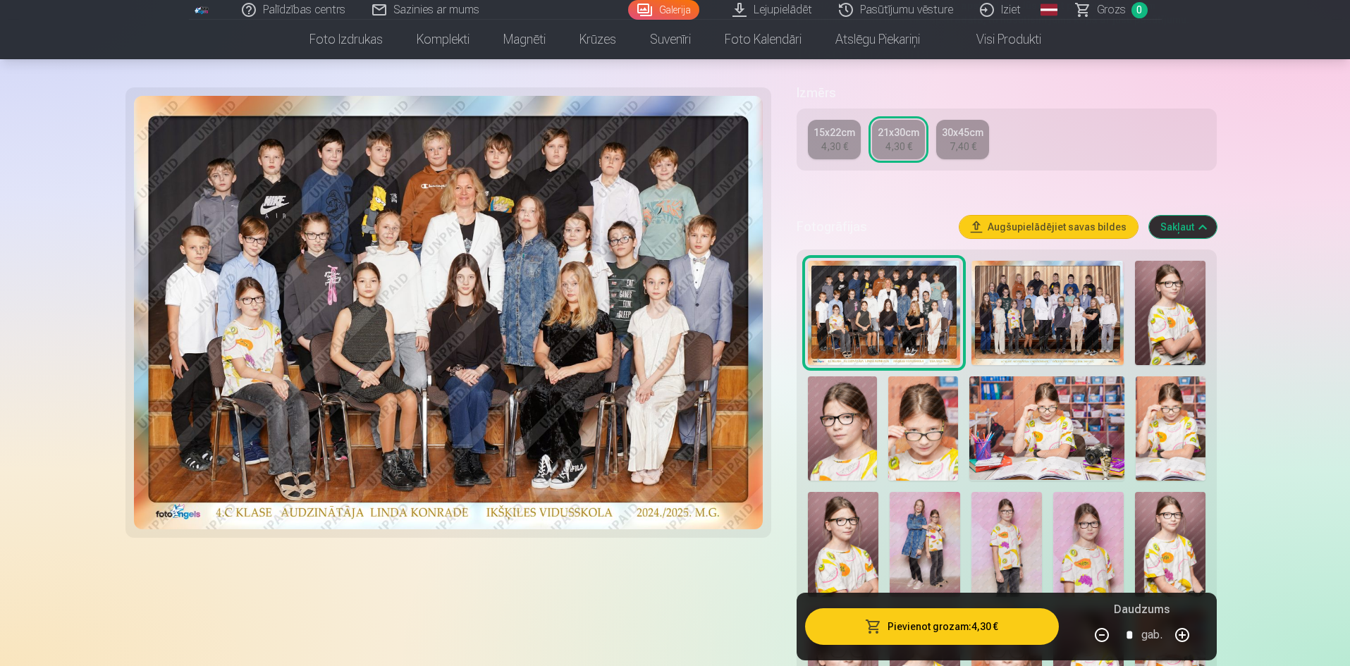
scroll to position [0, 0]
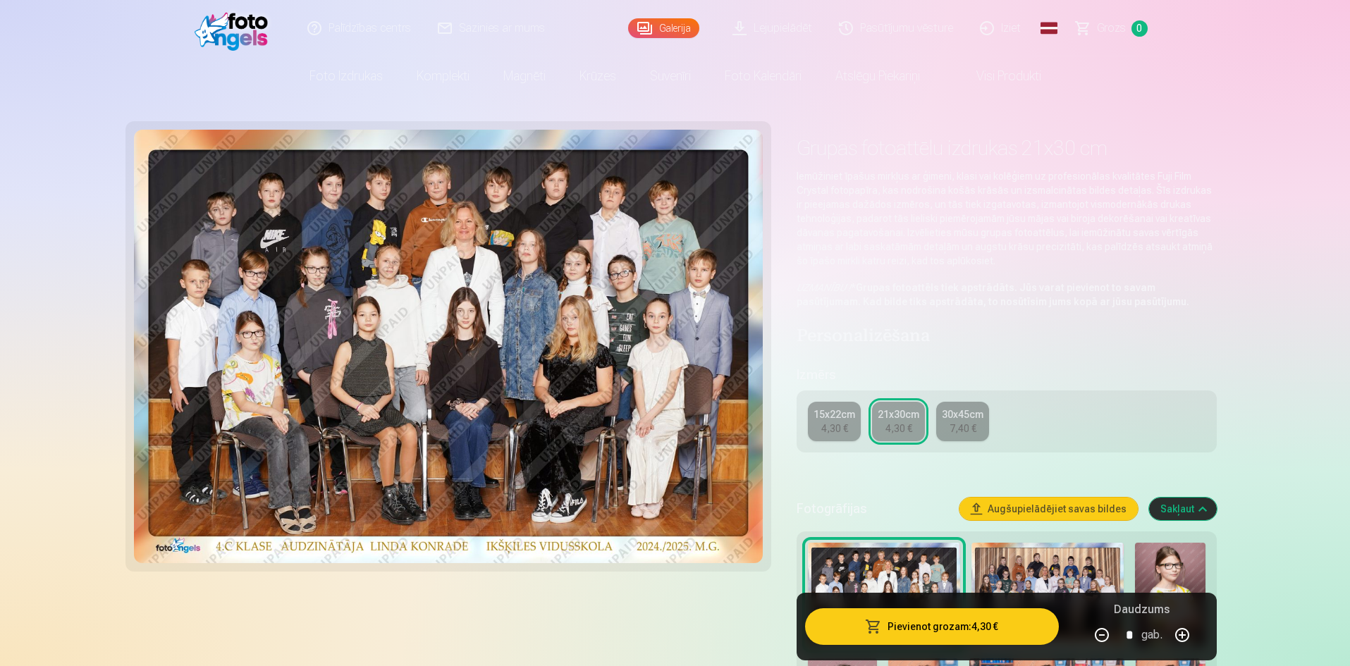
click at [635, 254] on img at bounding box center [449, 347] width 630 height 434
click at [488, 330] on img at bounding box center [449, 347] width 630 height 434
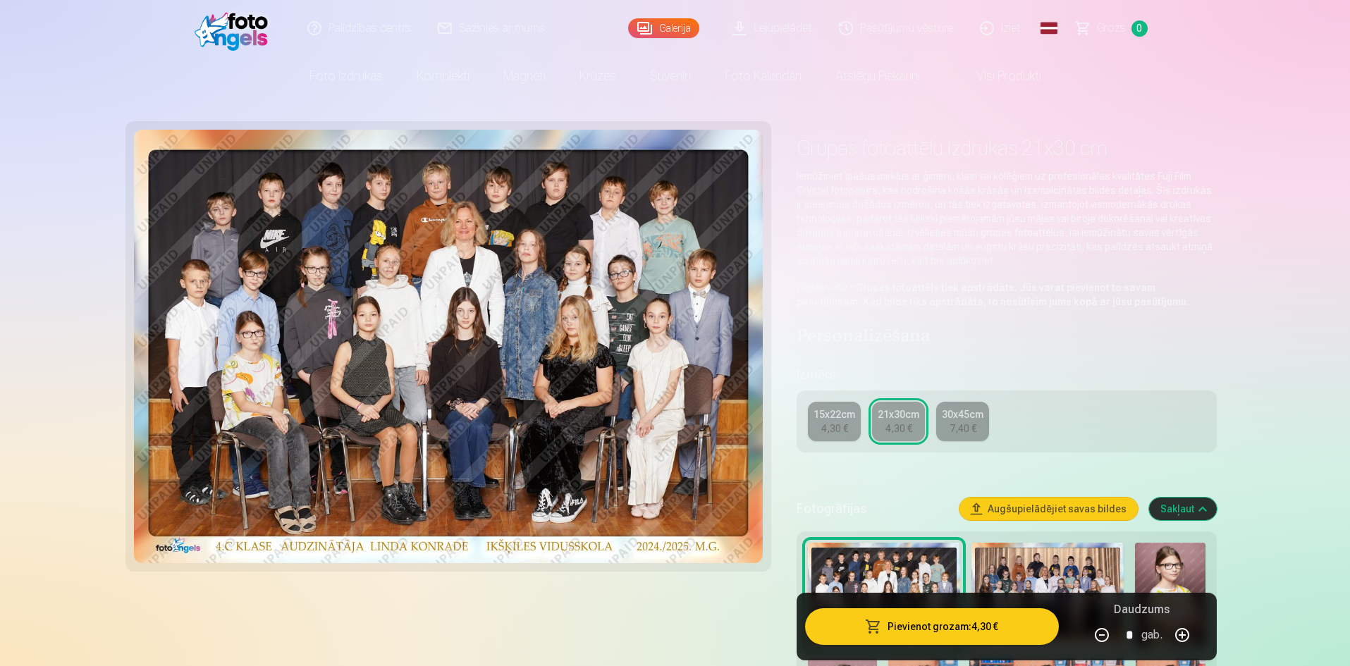
click at [488, 330] on img at bounding box center [449, 347] width 630 height 434
click at [491, 335] on img at bounding box center [449, 347] width 630 height 434
drag, startPoint x: 609, startPoint y: 603, endPoint x: 773, endPoint y: 699, distance: 189.9
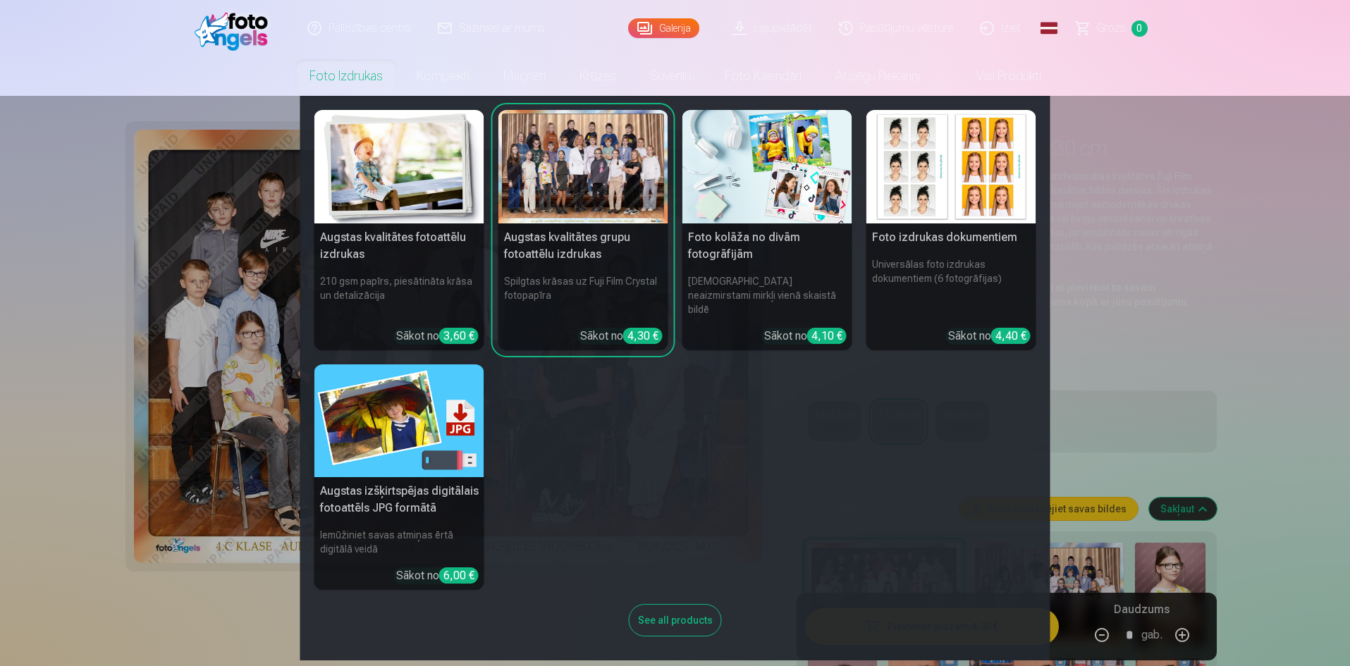
click at [349, 72] on link "Foto izdrukas" at bounding box center [346, 75] width 107 height 39
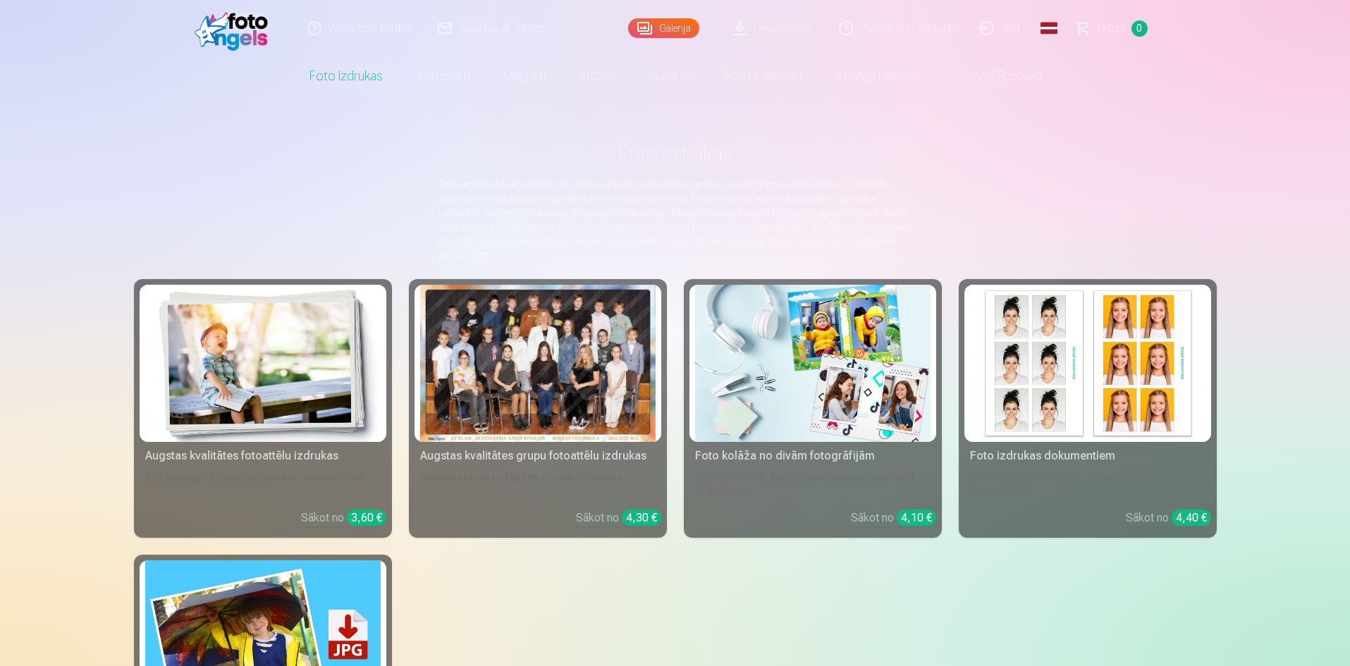
click at [564, 372] on div at bounding box center [537, 363] width 235 height 157
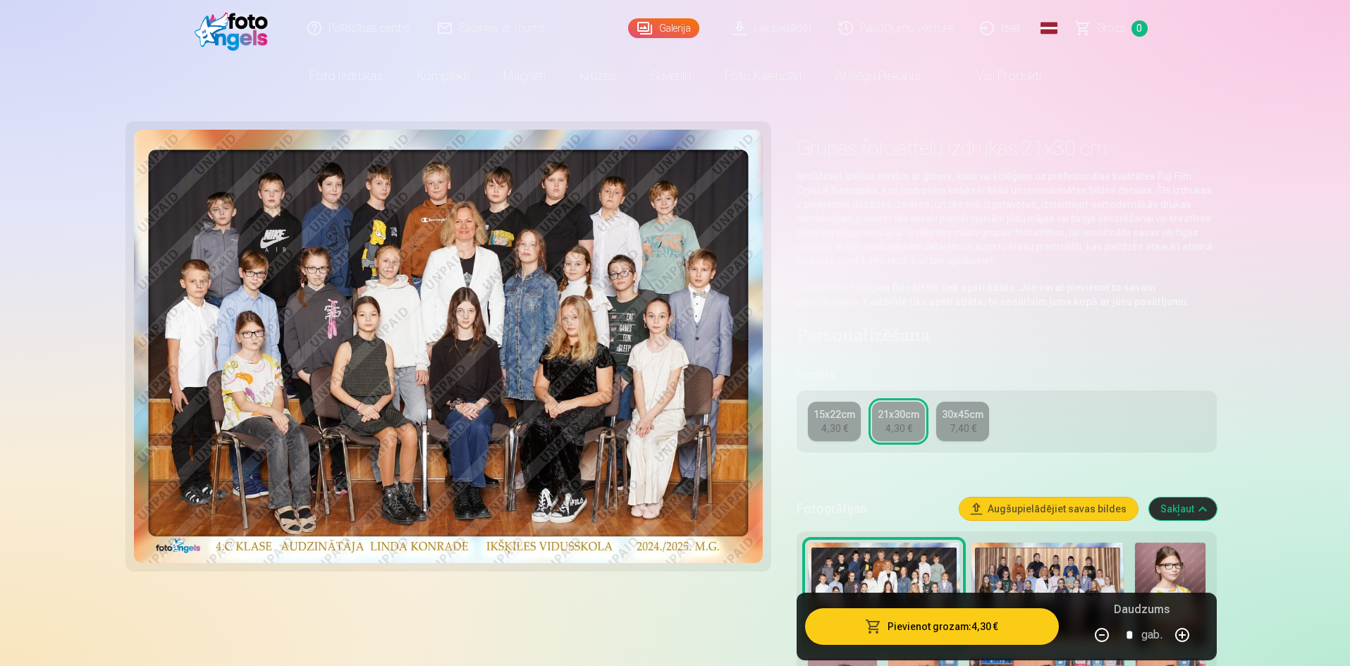
click at [979, 80] on link "Visi produkti" at bounding box center [997, 75] width 121 height 39
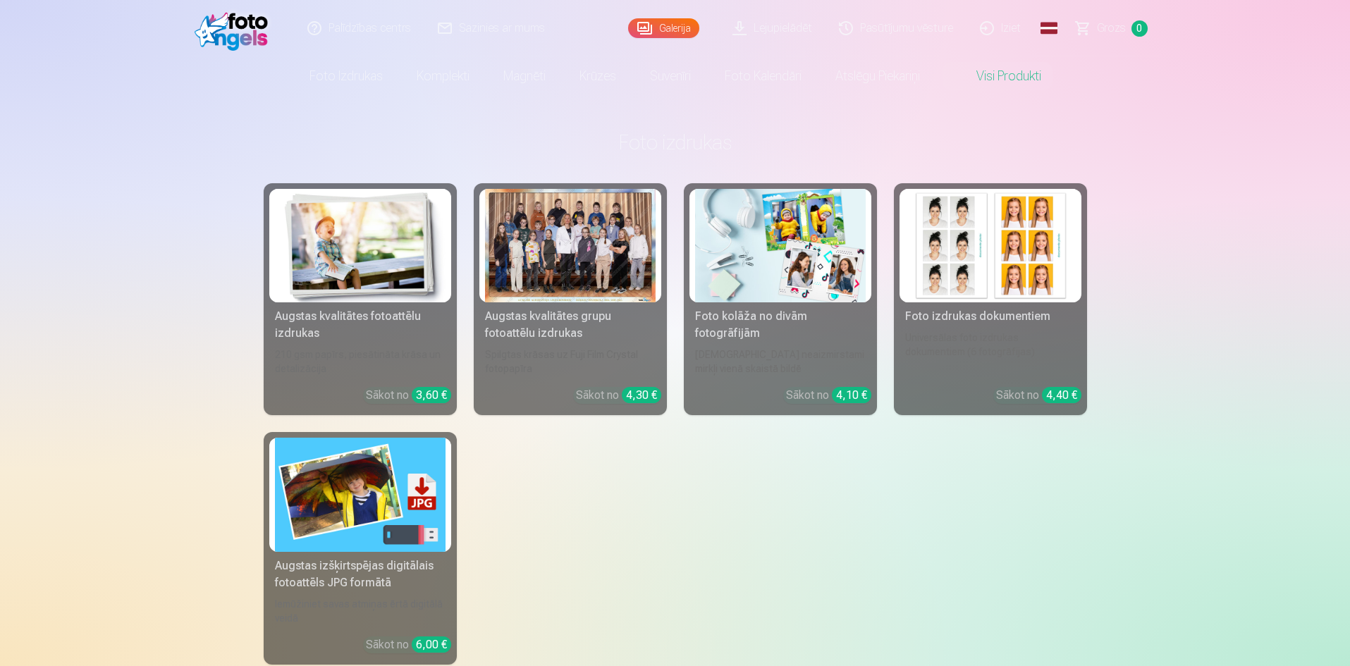
click at [572, 238] on div at bounding box center [570, 246] width 171 height 114
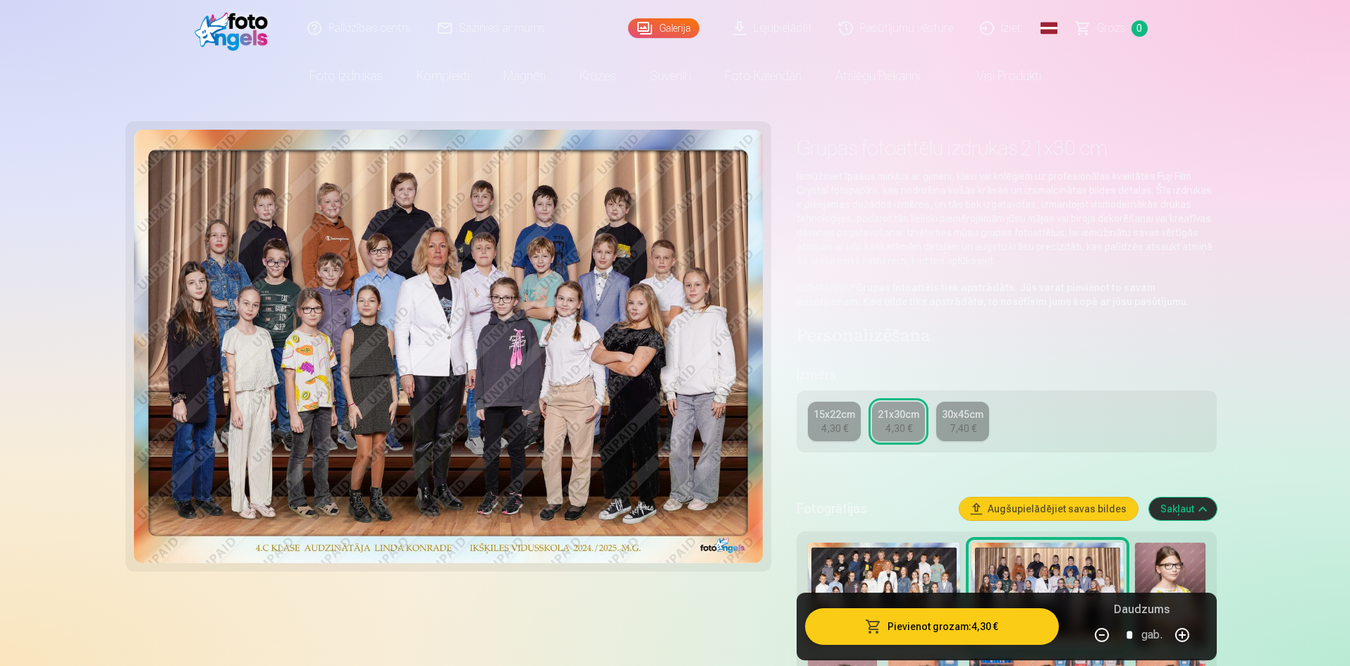
click at [677, 25] on link "Galerija" at bounding box center [663, 28] width 71 height 20
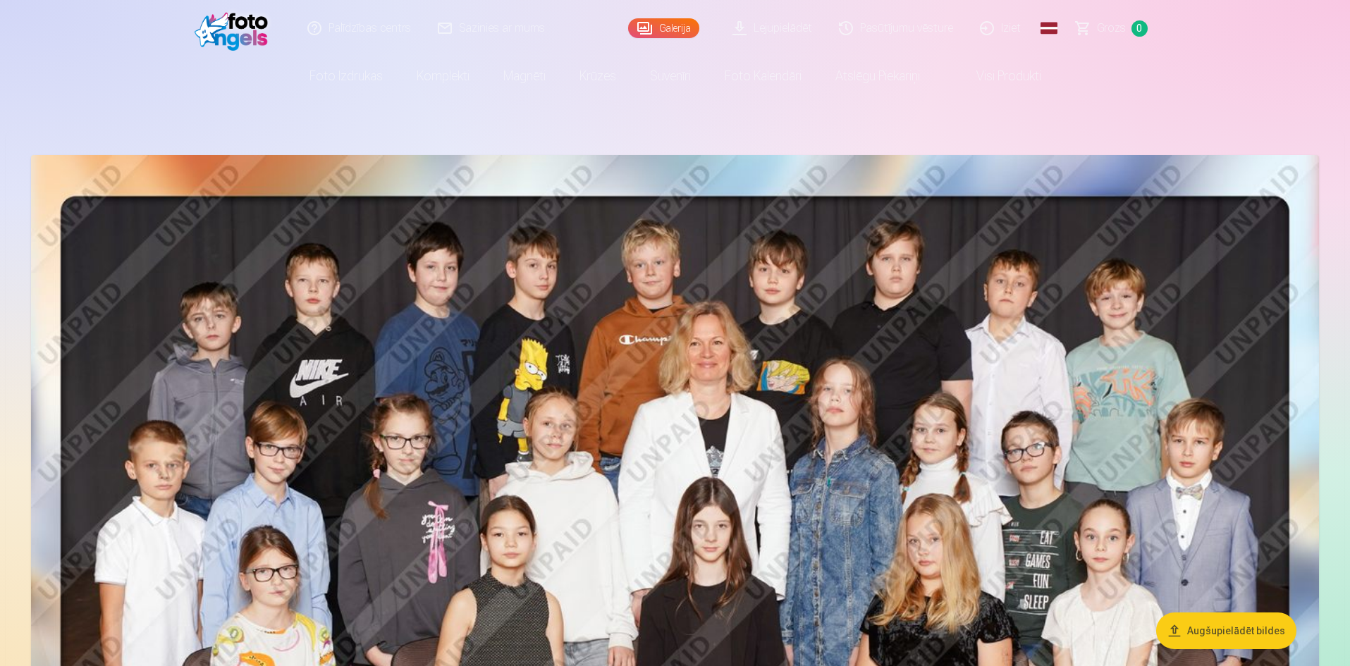
scroll to position [282, 0]
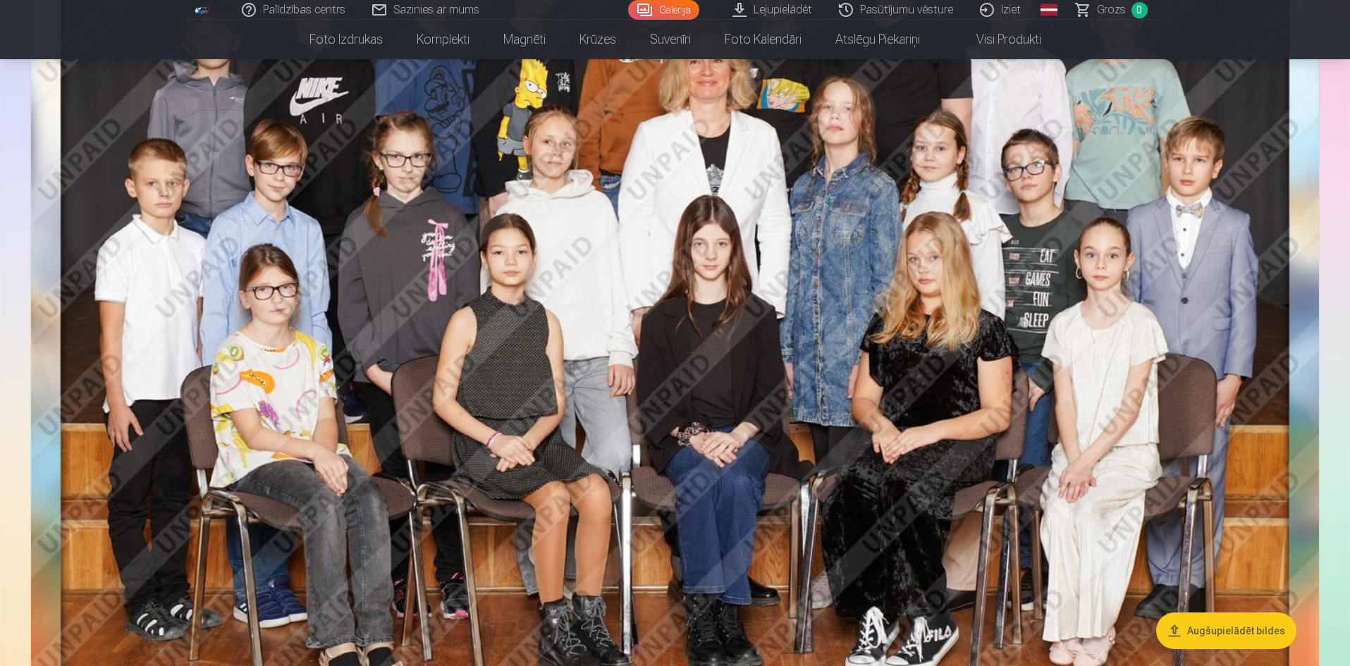
click at [750, 440] on img at bounding box center [675, 316] width 1288 height 887
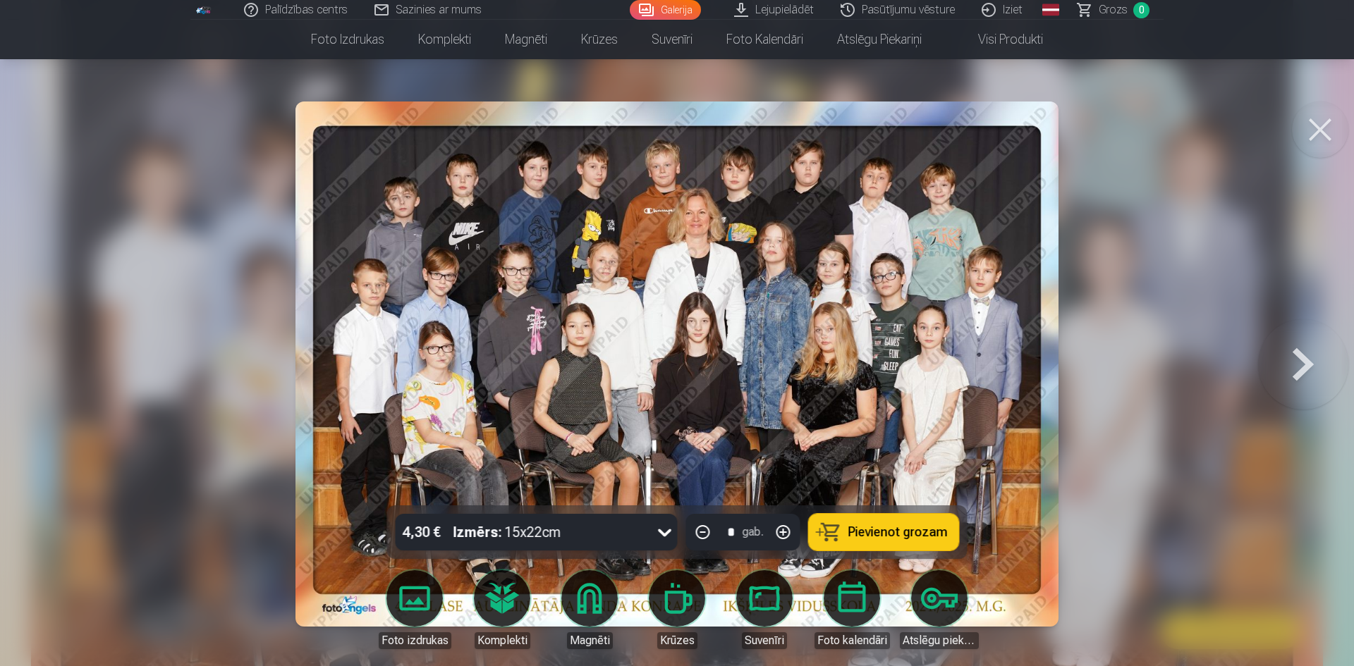
click at [667, 530] on icon at bounding box center [665, 532] width 23 height 23
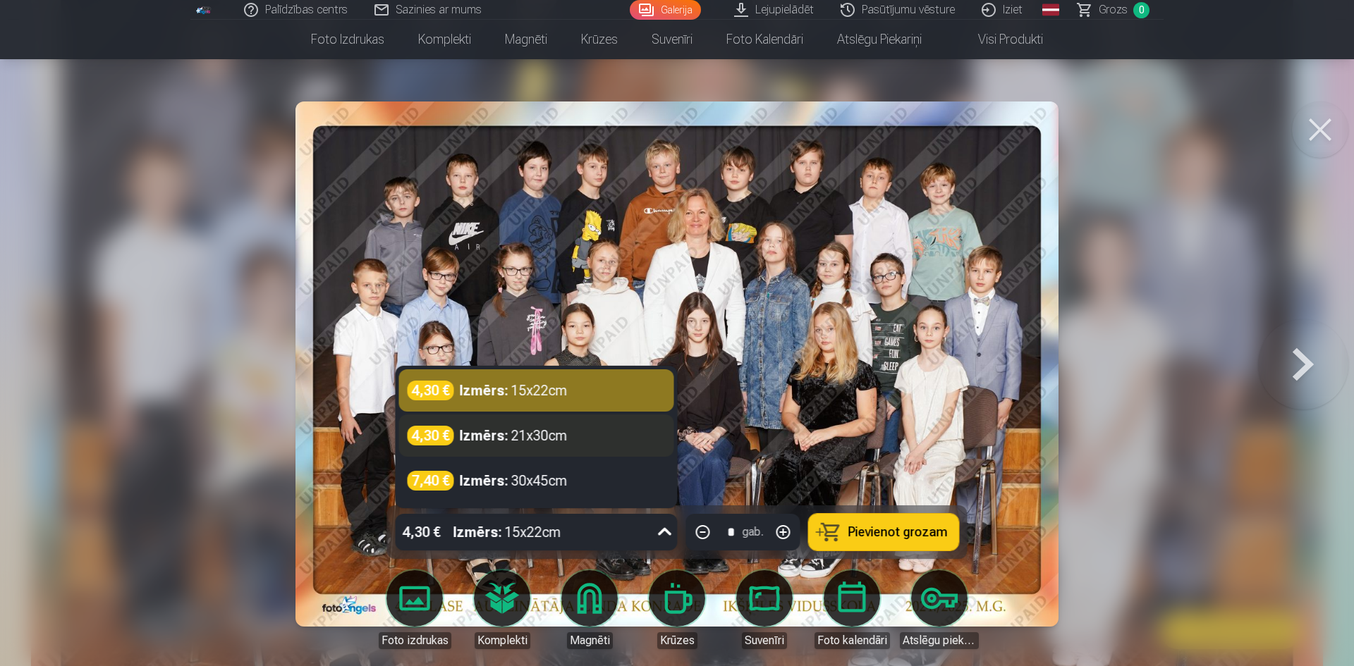
click at [546, 442] on div "Izmērs : 21x30cm" at bounding box center [514, 436] width 108 height 20
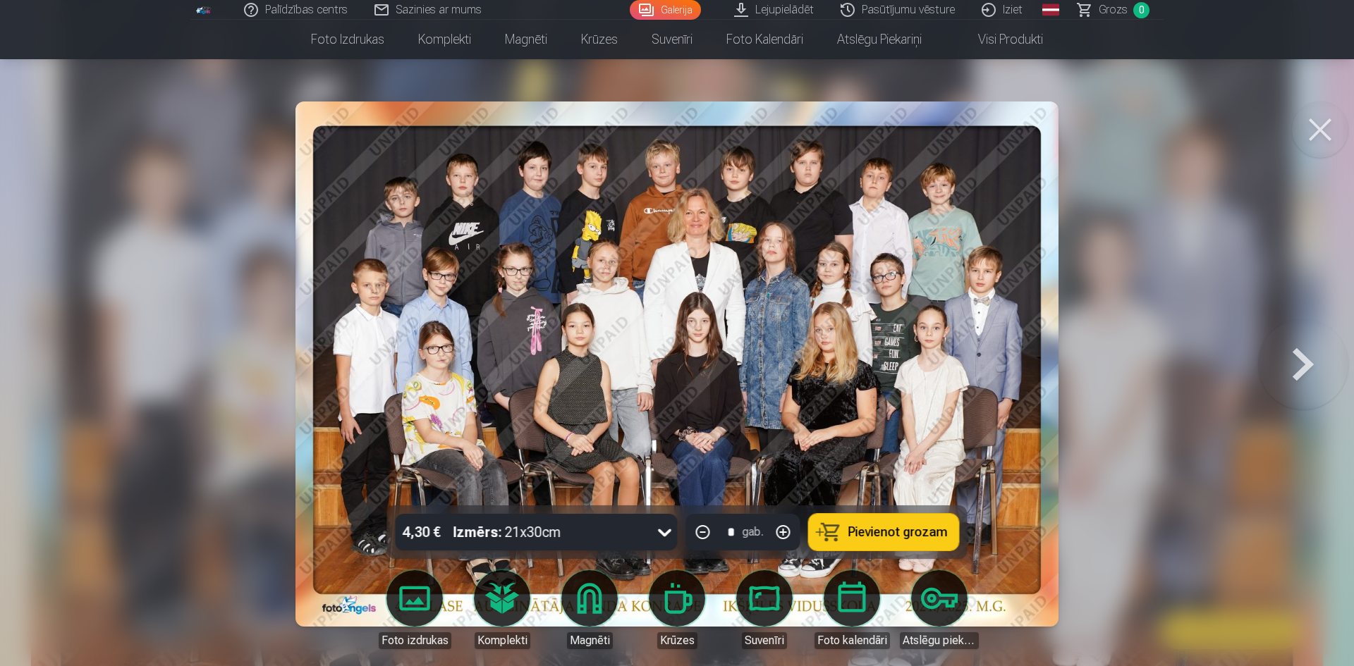
click at [890, 526] on span "Pievienot grozam" at bounding box center [897, 532] width 99 height 13
click at [1313, 121] on button at bounding box center [1320, 130] width 56 height 56
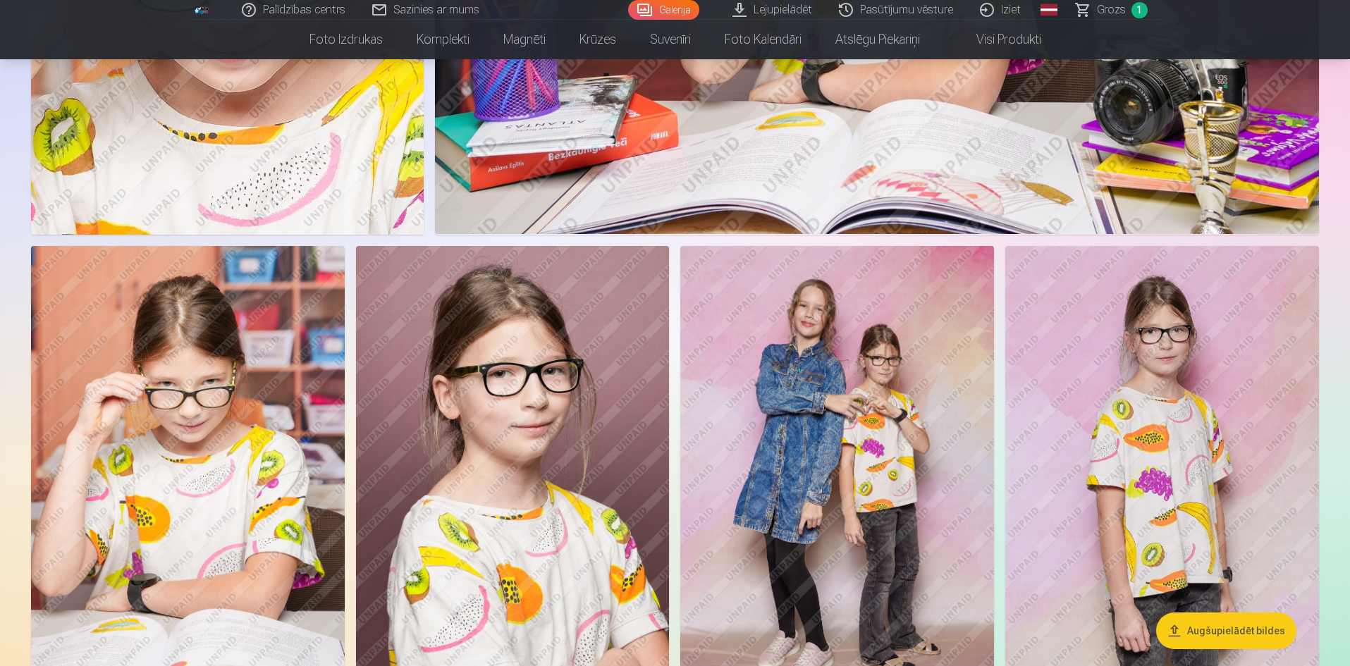
scroll to position [1903, 0]
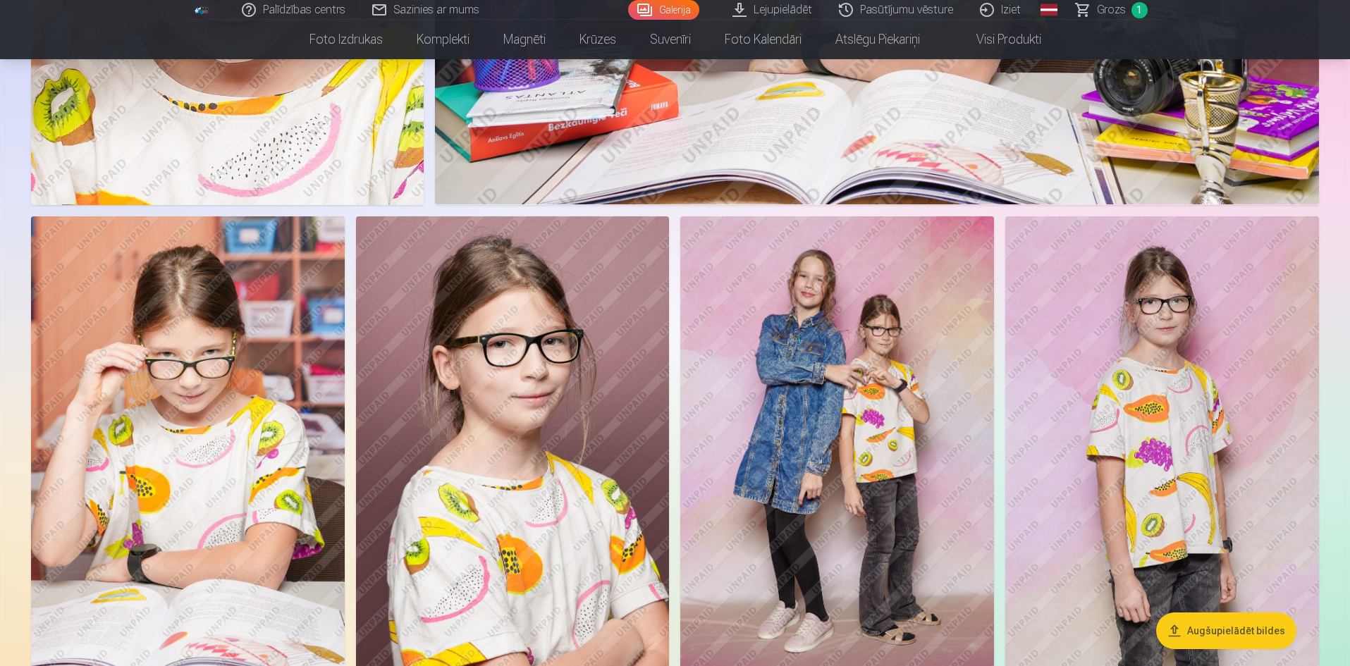
click at [181, 402] on img at bounding box center [188, 451] width 314 height 470
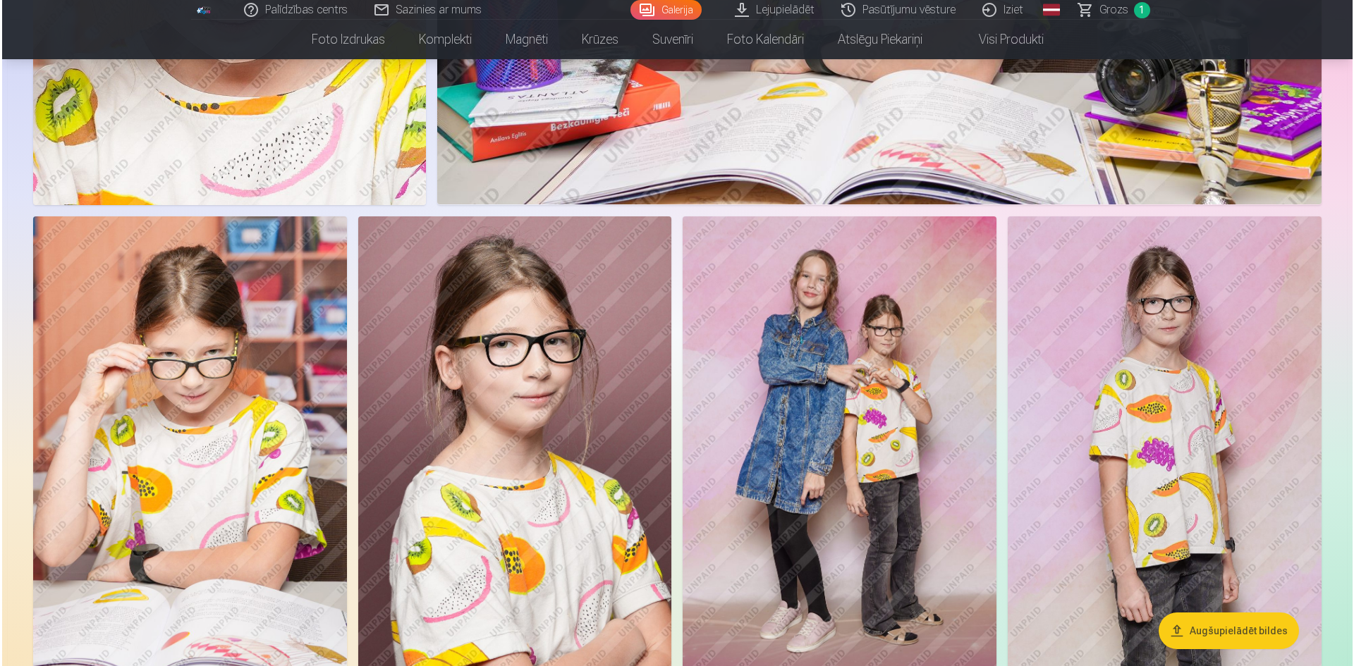
scroll to position [1907, 0]
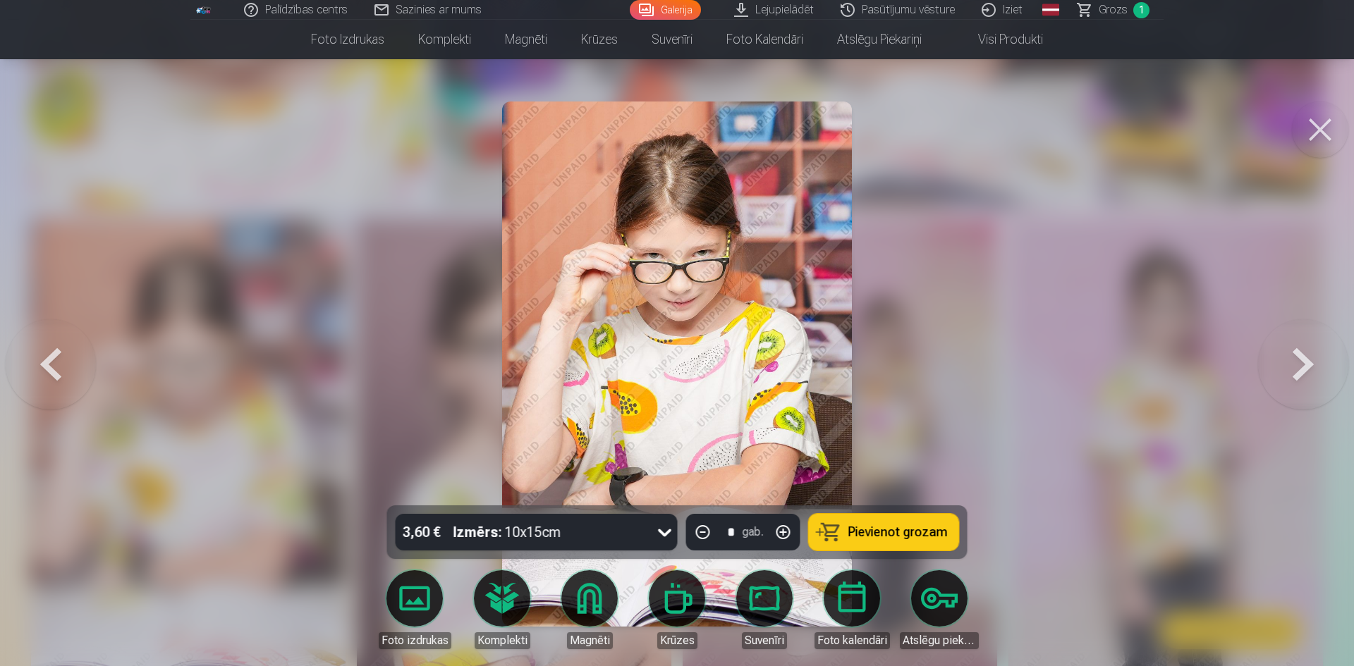
click at [665, 529] on icon at bounding box center [665, 532] width 23 height 23
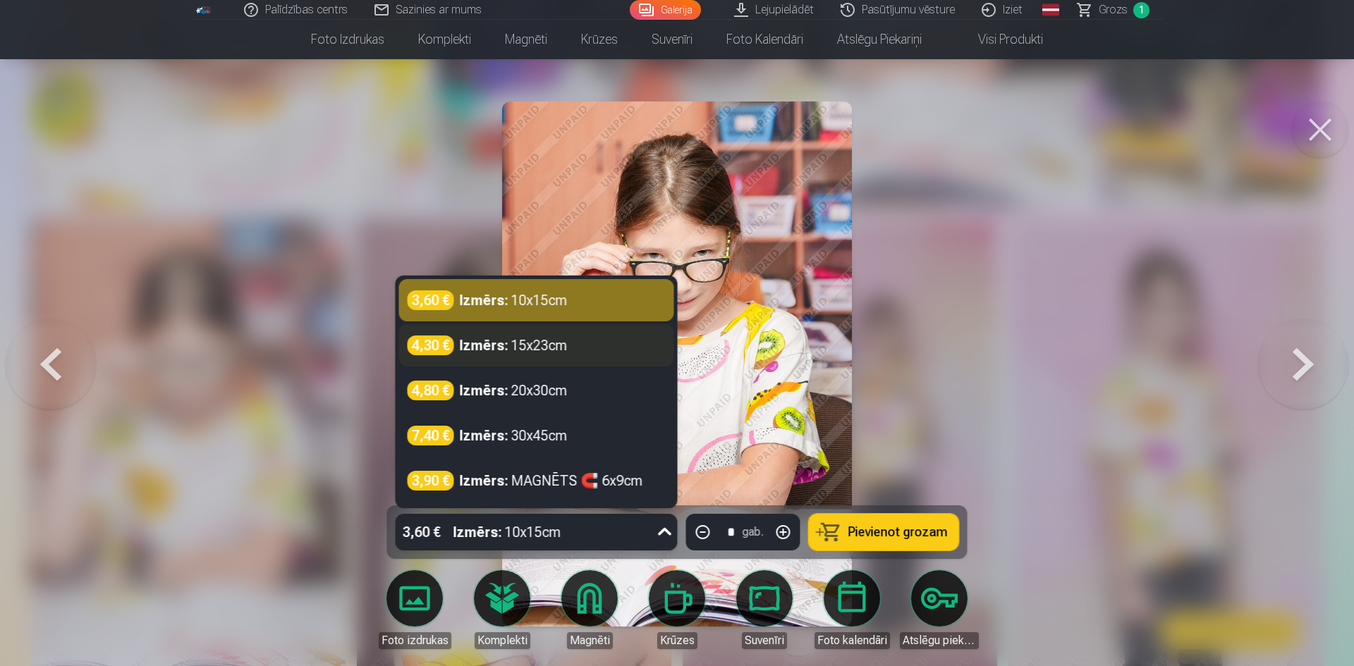
click at [571, 345] on div "4,30 € Izmērs : 15x23cm" at bounding box center [536, 346] width 258 height 20
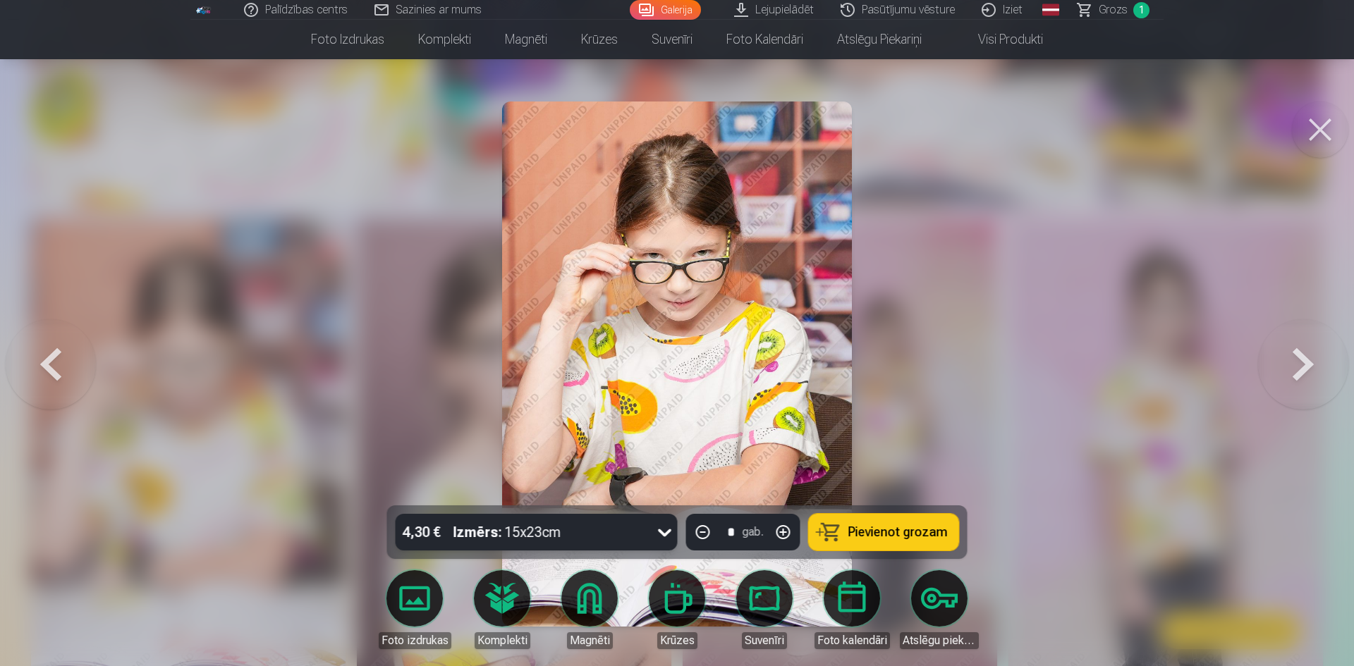
click at [878, 545] on button "Pievienot grozam" at bounding box center [884, 532] width 150 height 37
click at [1323, 116] on button at bounding box center [1320, 130] width 56 height 56
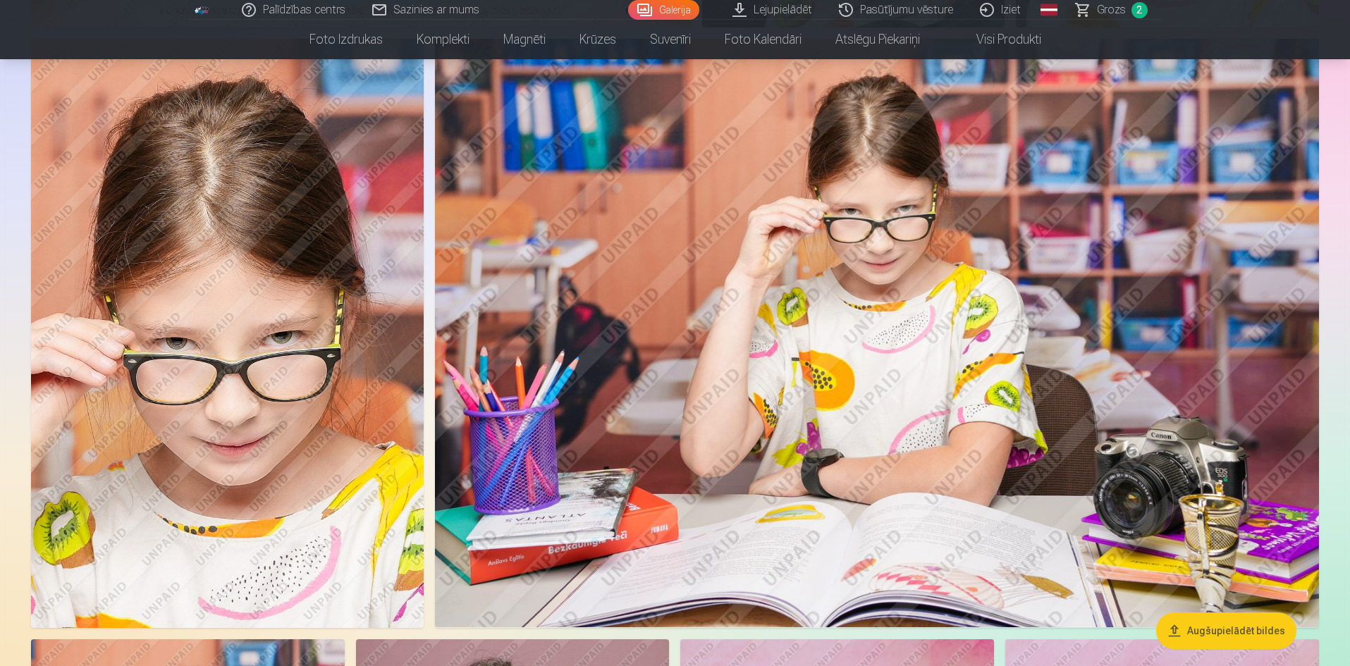
scroll to position [1410, 0]
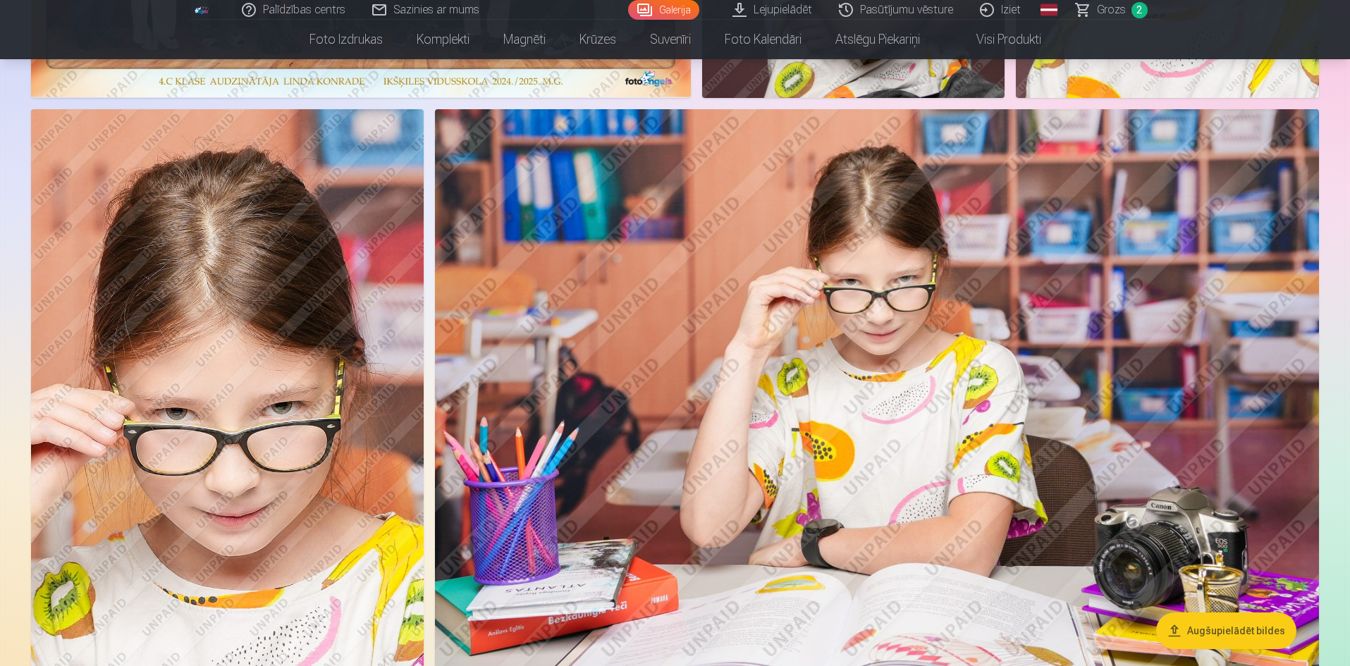
click at [227, 351] on img at bounding box center [227, 403] width 393 height 589
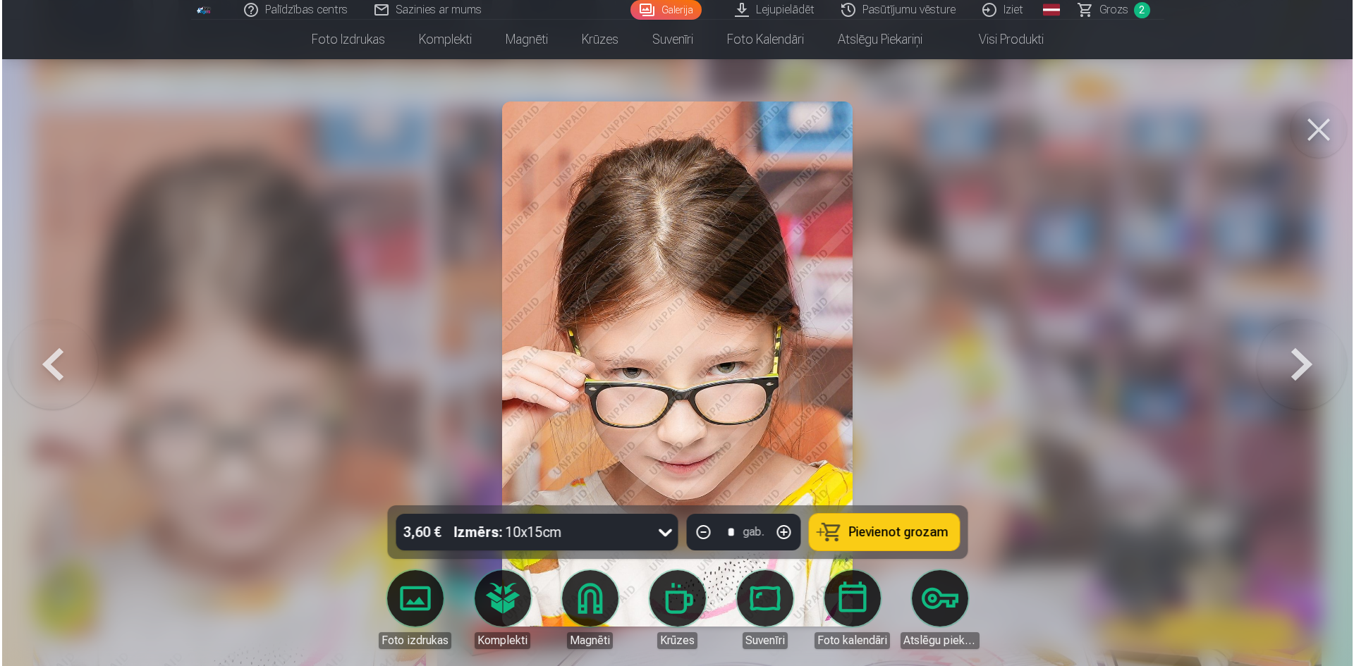
scroll to position [1412, 0]
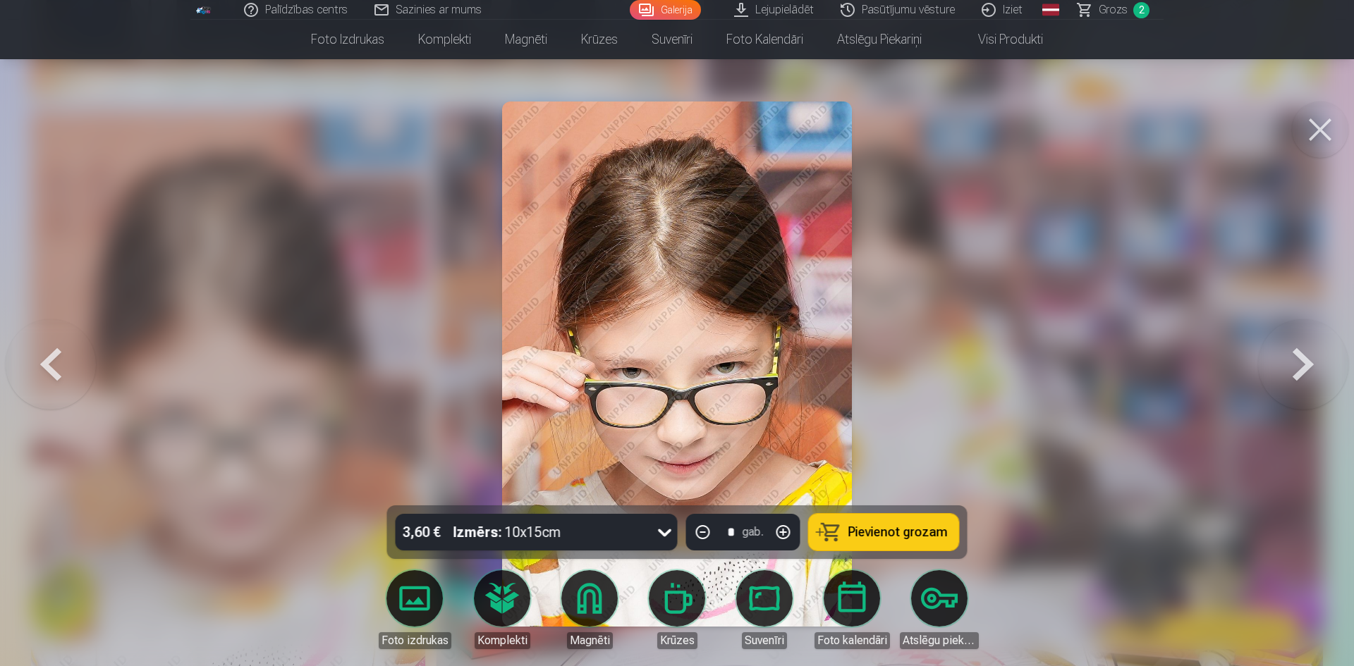
click at [881, 530] on span "Pievienot grozam" at bounding box center [897, 532] width 99 height 13
click at [1328, 128] on button at bounding box center [1320, 130] width 56 height 56
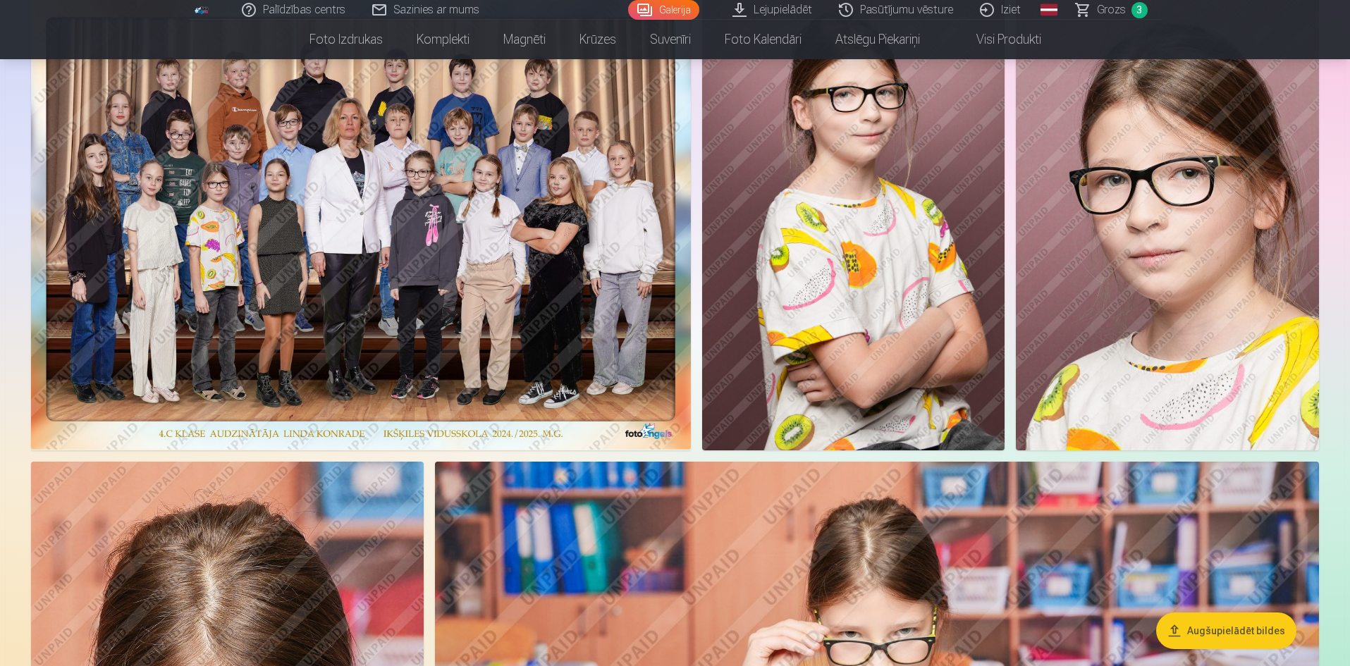
scroll to position [987, 0]
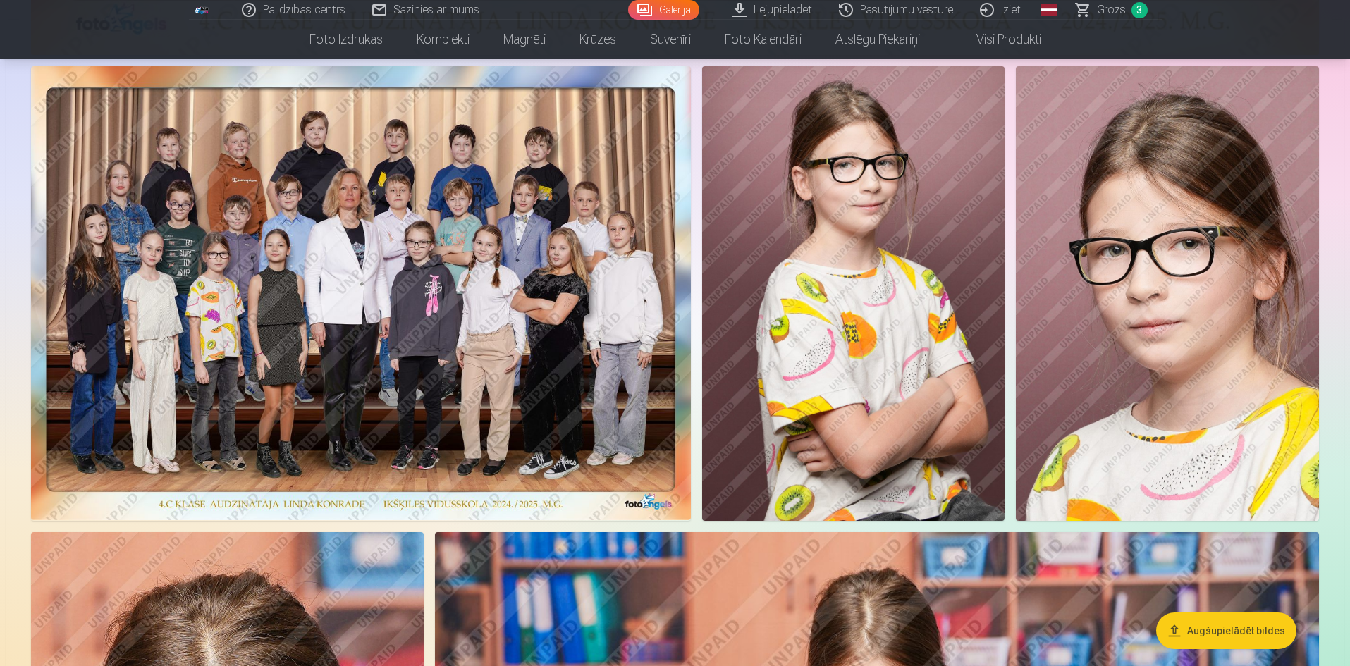
click at [1124, 373] on img at bounding box center [1167, 293] width 303 height 455
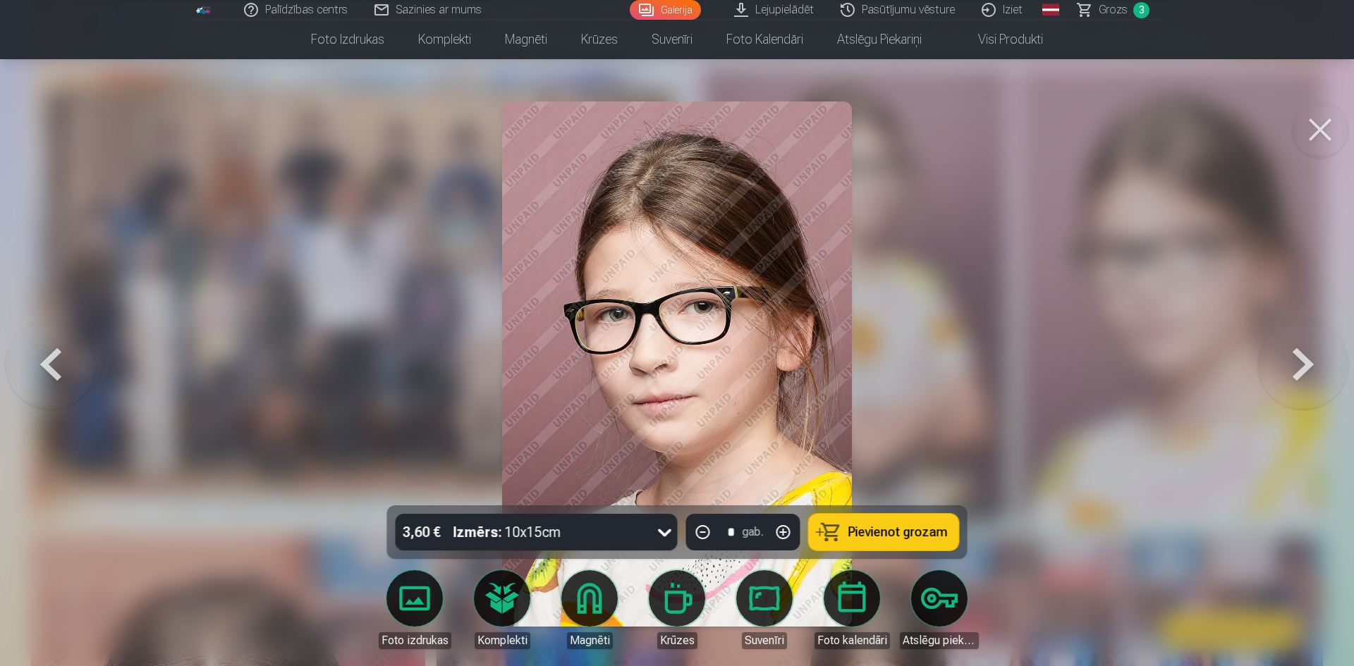
click at [931, 530] on span "Pievienot grozam" at bounding box center [897, 532] width 99 height 13
click at [1327, 123] on button at bounding box center [1320, 130] width 56 height 56
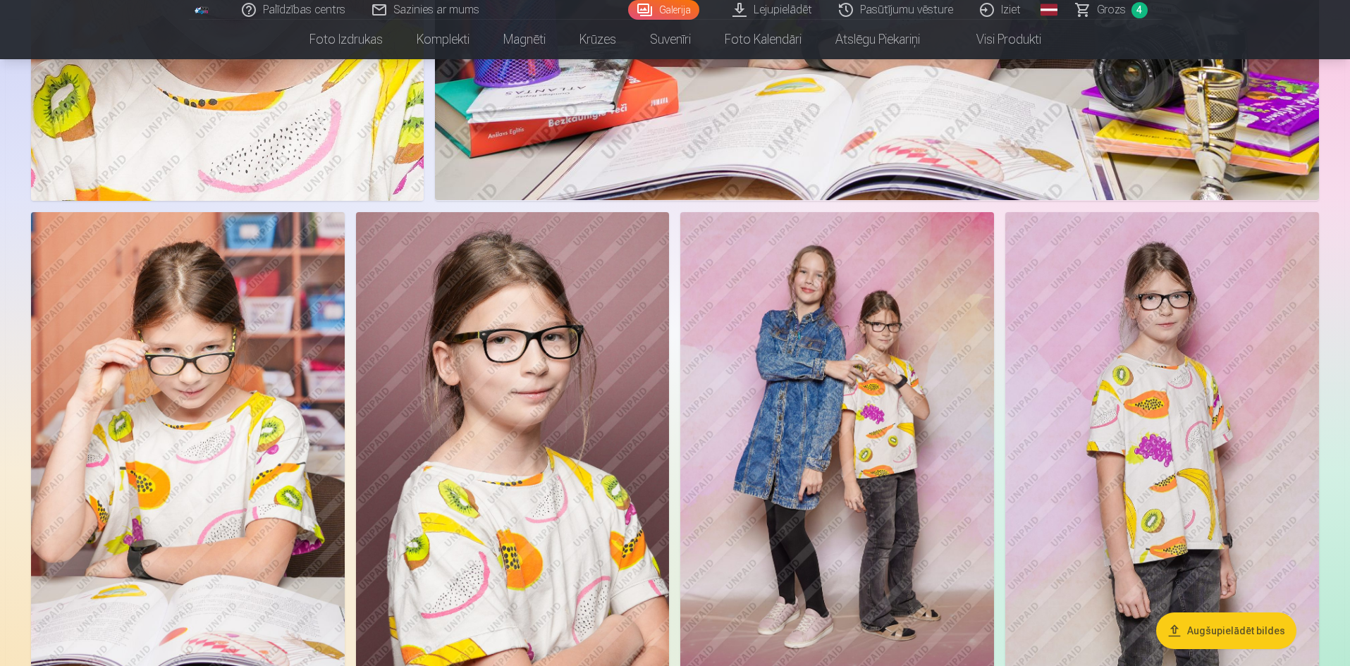
scroll to position [1974, 0]
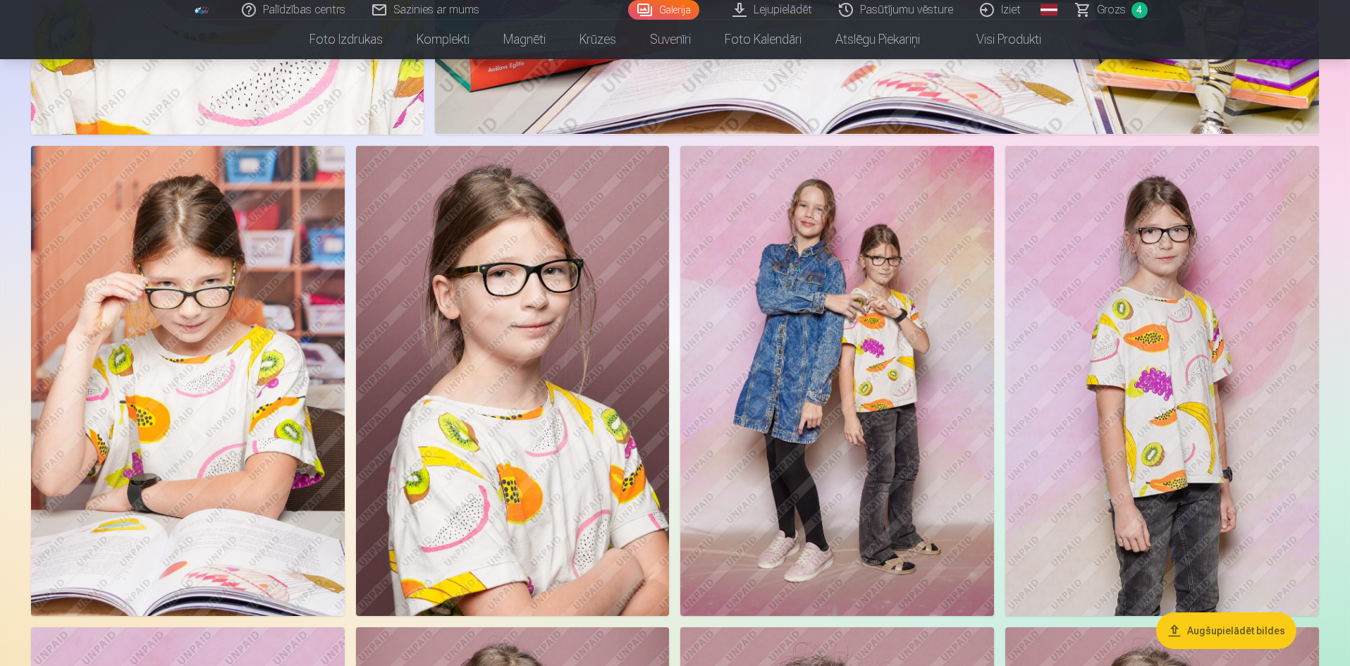
click at [1206, 331] on img at bounding box center [1162, 381] width 314 height 470
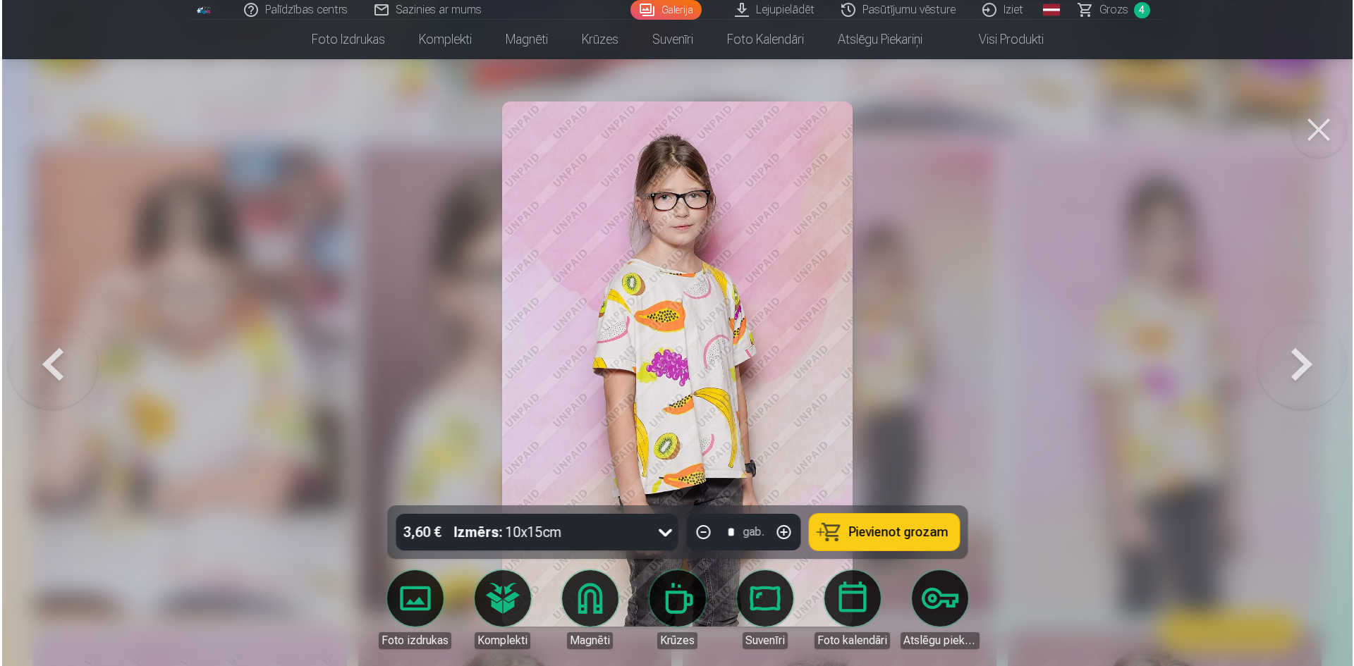
scroll to position [1977, 0]
click at [668, 526] on icon at bounding box center [665, 532] width 23 height 23
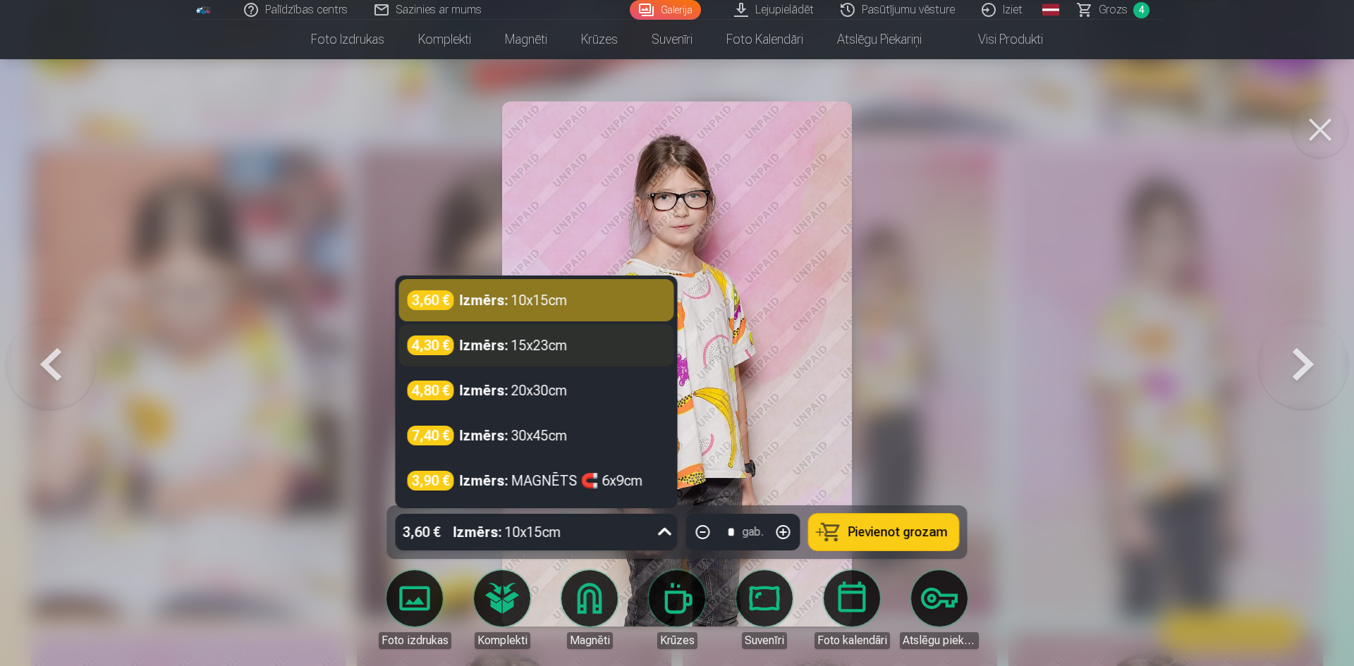
click at [564, 347] on div "Izmērs : 15x23cm" at bounding box center [514, 346] width 108 height 20
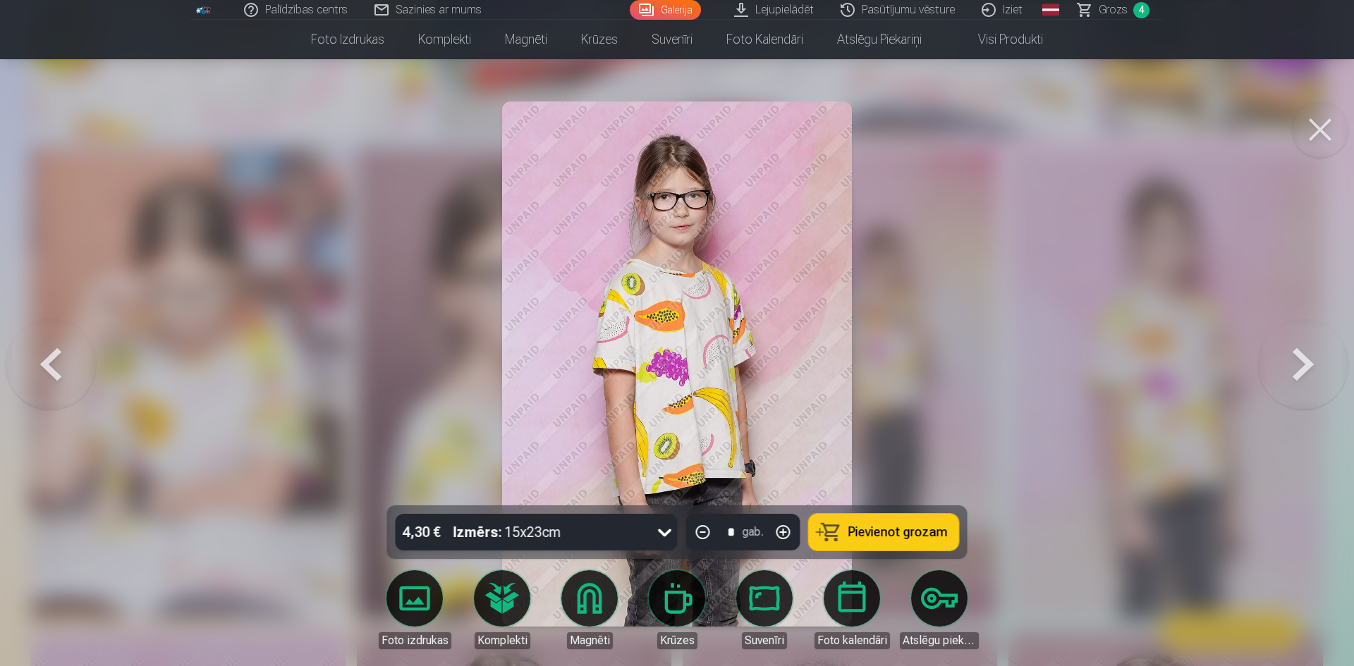
click at [902, 531] on span "Pievienot grozam" at bounding box center [897, 532] width 99 height 13
click at [1327, 137] on button at bounding box center [1320, 130] width 56 height 56
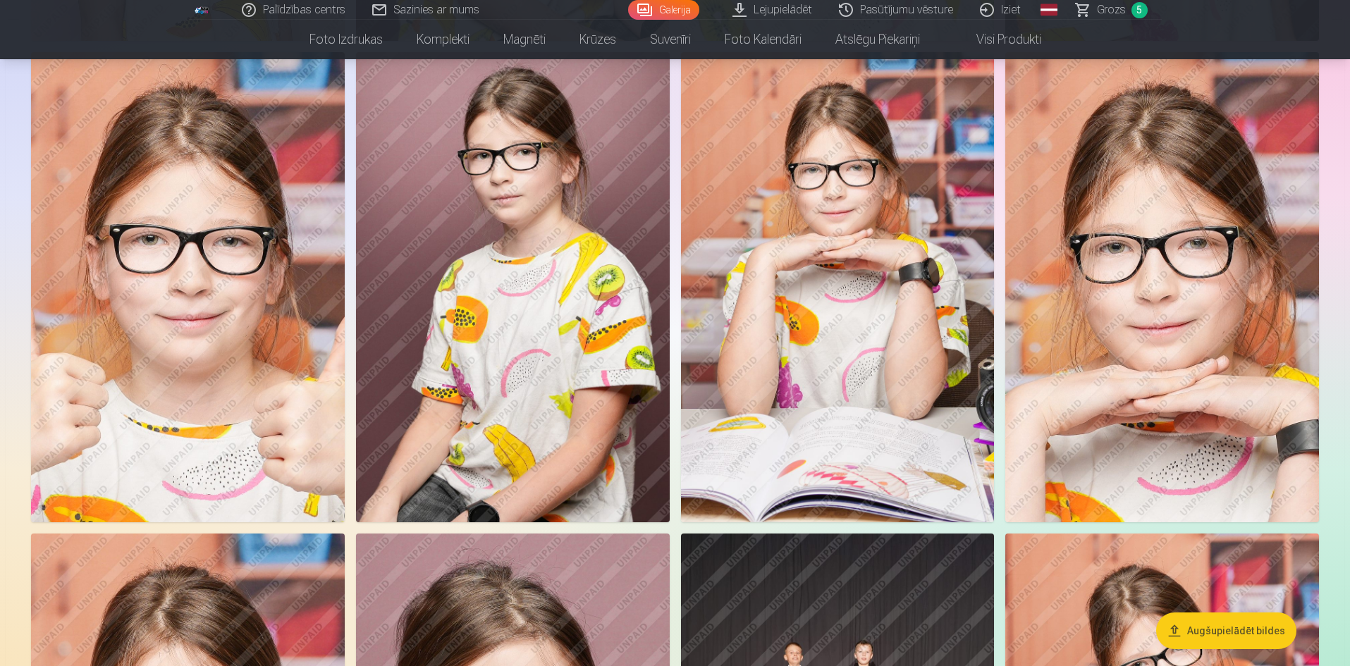
scroll to position [2961, 0]
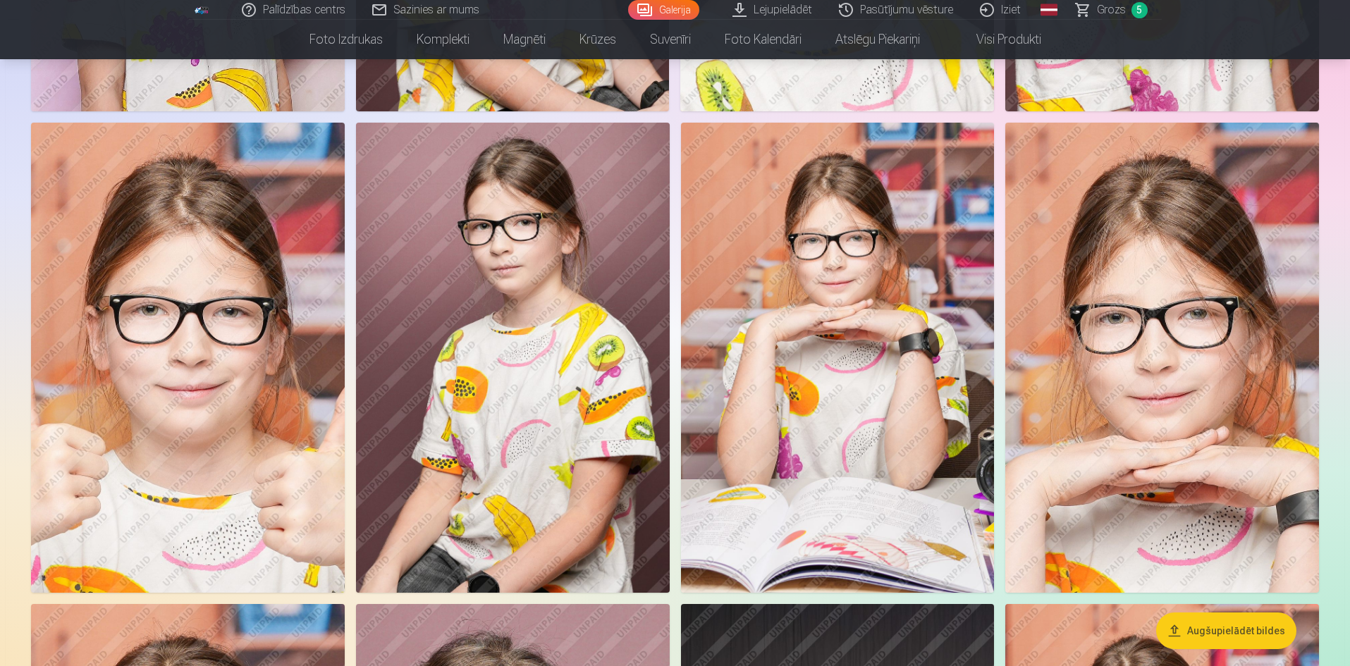
click at [522, 392] on img at bounding box center [513, 358] width 314 height 470
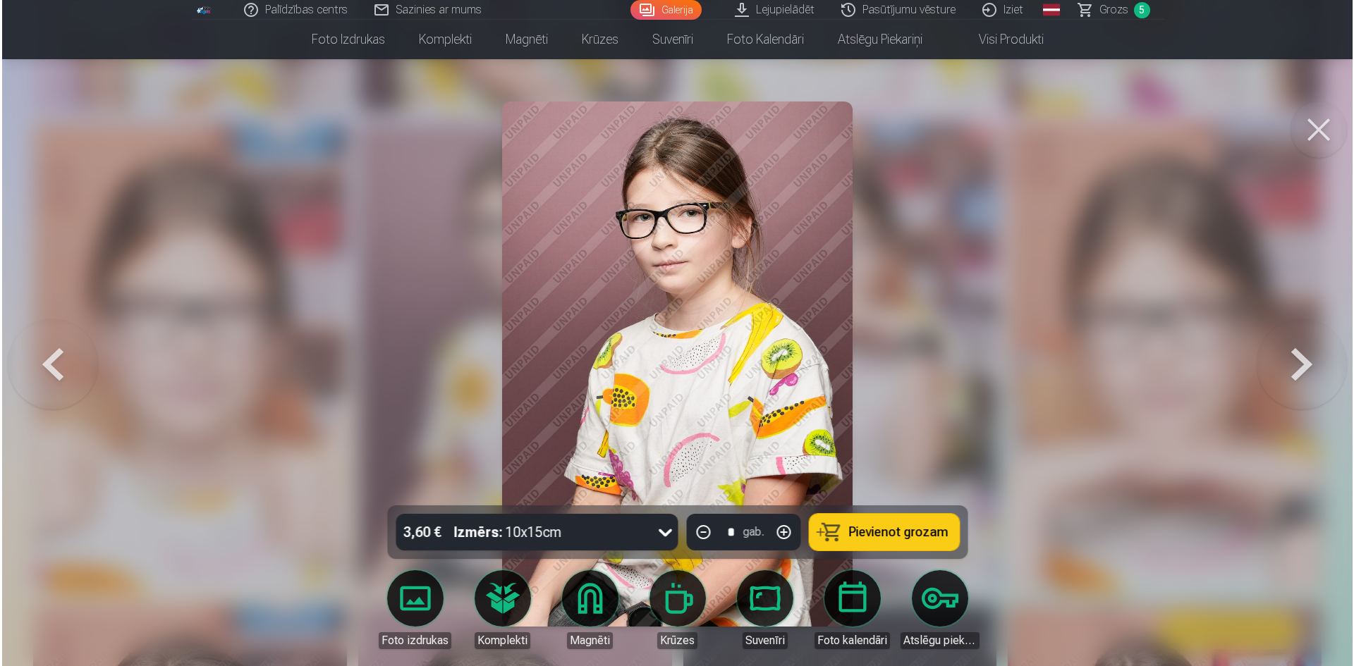
scroll to position [2968, 0]
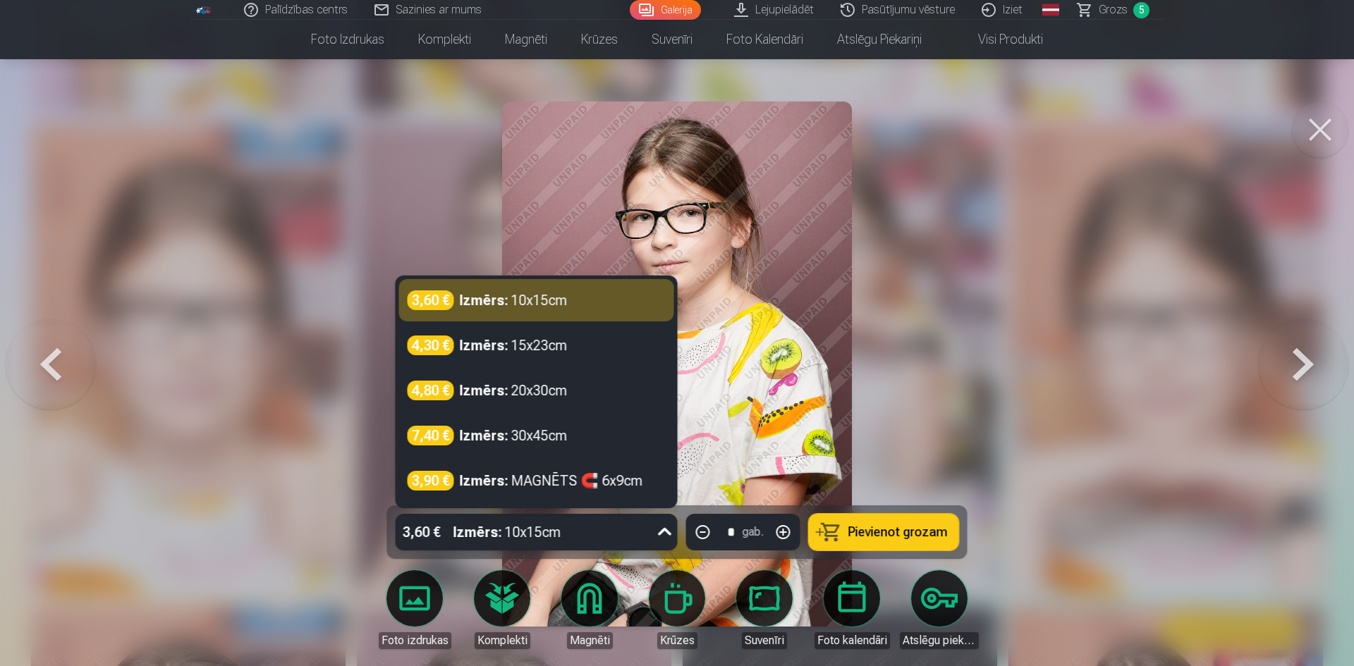
click at [661, 535] on icon at bounding box center [665, 532] width 23 height 23
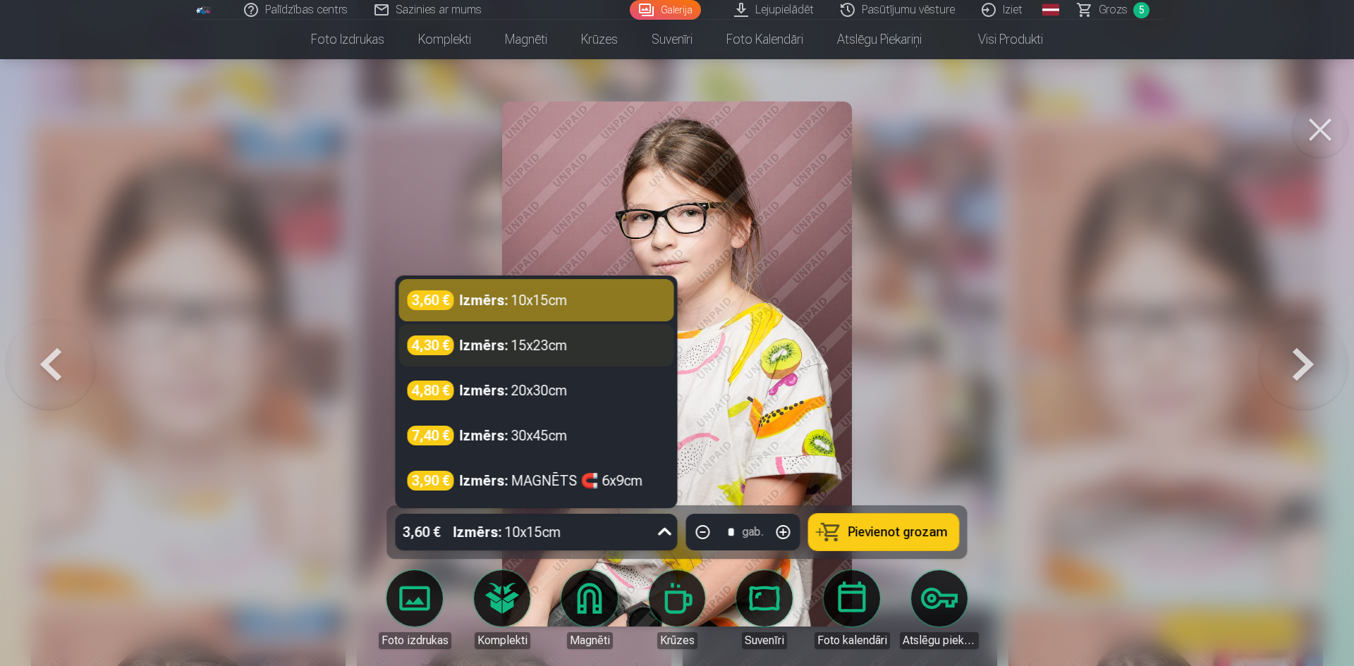
click at [575, 345] on div "4,30 € Izmērs : 15x23cm" at bounding box center [536, 346] width 258 height 20
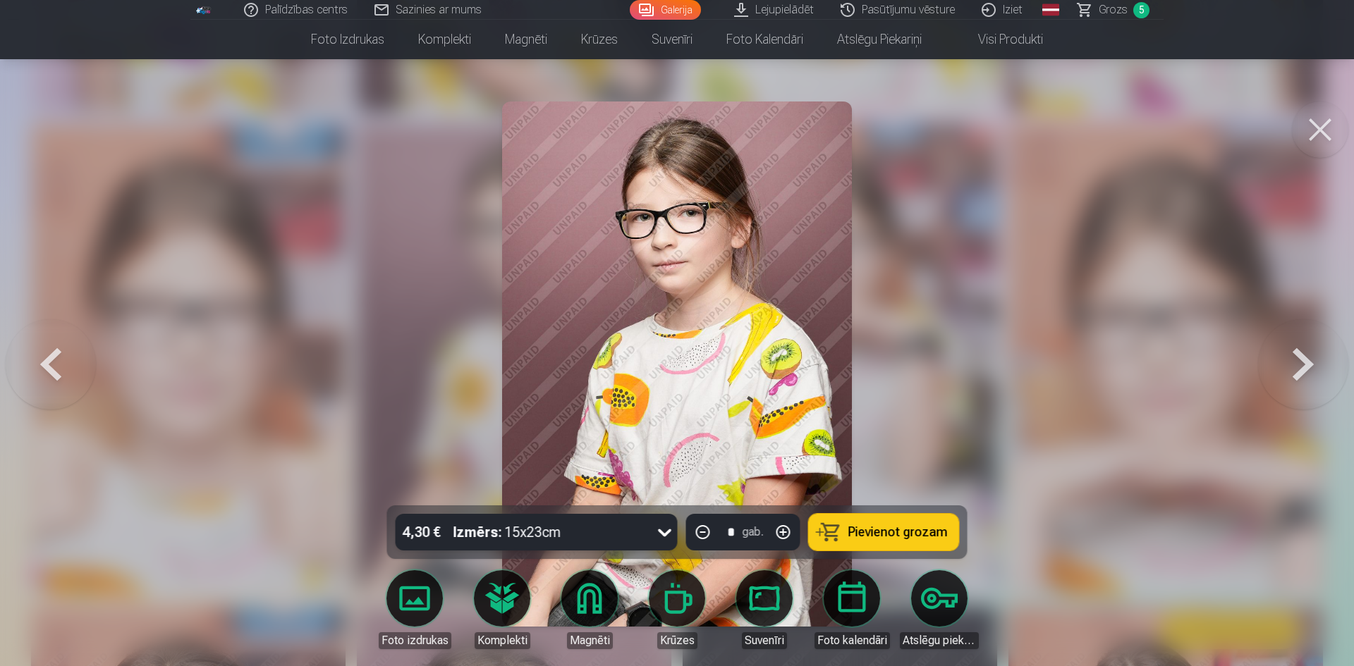
click at [866, 529] on span "Pievienot grozam" at bounding box center [897, 532] width 99 height 13
click at [1321, 138] on button at bounding box center [1320, 130] width 56 height 56
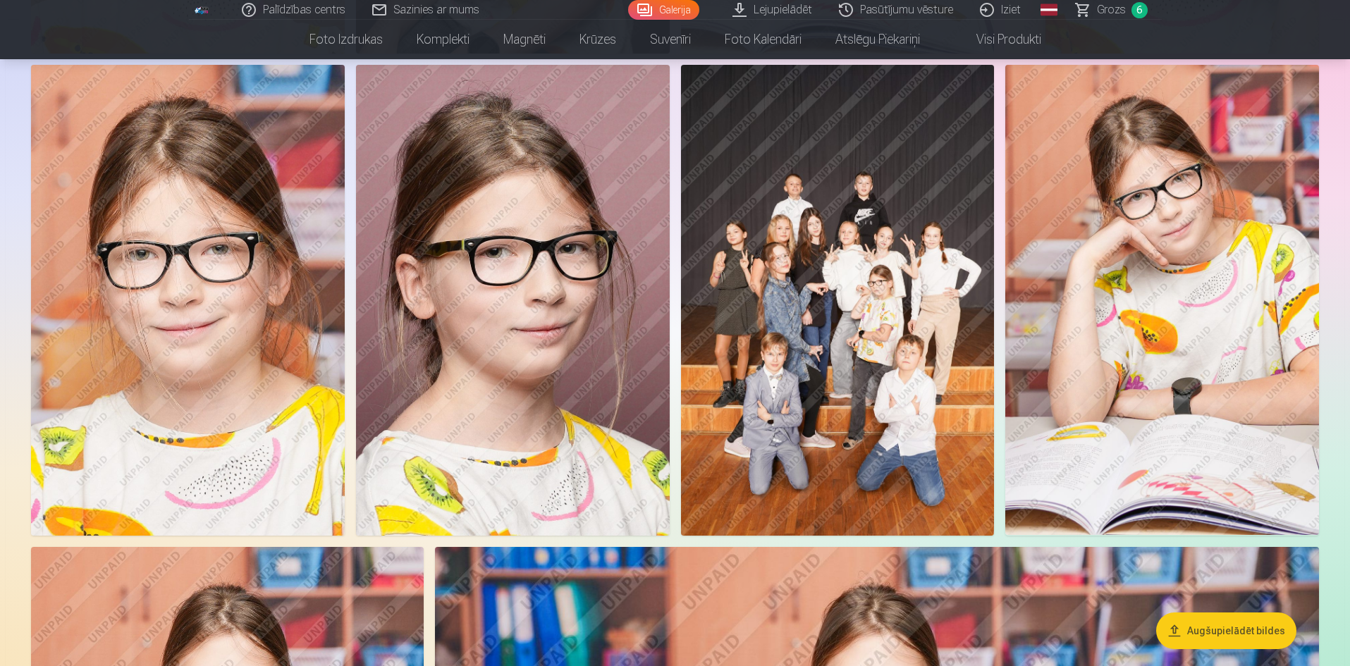
scroll to position [3525, 0]
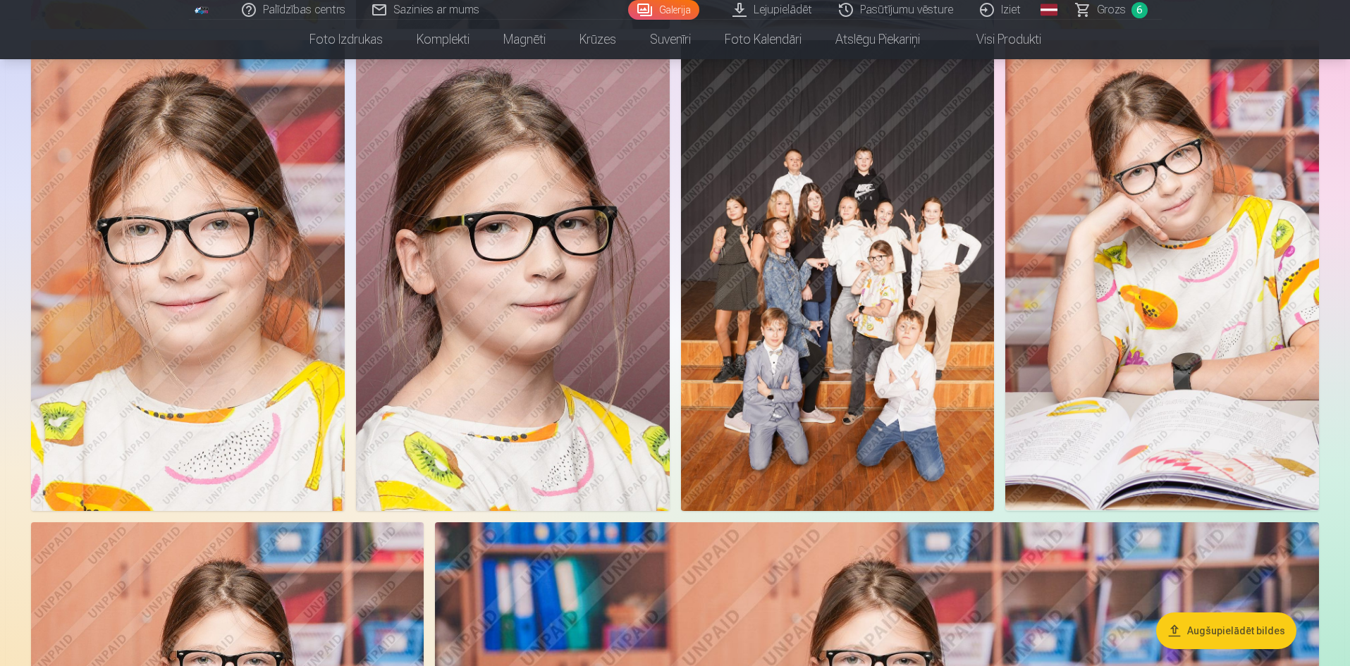
click at [787, 274] on img at bounding box center [838, 275] width 314 height 470
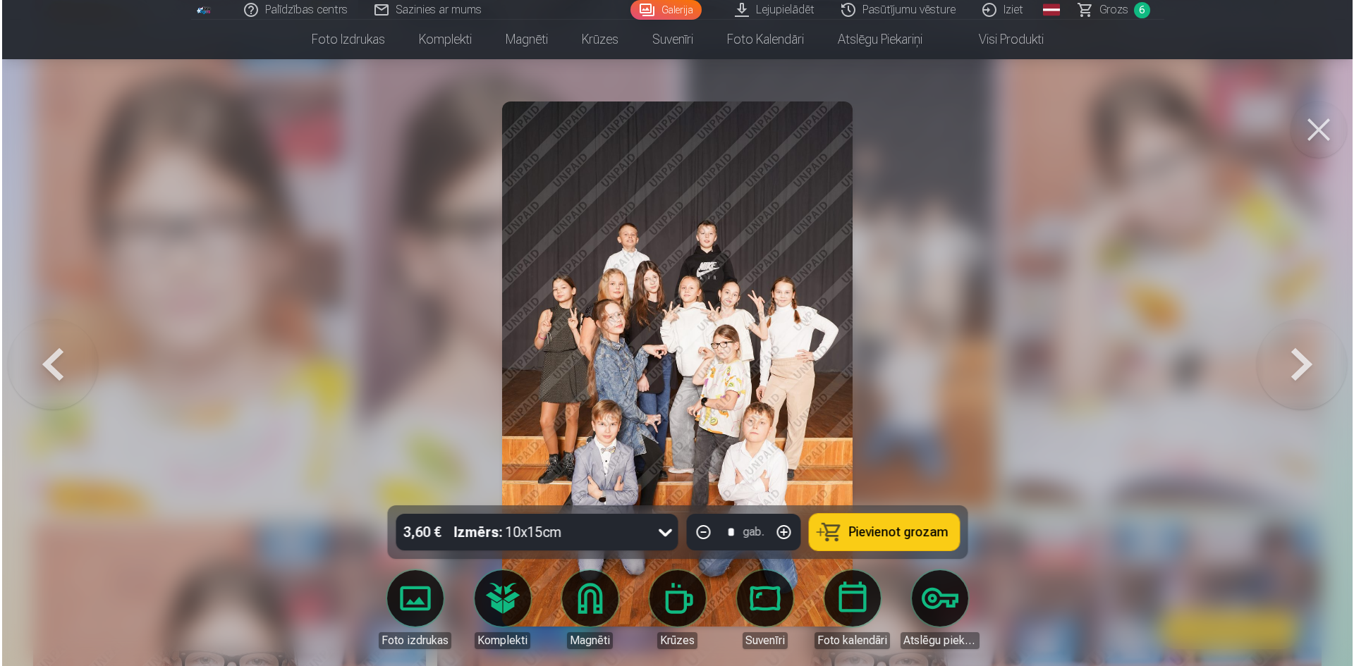
scroll to position [3533, 0]
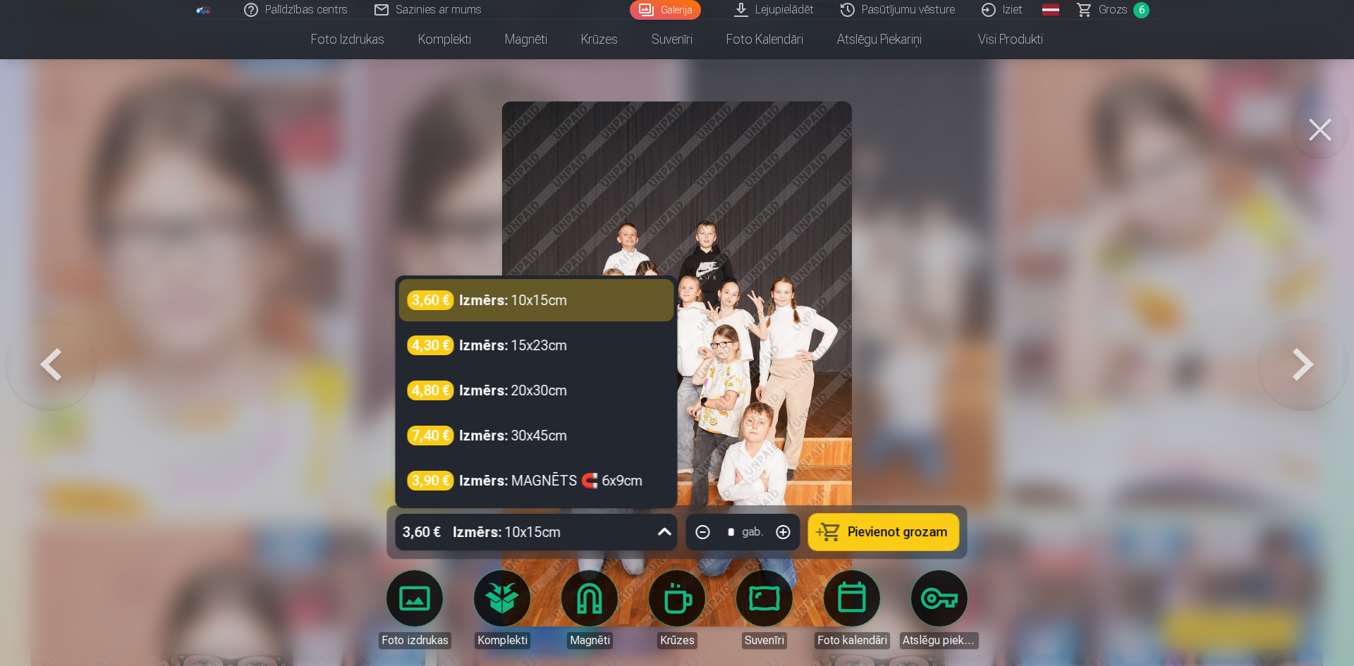
click at [669, 534] on icon at bounding box center [665, 532] width 23 height 23
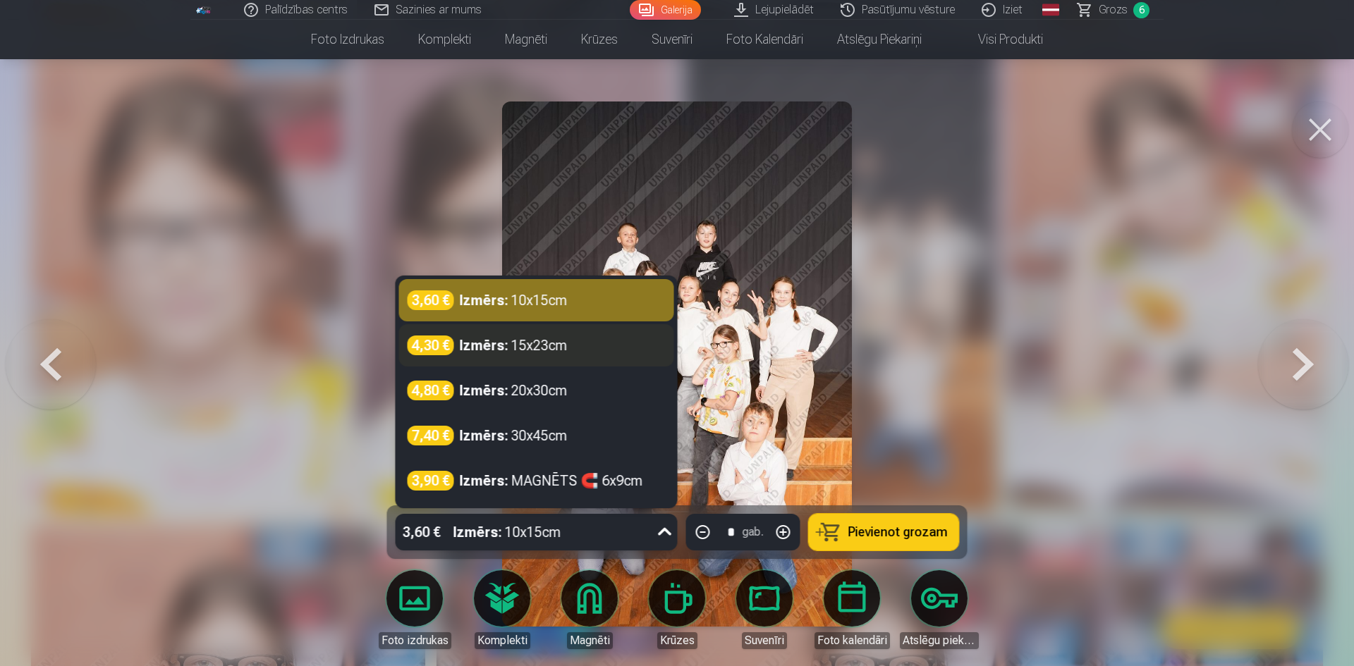
click at [548, 345] on div "Izmērs : 15x23cm" at bounding box center [514, 346] width 108 height 20
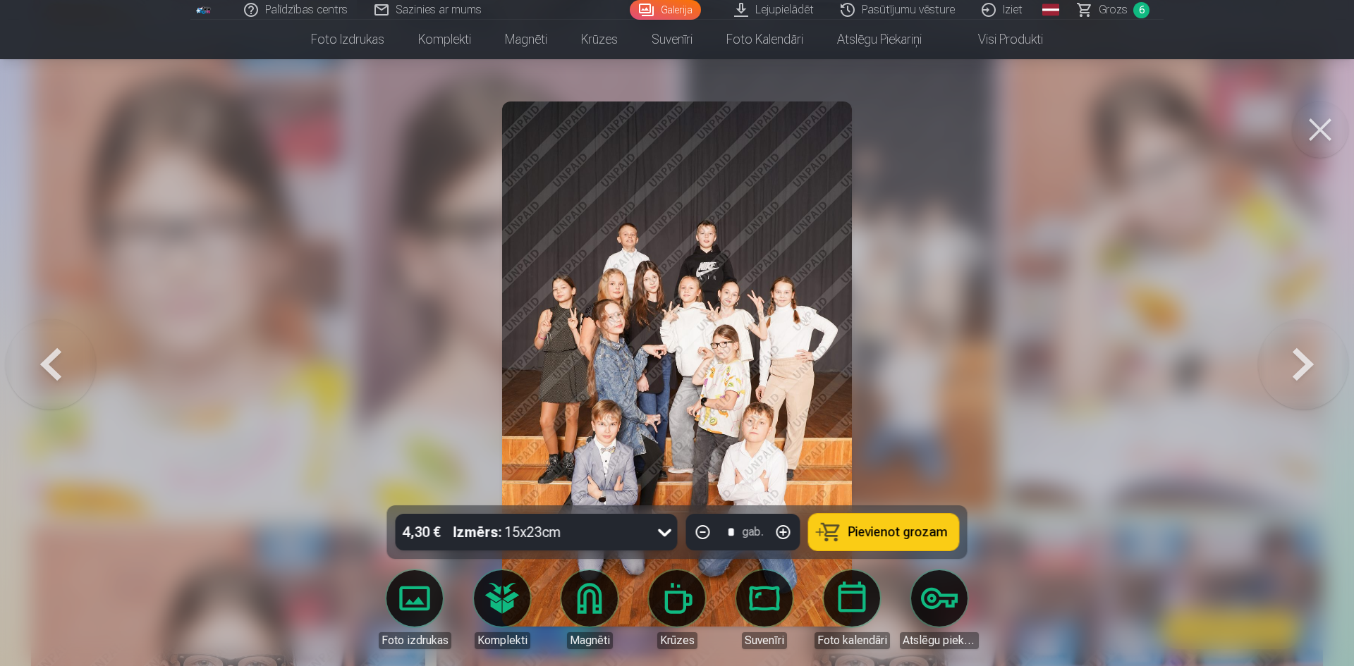
click at [657, 529] on icon at bounding box center [665, 532] width 23 height 23
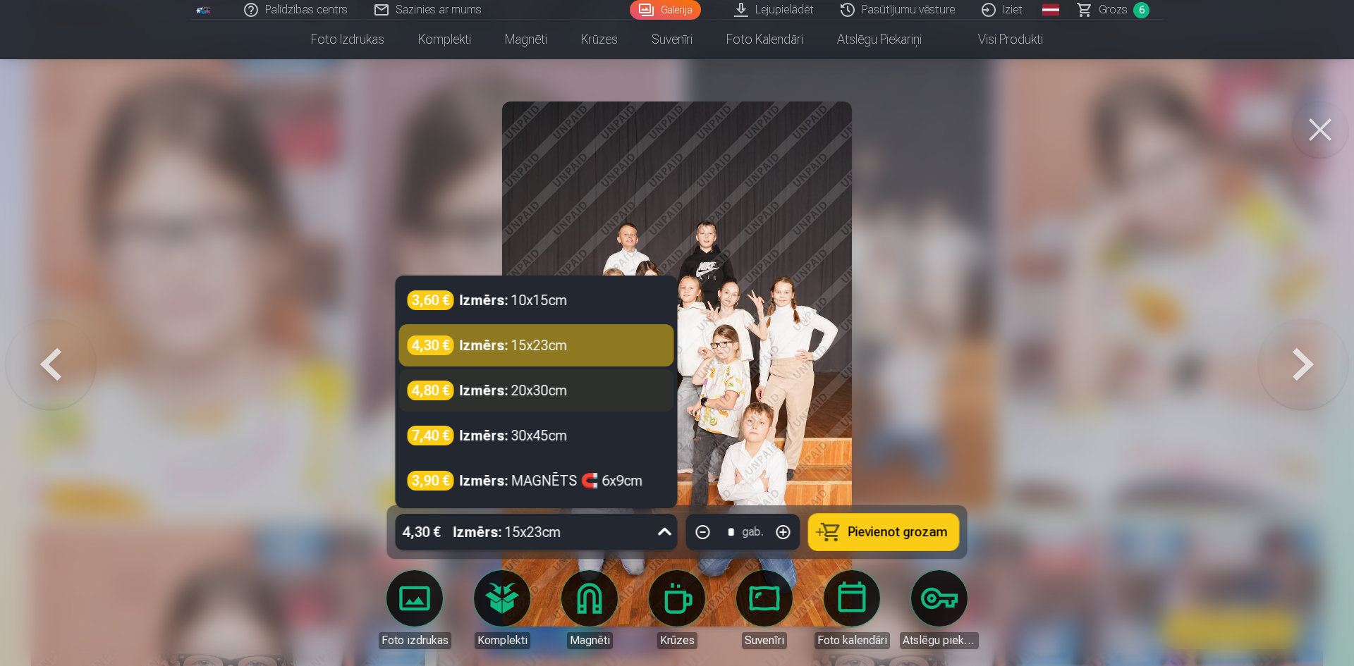
click at [584, 391] on div "4,80 € Izmērs : 20x30cm" at bounding box center [536, 391] width 258 height 20
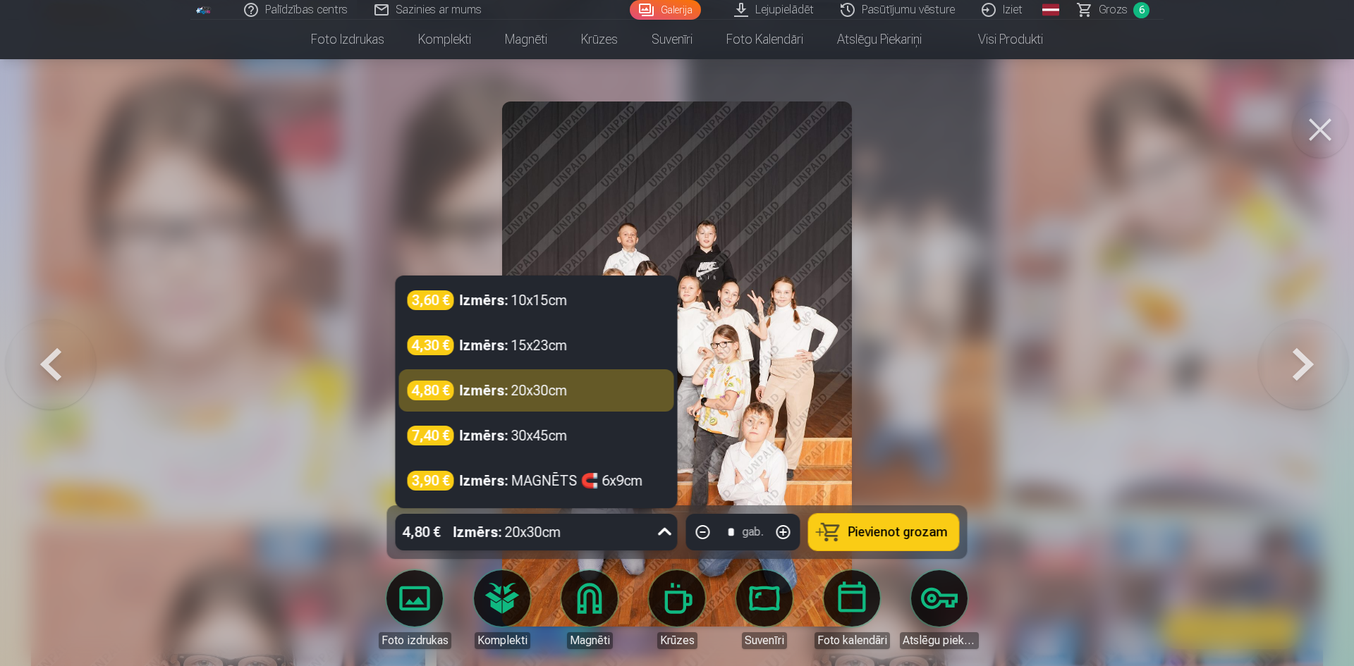
click at [661, 532] on icon at bounding box center [664, 532] width 13 height 8
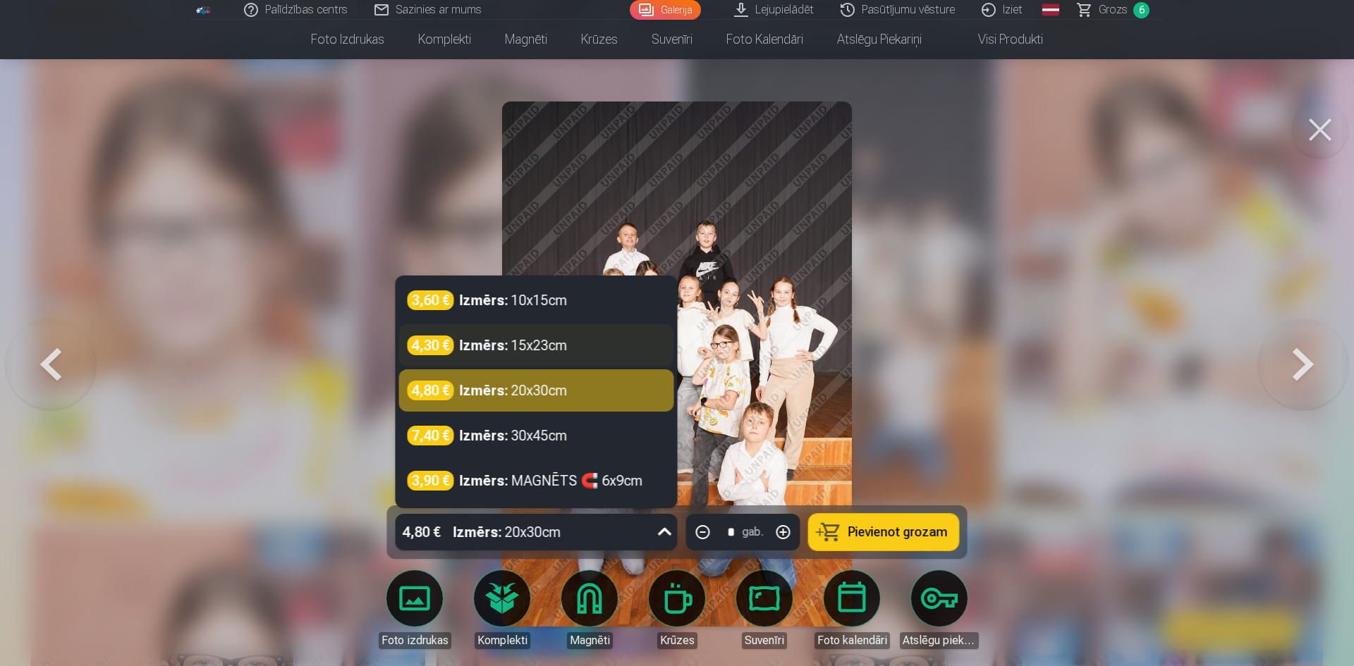
click at [544, 350] on div "Izmērs : 15x23cm" at bounding box center [514, 346] width 108 height 20
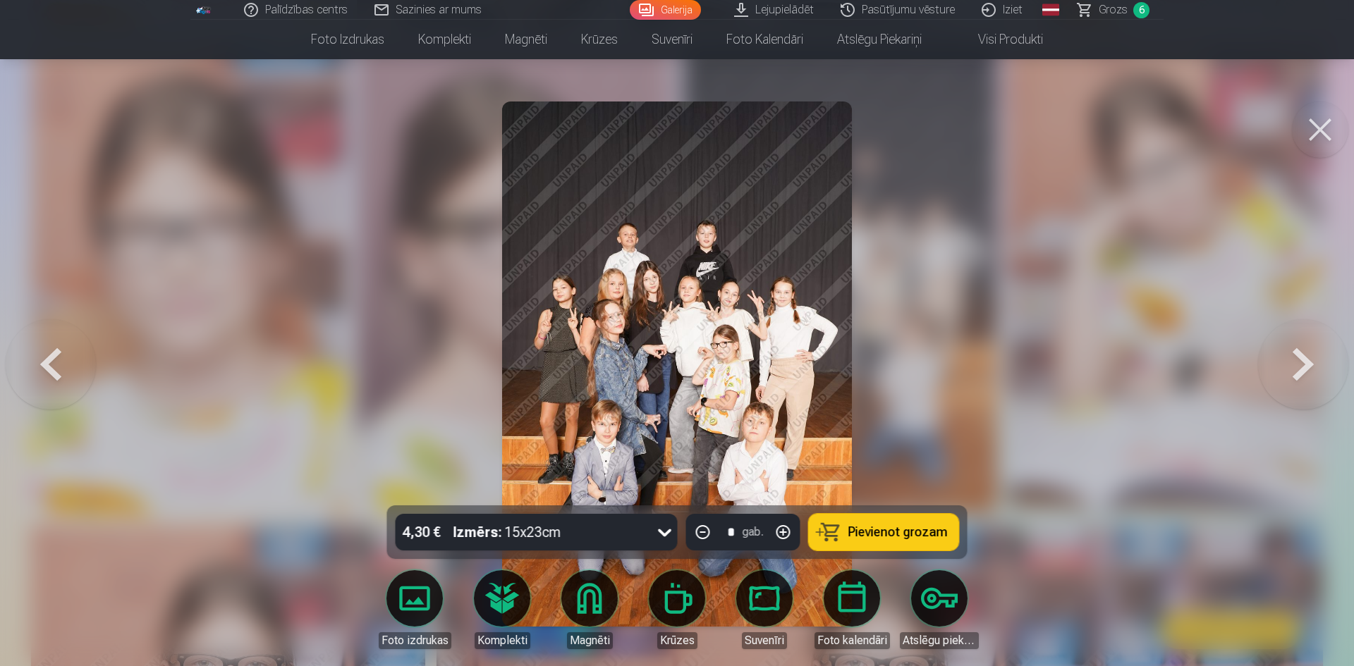
click at [902, 533] on span "Pievienot grozam" at bounding box center [897, 532] width 99 height 13
click at [1309, 125] on button at bounding box center [1320, 130] width 56 height 56
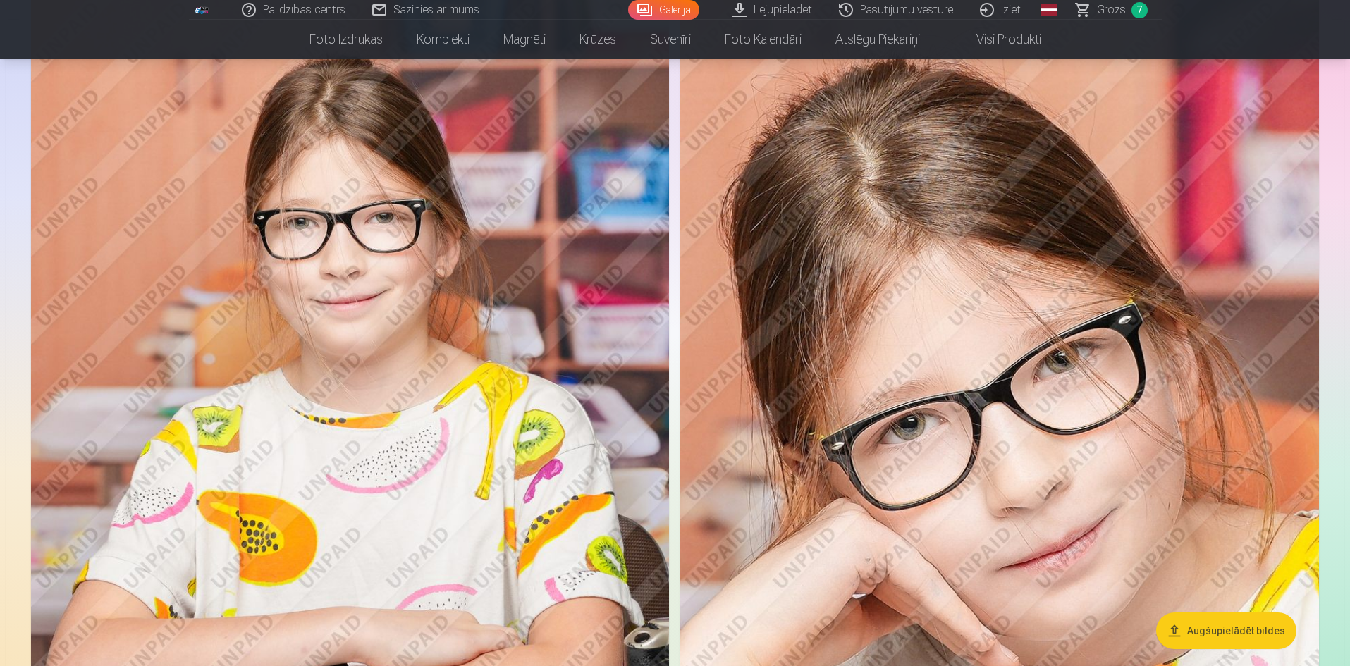
scroll to position [4723, 0]
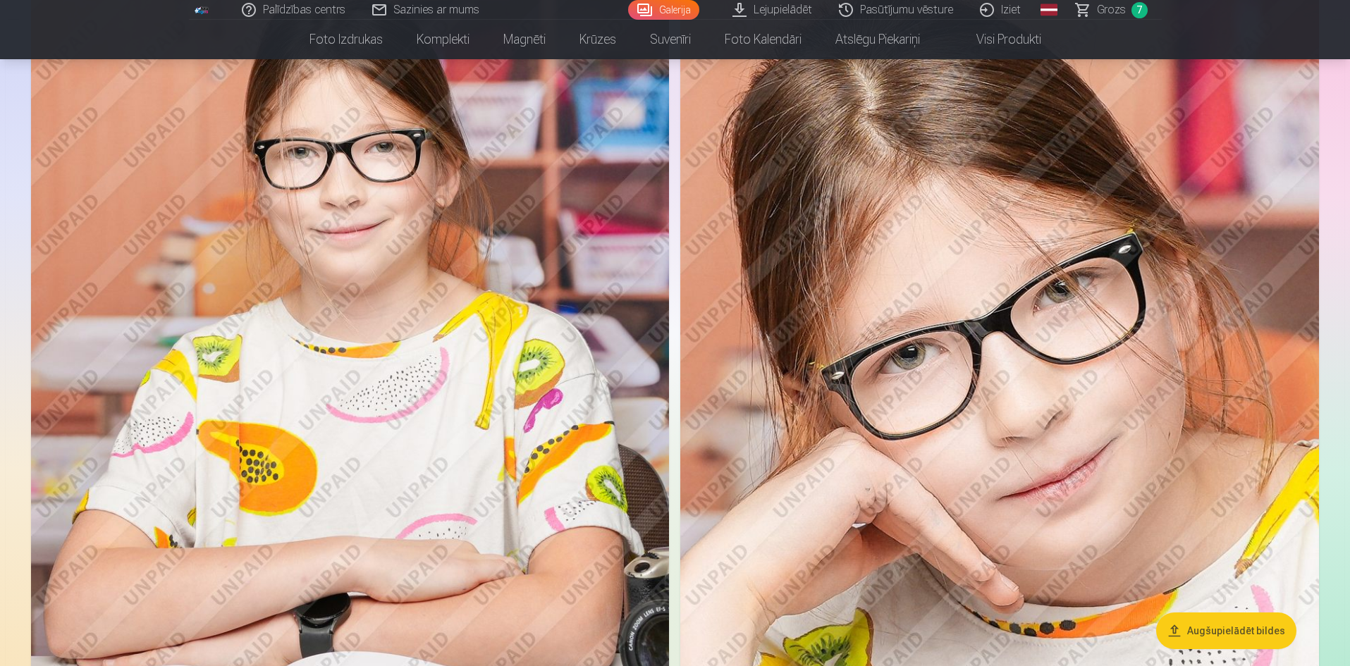
click at [1031, 429] on img at bounding box center [999, 404] width 639 height 958
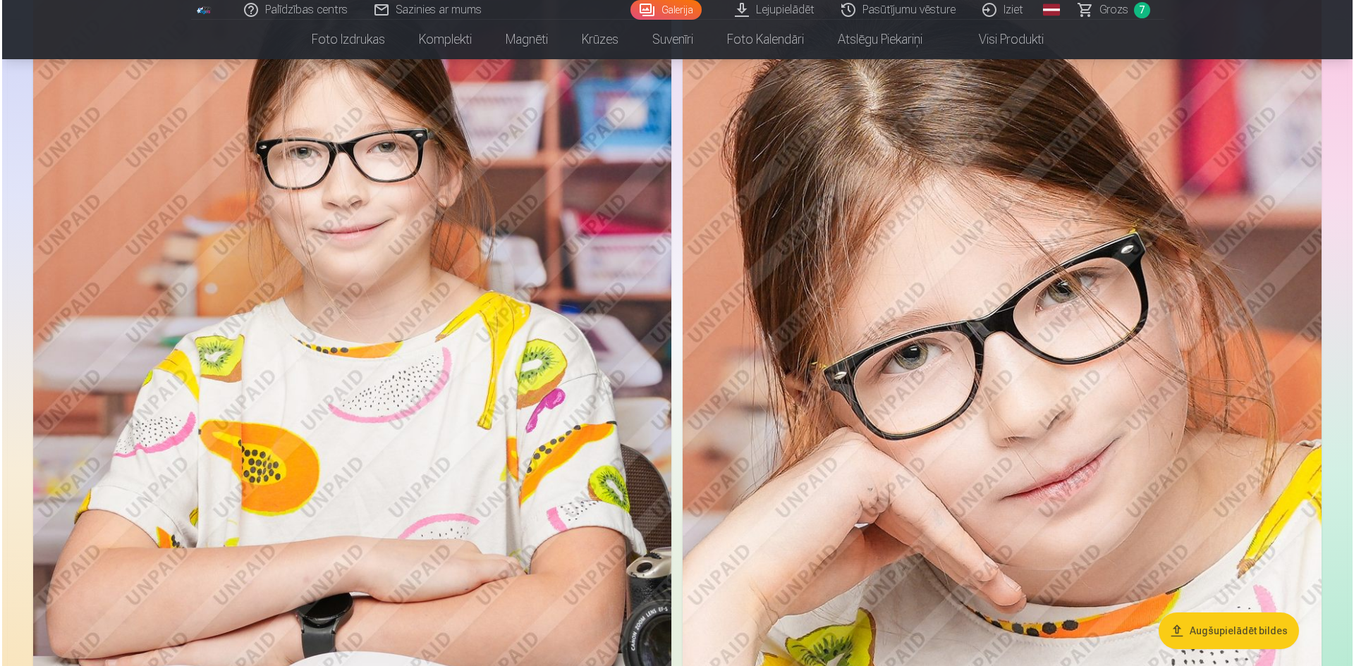
scroll to position [4735, 0]
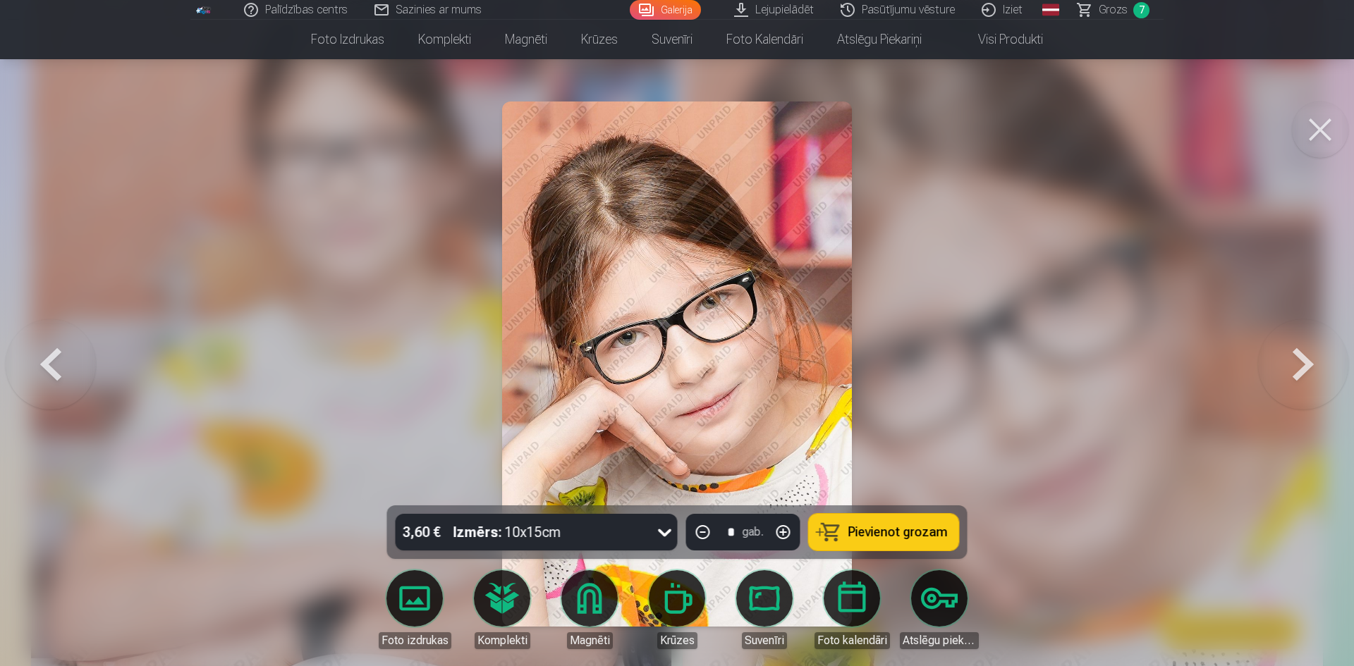
click at [896, 535] on span "Pievienot grozam" at bounding box center [897, 532] width 99 height 13
click at [1328, 127] on button at bounding box center [1320, 130] width 56 height 56
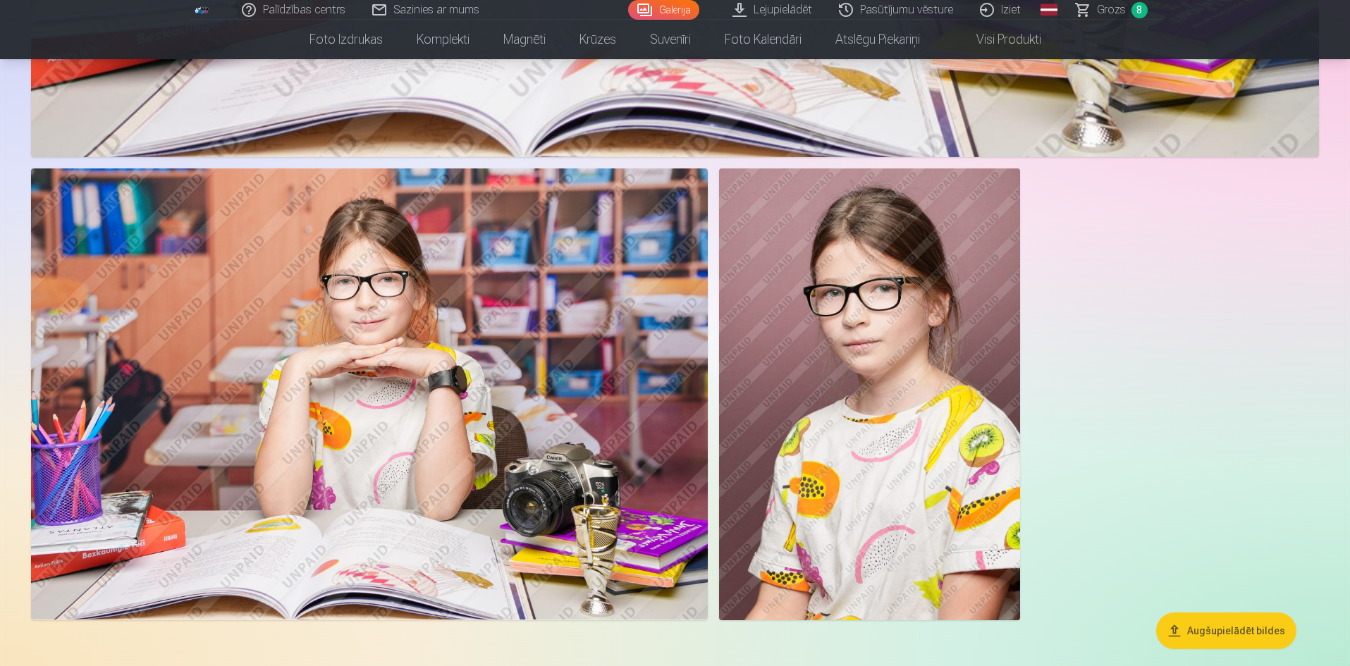
scroll to position [6838, 0]
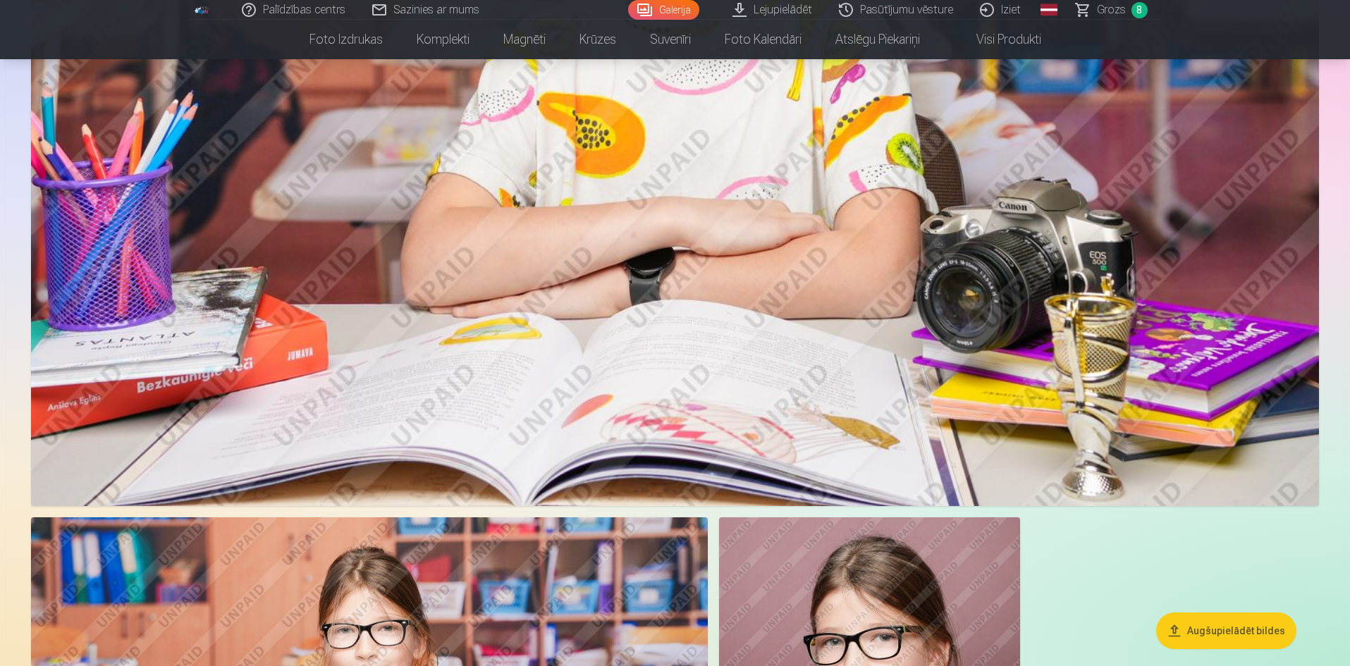
click at [1133, 3] on link "Grozs 8" at bounding box center [1112, 10] width 99 height 20
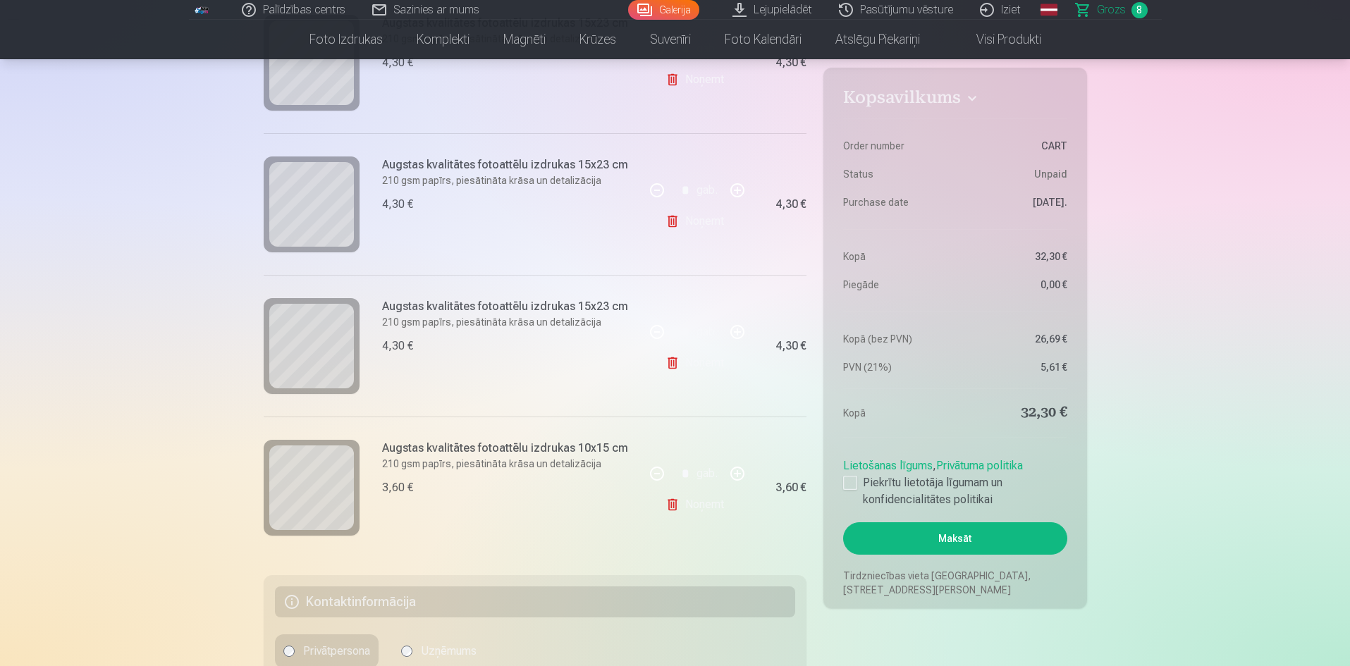
scroll to position [987, 0]
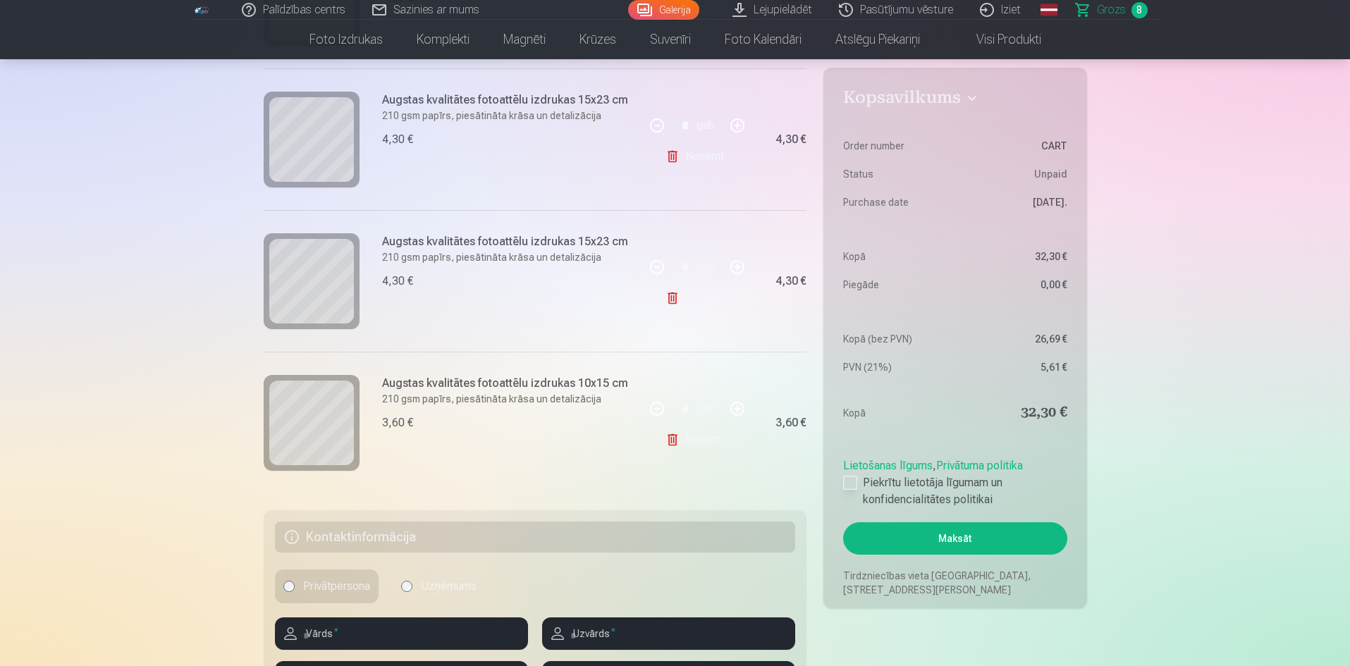
click at [852, 480] on div at bounding box center [850, 483] width 14 height 14
click at [951, 539] on button "Maksāt" at bounding box center [954, 538] width 223 height 32
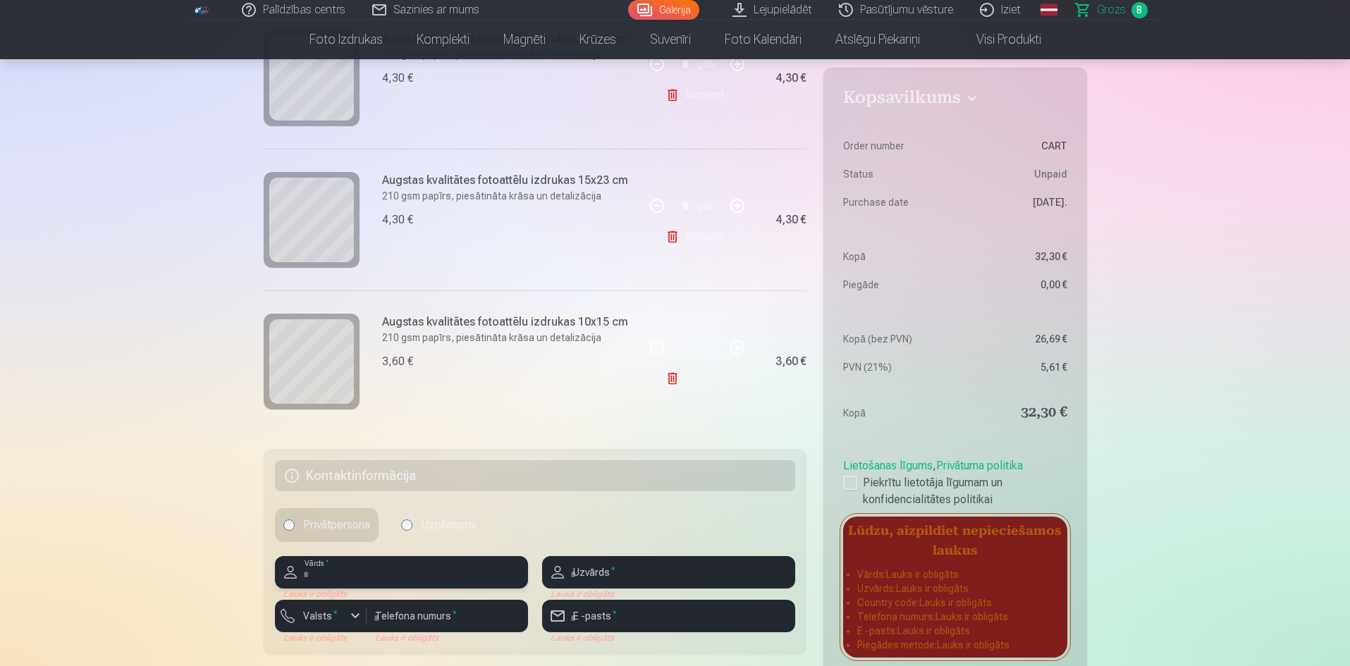
scroll to position [1128, 0]
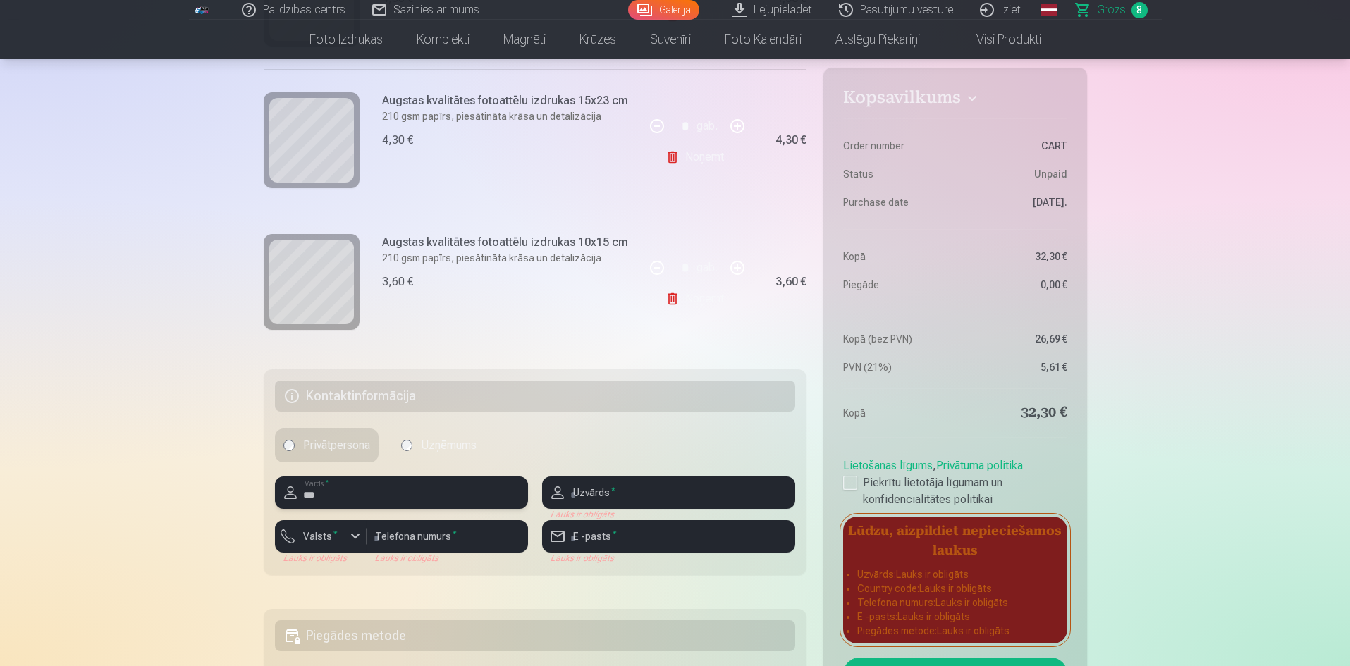
type input "***"
click at [613, 491] on input "text" at bounding box center [668, 493] width 253 height 32
type input "*"
type input "******"
click at [356, 538] on div "button" at bounding box center [355, 536] width 17 height 17
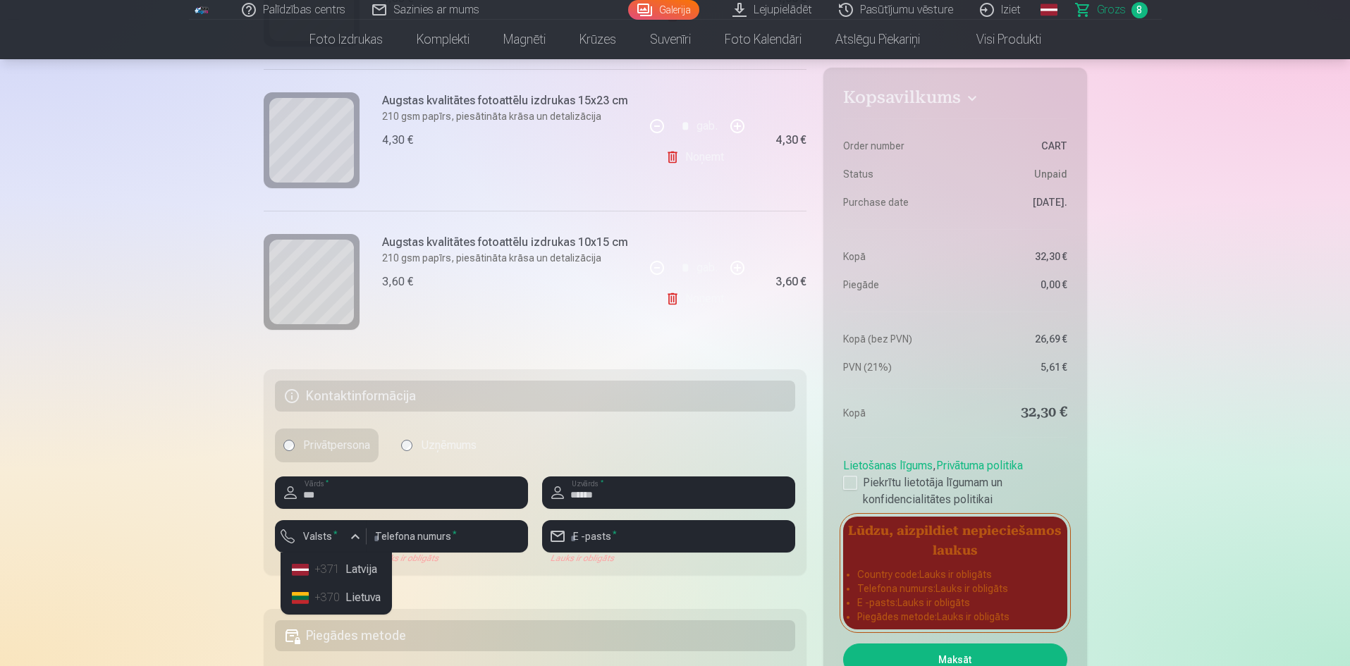
click at [365, 573] on li "+371 Latvija" at bounding box center [336, 570] width 100 height 28
click at [462, 539] on input "number" at bounding box center [447, 536] width 161 height 32
type input "**"
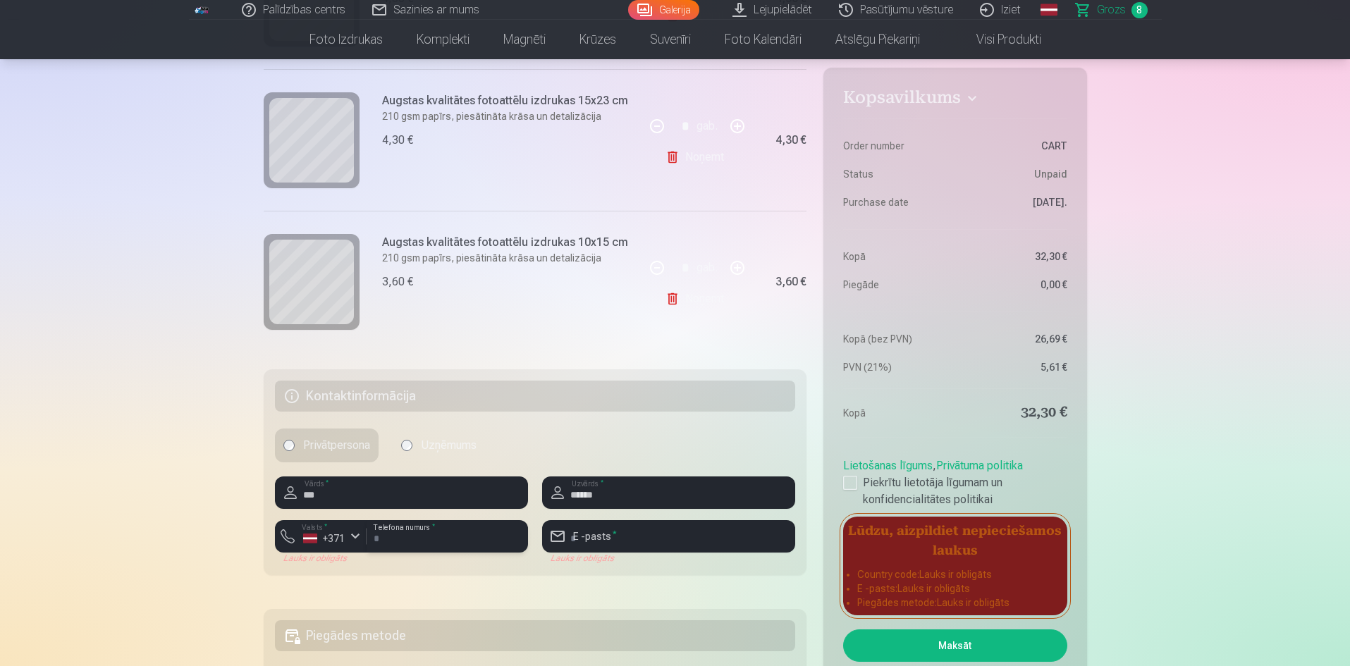
type input "********"
click at [618, 539] on input "email" at bounding box center [668, 536] width 253 height 32
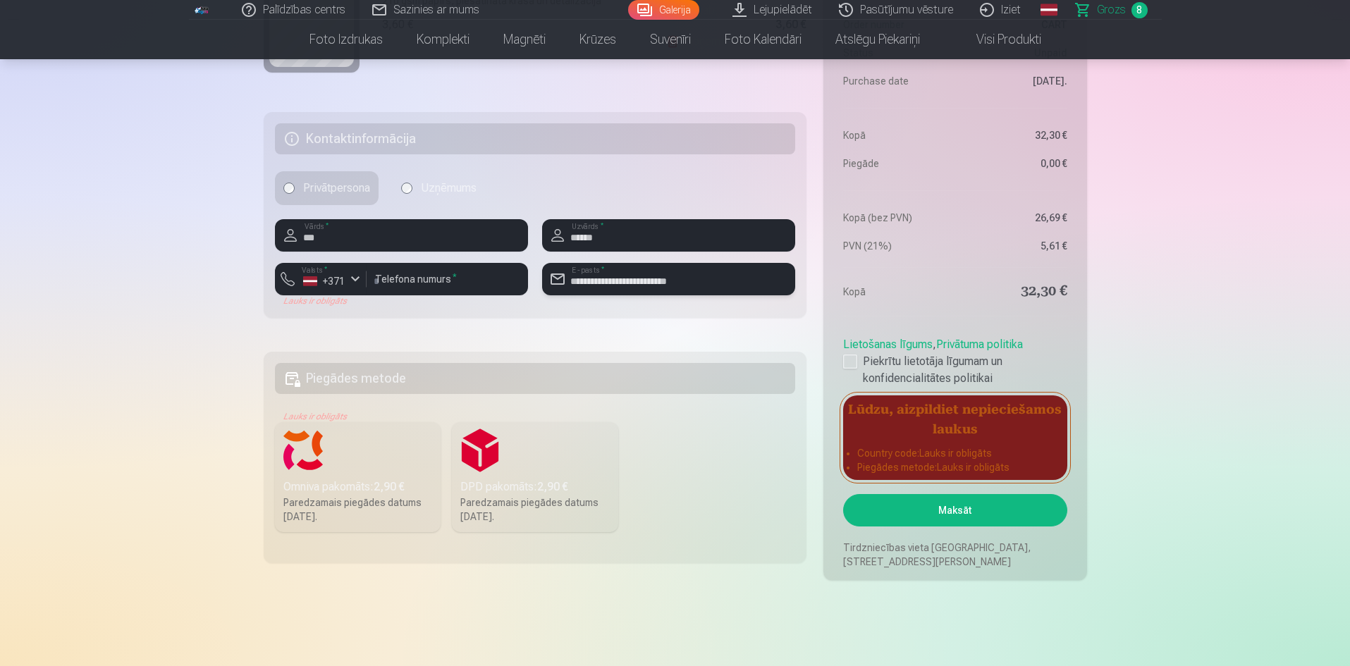
scroll to position [1410, 0]
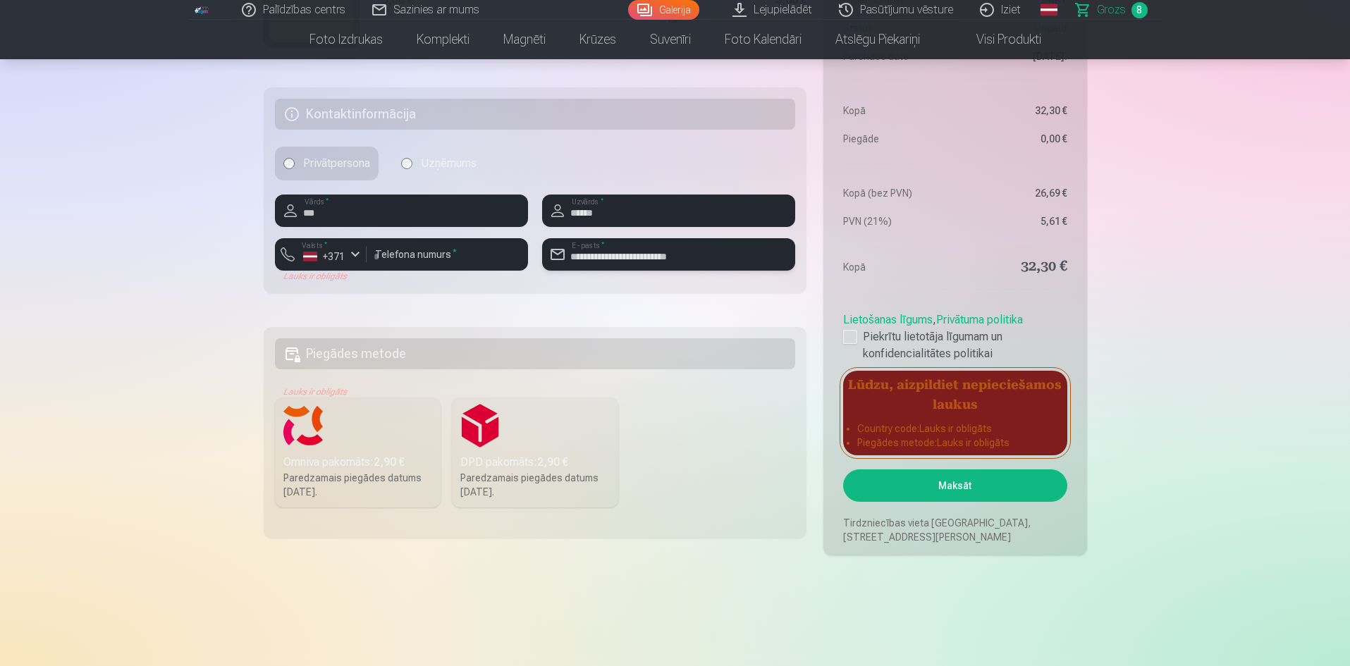
type input "**********"
click at [328, 465] on div "Omniva pakomāts : 2,90 €" at bounding box center [357, 462] width 149 height 17
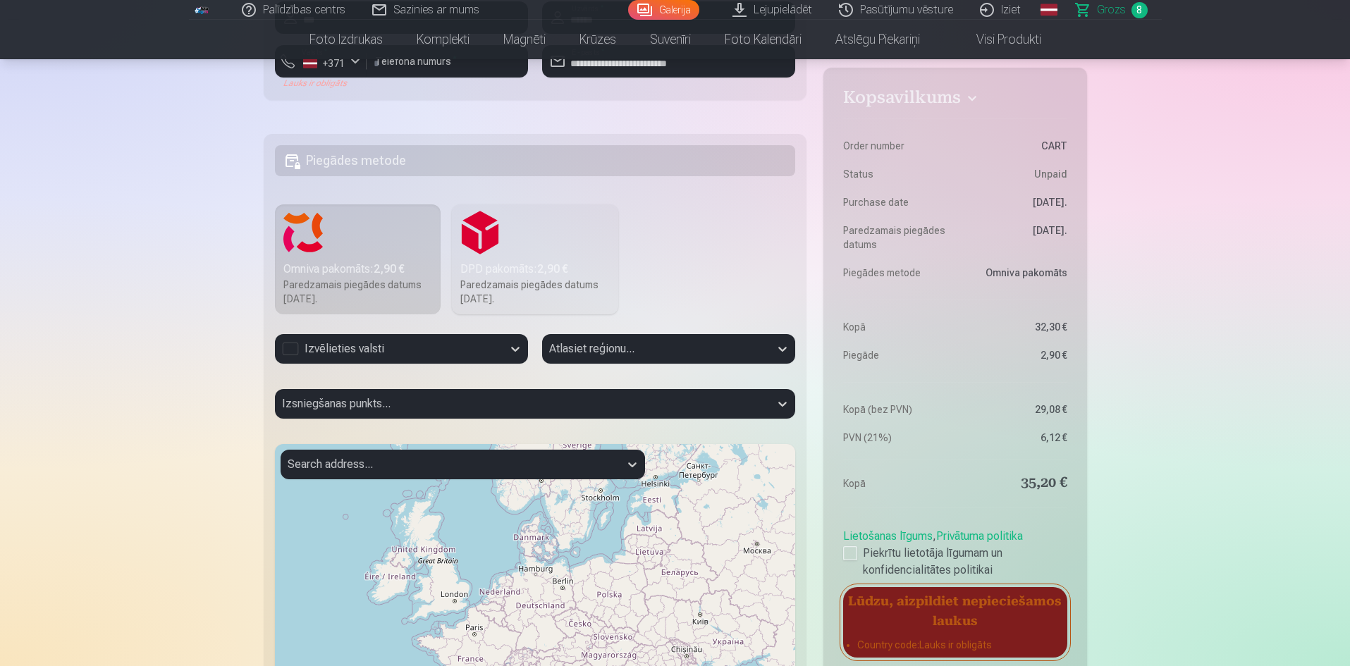
scroll to position [1621, 0]
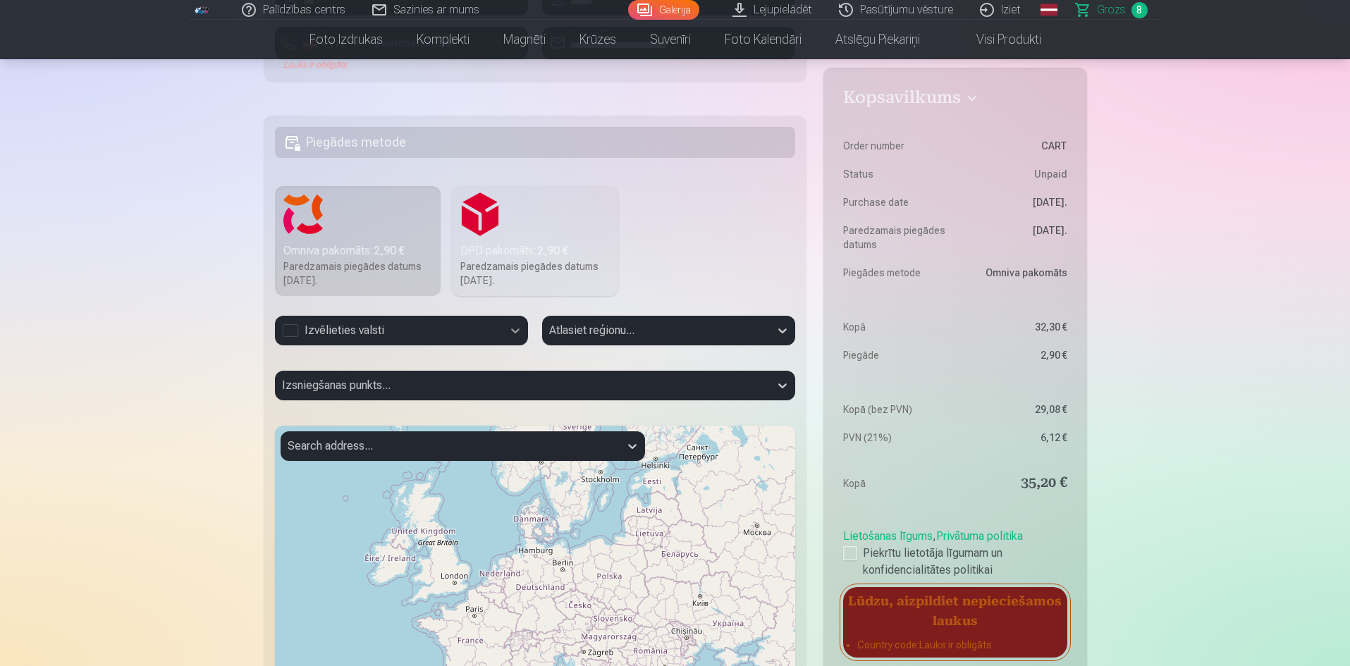
click at [515, 331] on icon at bounding box center [515, 331] width 14 height 14
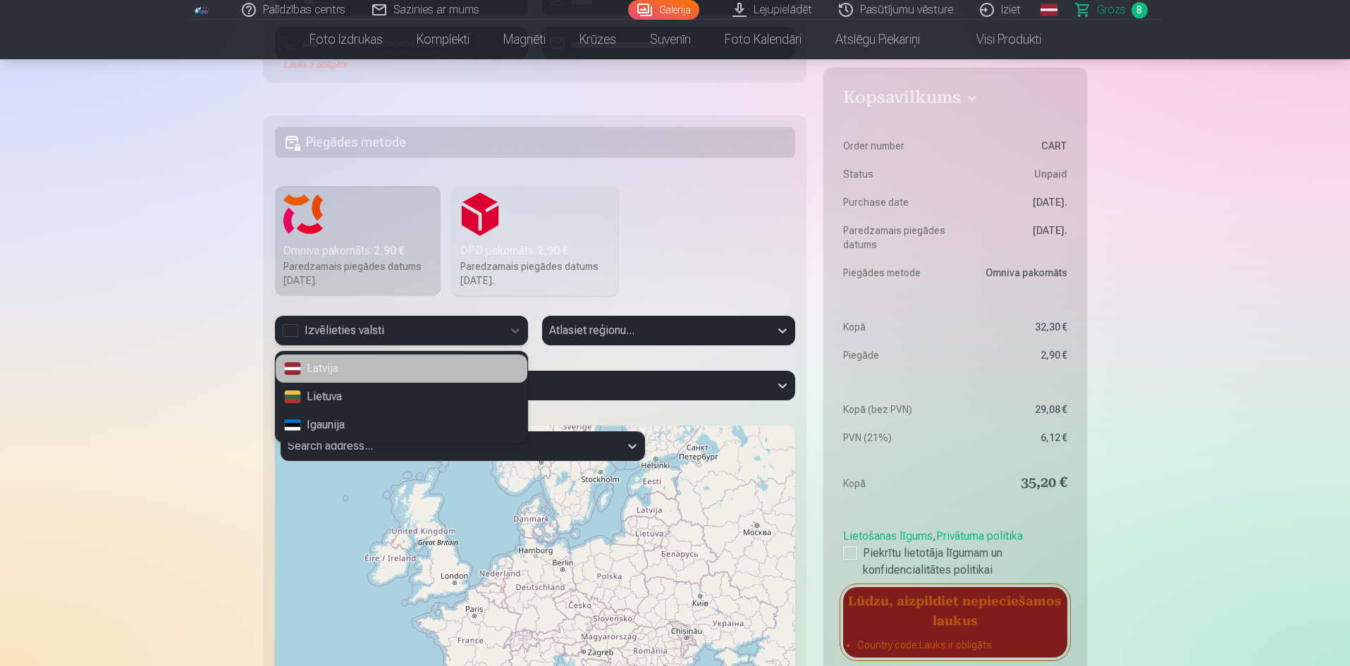
click at [346, 367] on div "Latvija" at bounding box center [402, 369] width 252 height 28
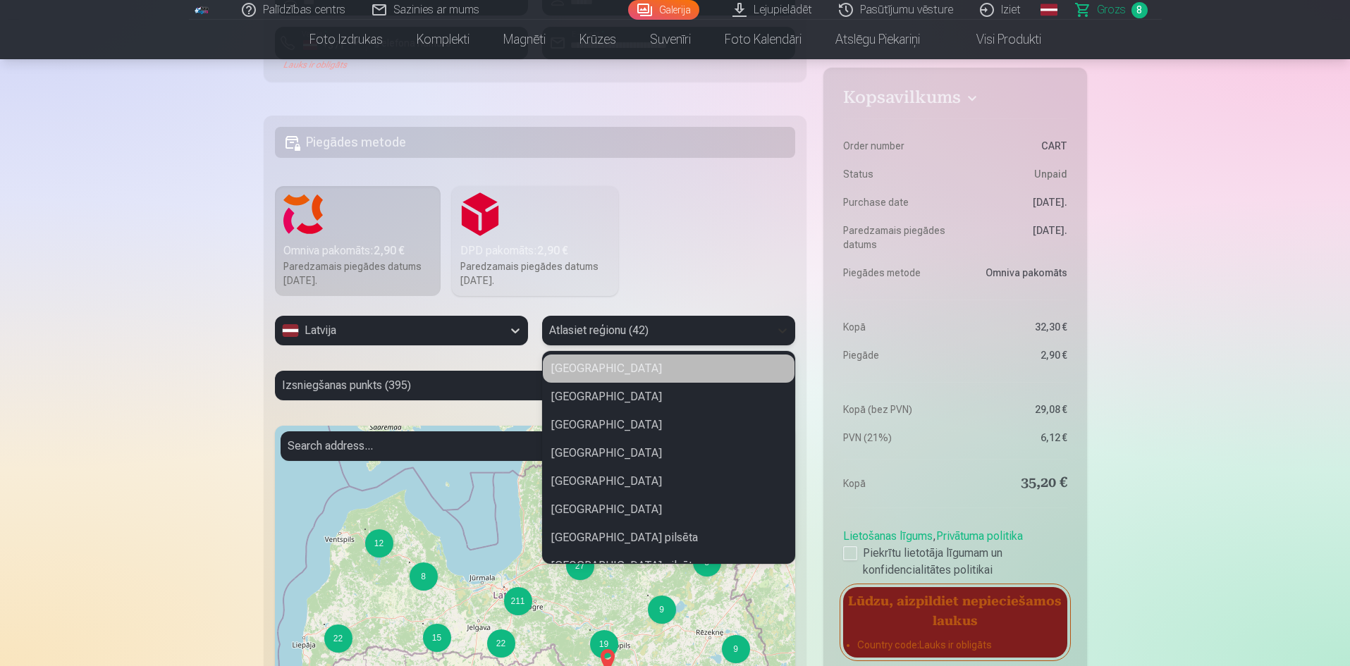
click at [785, 324] on icon at bounding box center [782, 331] width 14 height 14
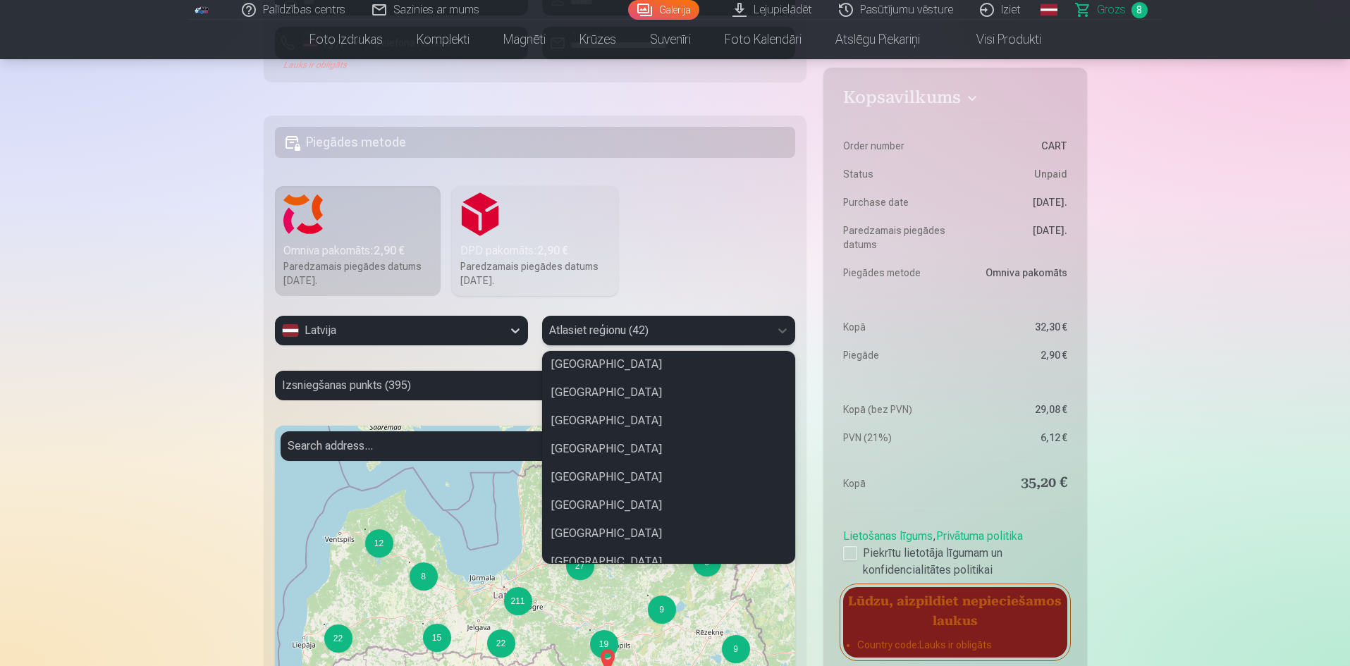
scroll to position [423, 0]
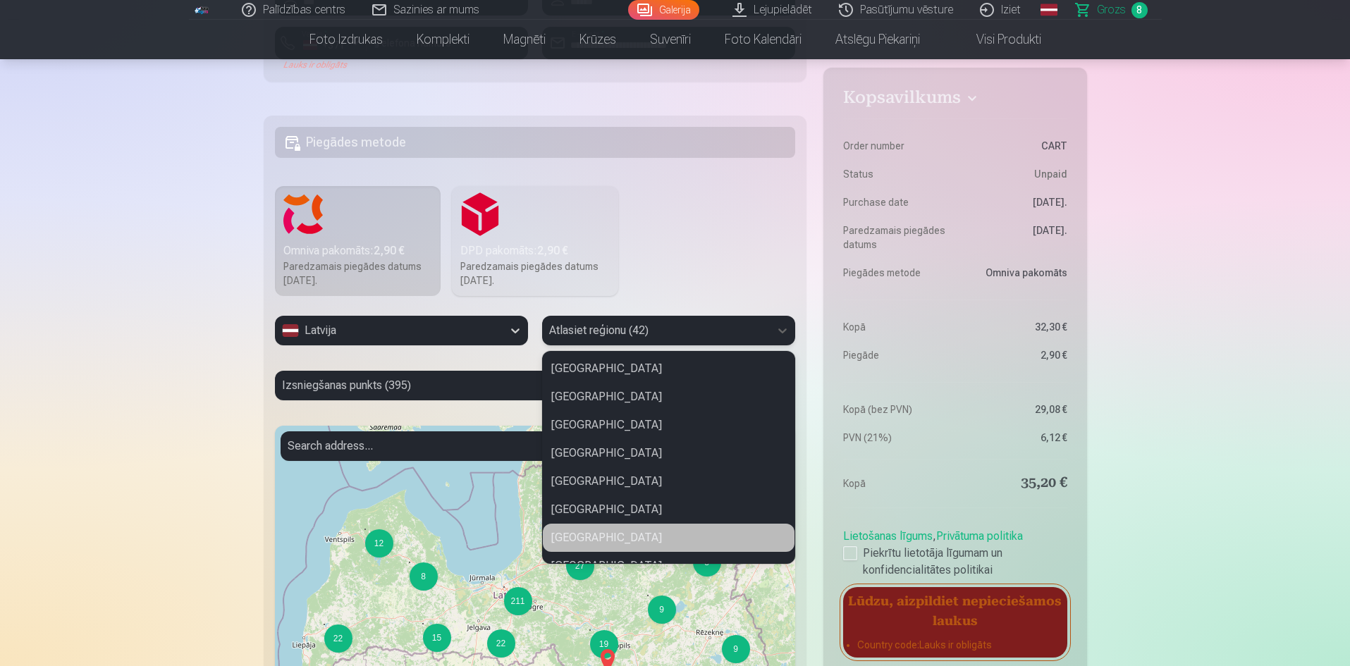
click at [601, 530] on div "Ogres novads" at bounding box center [669, 538] width 252 height 28
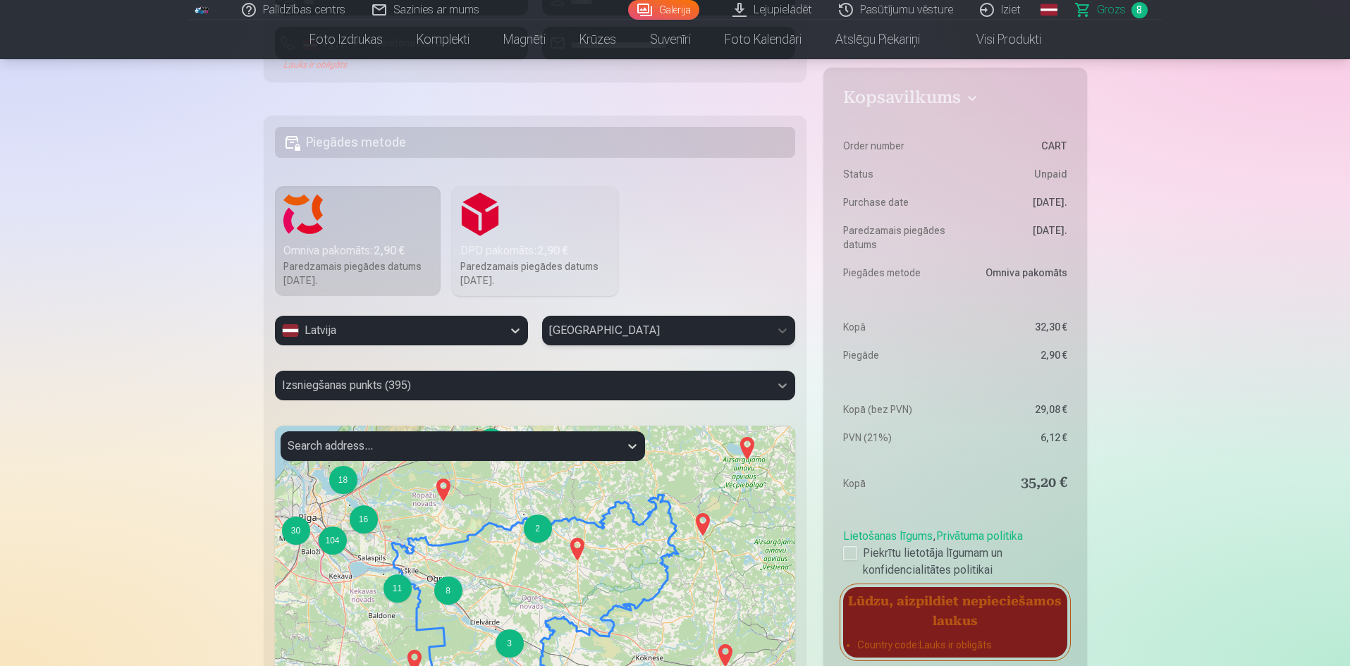
click at [783, 382] on icon at bounding box center [782, 386] width 14 height 14
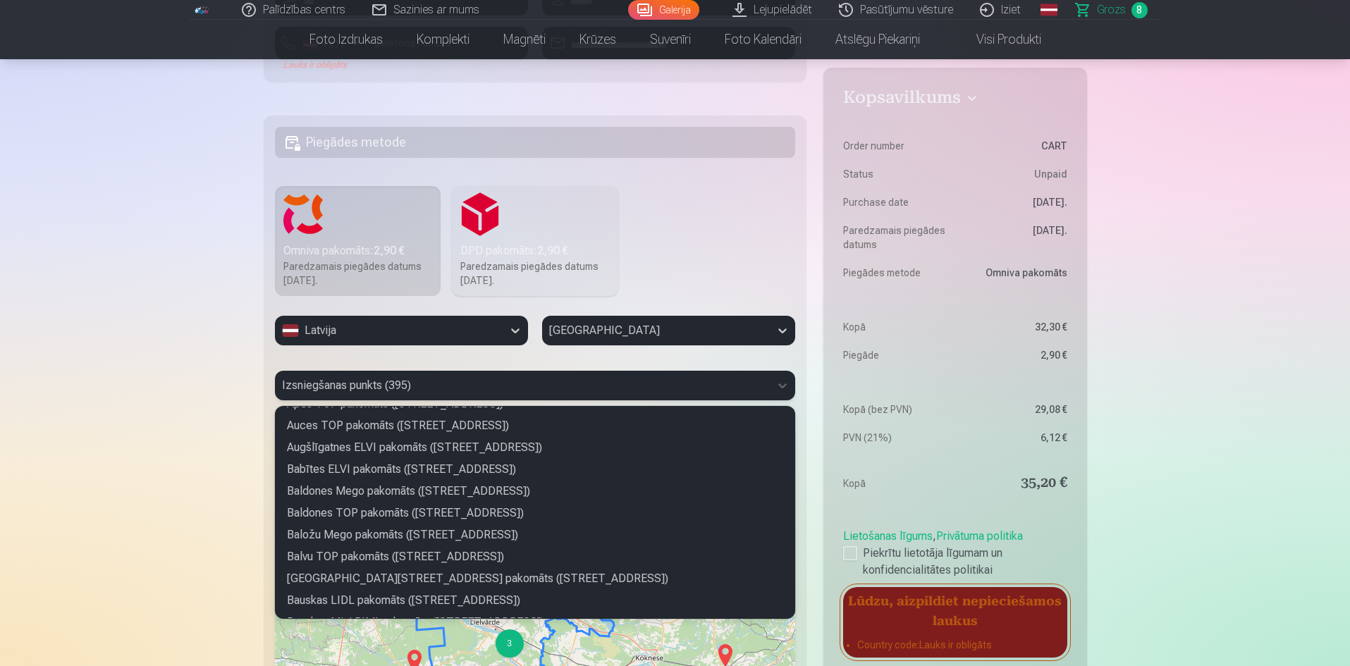
scroll to position [211, 0]
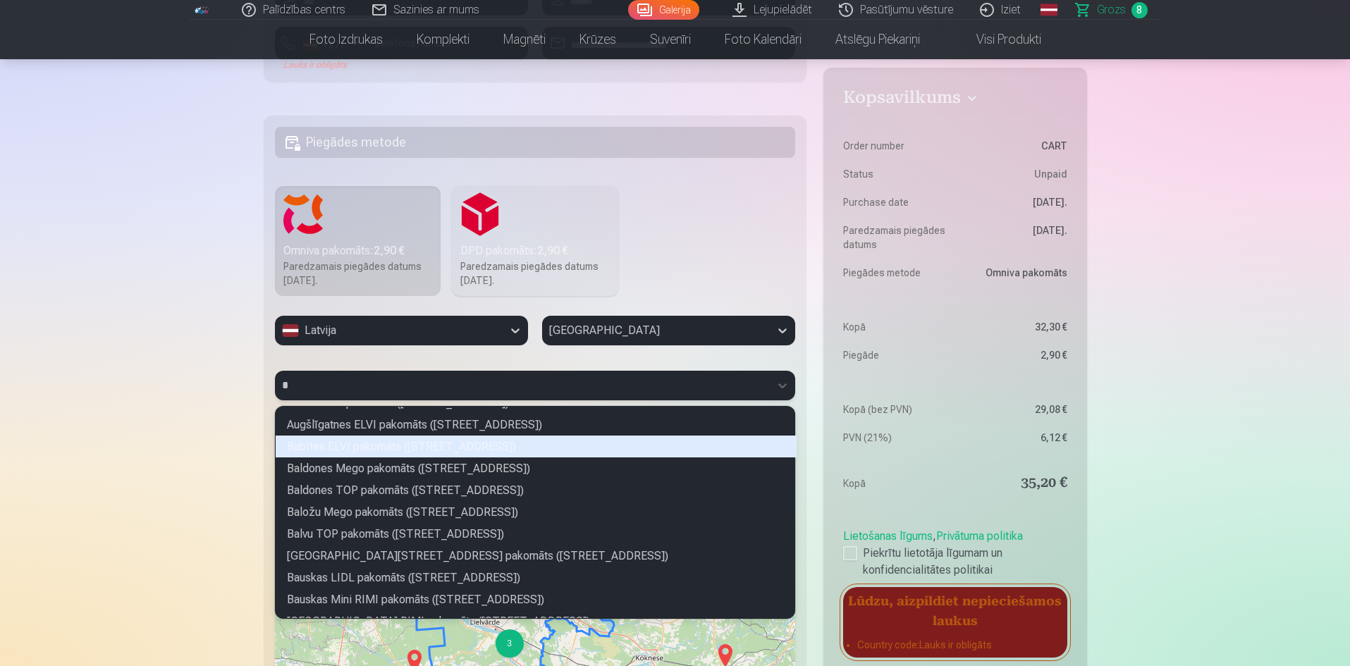
type input "**"
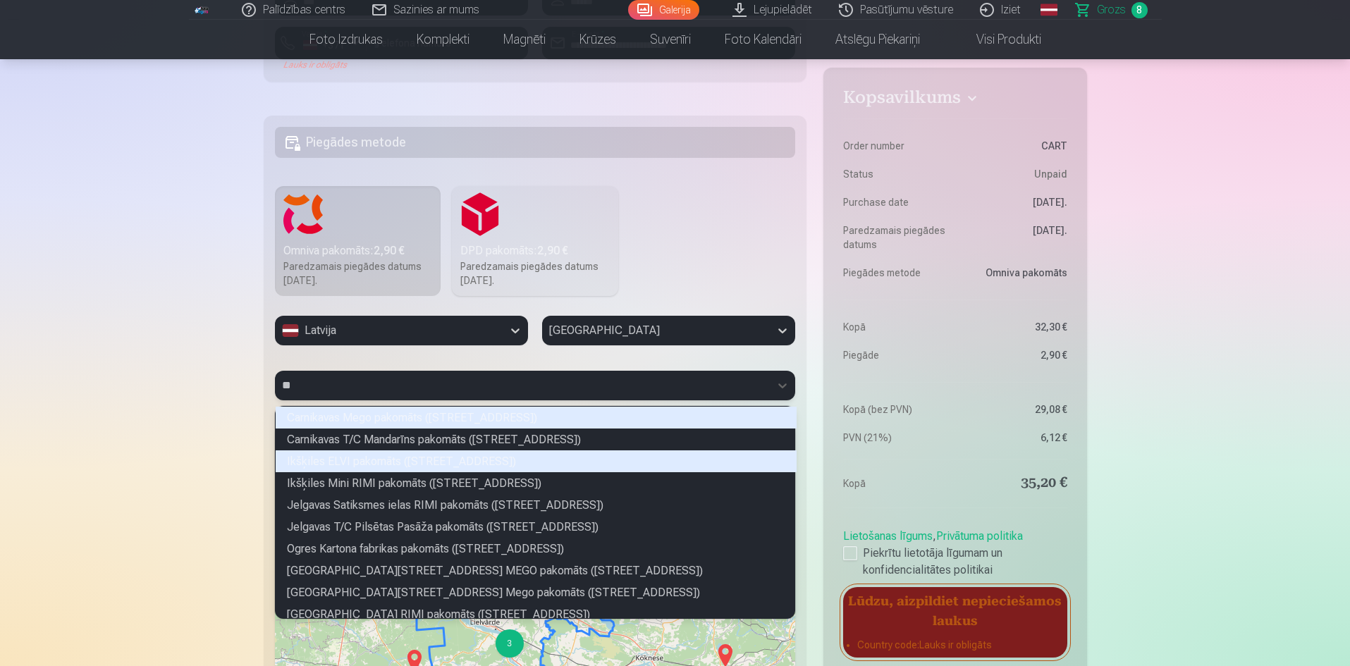
click at [506, 464] on div "Ikšķiles ELVI pakomāts (Daugavas prospekts 18A)" at bounding box center [536, 461] width 521 height 22
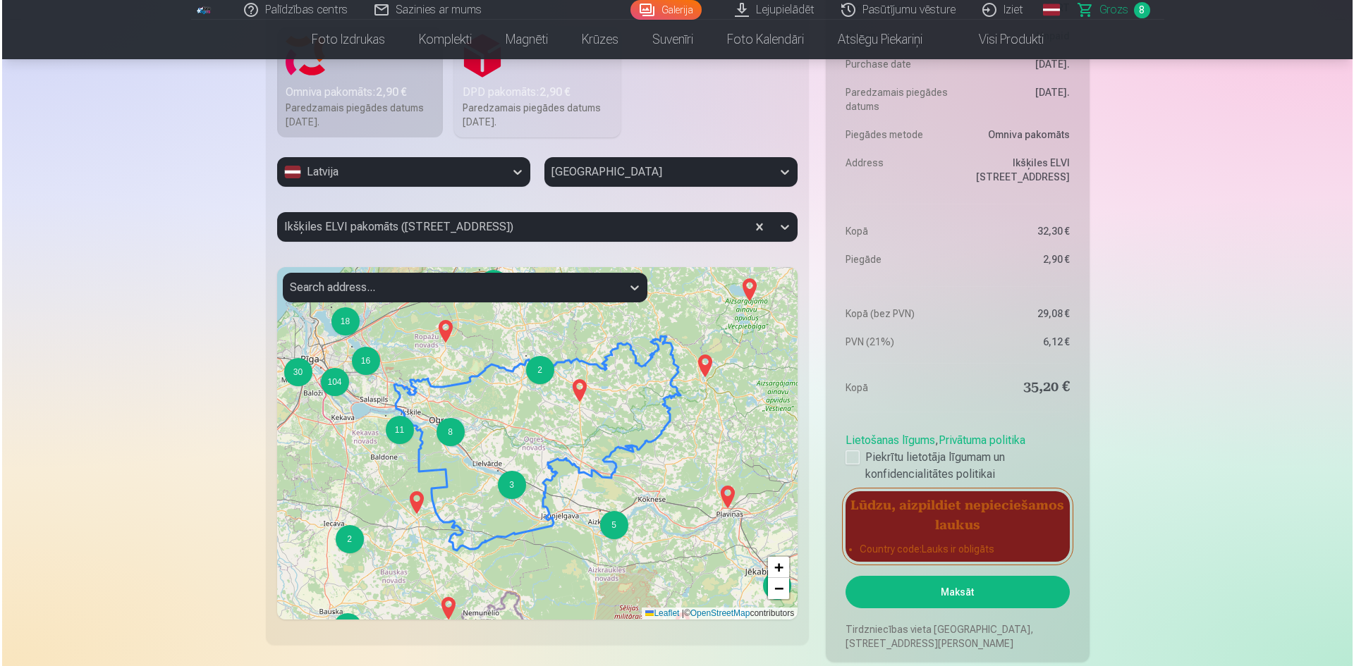
scroll to position [1833, 0]
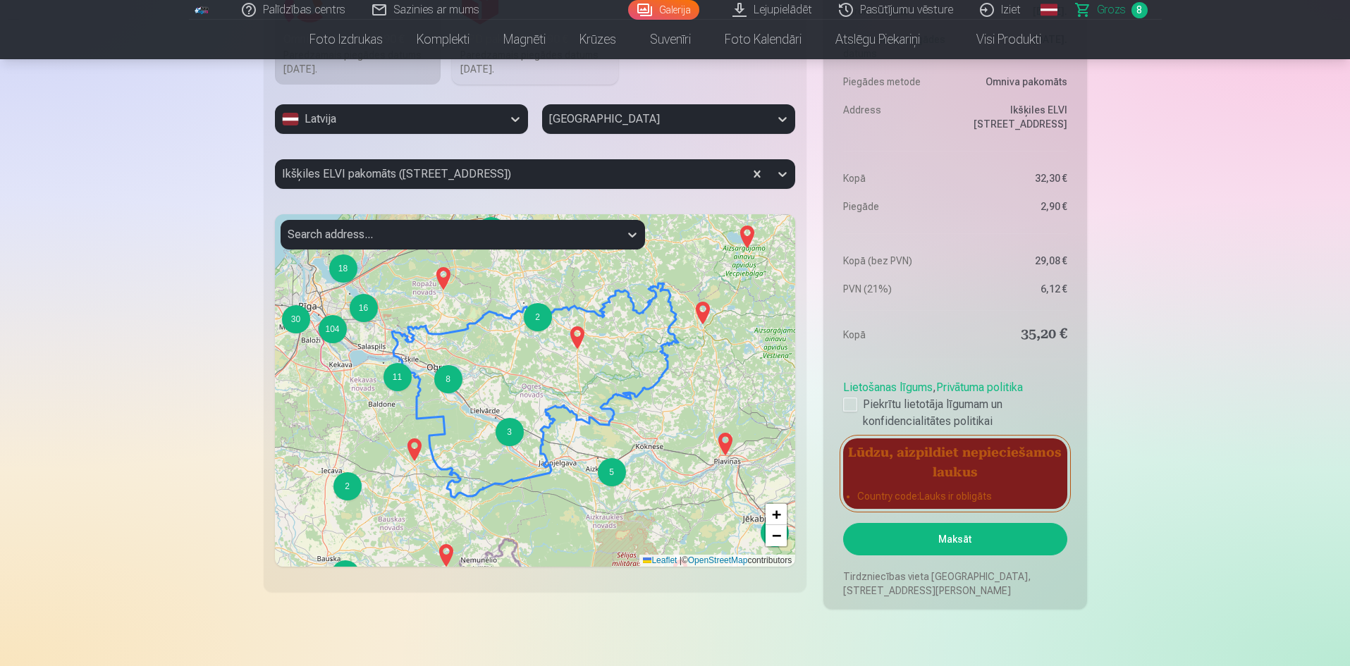
click at [962, 533] on button "Maksāt" at bounding box center [954, 539] width 223 height 32
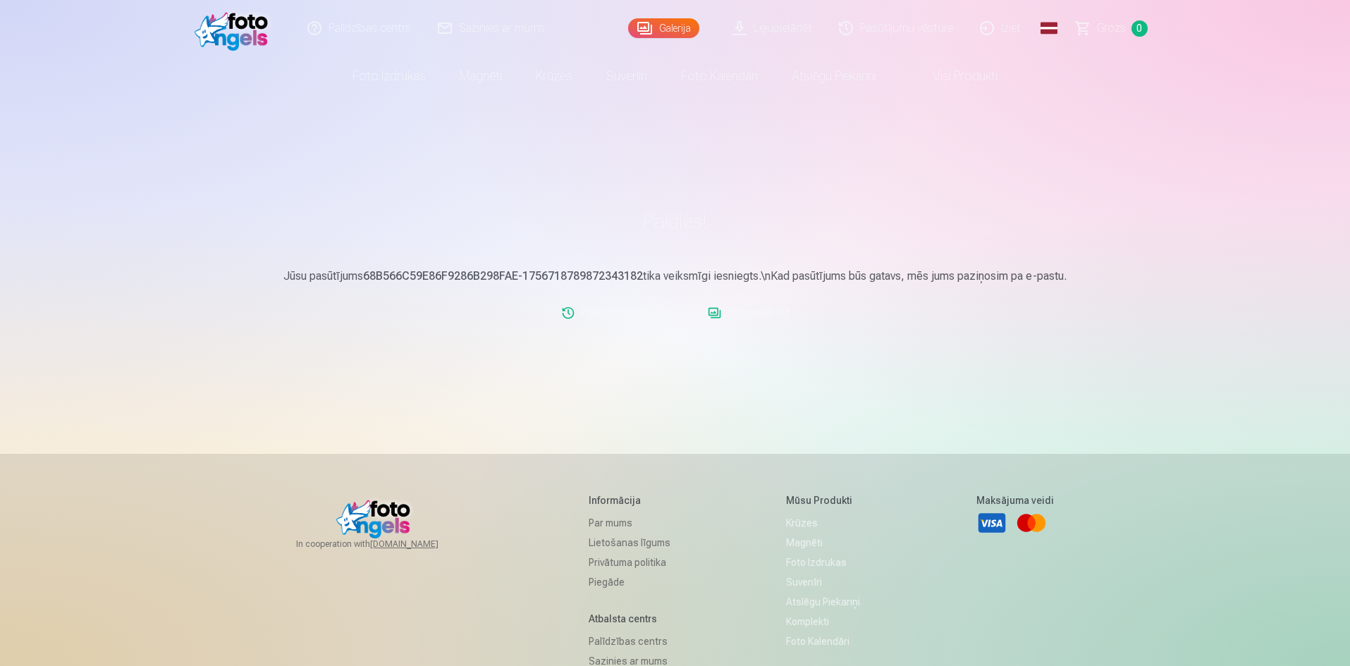
click at [995, 23] on link "Iziet" at bounding box center [1001, 28] width 68 height 56
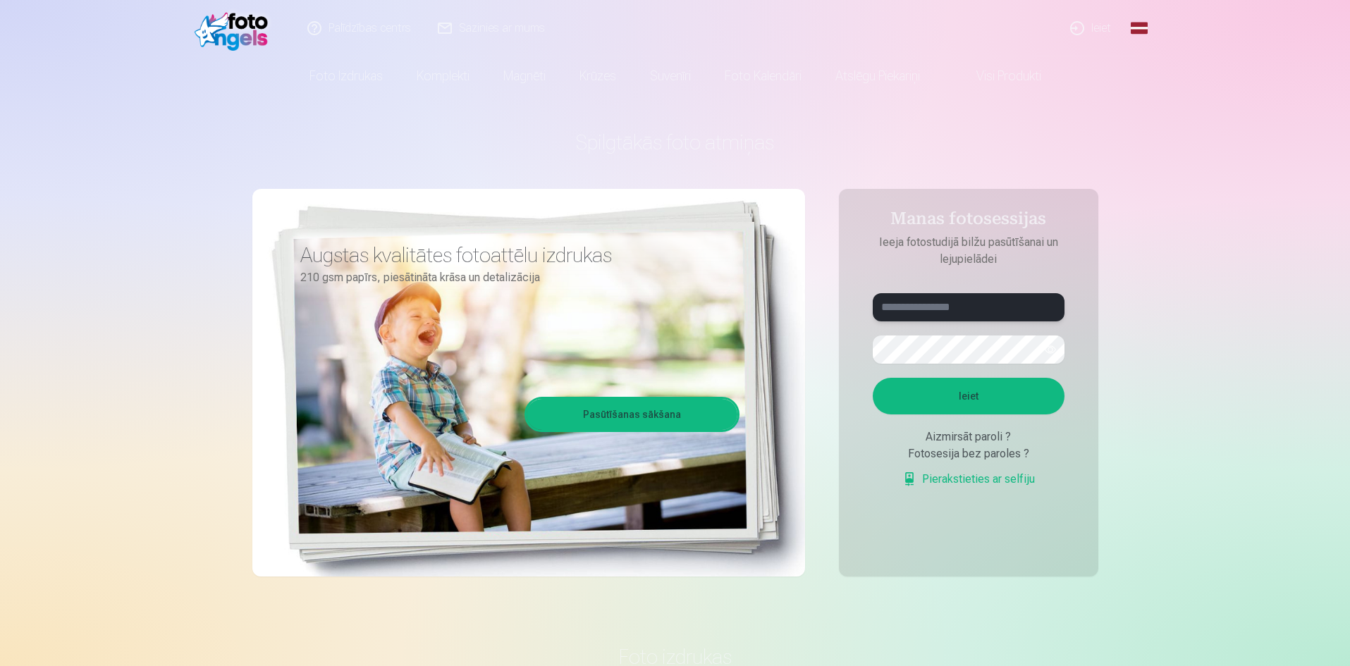
click at [934, 300] on input "text" at bounding box center [969, 307] width 192 height 28
type input "**********"
click at [968, 388] on button "Ieiet" at bounding box center [969, 396] width 192 height 37
click at [873, 378] on button "Ieiet" at bounding box center [969, 396] width 192 height 37
